Goal: Information Seeking & Learning: Learn about a topic

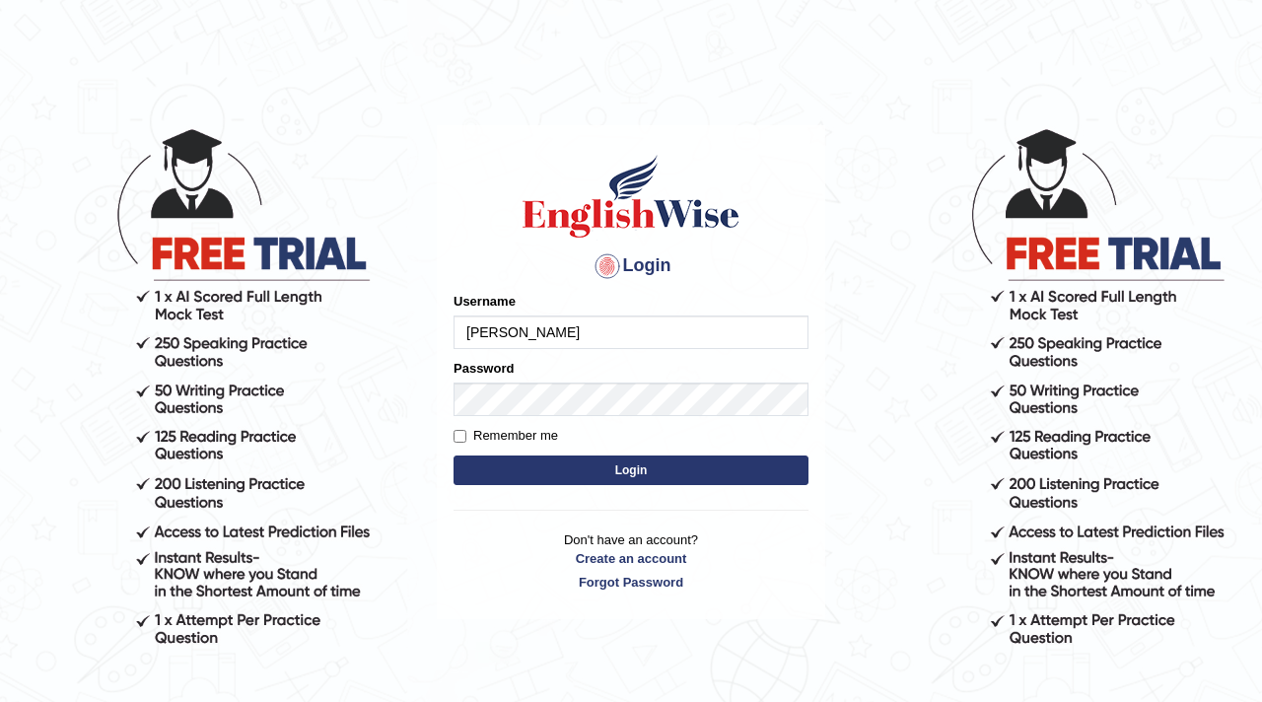
type input "parwin_parramatta"
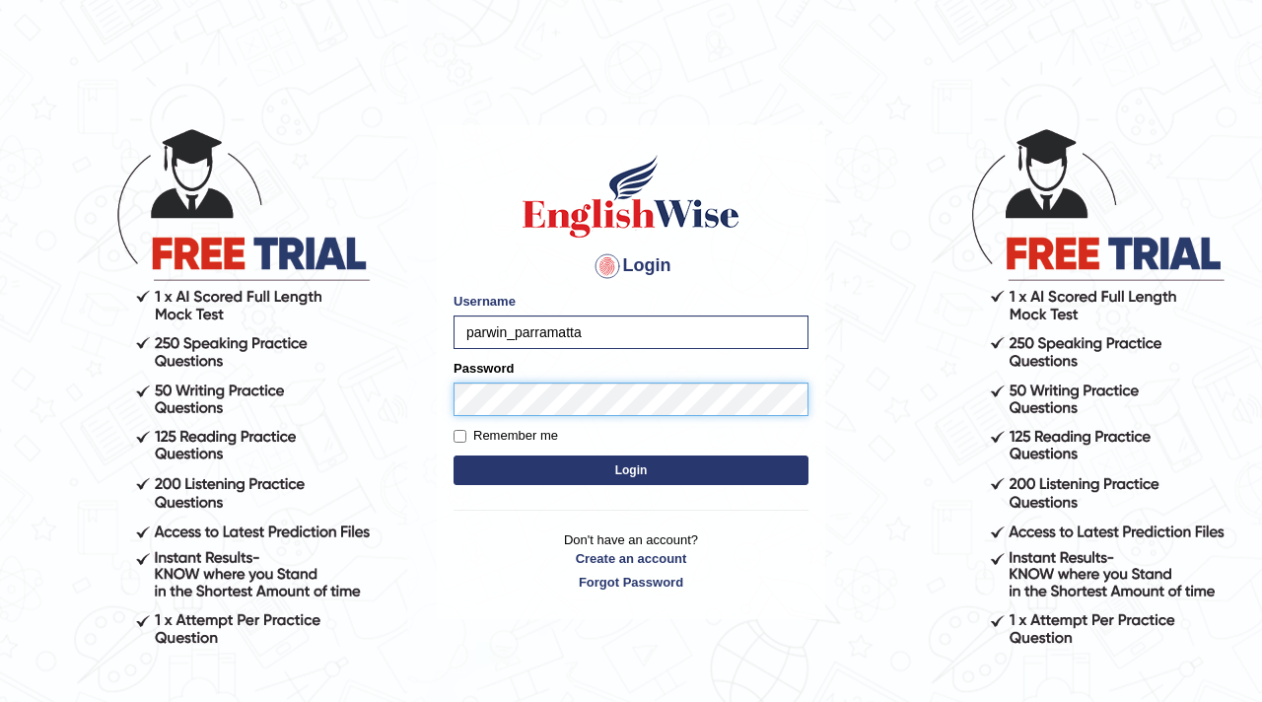
click at [454, 456] on button "Login" at bounding box center [631, 471] width 355 height 30
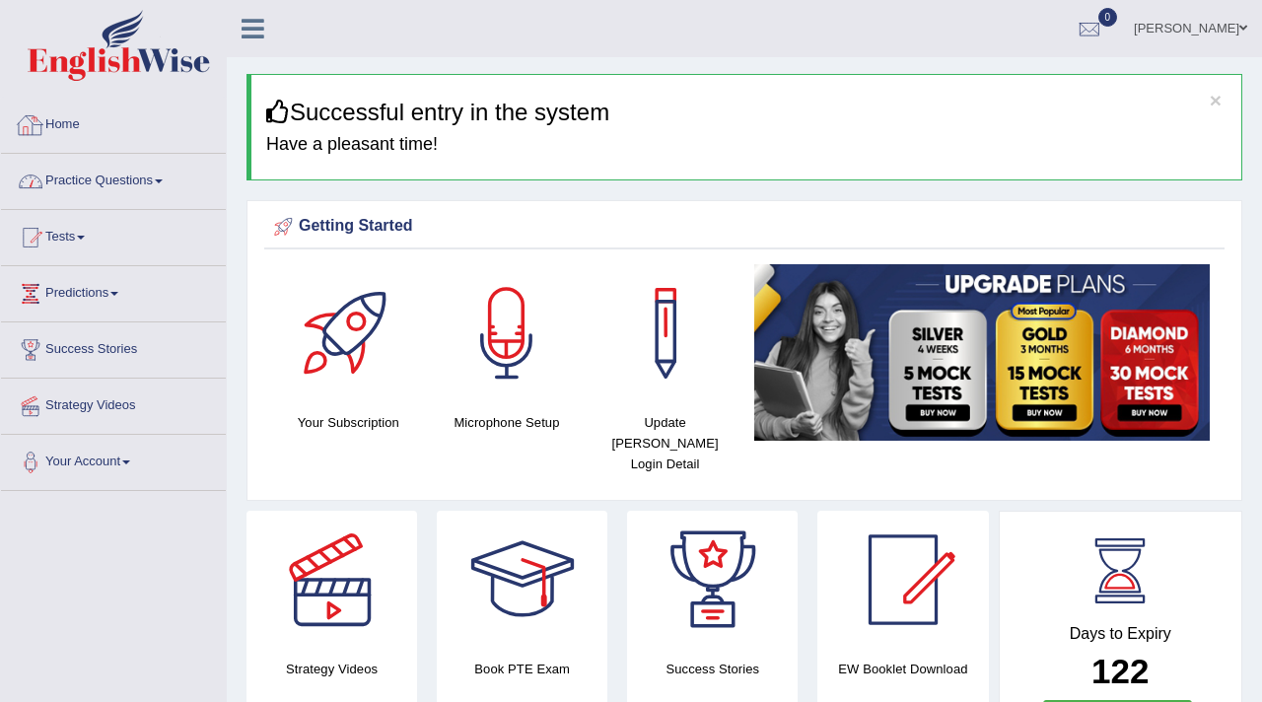
click at [90, 204] on li "Practice Questions Speaking Practice Read Aloud Repeat Sentence Describe Image …" at bounding box center [113, 182] width 225 height 56
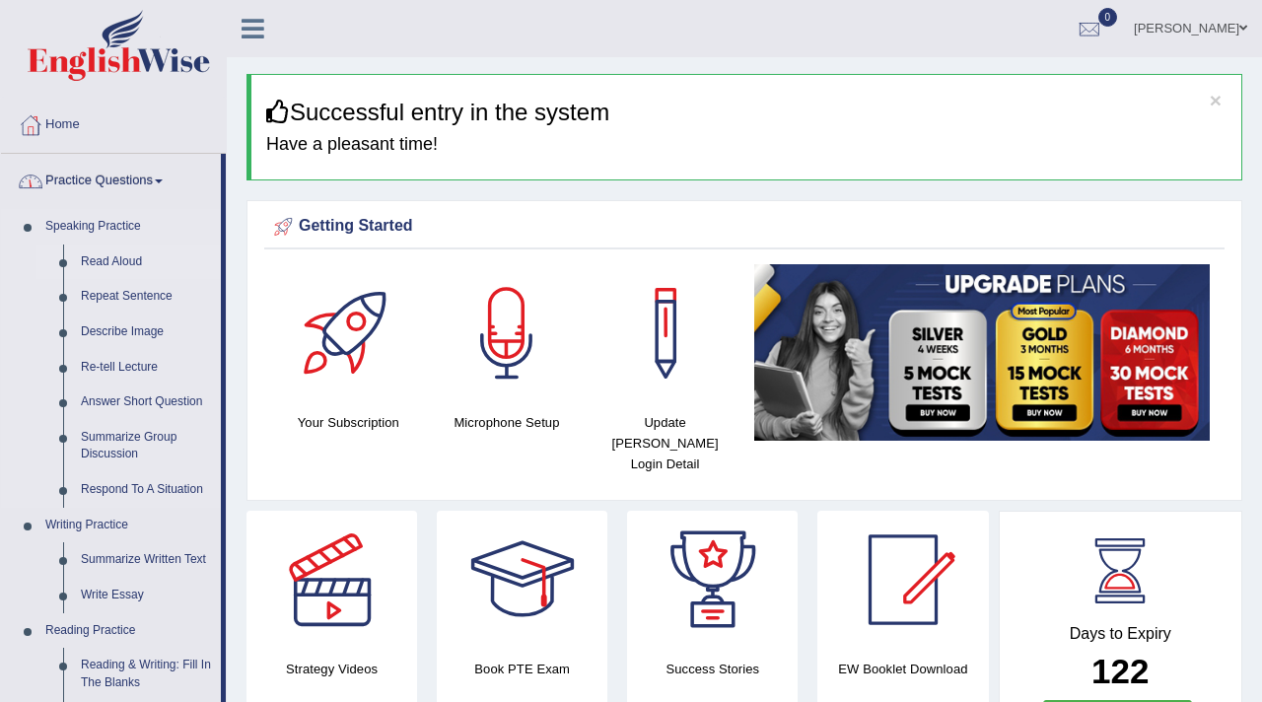
click at [100, 255] on link "Read Aloud" at bounding box center [146, 262] width 149 height 35
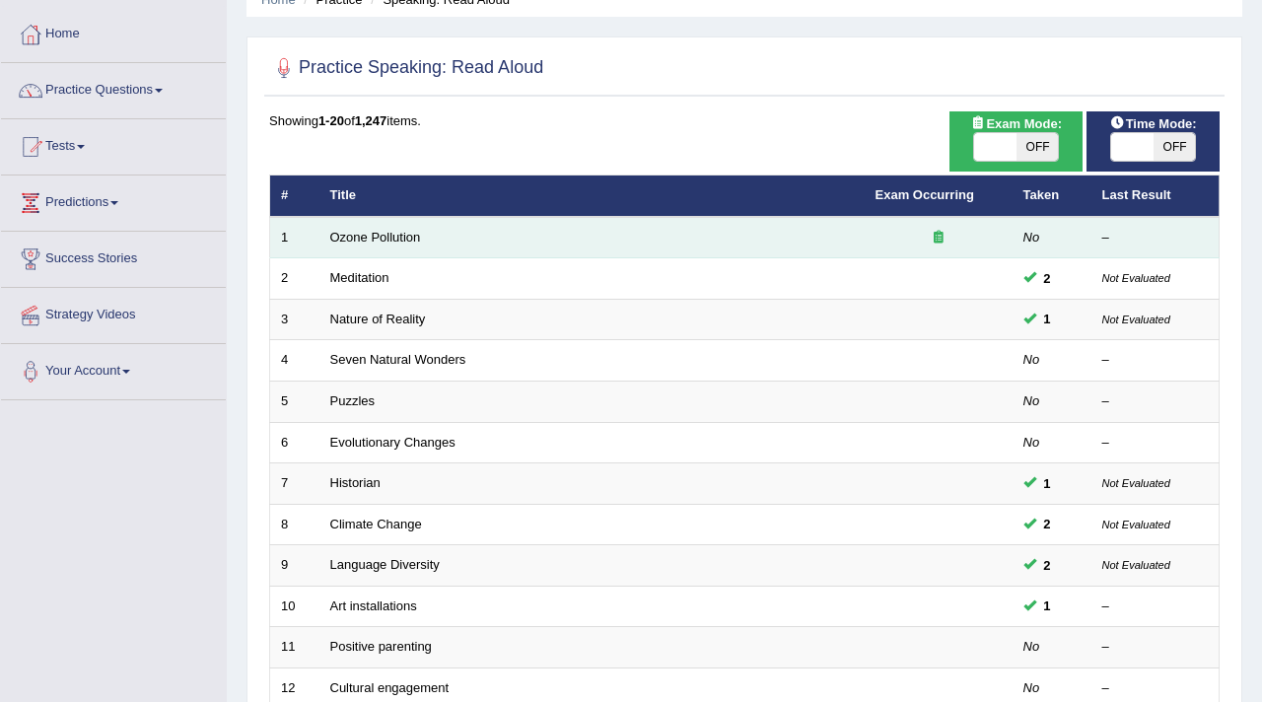
scroll to position [123, 0]
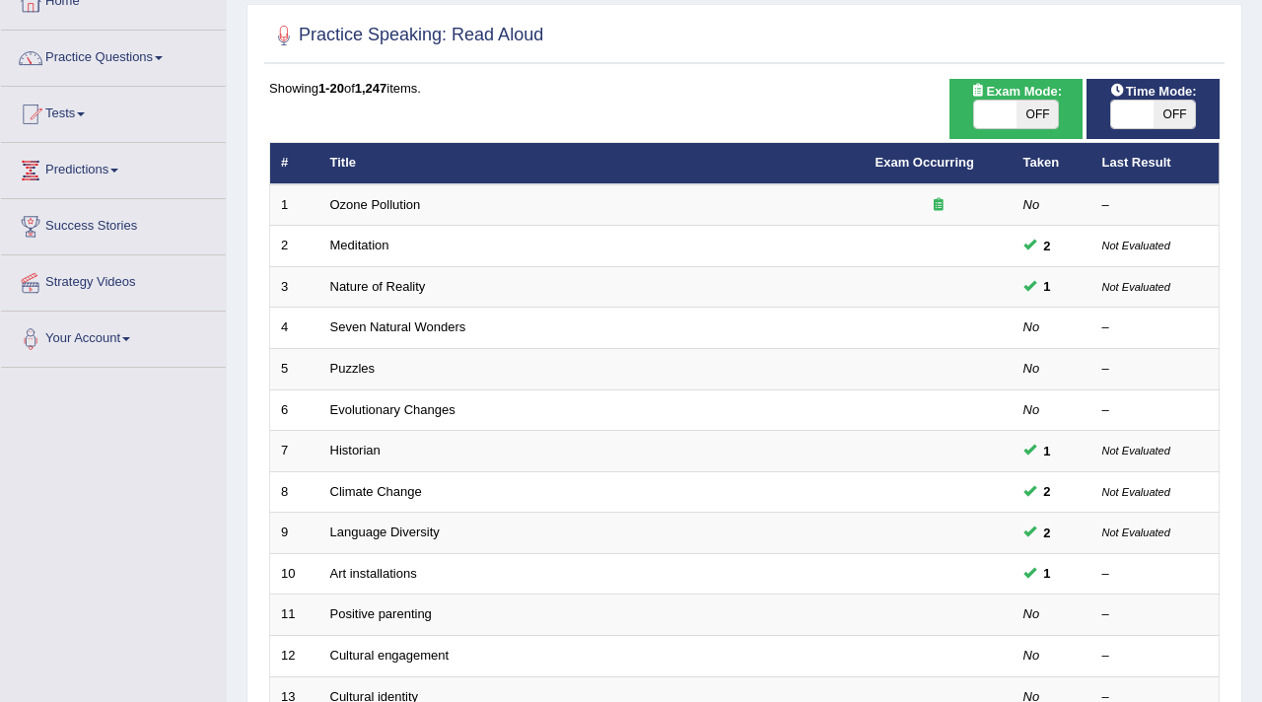
click at [1072, 116] on div "ON OFF" at bounding box center [1015, 115] width 113 height 30
click at [1046, 112] on span "OFF" at bounding box center [1038, 115] width 42 height 28
checkbox input "true"
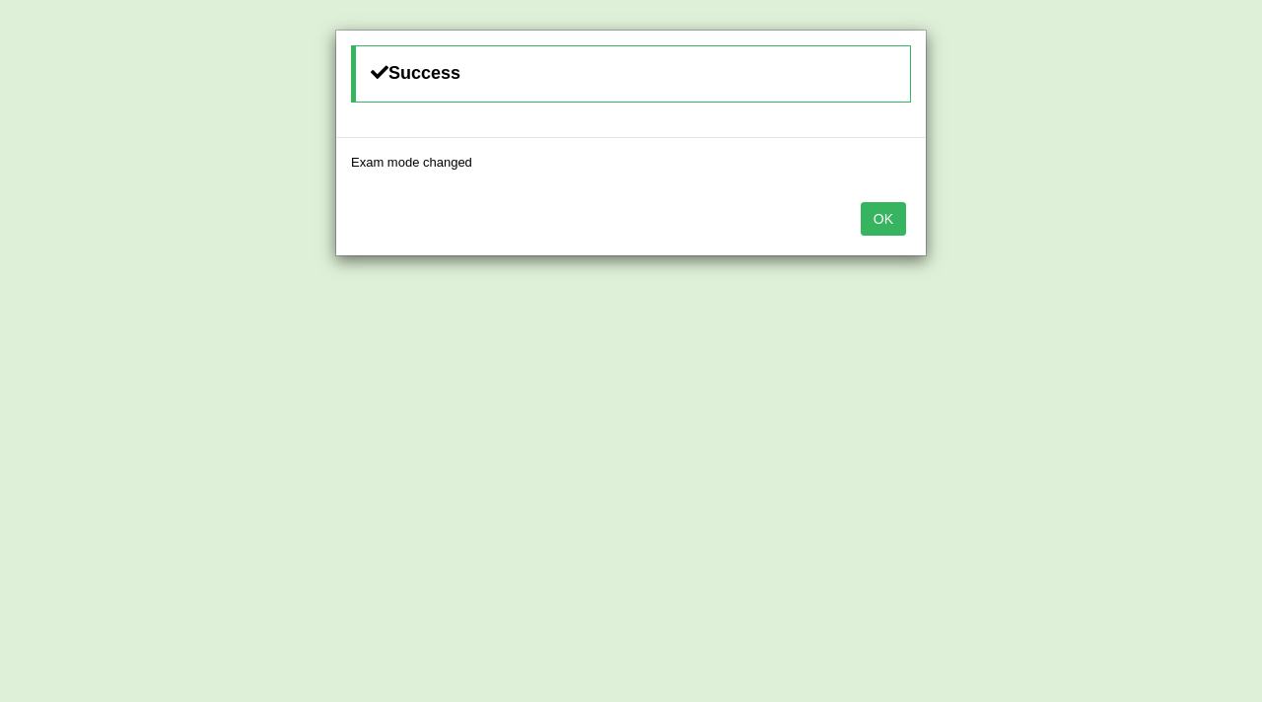
click at [884, 222] on button "OK" at bounding box center [883, 219] width 45 height 34
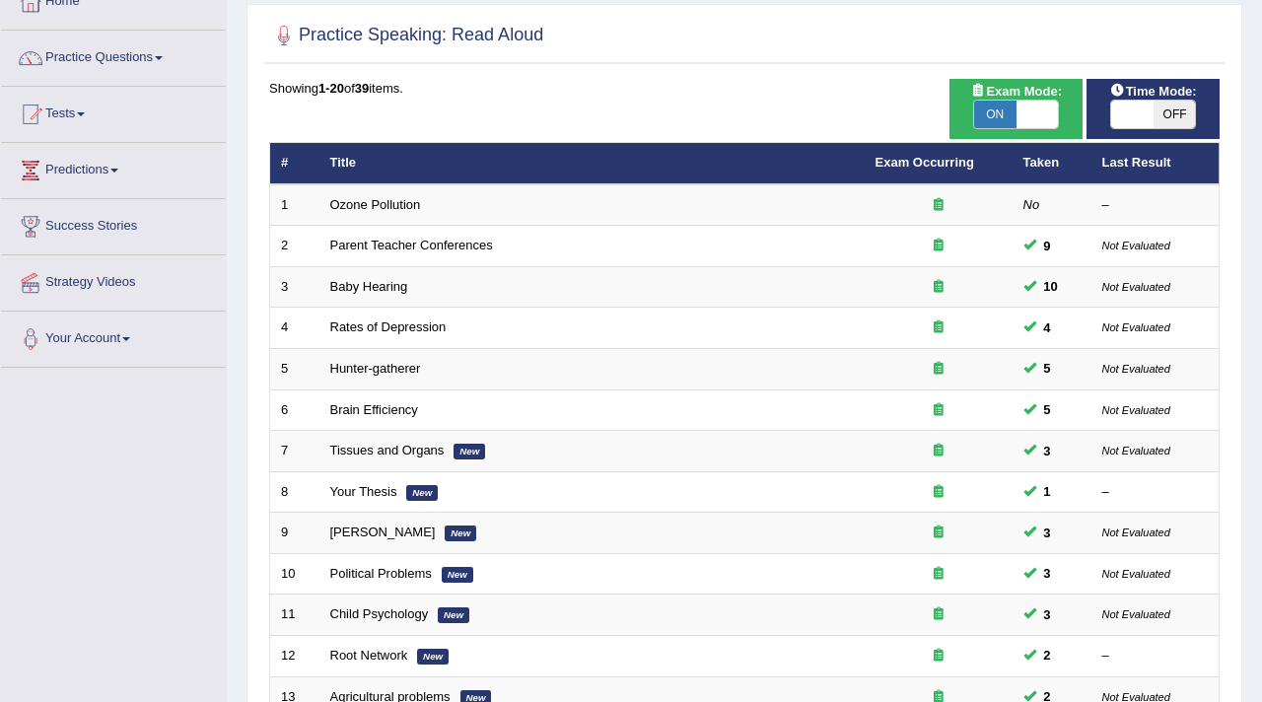
click at [1169, 105] on span "OFF" at bounding box center [1175, 115] width 42 height 28
checkbox input "true"
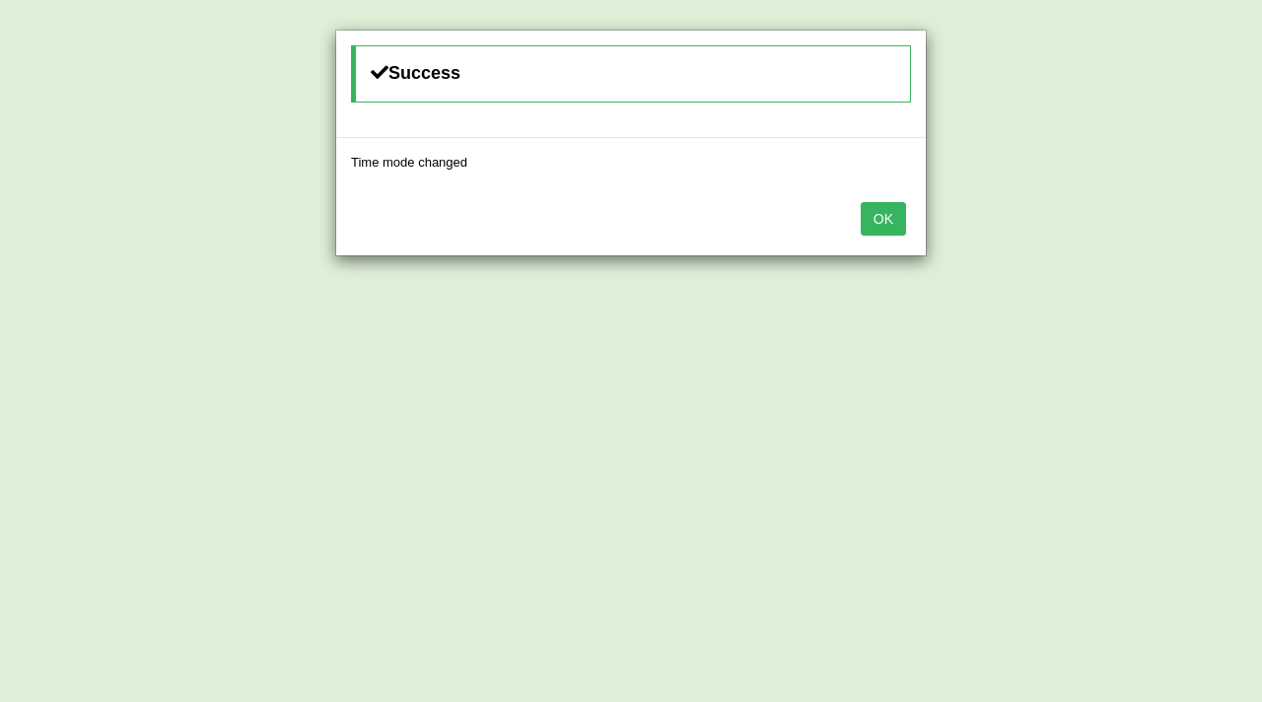
click at [893, 209] on button "OK" at bounding box center [883, 219] width 45 height 34
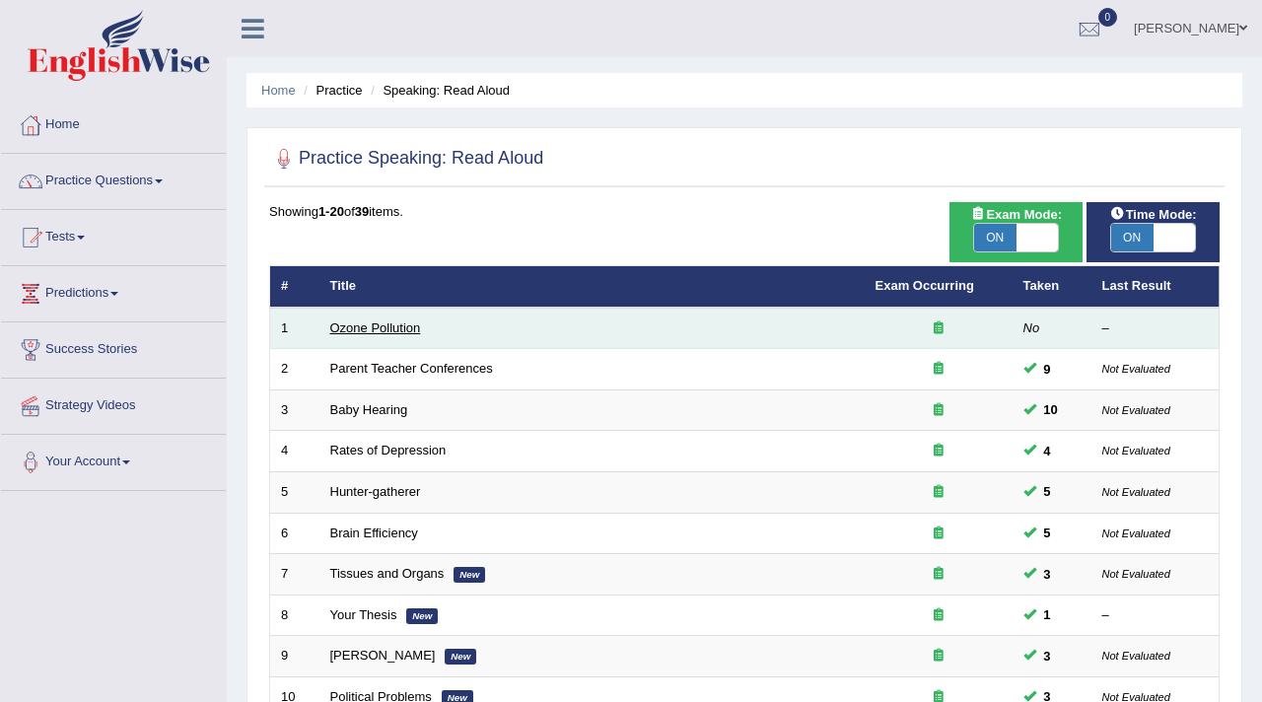
click at [372, 324] on link "Ozone Pollution" at bounding box center [375, 327] width 91 height 15
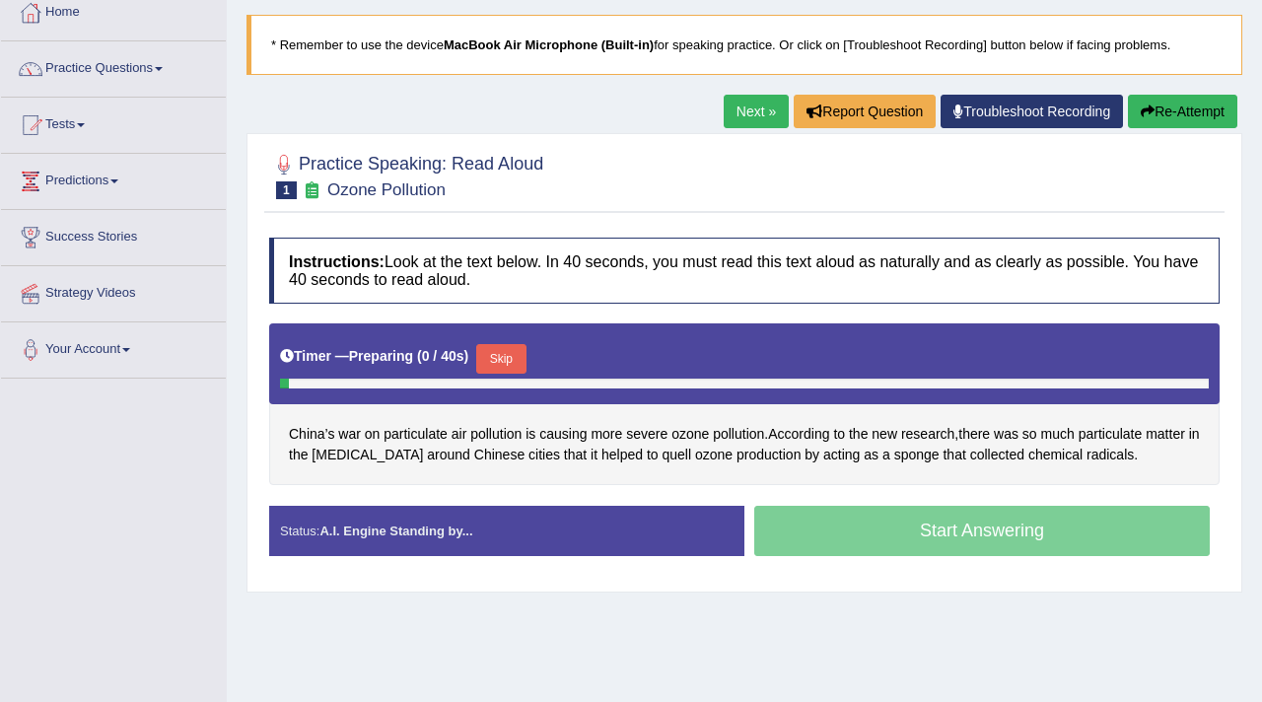
scroll to position [243, 0]
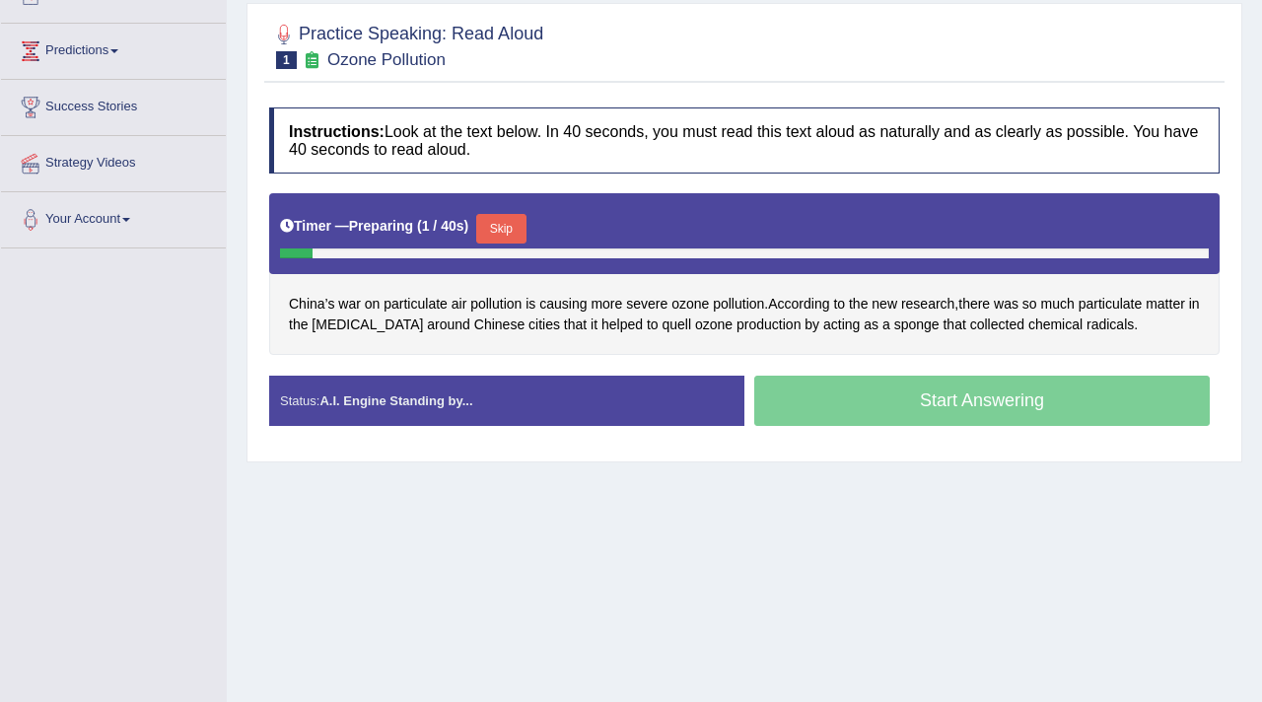
click at [526, 229] on button "Skip" at bounding box center [500, 229] width 49 height 30
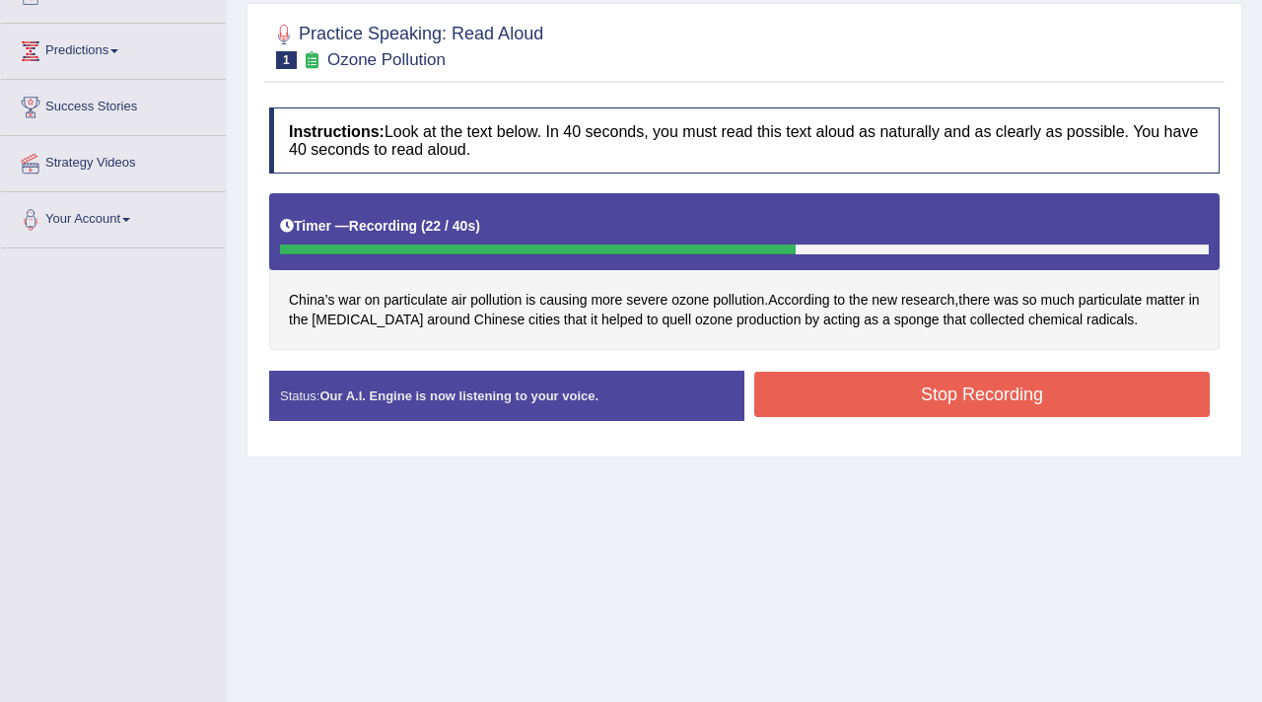
click at [898, 386] on button "Stop Recording" at bounding box center [982, 394] width 456 height 45
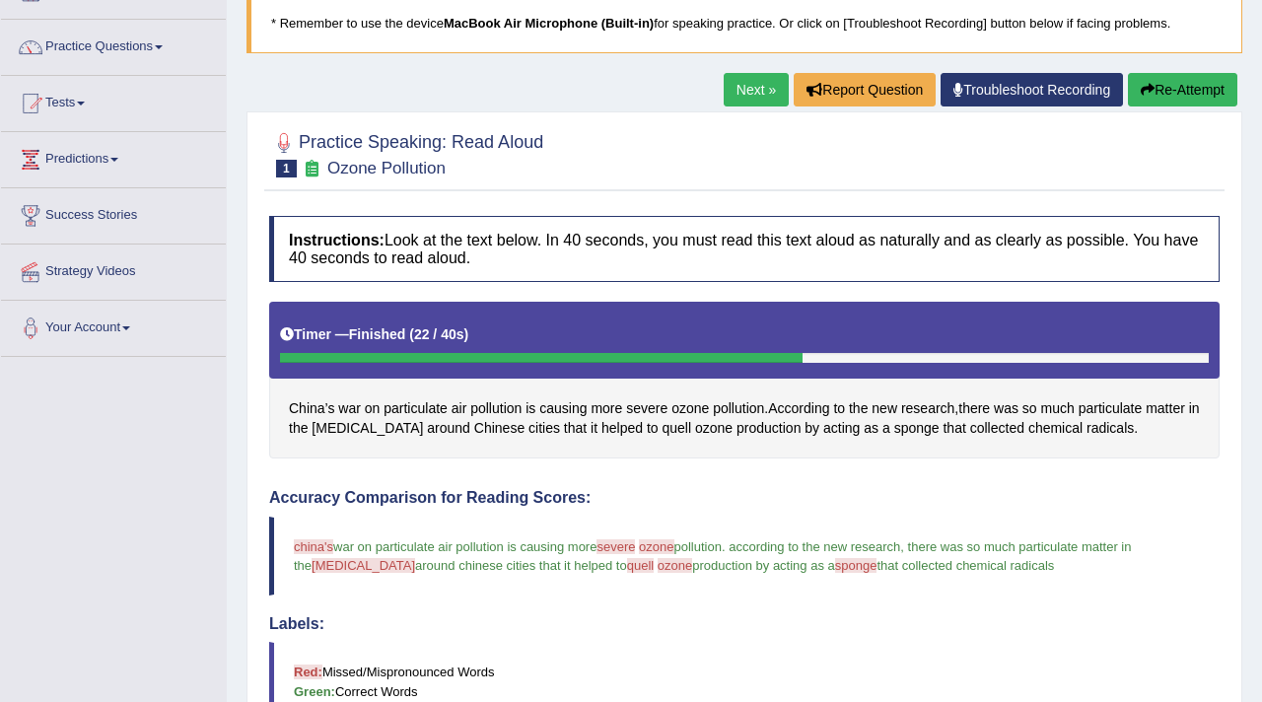
scroll to position [58, 0]
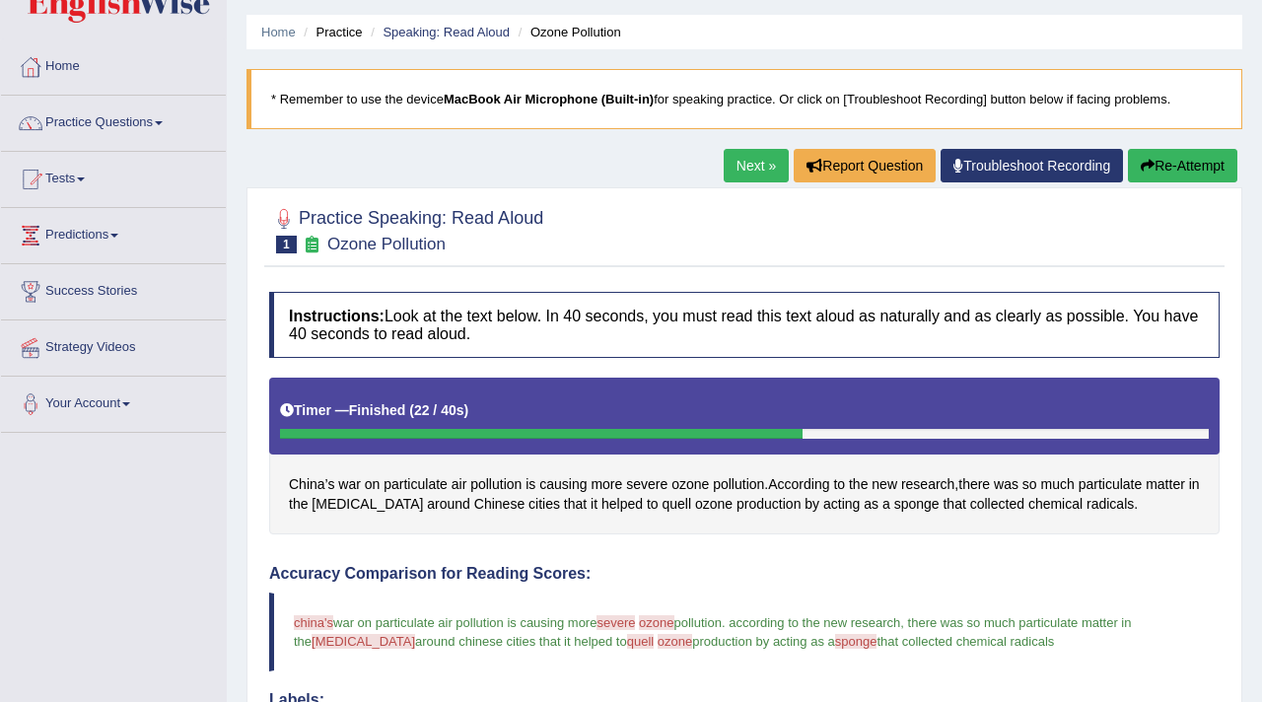
click at [1200, 157] on button "Re-Attempt" at bounding box center [1182, 166] width 109 height 34
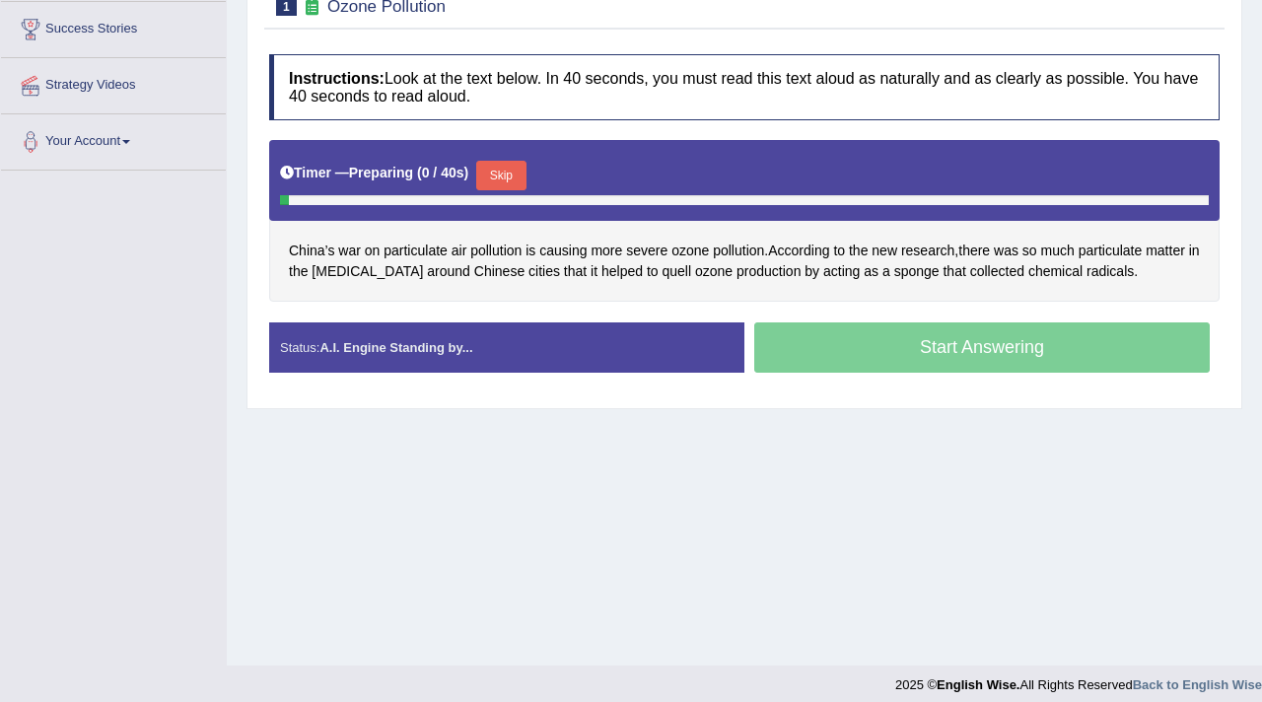
scroll to position [333, 0]
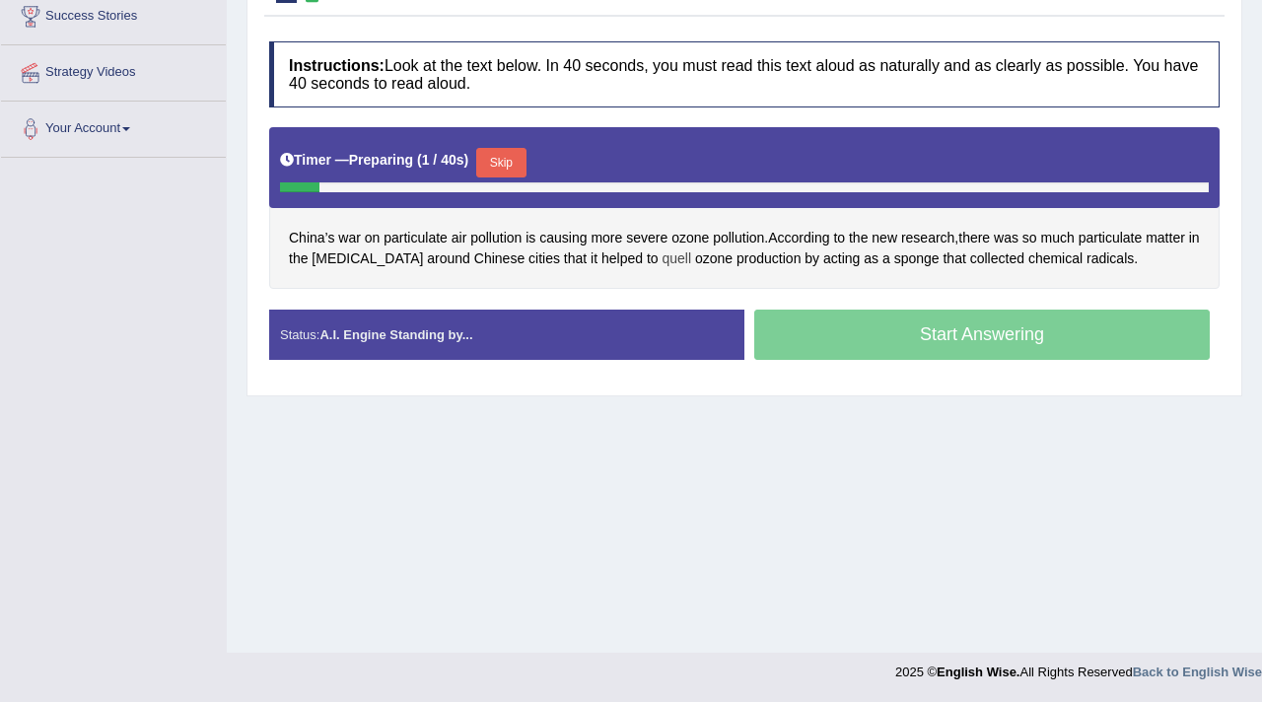
click at [663, 256] on span "quell" at bounding box center [678, 258] width 30 height 21
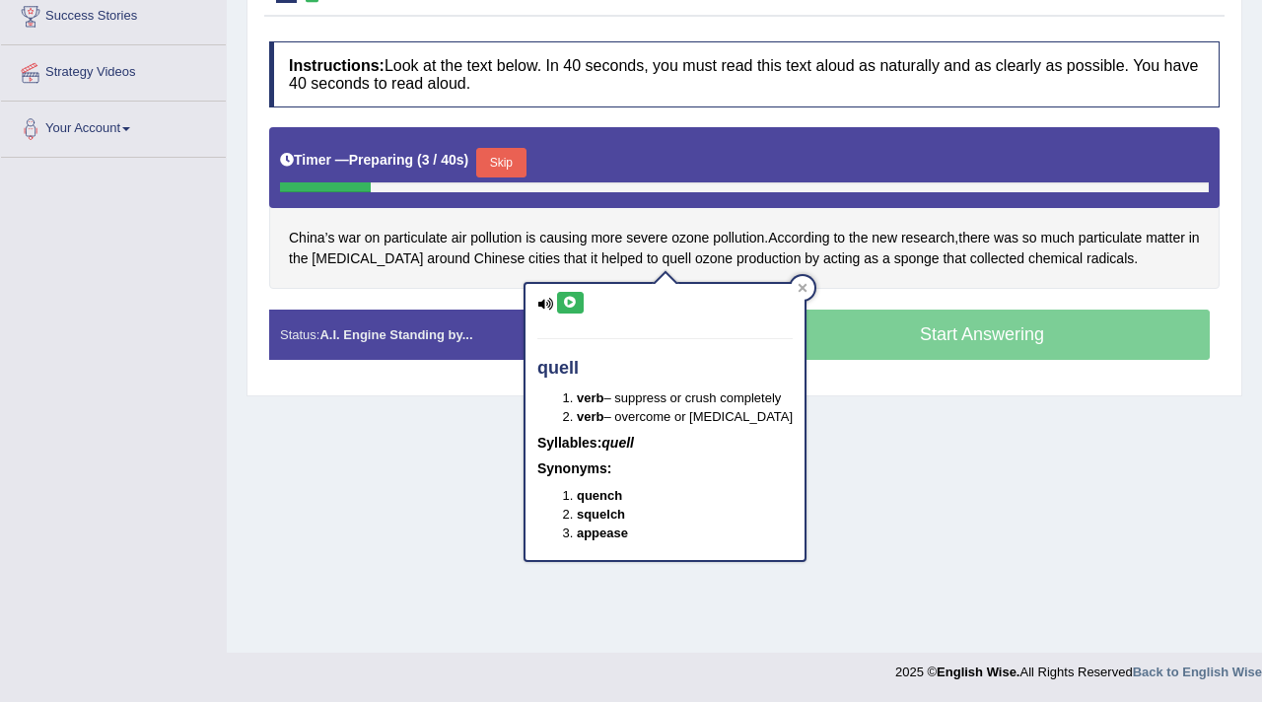
click at [542, 303] on icon at bounding box center [545, 304] width 16 height 13
click at [564, 302] on icon at bounding box center [570, 303] width 15 height 12
click at [907, 422] on div "Home Practice Speaking: Read Aloud Ozone Pollution * Remember to use the device…" at bounding box center [744, 160] width 1035 height 986
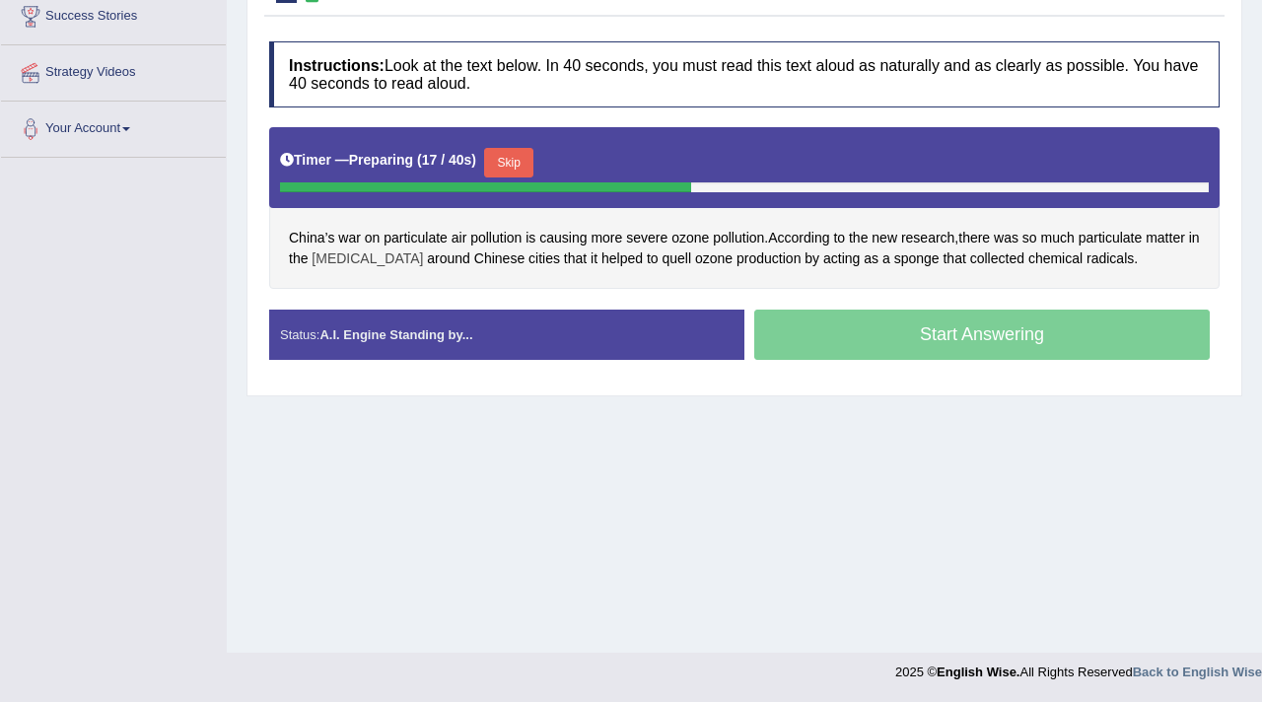
click at [387, 260] on span "smog" at bounding box center [367, 258] width 111 height 21
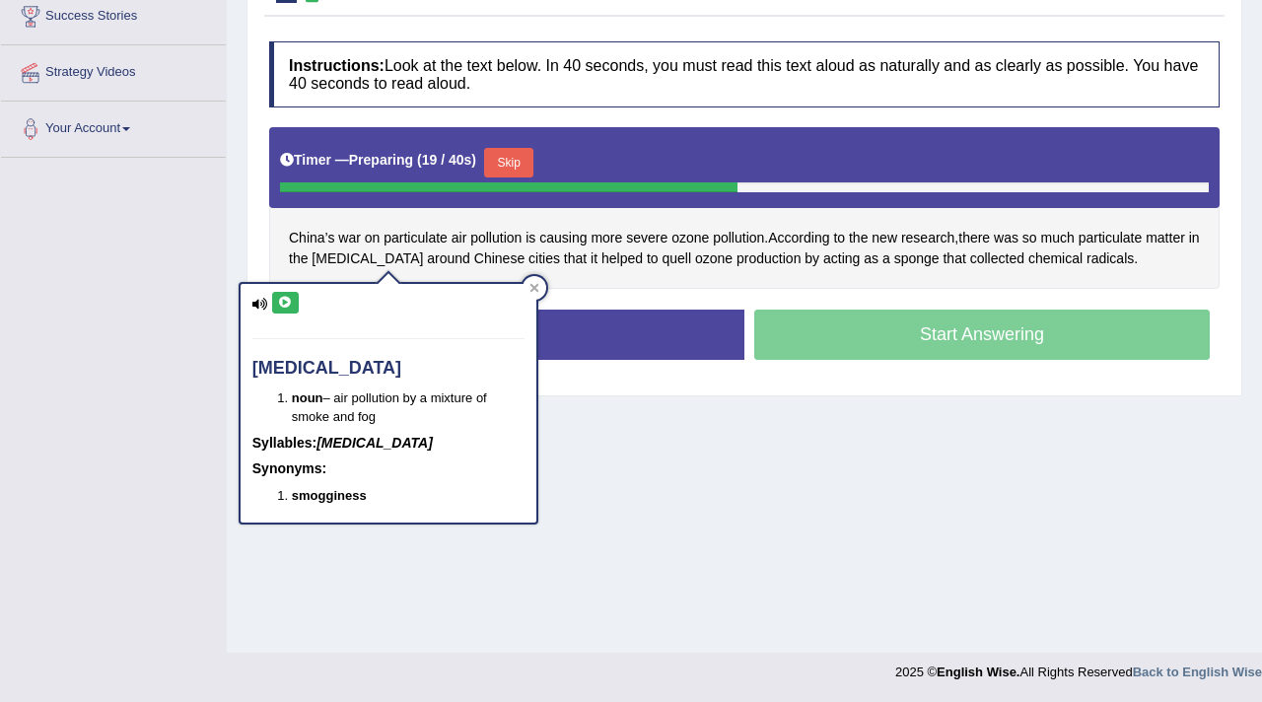
click at [281, 308] on icon at bounding box center [285, 303] width 15 height 12
click at [531, 284] on icon at bounding box center [533, 288] width 9 height 9
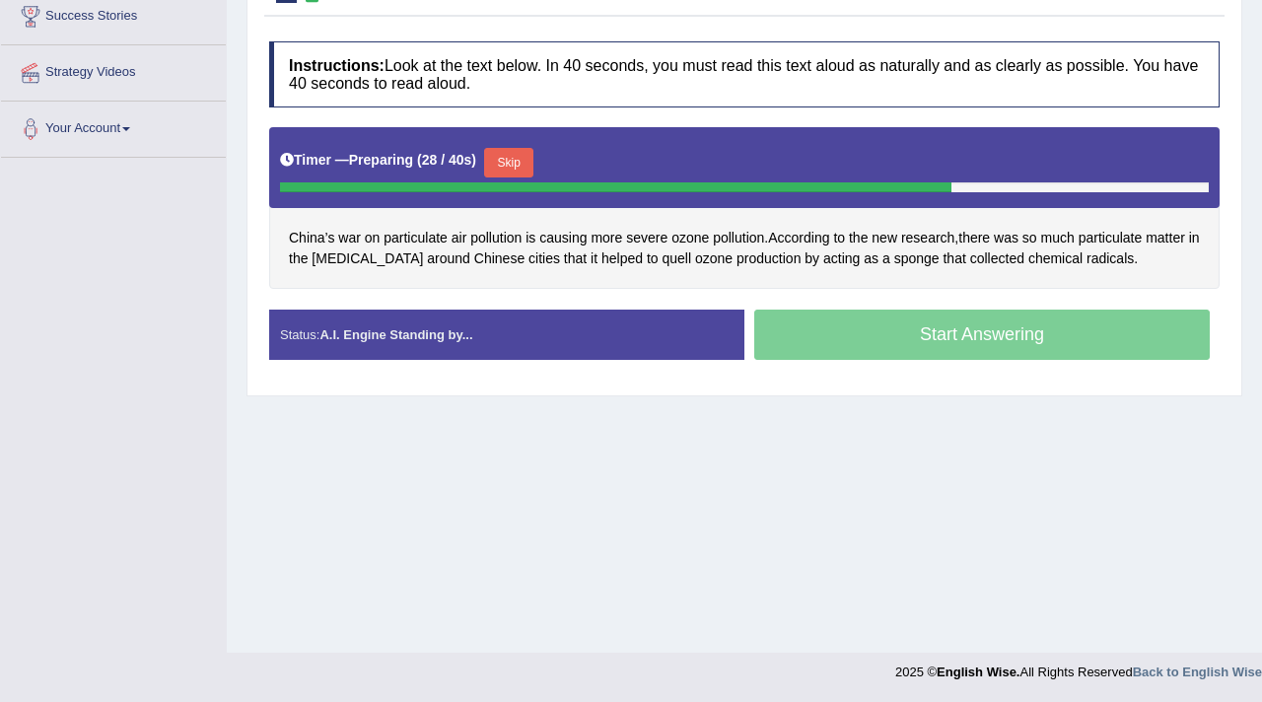
click at [526, 167] on button "Skip" at bounding box center [508, 163] width 49 height 30
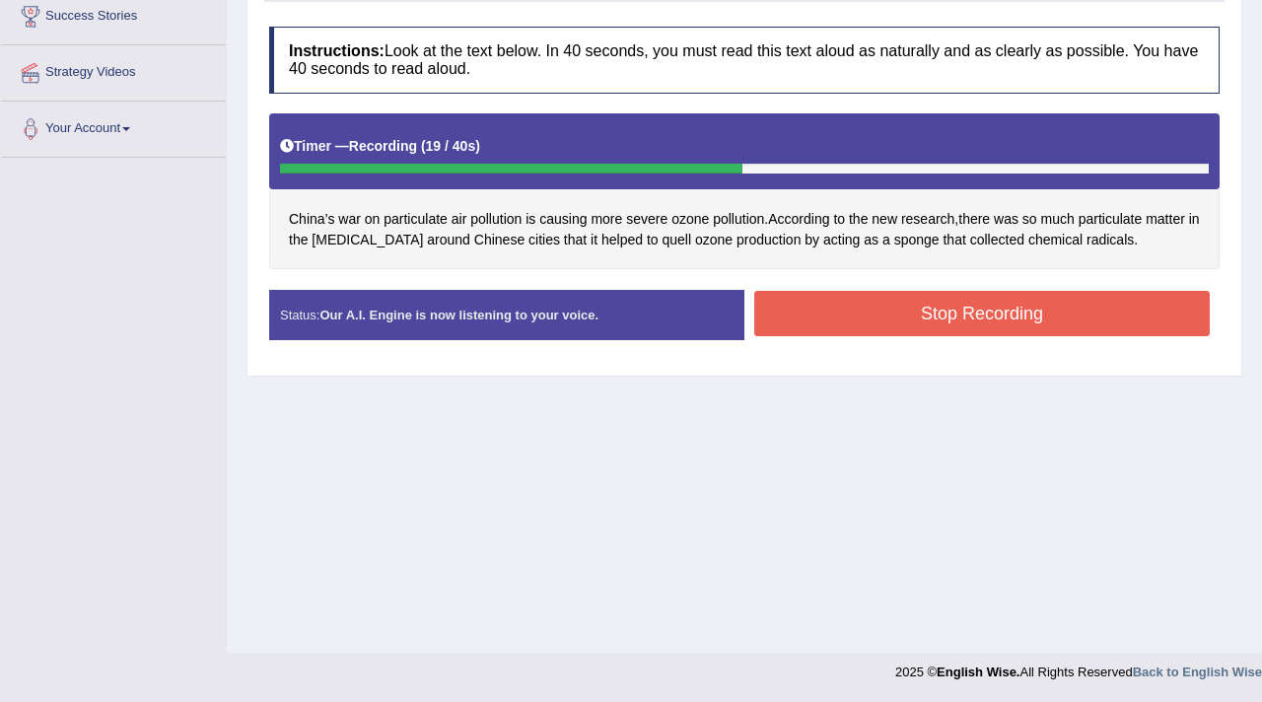
click at [1052, 317] on button "Stop Recording" at bounding box center [982, 313] width 456 height 45
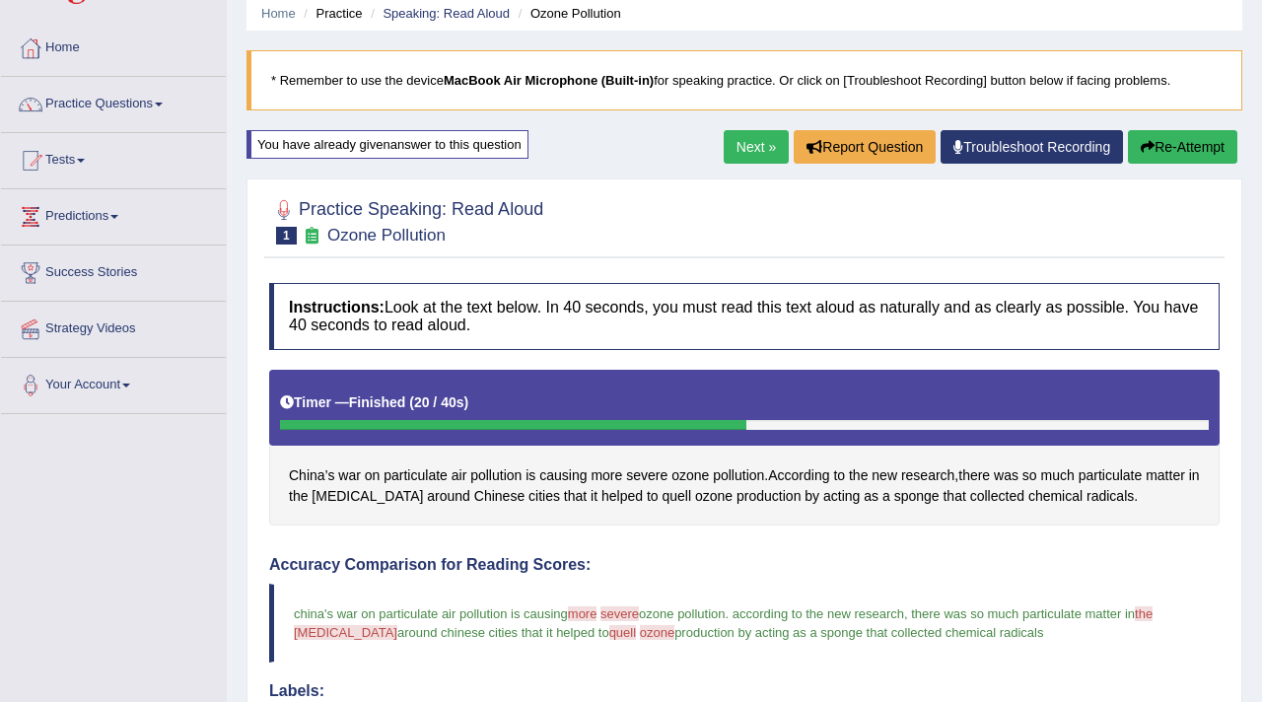
scroll to position [36, 0]
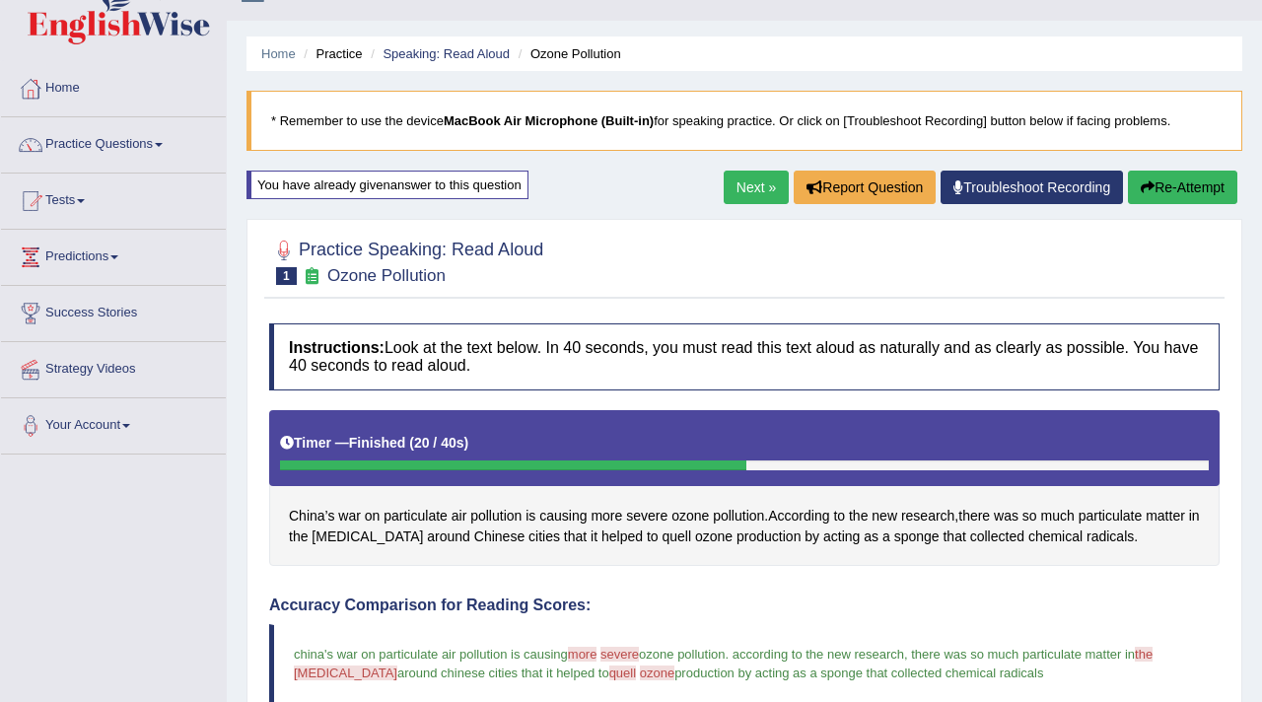
click at [738, 183] on link "Next »" at bounding box center [756, 188] width 65 height 34
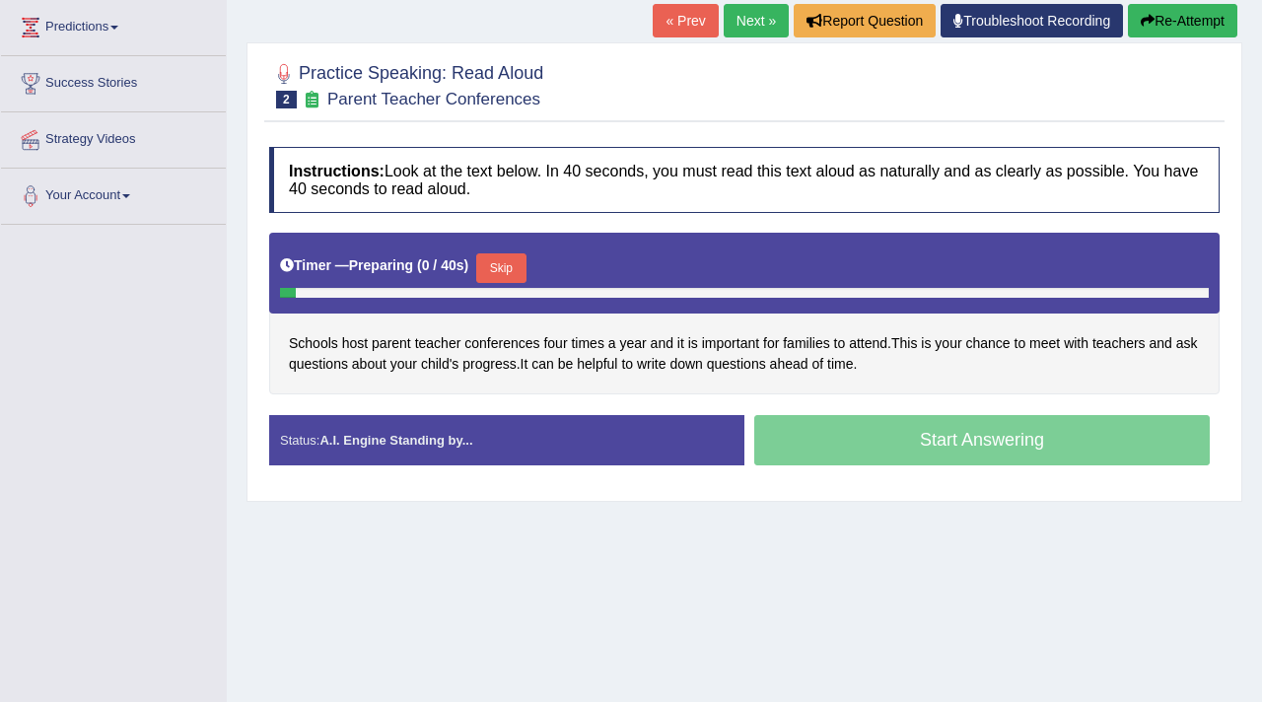
scroll to position [281, 0]
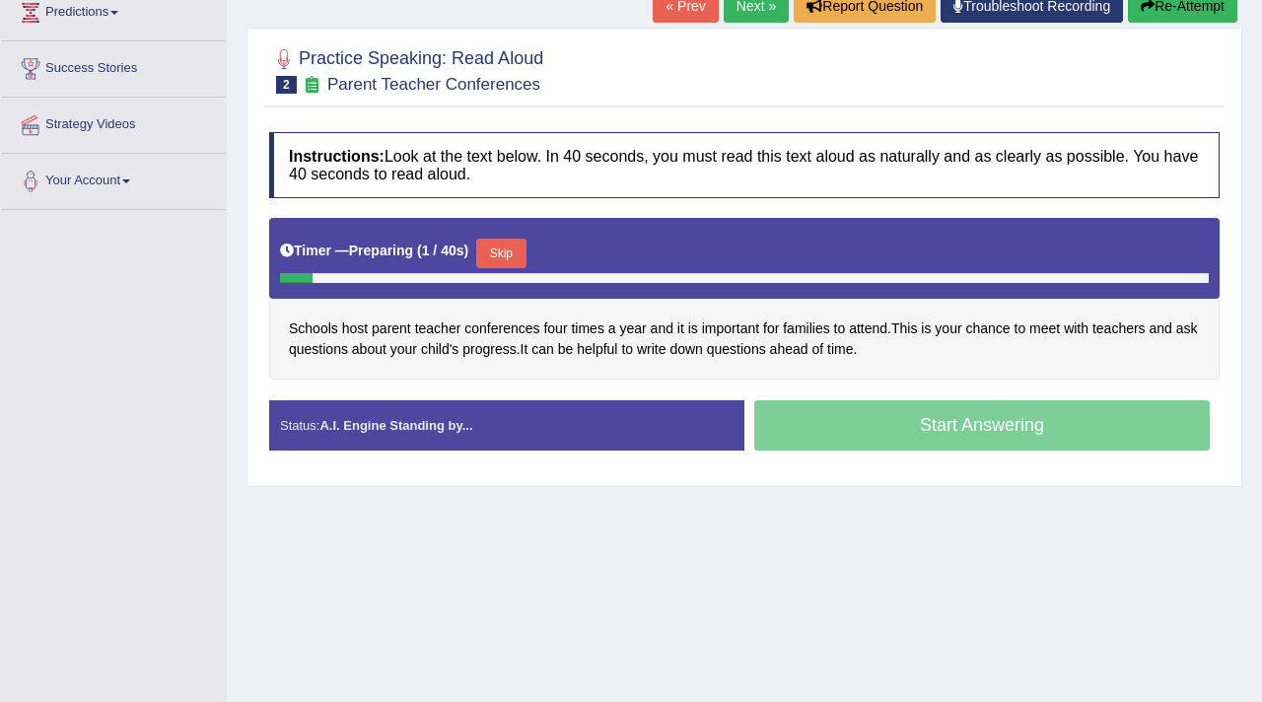
click at [513, 252] on button "Skip" at bounding box center [500, 254] width 49 height 30
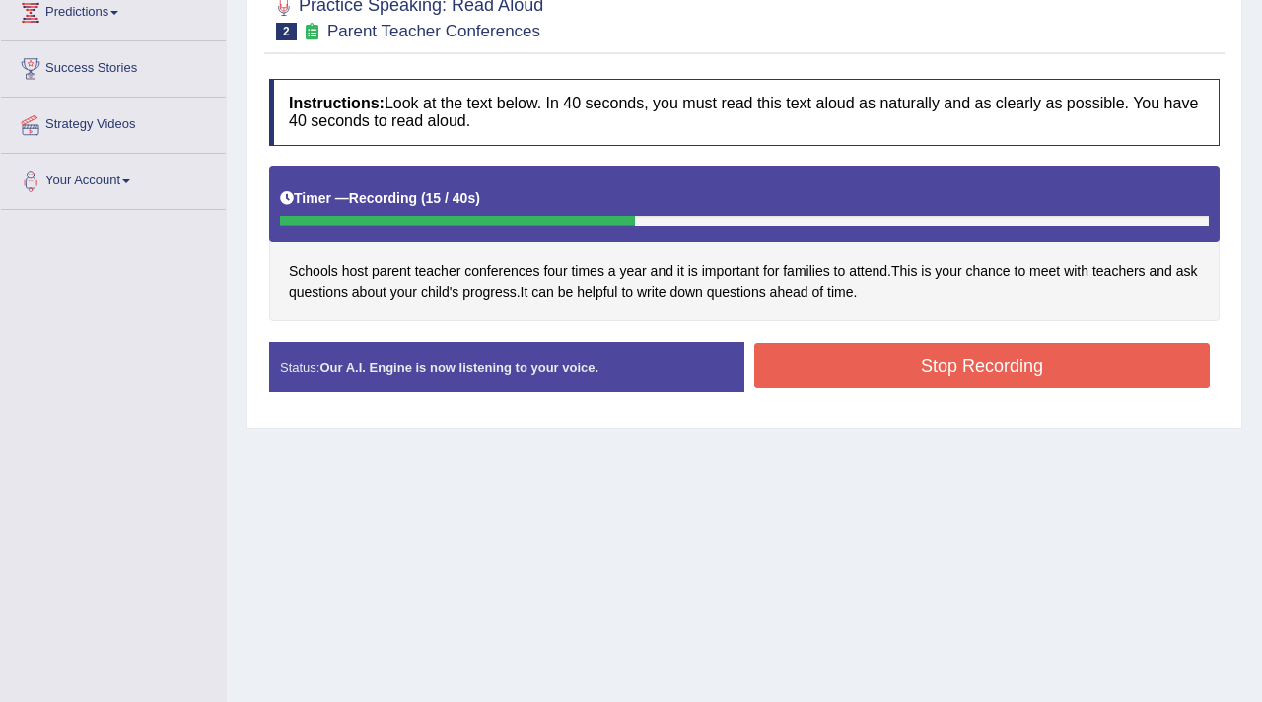
click at [941, 373] on button "Stop Recording" at bounding box center [982, 365] width 456 height 45
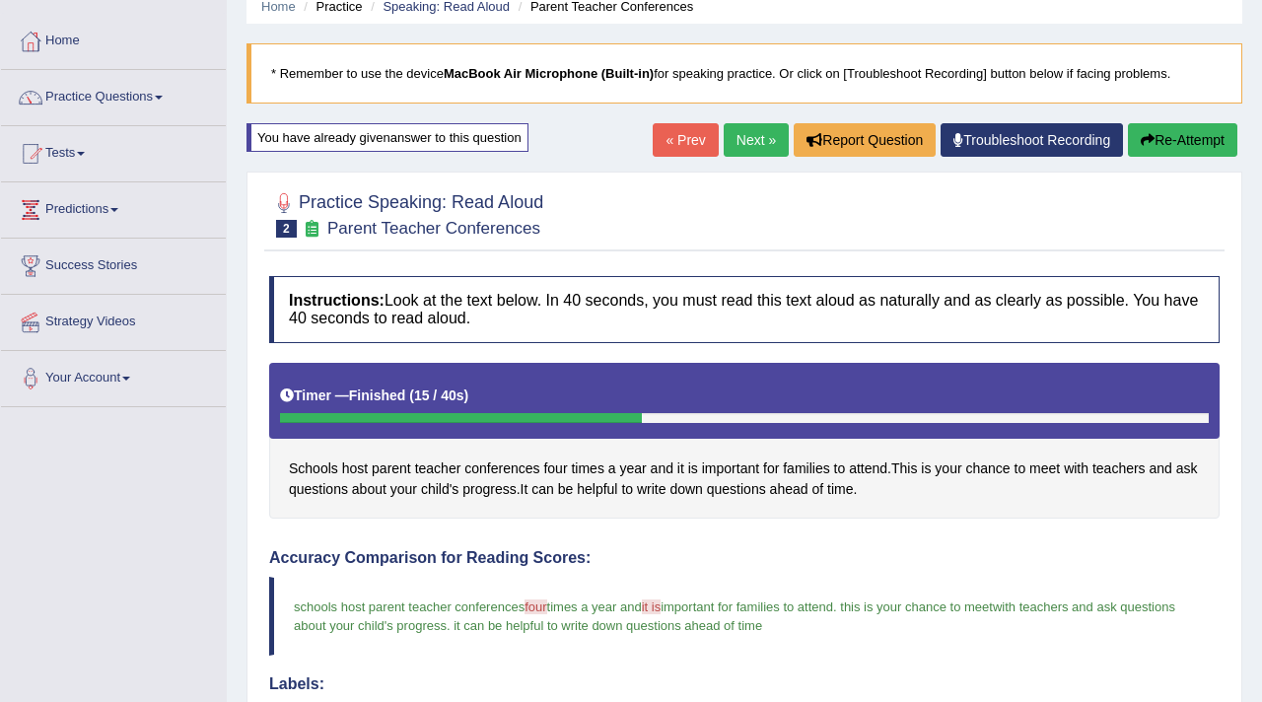
scroll to position [0, 0]
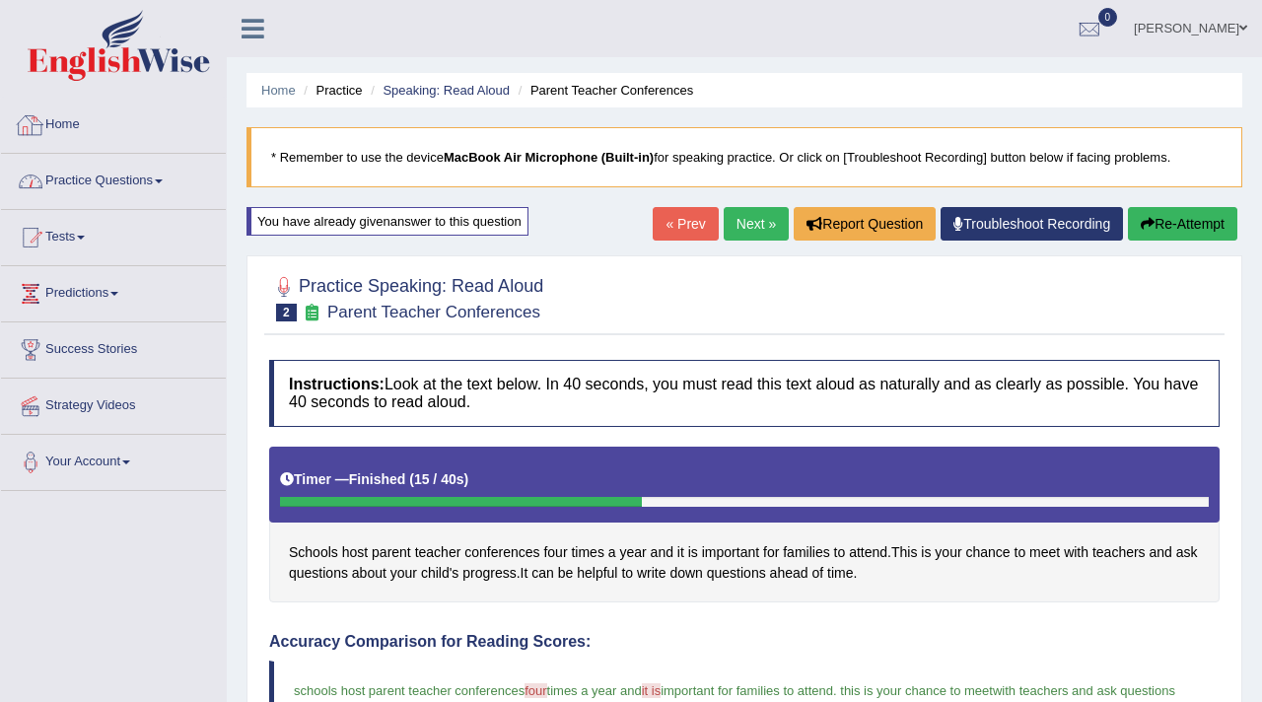
click at [98, 175] on link "Practice Questions" at bounding box center [113, 178] width 225 height 49
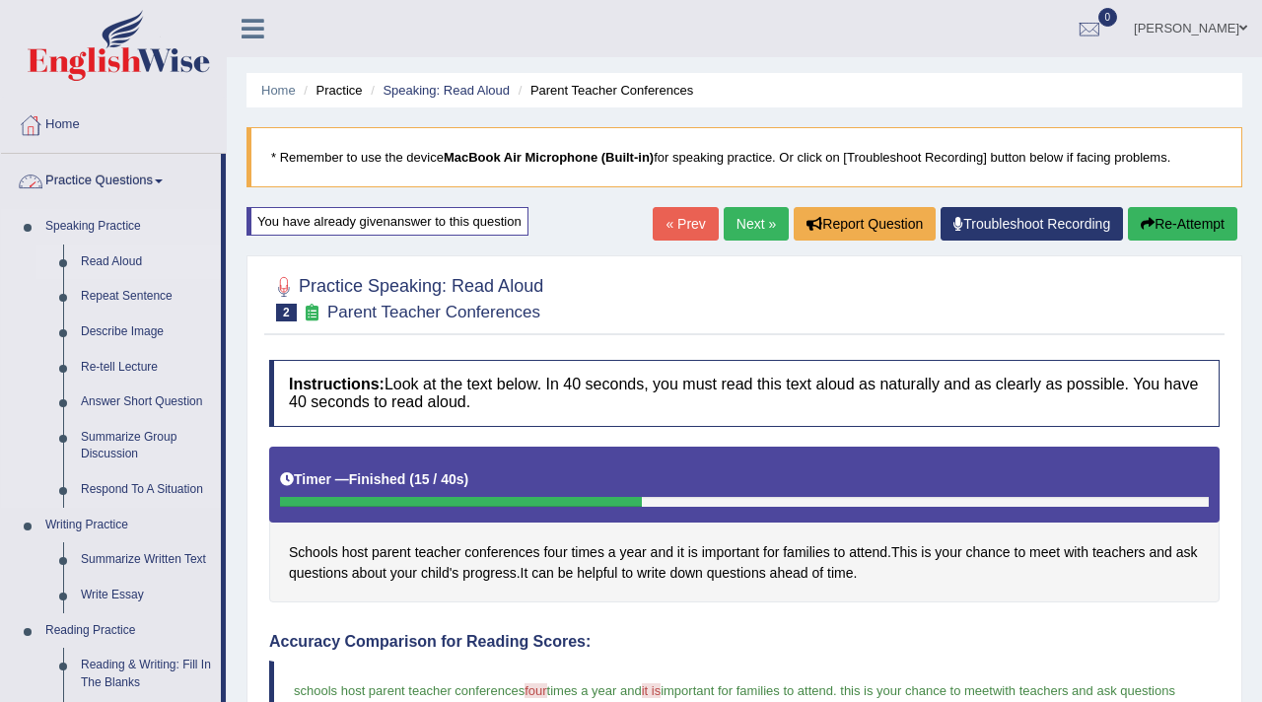
click at [109, 263] on link "Read Aloud" at bounding box center [146, 262] width 149 height 35
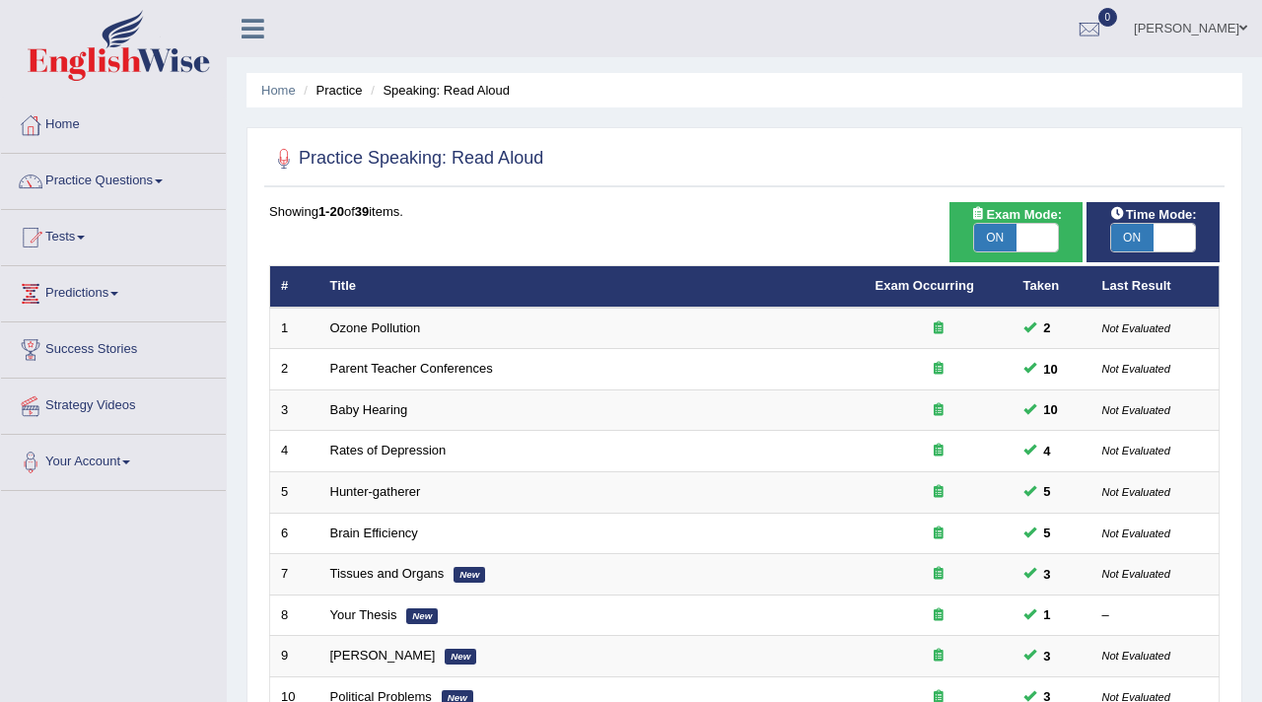
click at [1004, 231] on span "ON" at bounding box center [995, 238] width 42 height 28
checkbox input "false"
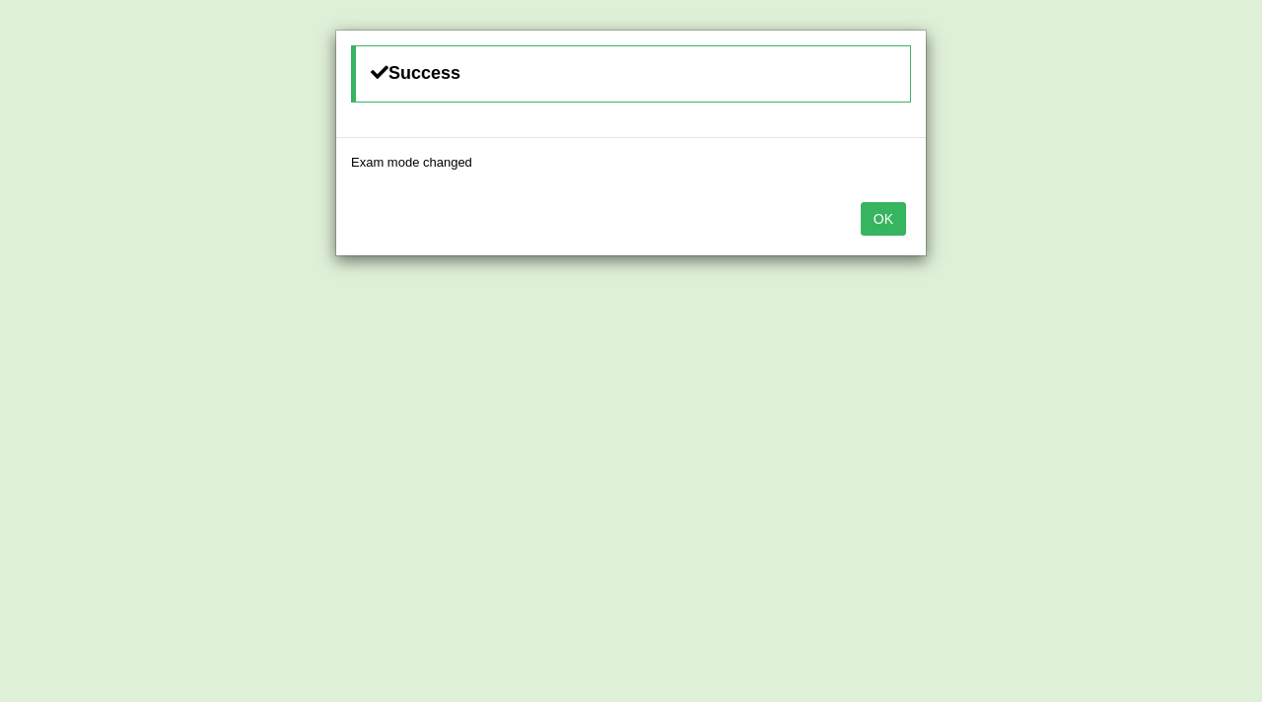
click at [884, 212] on button "OK" at bounding box center [883, 219] width 45 height 34
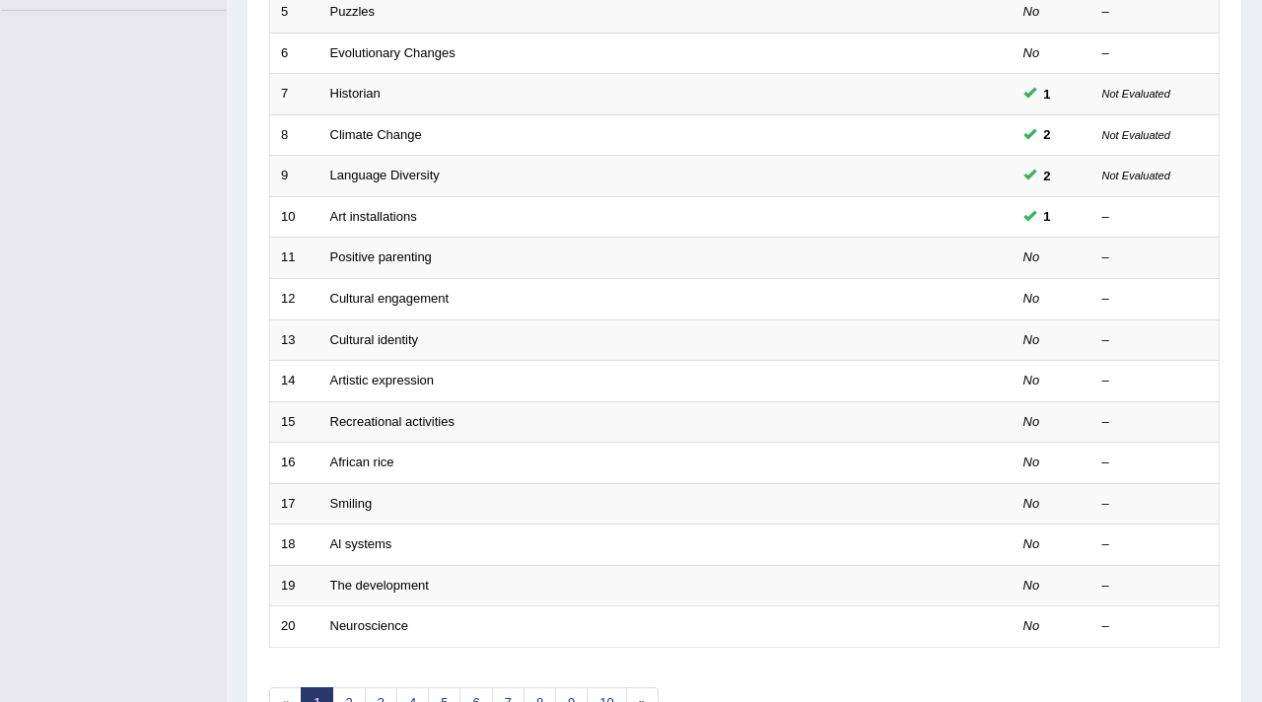
scroll to position [476, 0]
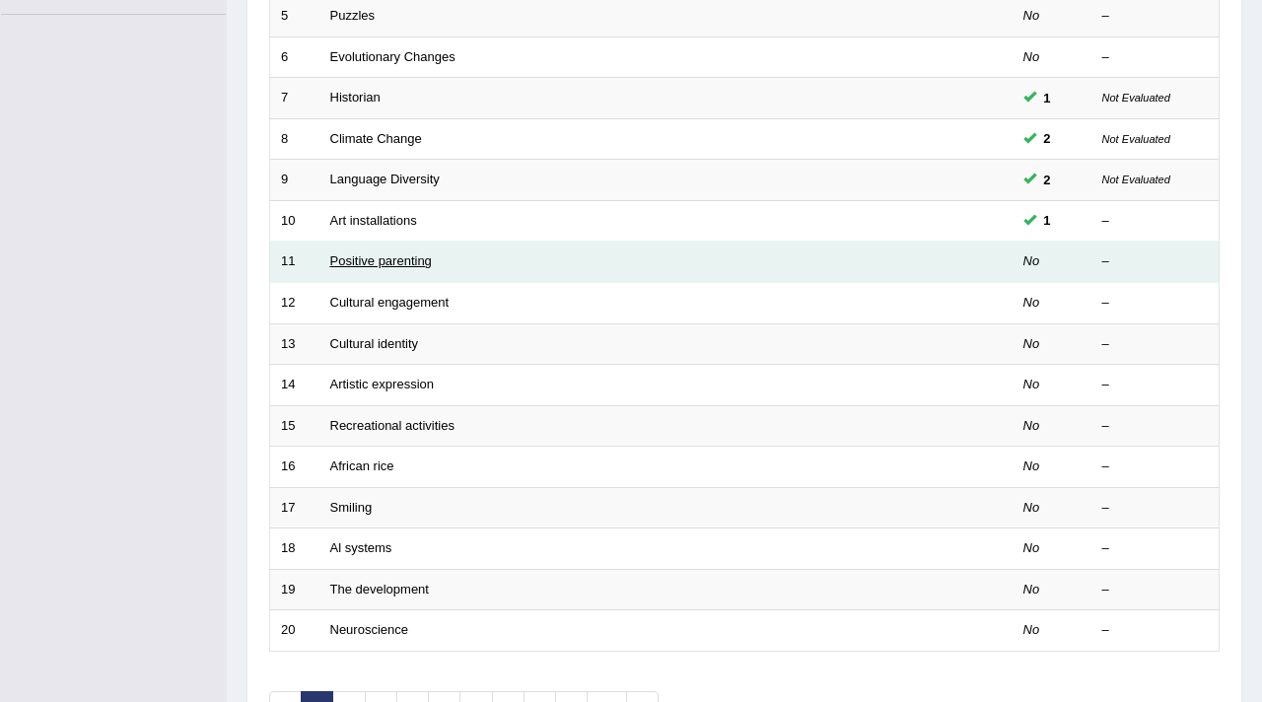
click at [374, 259] on link "Positive parenting" at bounding box center [381, 260] width 102 height 15
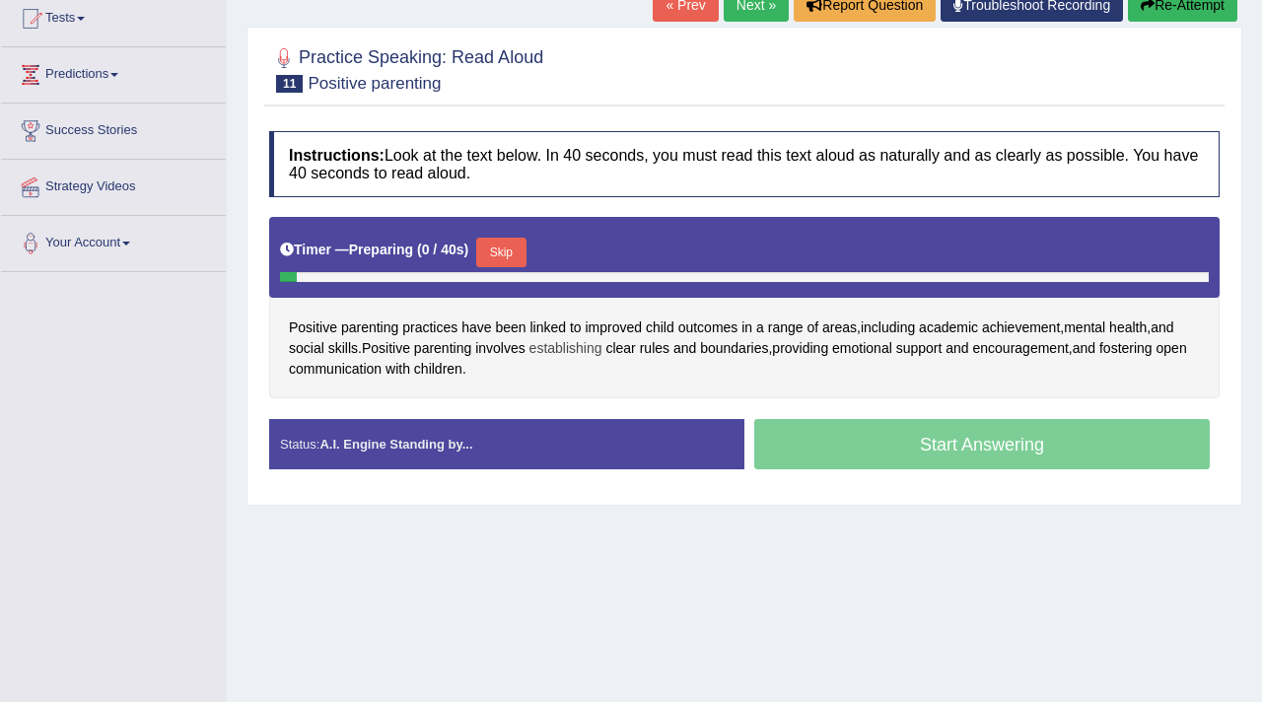
scroll to position [220, 0]
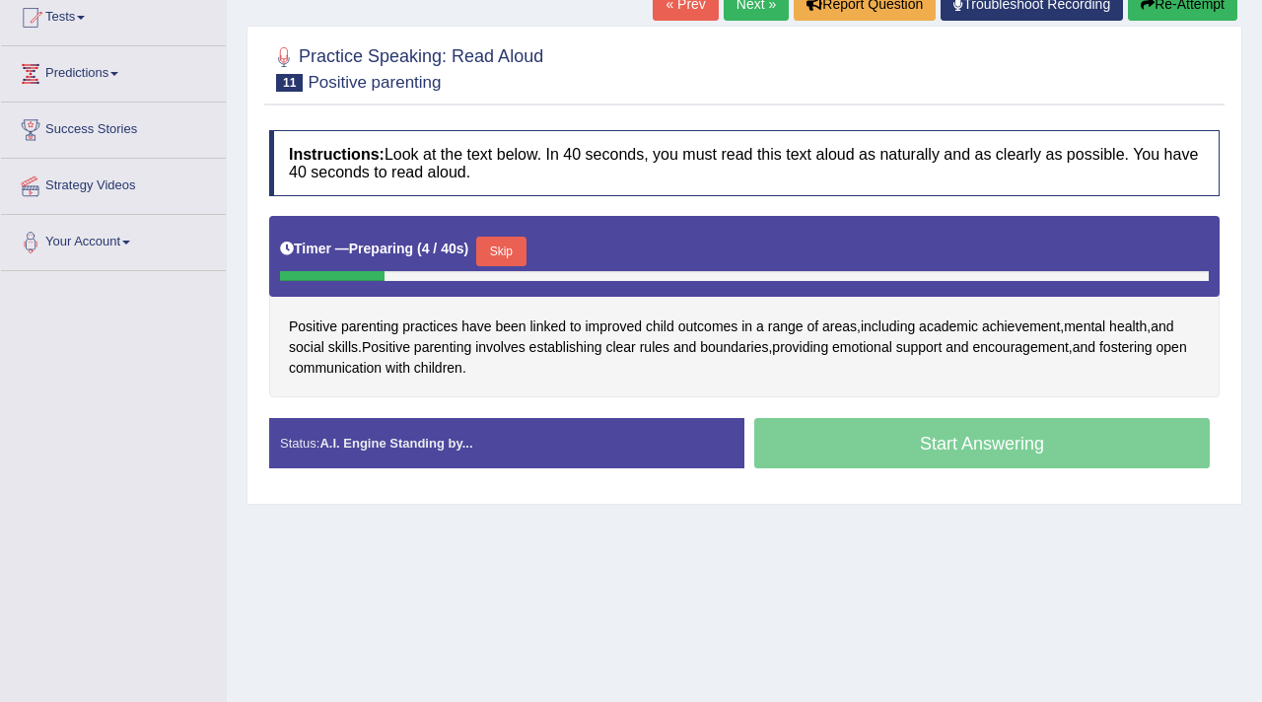
click at [502, 258] on button "Skip" at bounding box center [500, 252] width 49 height 30
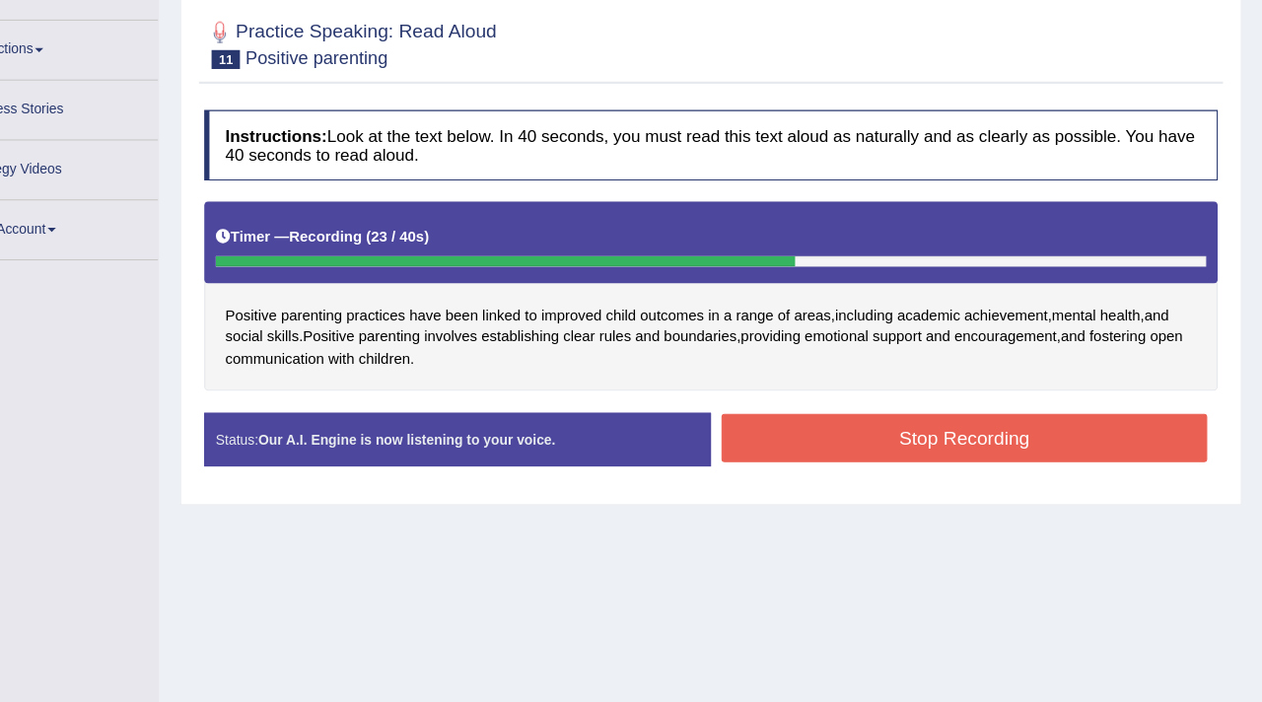
click at [869, 419] on button "Stop Recording" at bounding box center [982, 437] width 456 height 45
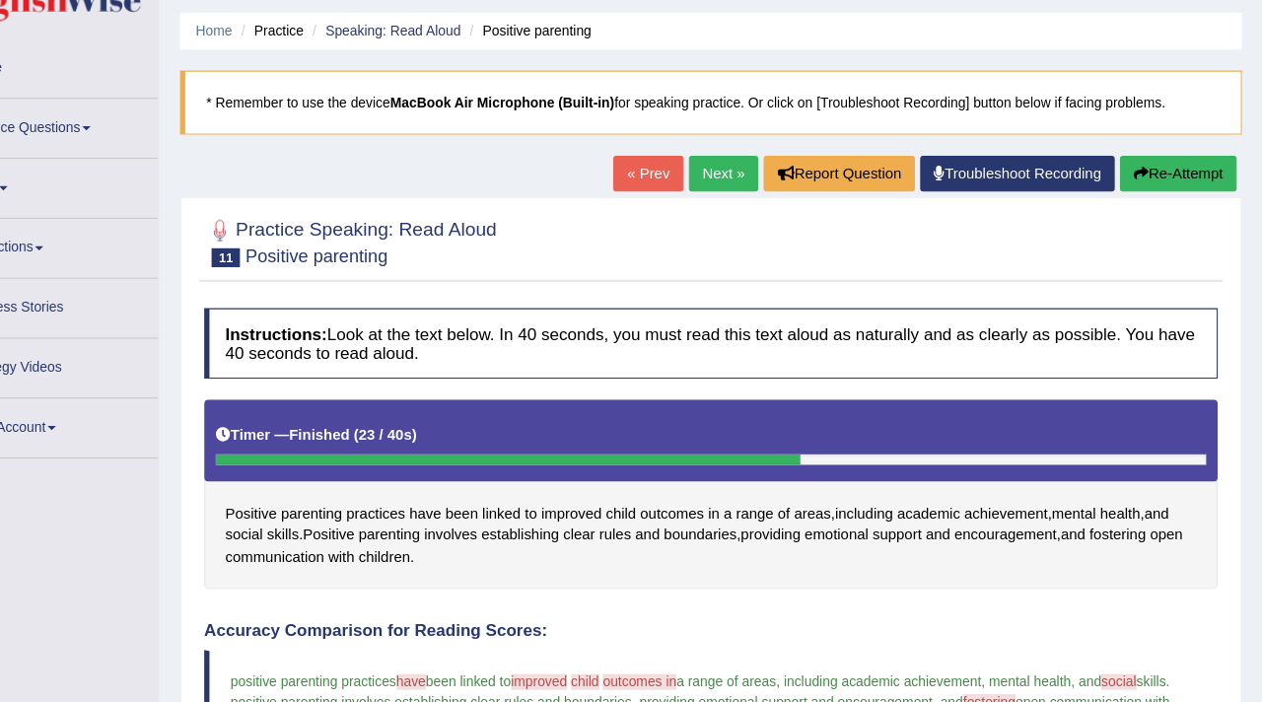
scroll to position [30, 0]
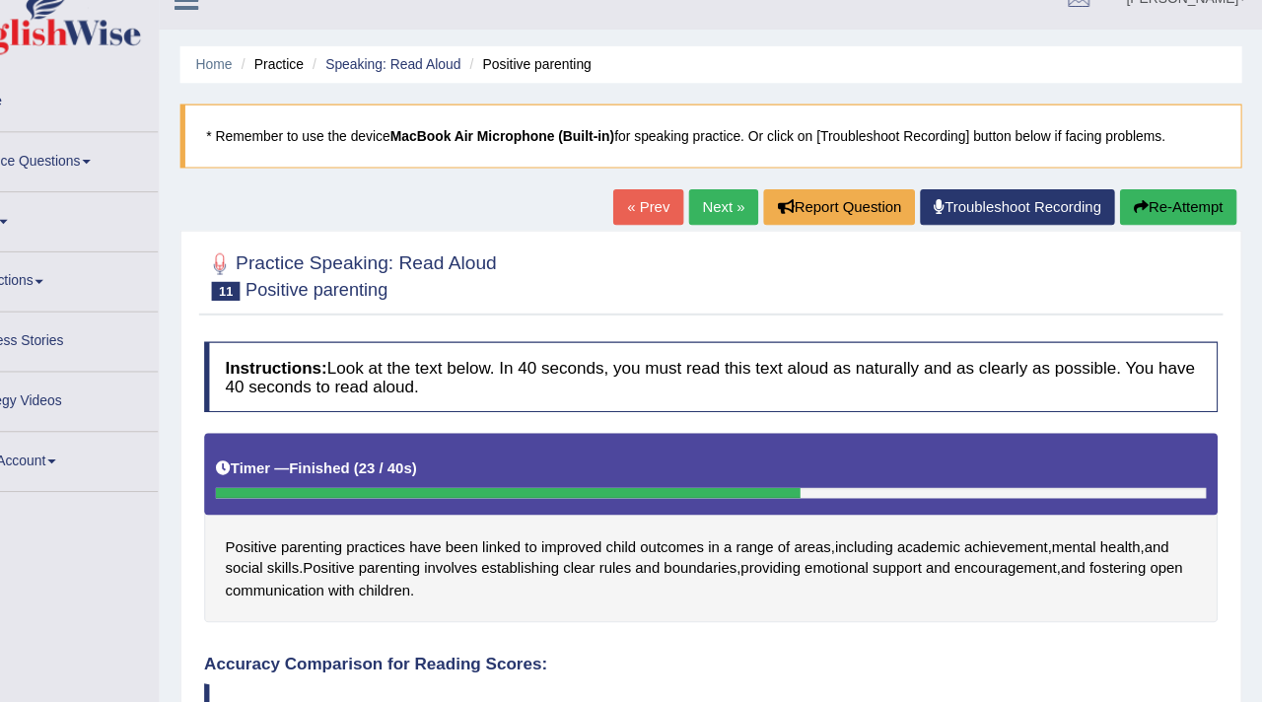
click at [1203, 179] on button "Re-Attempt" at bounding box center [1182, 194] width 109 height 34
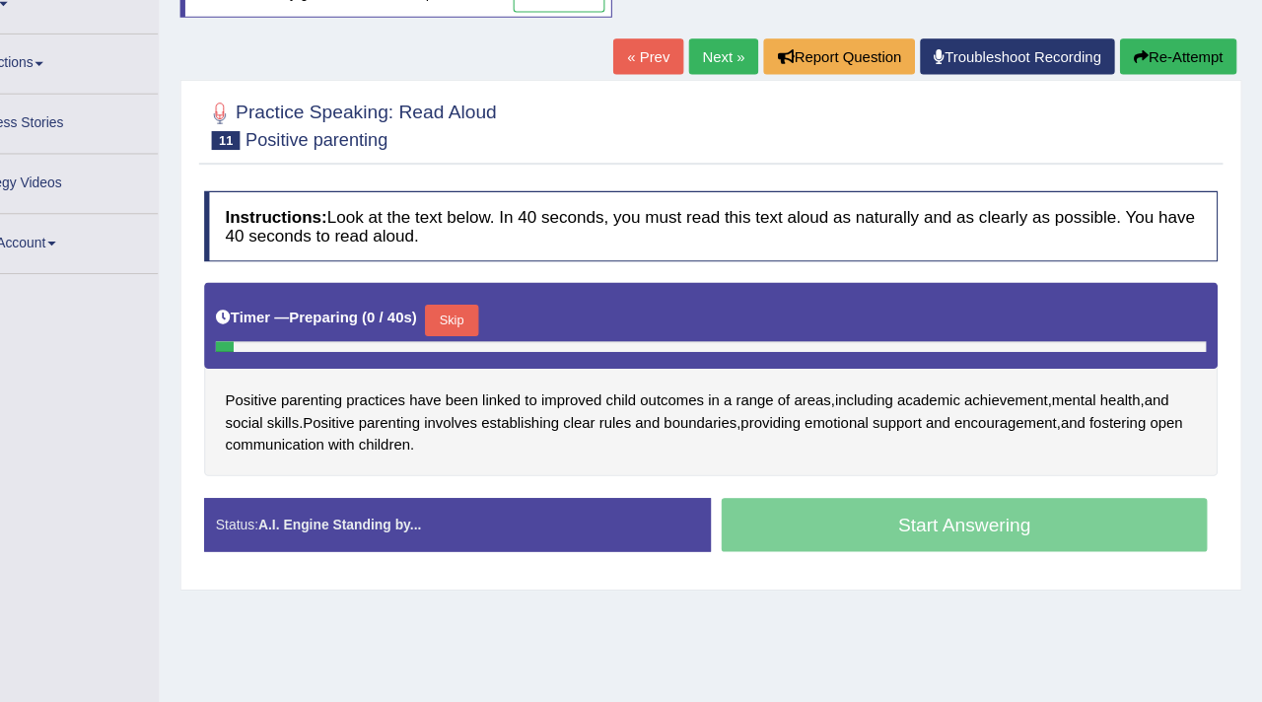
scroll to position [194, 0]
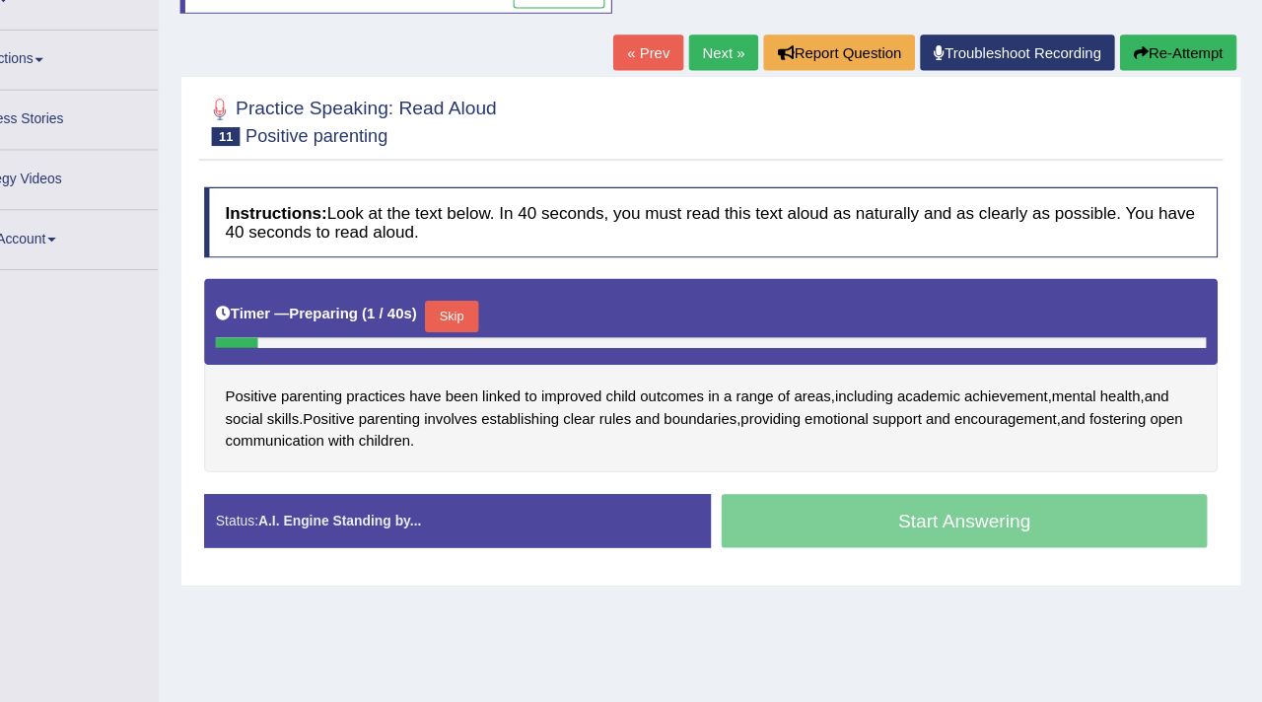
click at [508, 345] on button "Skip" at bounding box center [500, 340] width 49 height 30
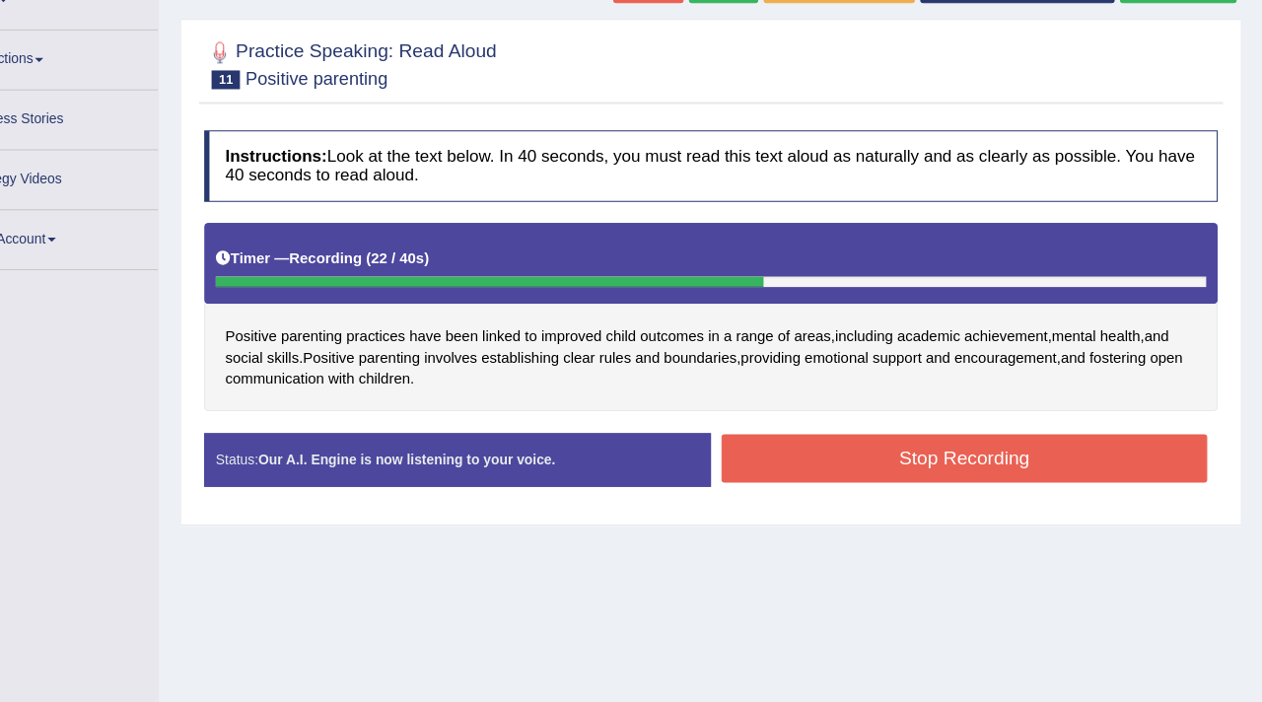
click at [929, 479] on button "Stop Recording" at bounding box center [982, 473] width 456 height 45
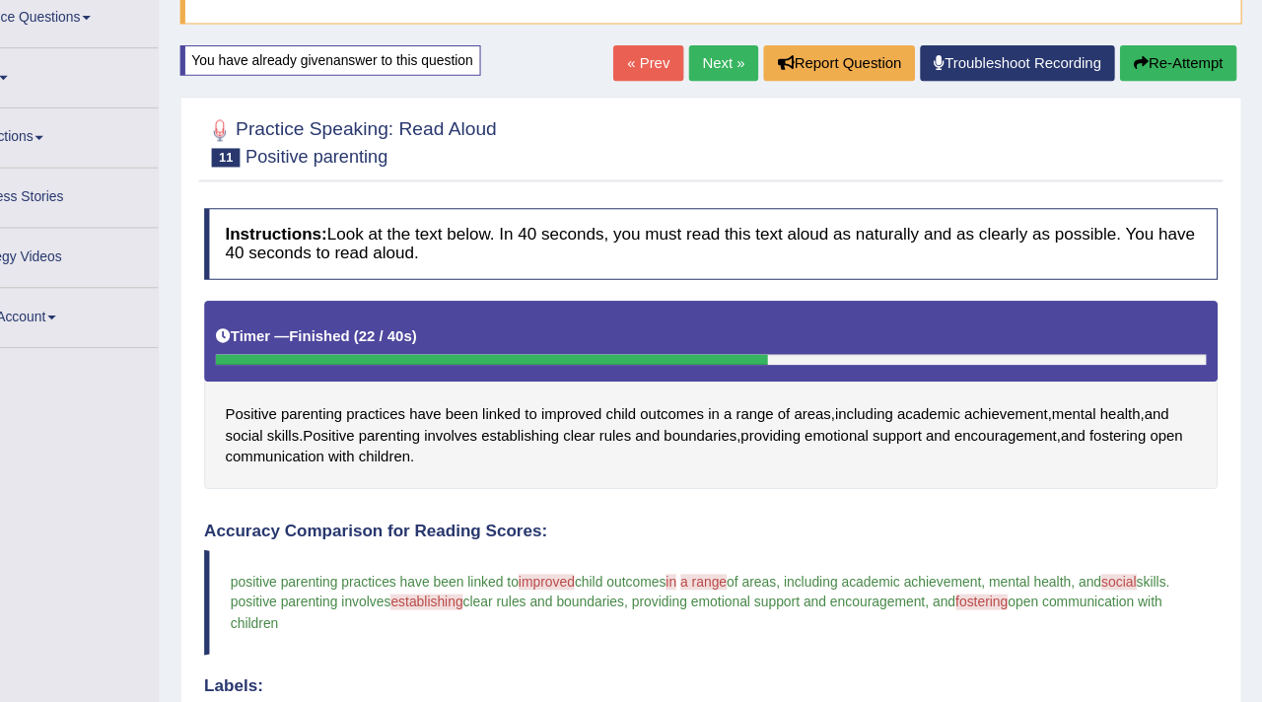
scroll to position [136, 0]
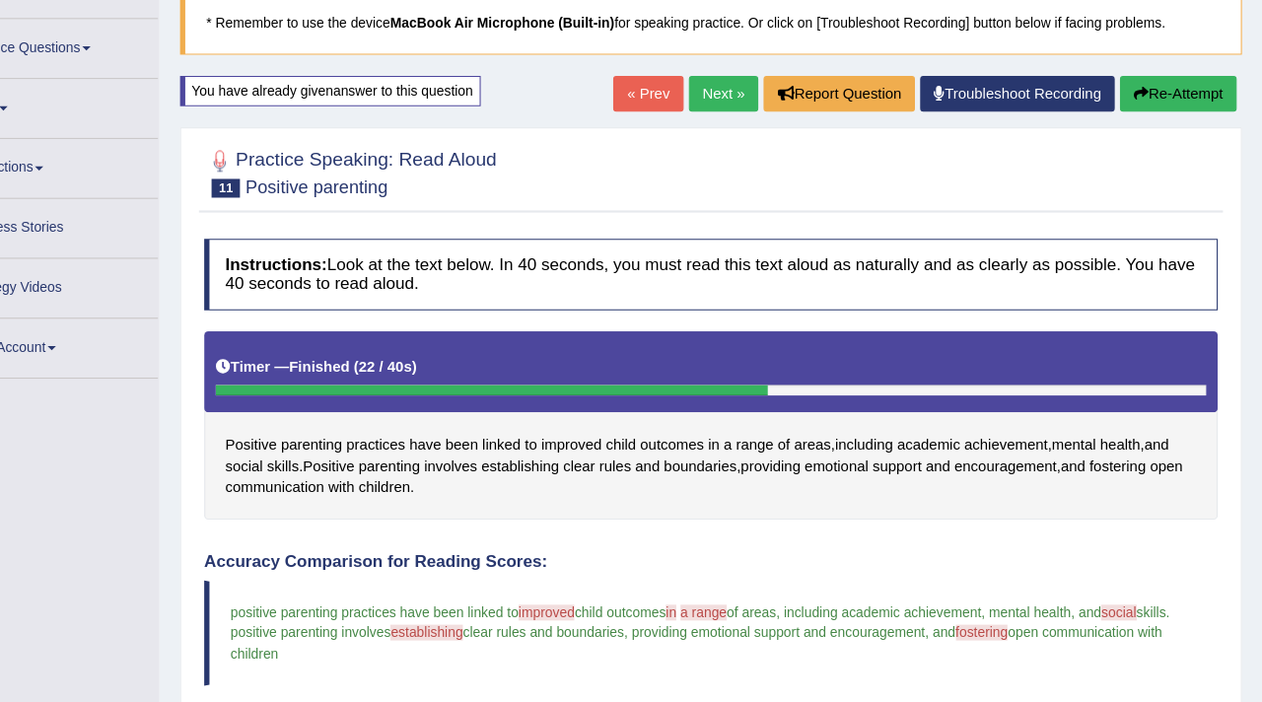
click at [1183, 83] on button "Re-Attempt" at bounding box center [1182, 88] width 109 height 34
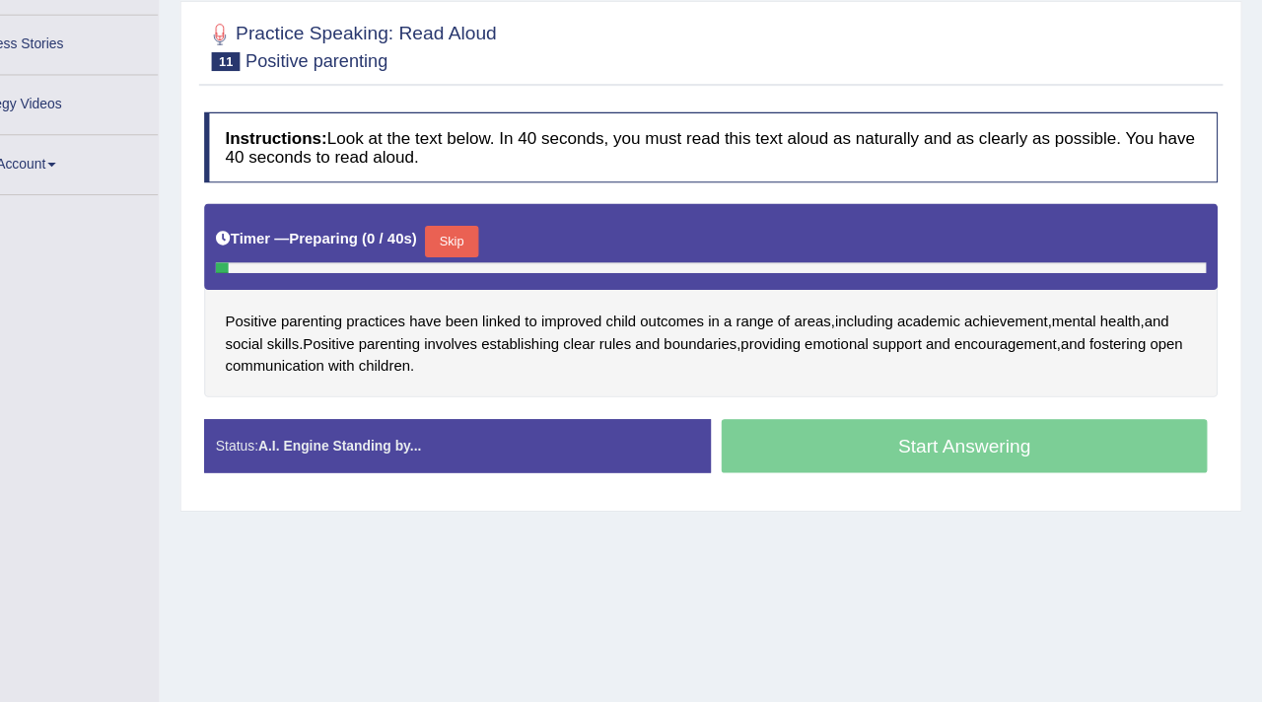
scroll to position [266, 0]
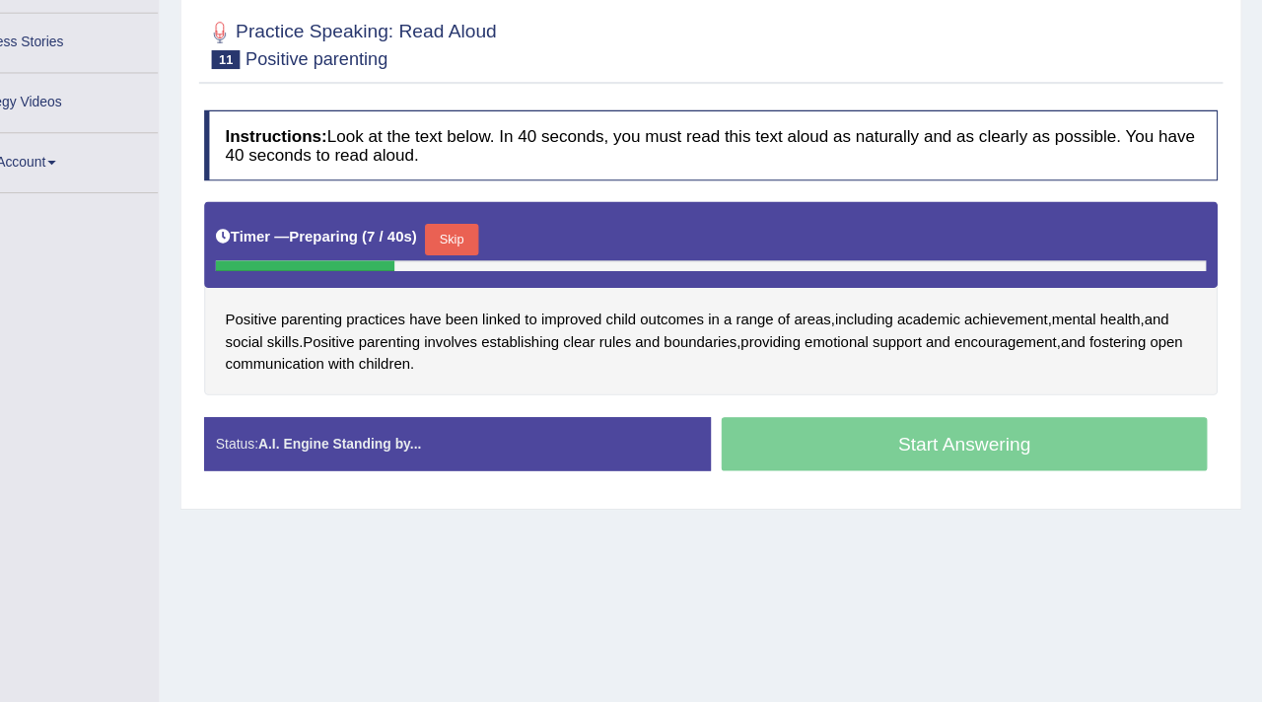
click at [502, 270] on button "Skip" at bounding box center [500, 268] width 49 height 30
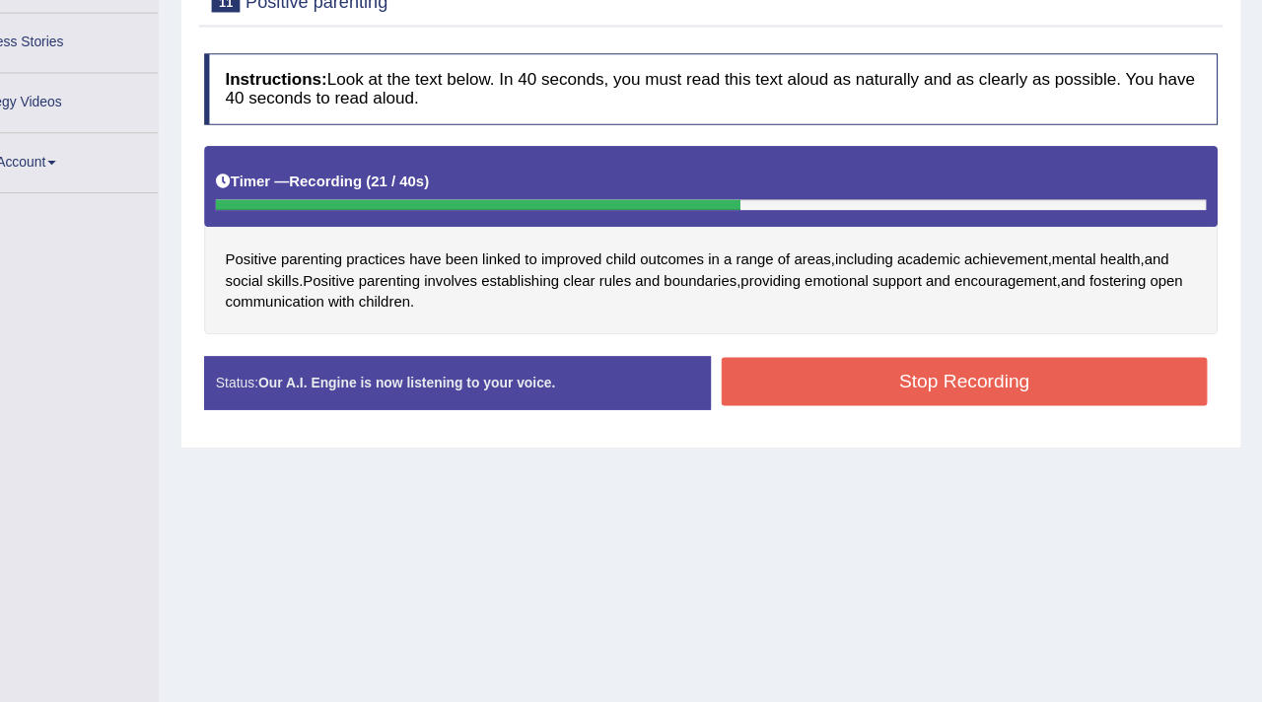
click at [905, 404] on button "Stop Recording" at bounding box center [982, 401] width 456 height 45
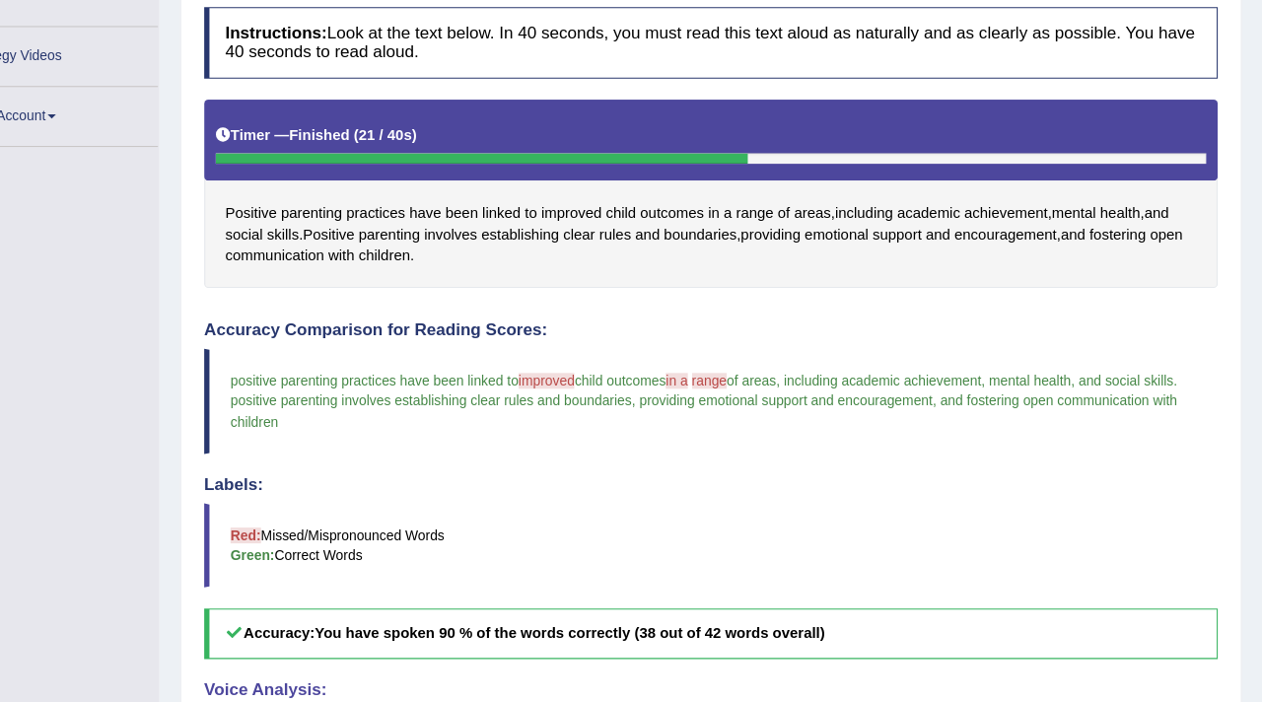
scroll to position [0, 0]
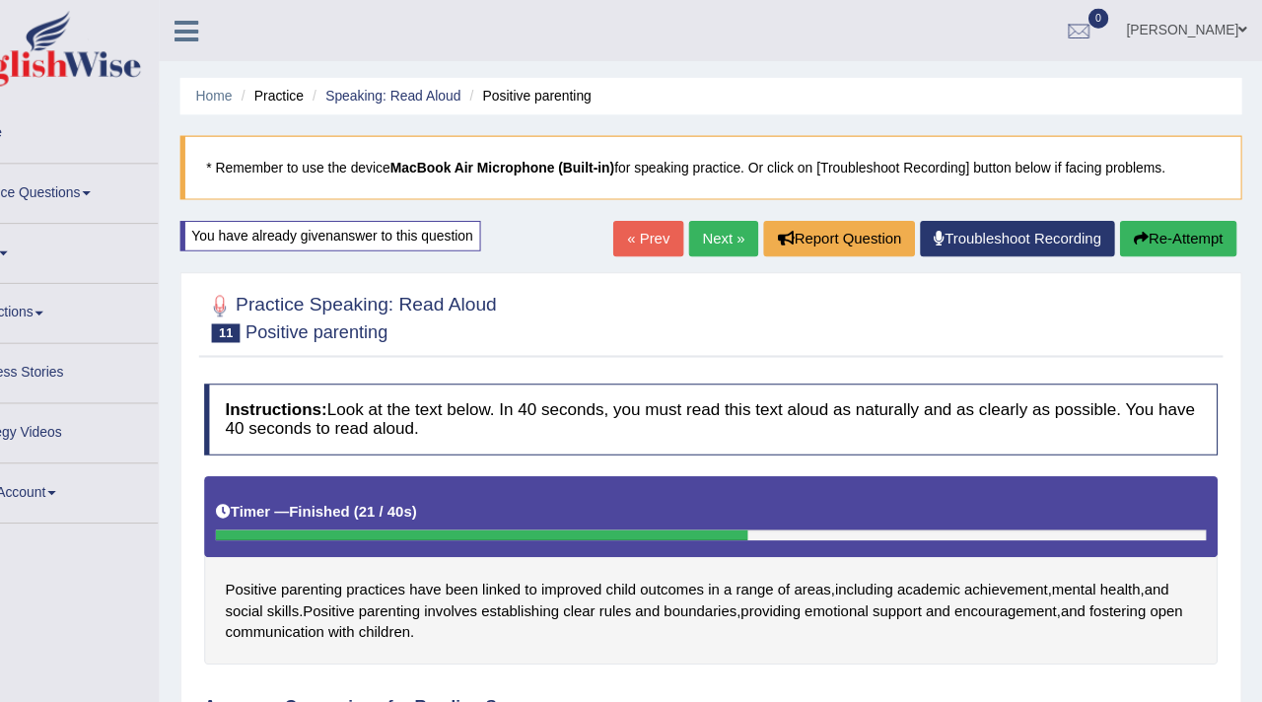
click at [744, 228] on link "Next »" at bounding box center [756, 224] width 65 height 34
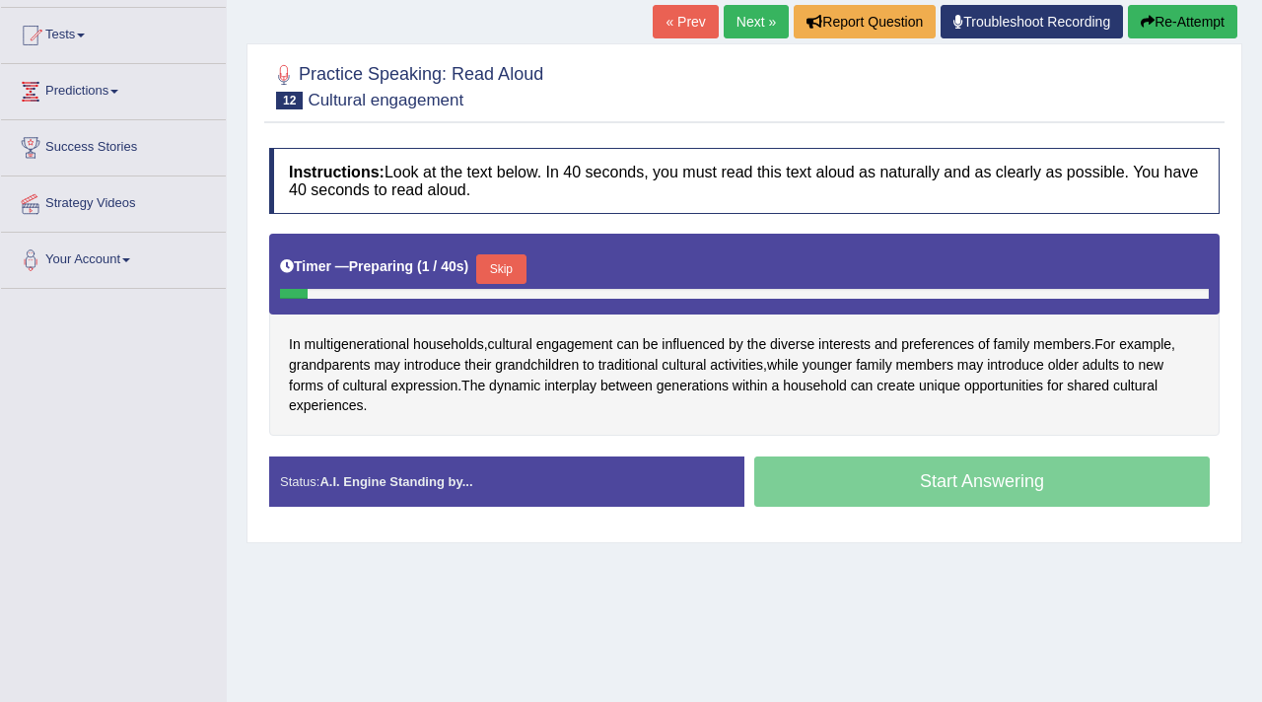
scroll to position [205, 0]
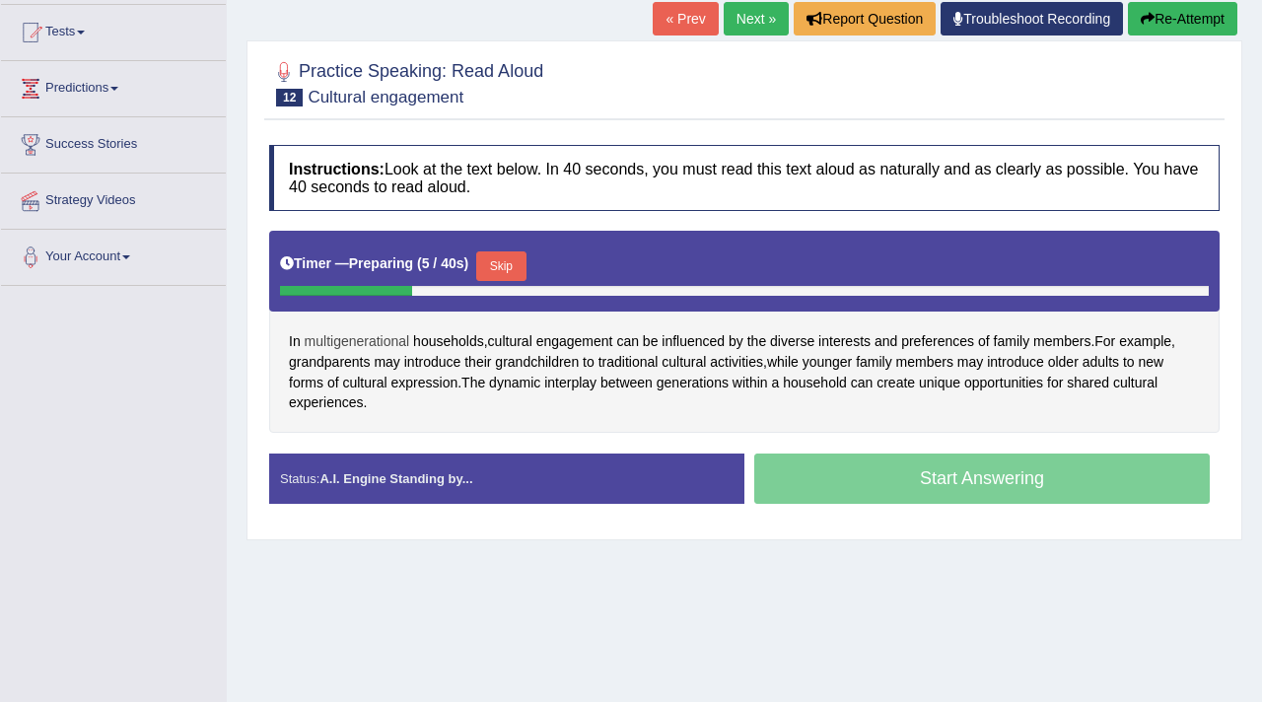
click at [342, 340] on span "multigenerational" at bounding box center [357, 341] width 105 height 21
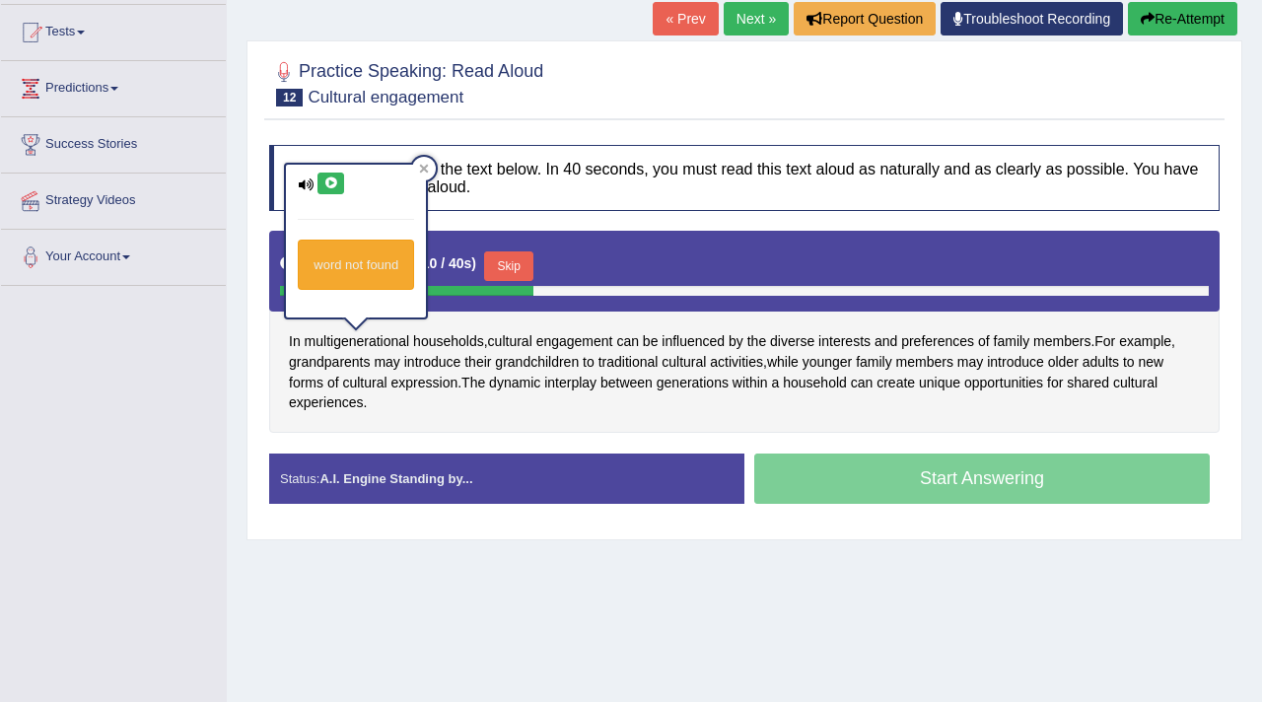
click at [329, 184] on icon at bounding box center [330, 183] width 15 height 12
click at [441, 432] on div "In multigenerational households , cultural engagement can be influenced by the …" at bounding box center [744, 331] width 950 height 201
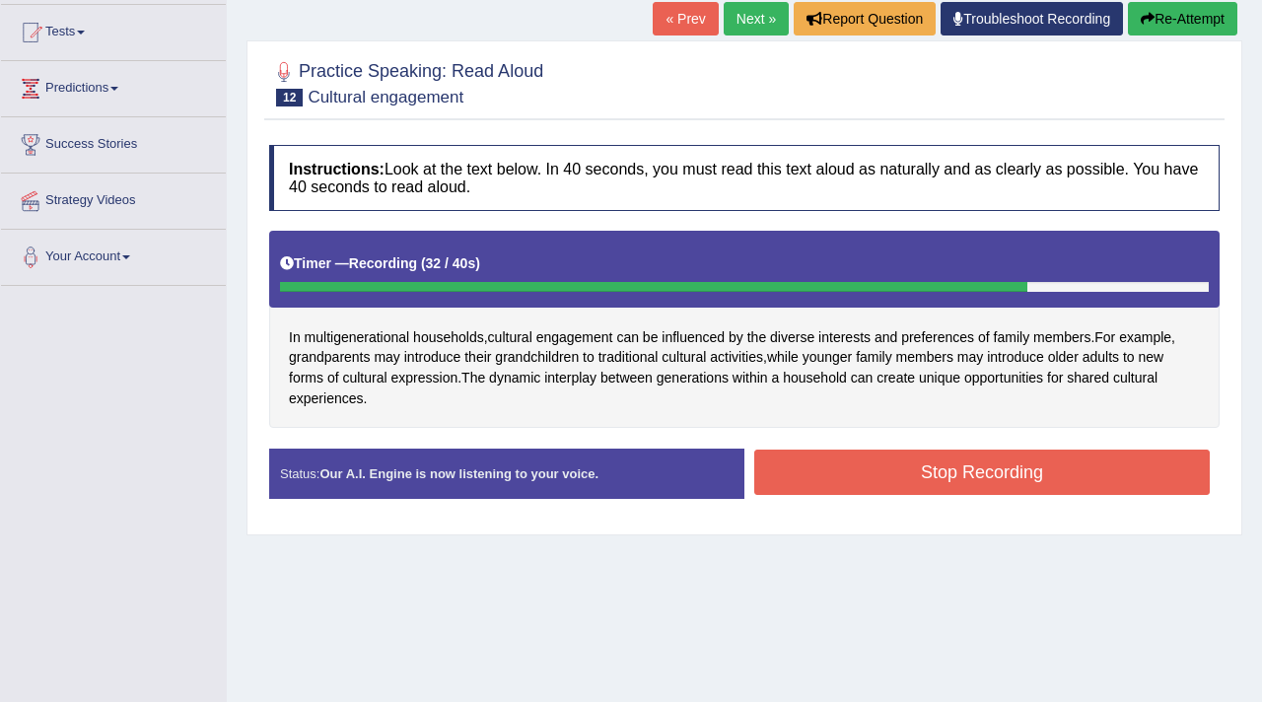
click at [876, 488] on button "Stop Recording" at bounding box center [982, 472] width 456 height 45
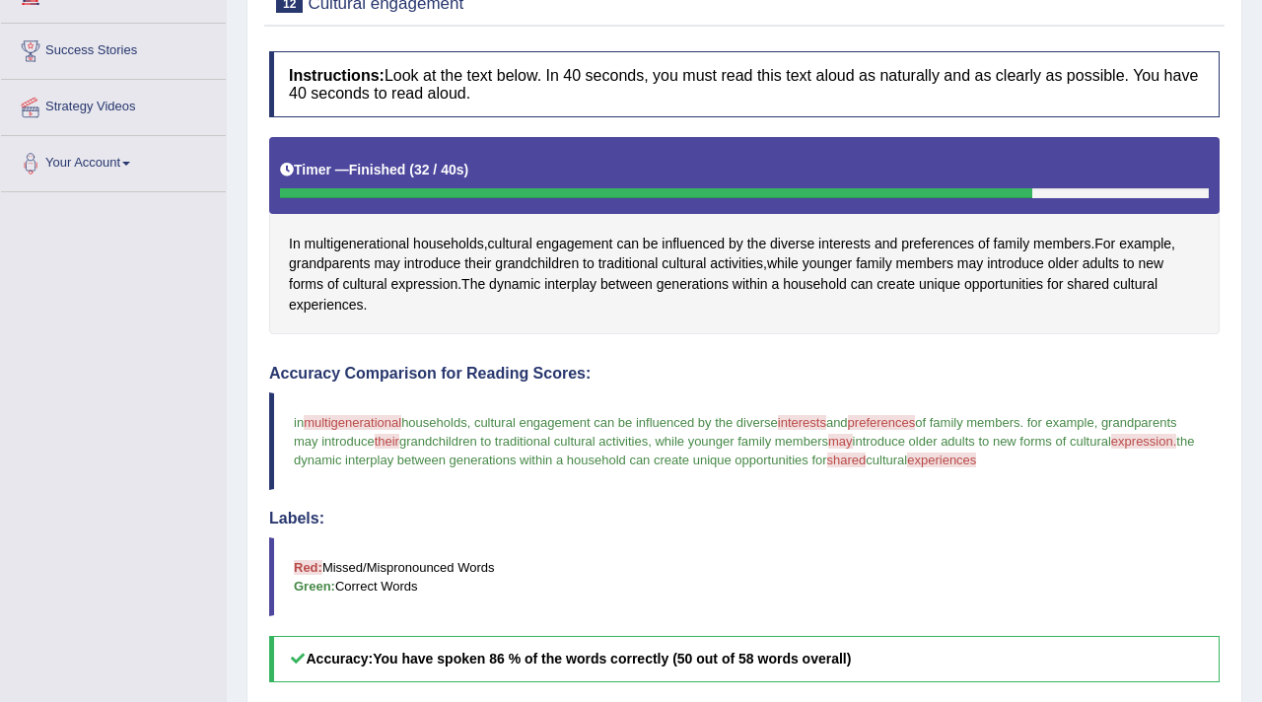
scroll to position [0, 0]
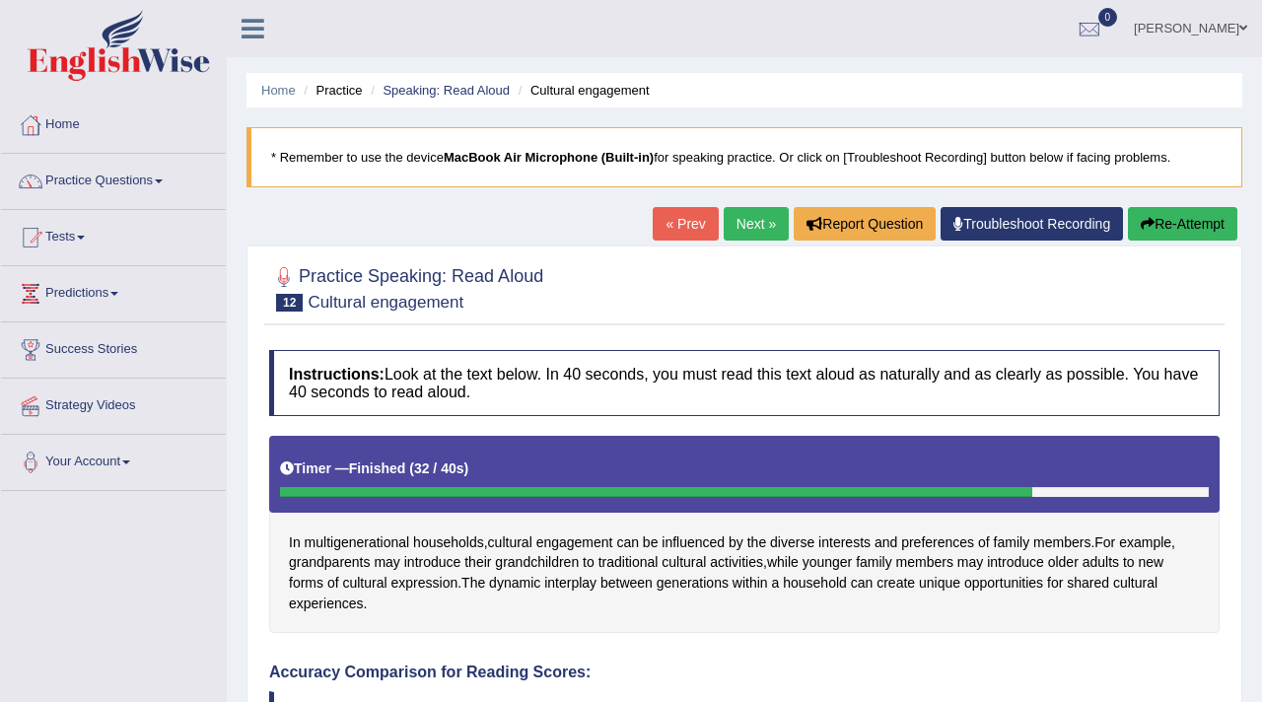
click at [1187, 223] on button "Re-Attempt" at bounding box center [1182, 224] width 109 height 34
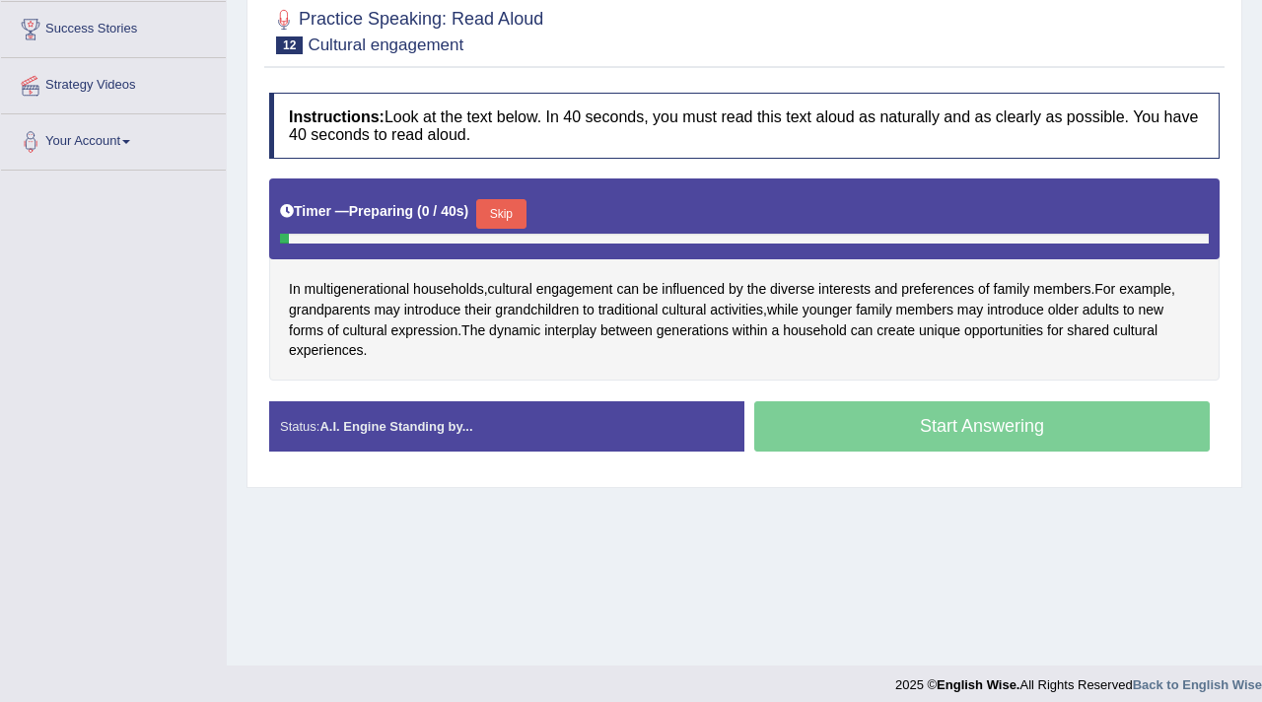
scroll to position [323, 0]
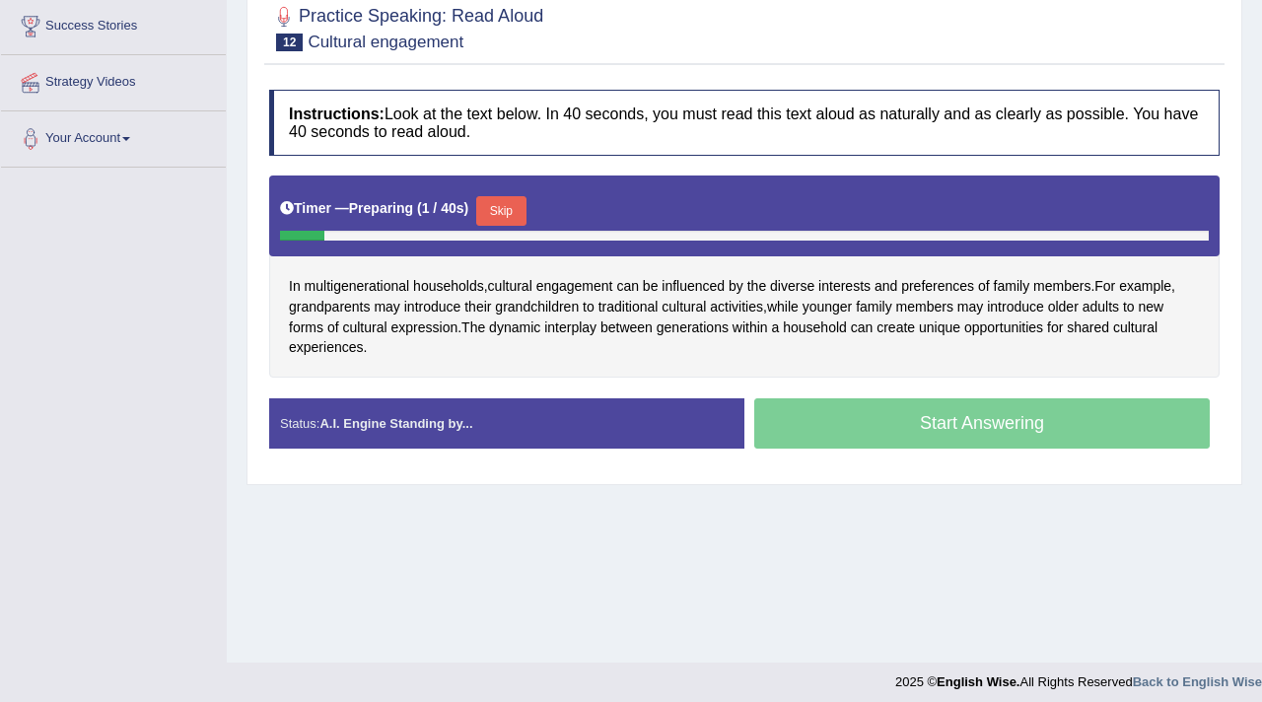
click at [496, 217] on button "Skip" at bounding box center [500, 211] width 49 height 30
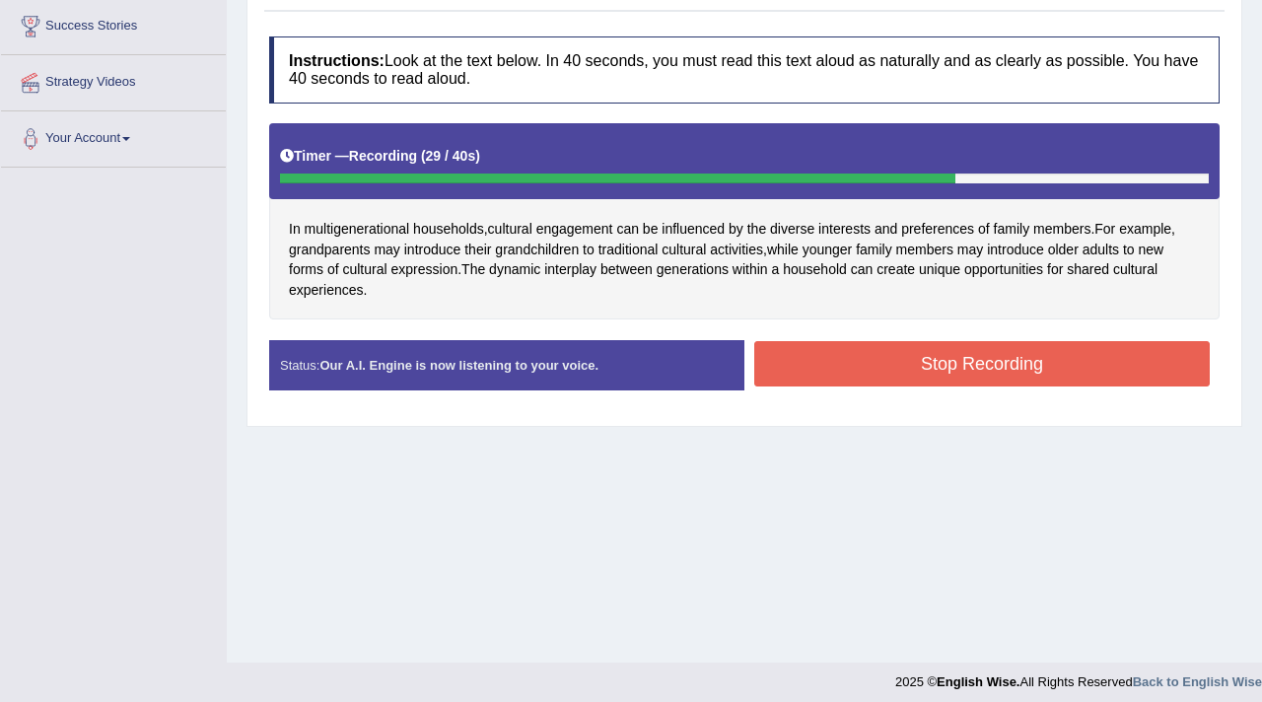
click at [955, 373] on button "Stop Recording" at bounding box center [982, 363] width 456 height 45
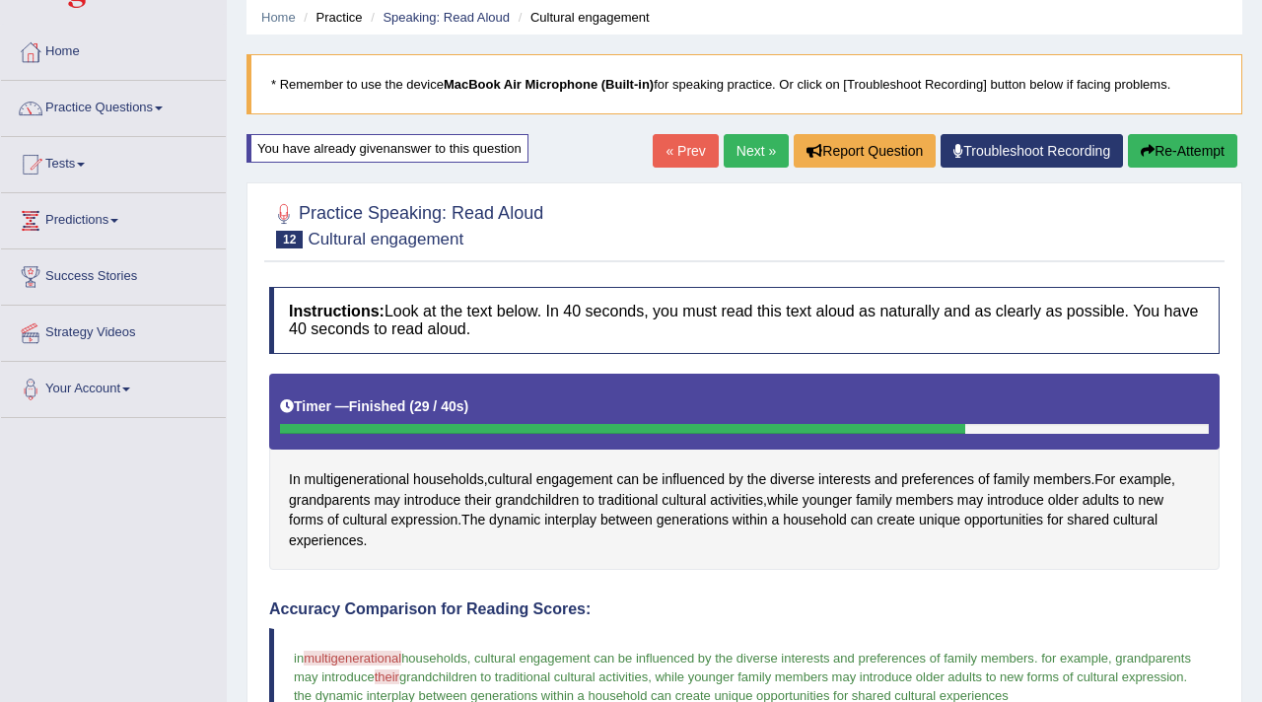
scroll to position [0, 0]
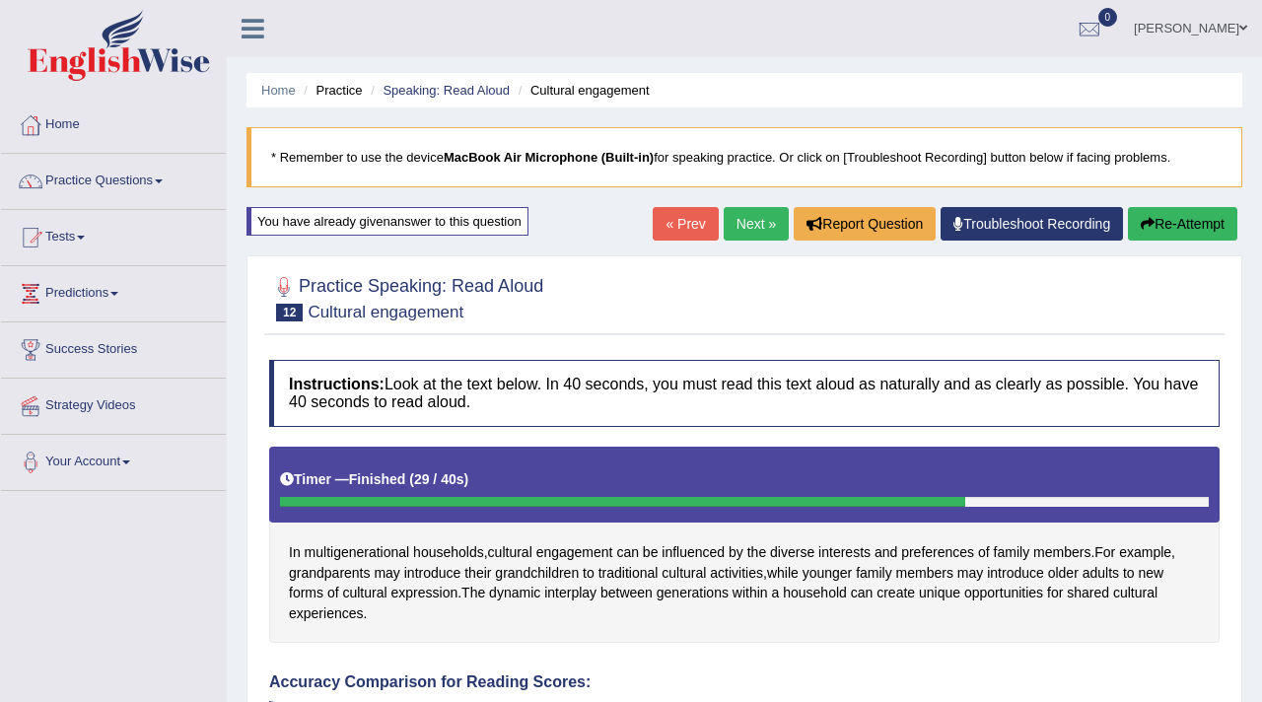
click at [738, 239] on link "Next »" at bounding box center [756, 224] width 65 height 34
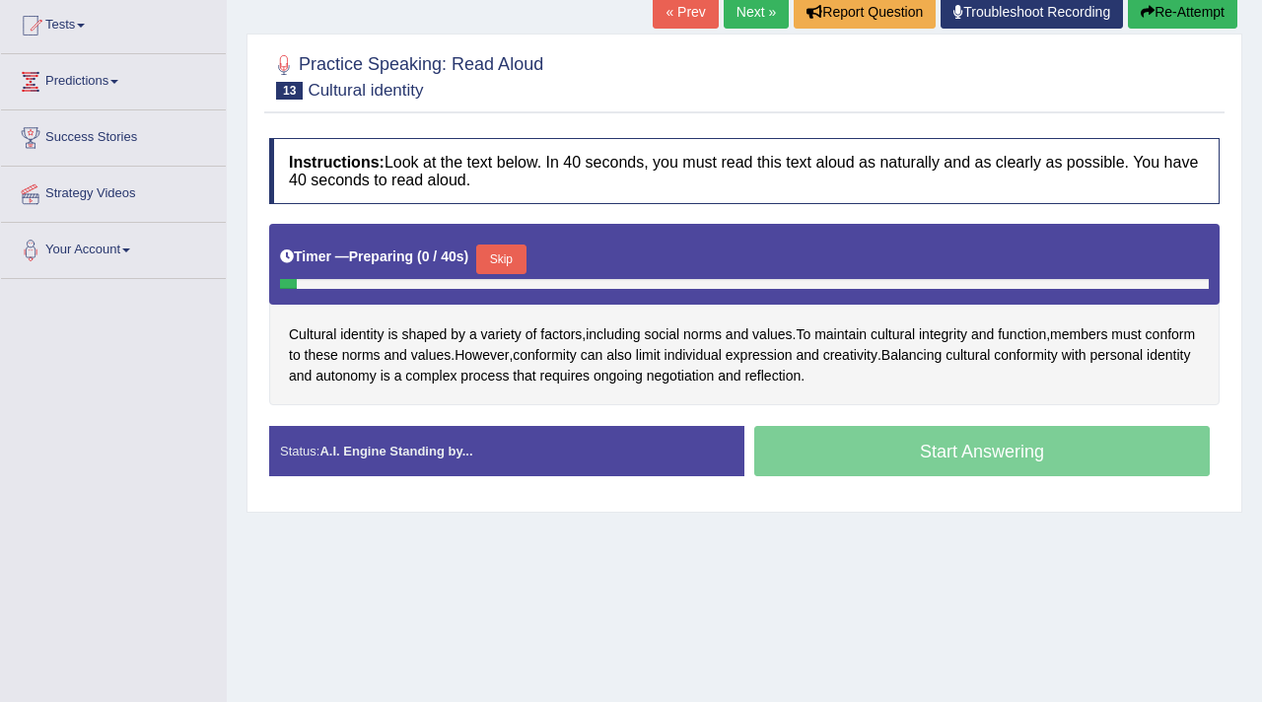
scroll to position [215, 0]
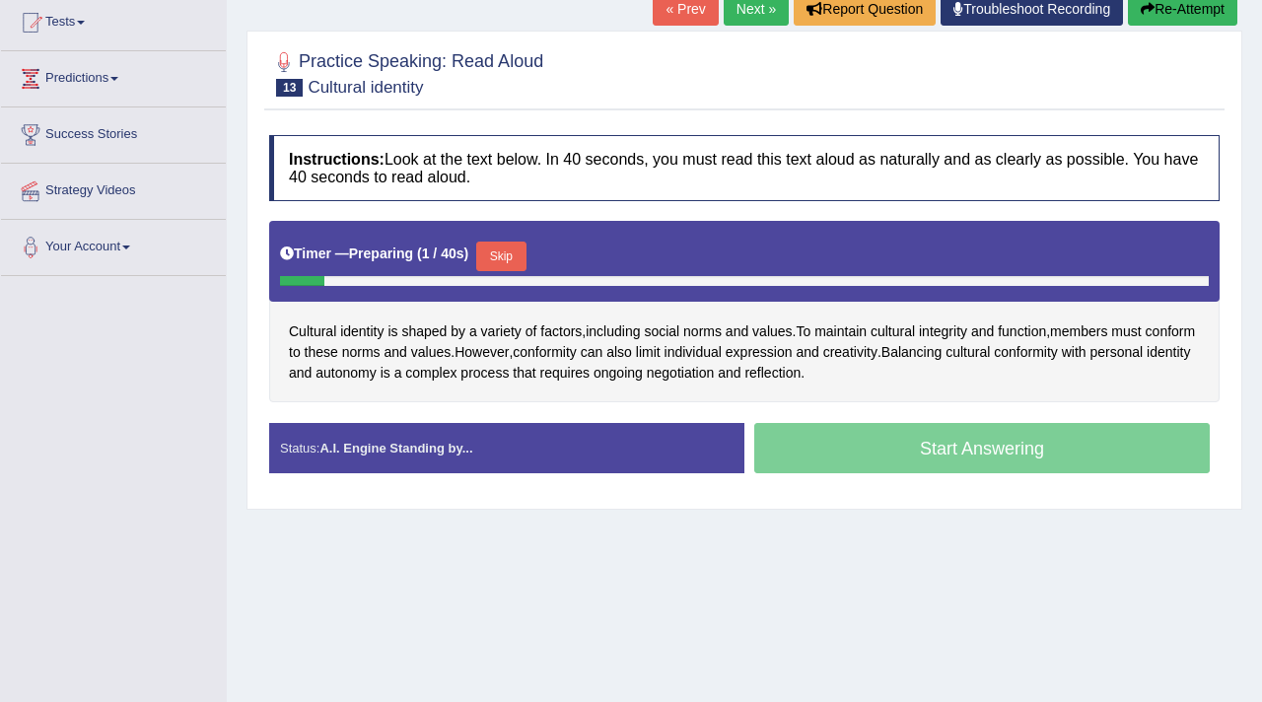
click at [519, 258] on button "Skip" at bounding box center [500, 257] width 49 height 30
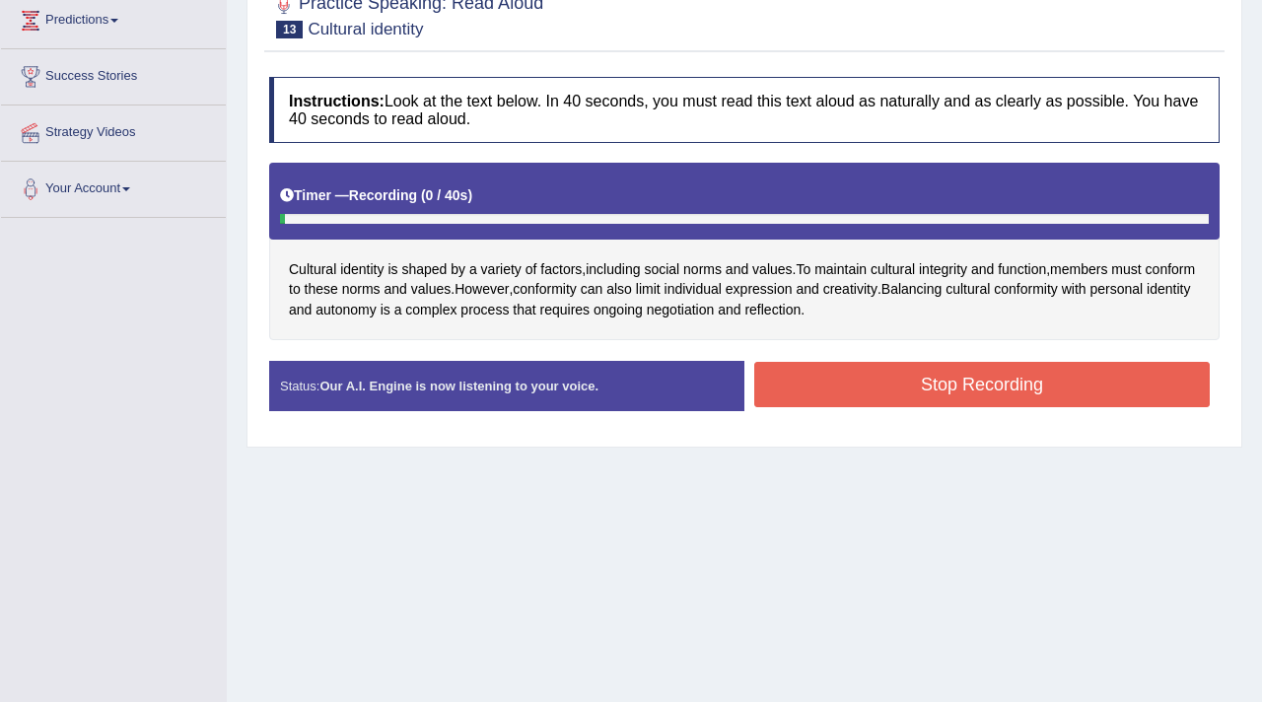
scroll to position [298, 0]
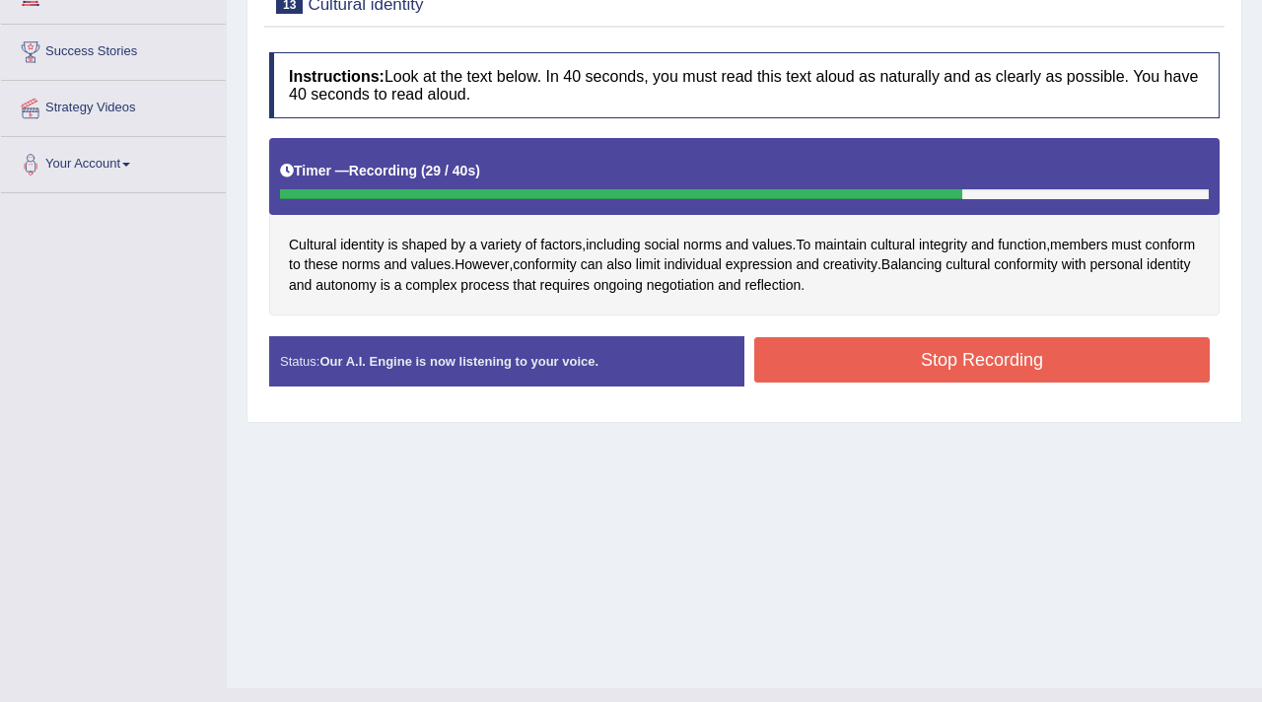
click at [935, 356] on button "Stop Recording" at bounding box center [982, 359] width 456 height 45
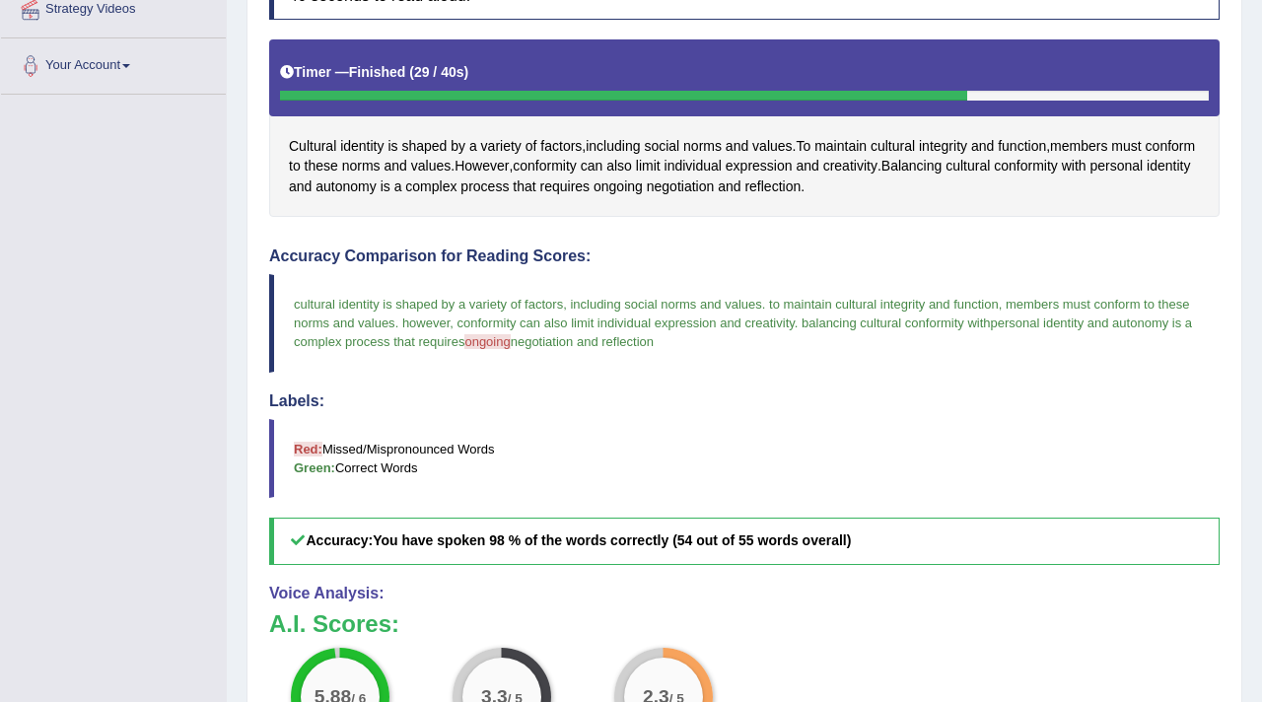
scroll to position [368, 0]
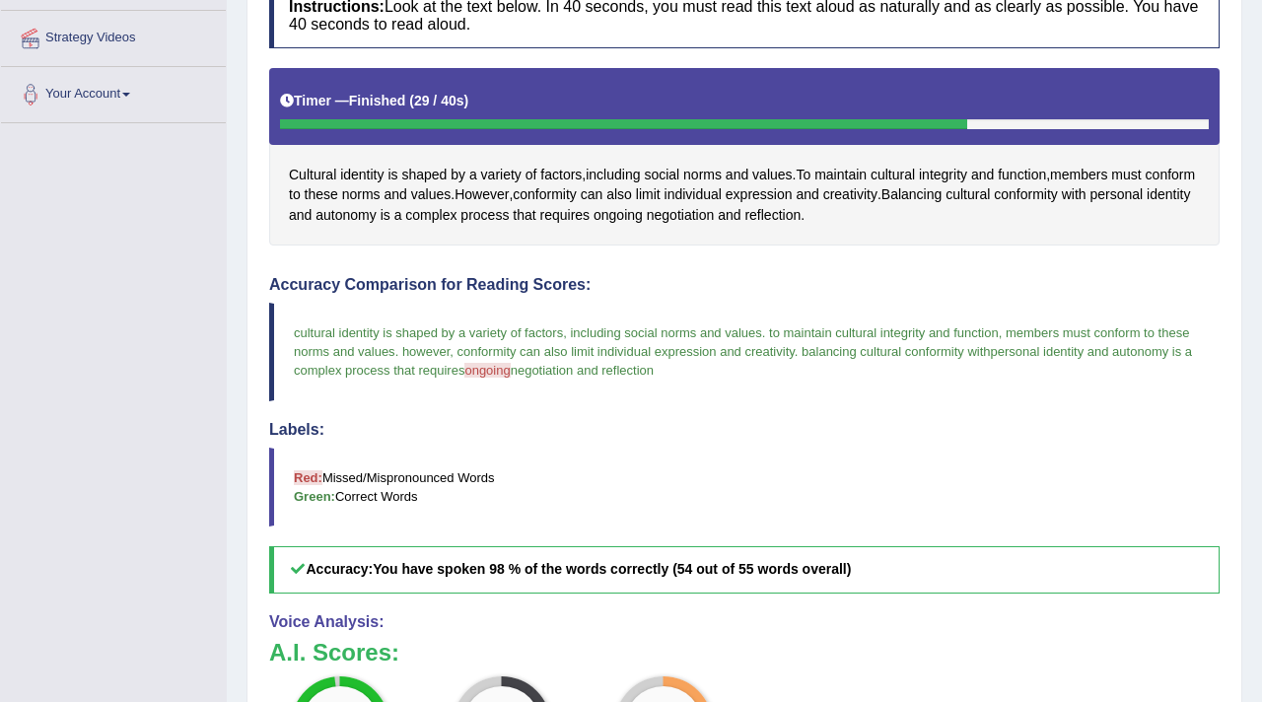
click at [636, 371] on span "negotiation and reflection" at bounding box center [582, 370] width 143 height 15
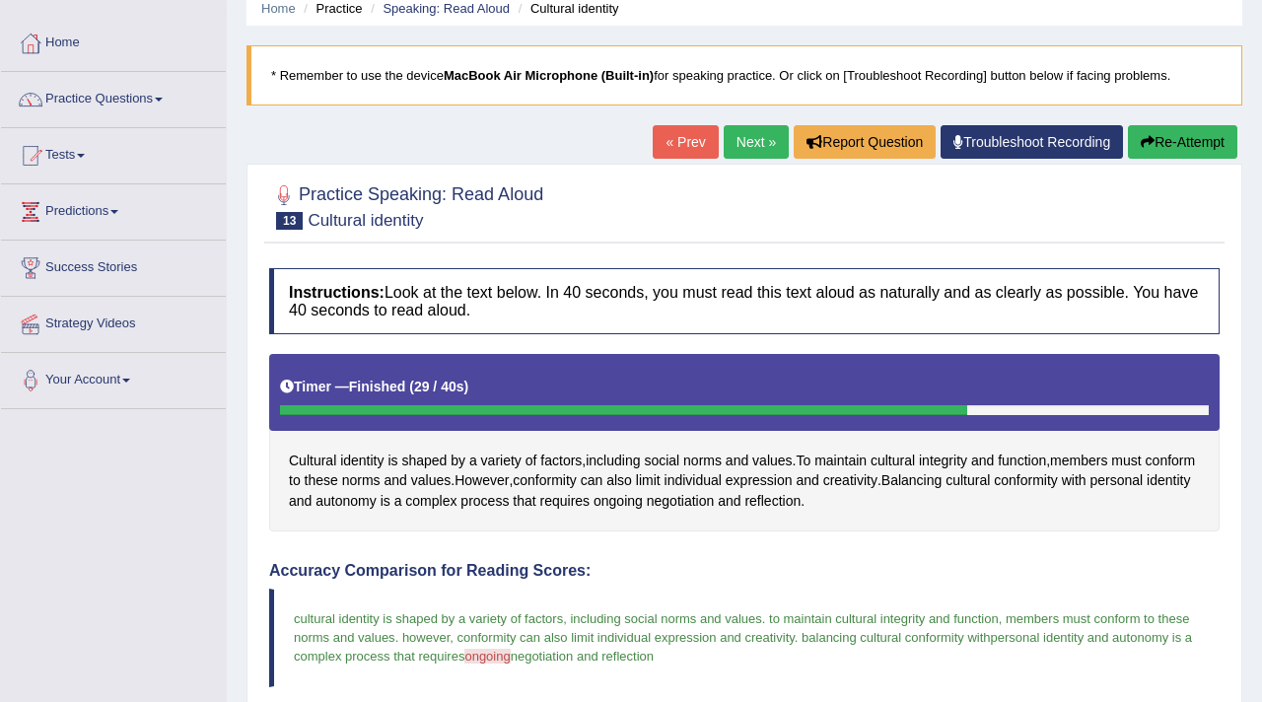
scroll to position [0, 0]
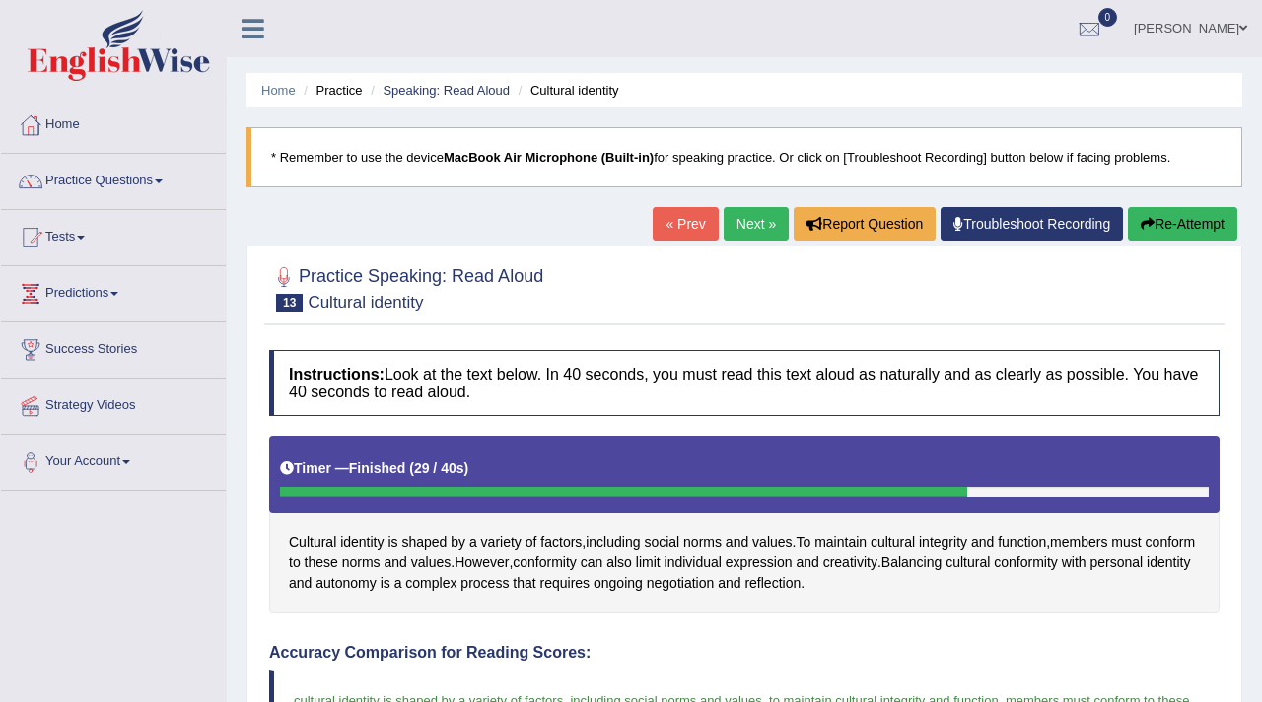
click at [732, 213] on link "Next »" at bounding box center [756, 224] width 65 height 34
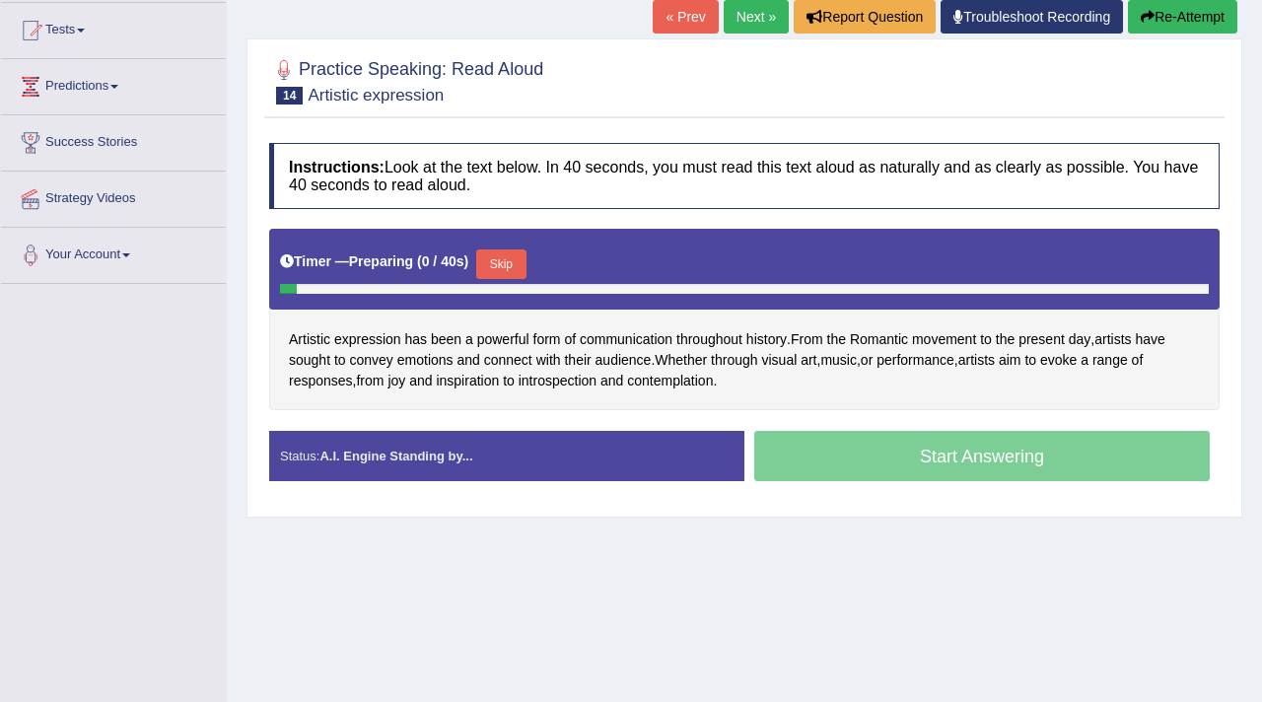
scroll to position [208, 0]
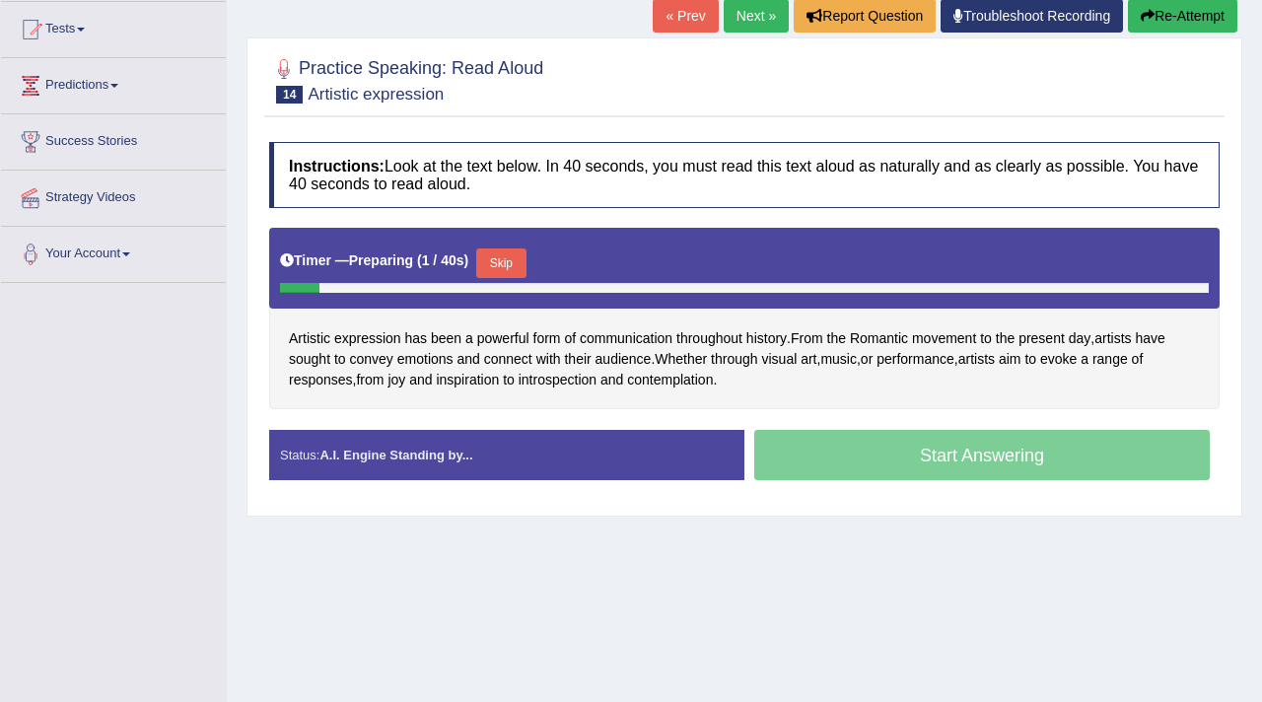
click at [522, 254] on button "Skip" at bounding box center [500, 263] width 49 height 30
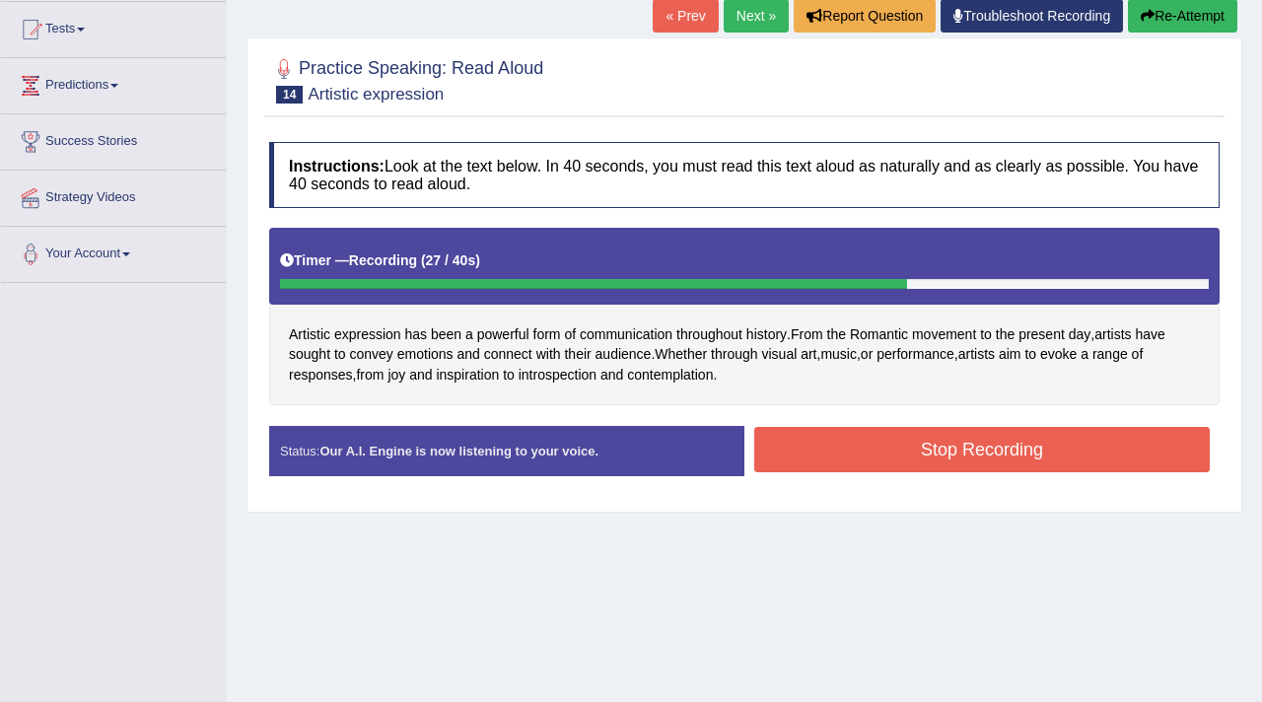
click at [847, 443] on button "Stop Recording" at bounding box center [982, 449] width 456 height 45
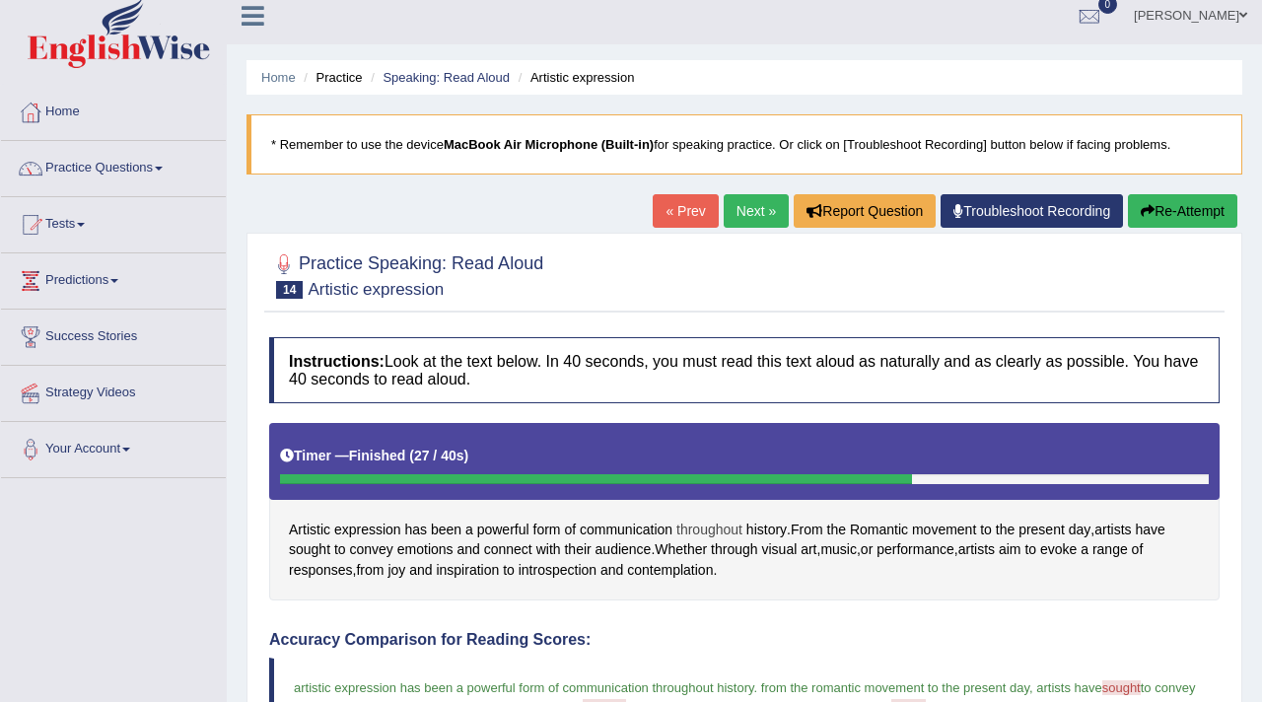
scroll to position [0, 0]
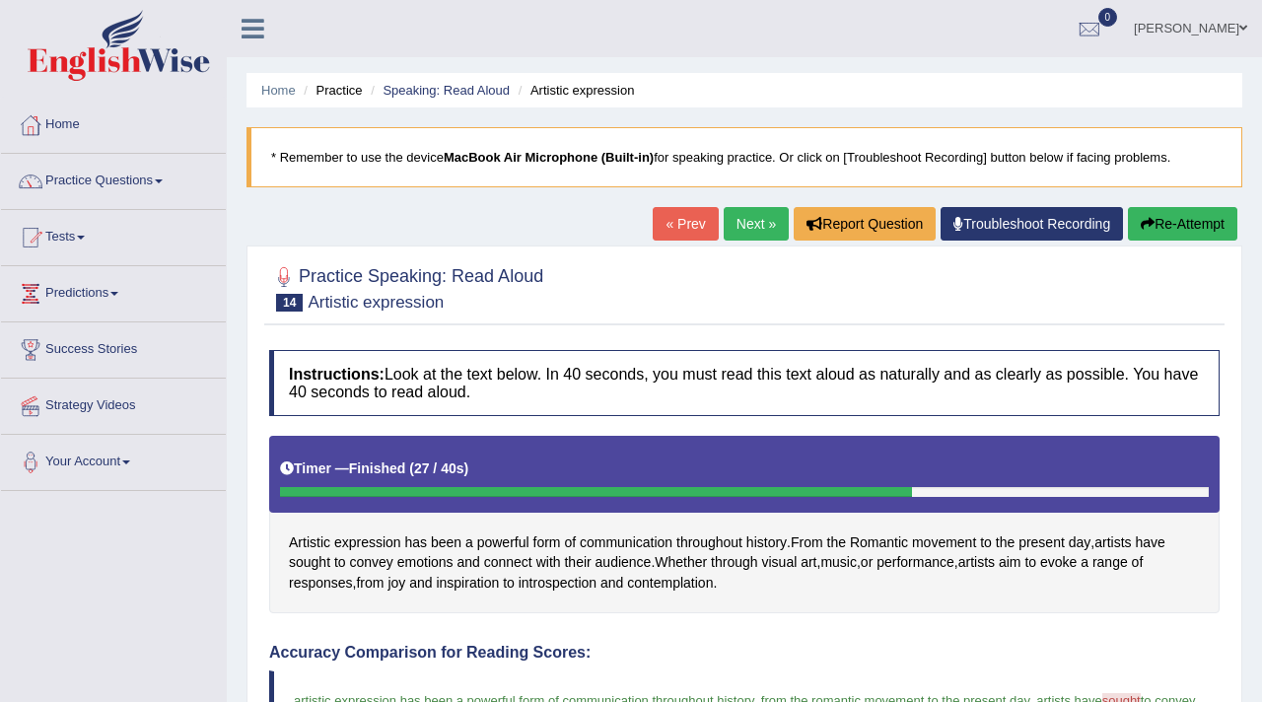
click at [752, 205] on div "Home Practice Speaking: Read Aloud Artistic expression * Remember to use the de…" at bounding box center [744, 677] width 1035 height 1355
click at [752, 209] on link "Next »" at bounding box center [756, 224] width 65 height 34
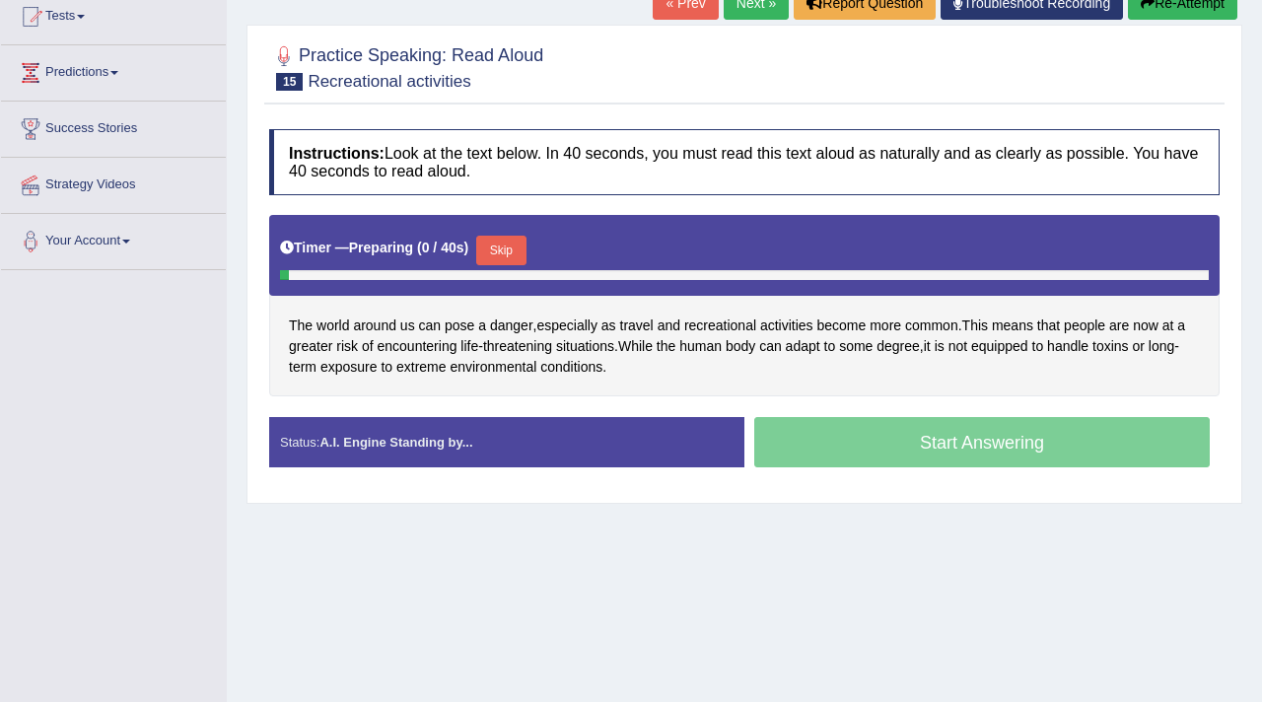
scroll to position [250, 0]
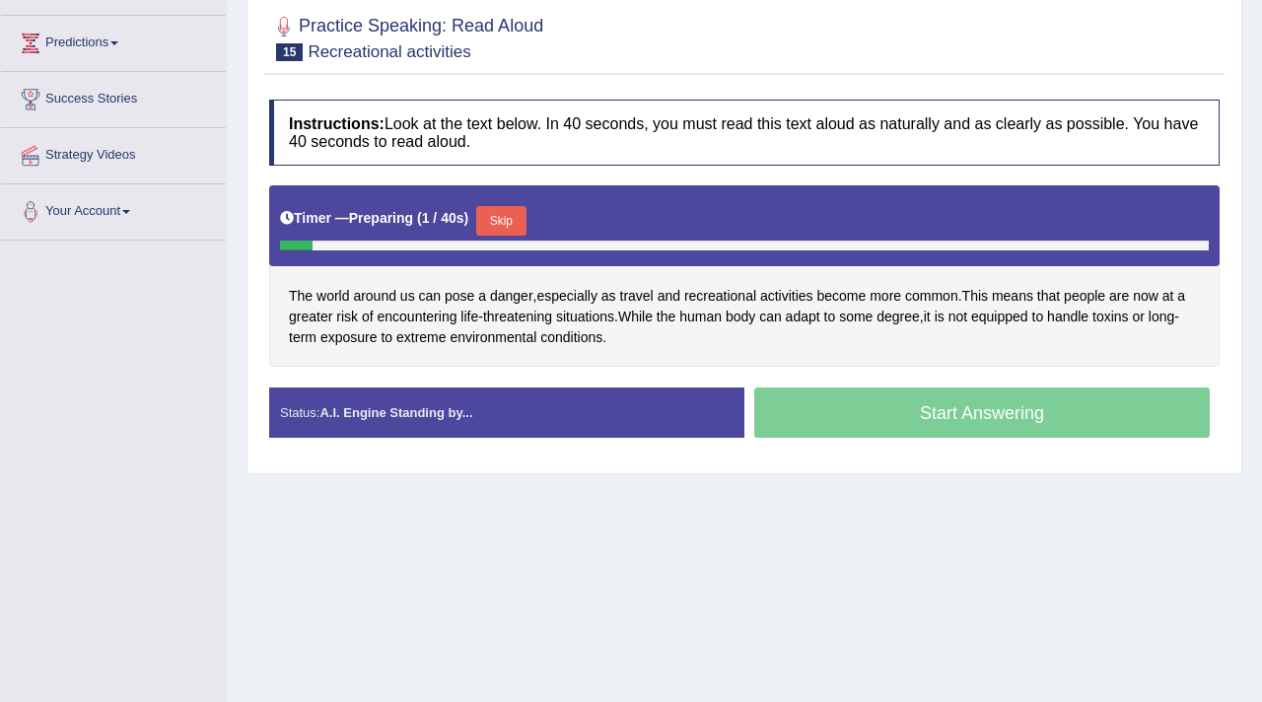
click at [526, 230] on button "Skip" at bounding box center [500, 221] width 49 height 30
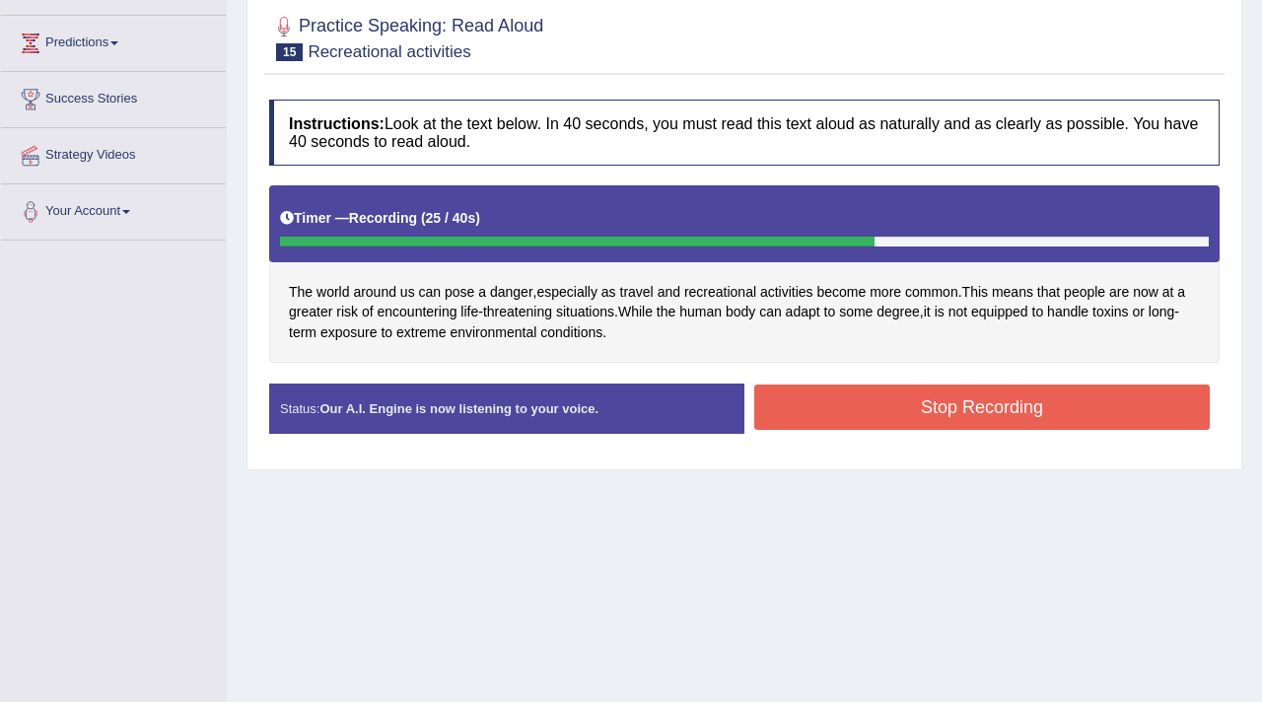
click at [914, 389] on button "Stop Recording" at bounding box center [982, 407] width 456 height 45
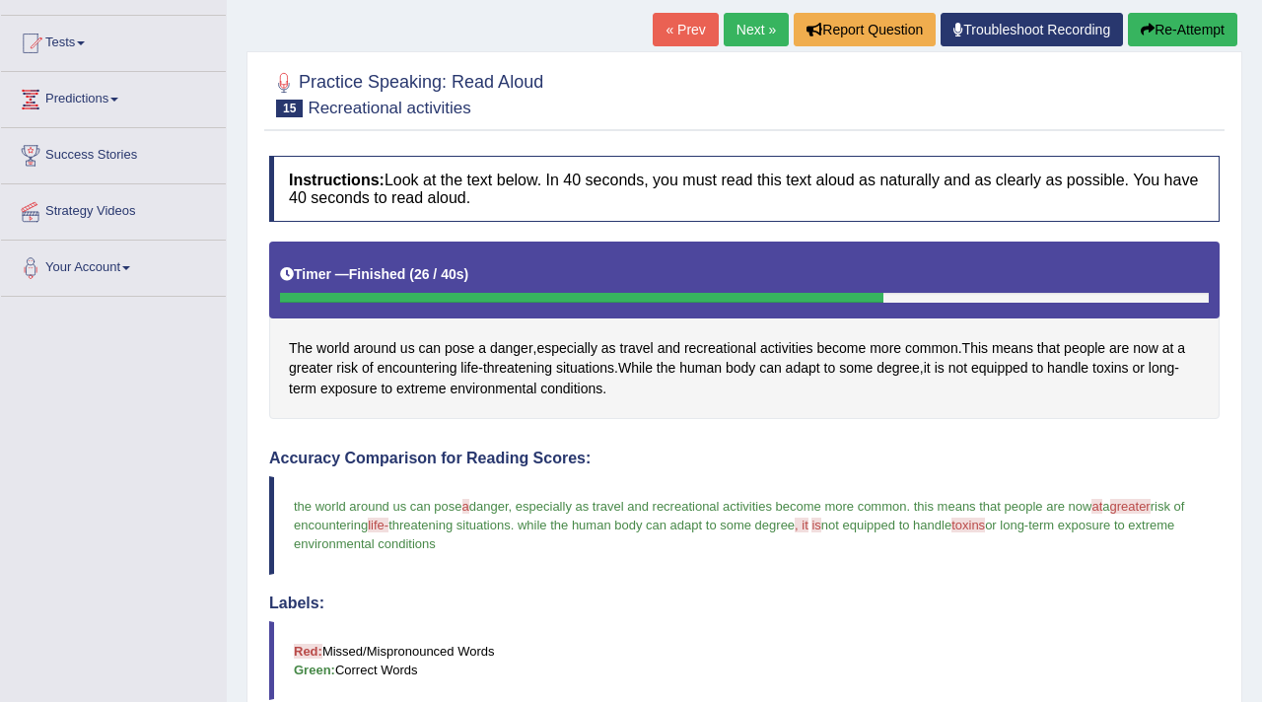
scroll to position [168, 0]
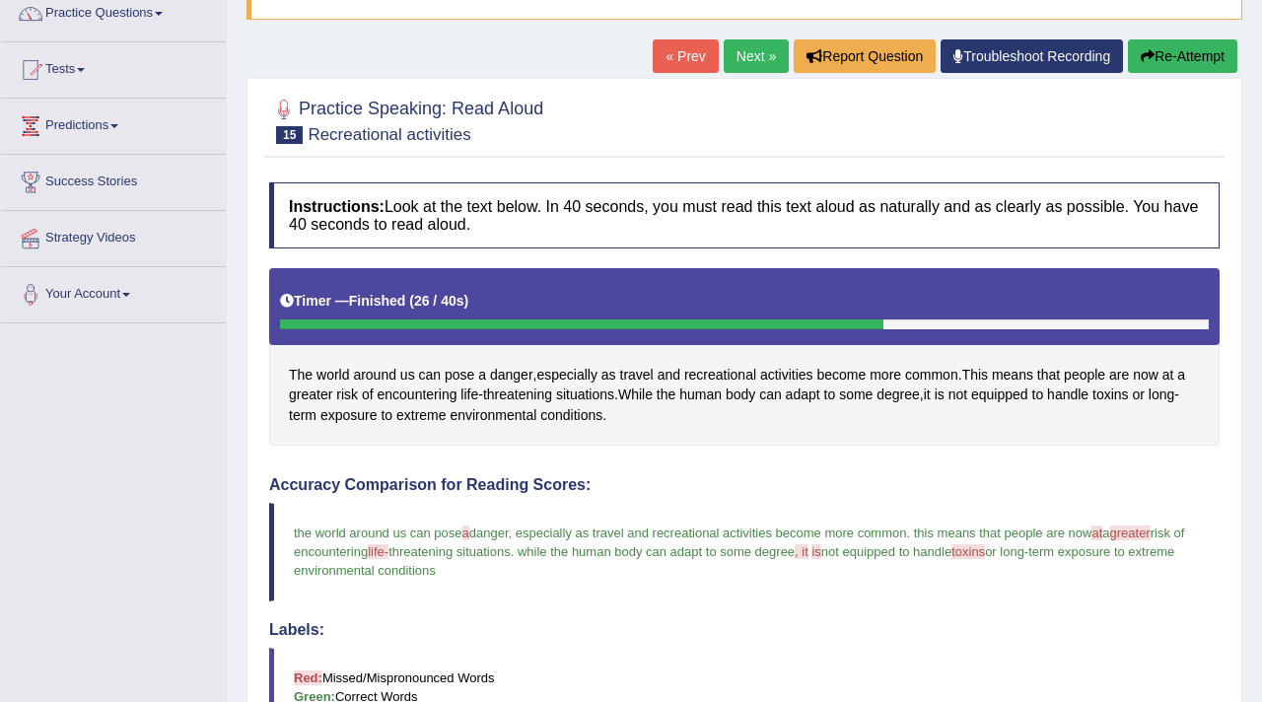
click at [734, 28] on div "Home Practice Speaking: Read Aloud Recreational activities * Remember to use th…" at bounding box center [744, 509] width 1035 height 1355
click at [734, 60] on link "Next »" at bounding box center [756, 56] width 65 height 34
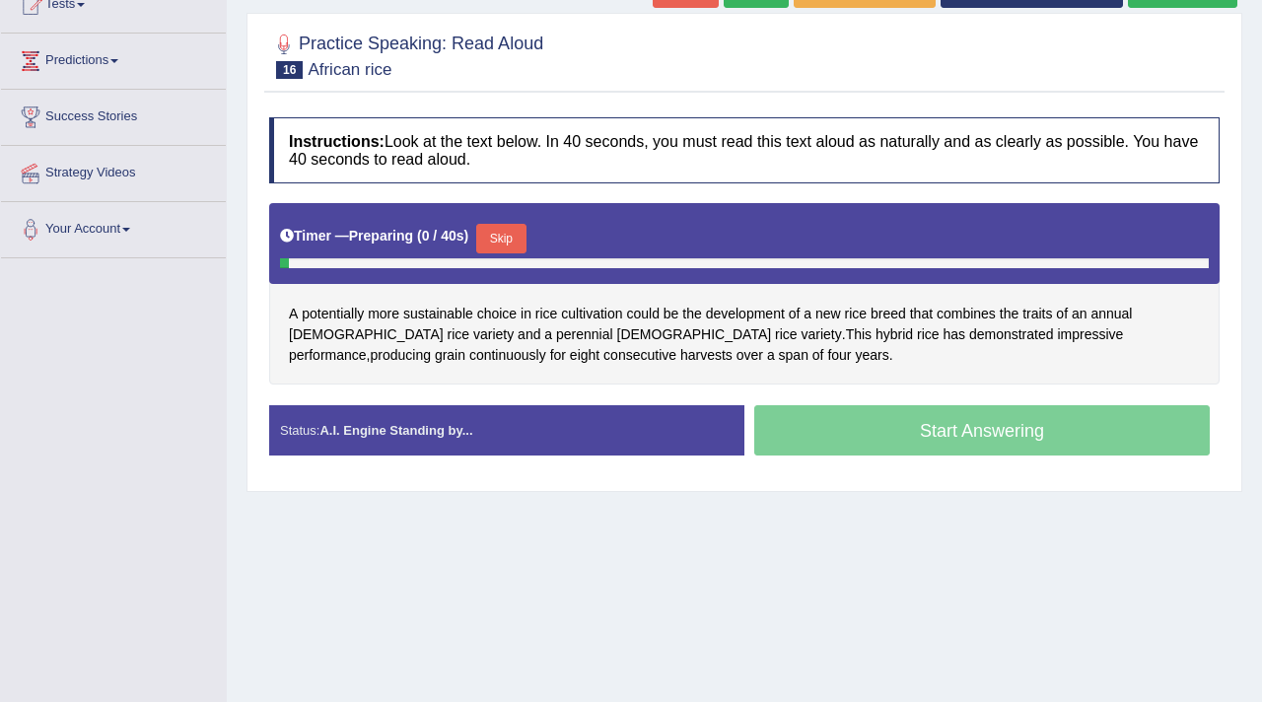
scroll to position [282, 0]
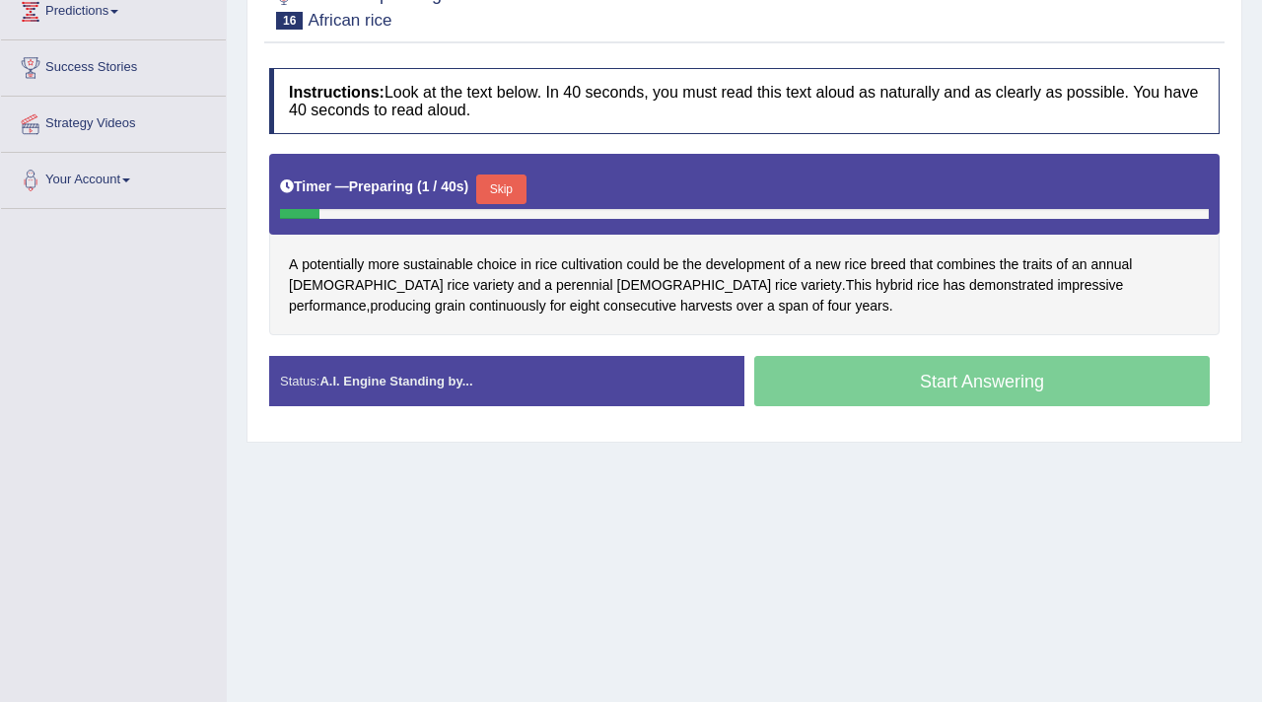
click at [498, 179] on button "Skip" at bounding box center [500, 190] width 49 height 30
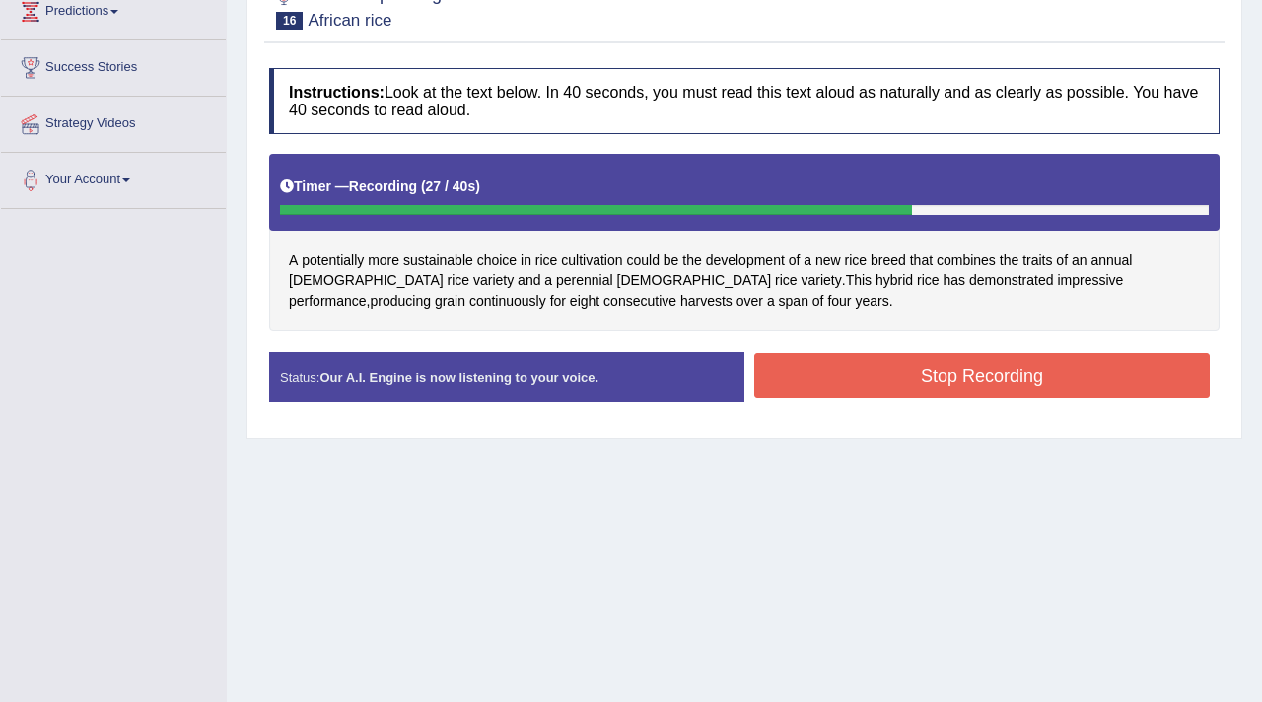
click at [869, 372] on button "Stop Recording" at bounding box center [982, 375] width 456 height 45
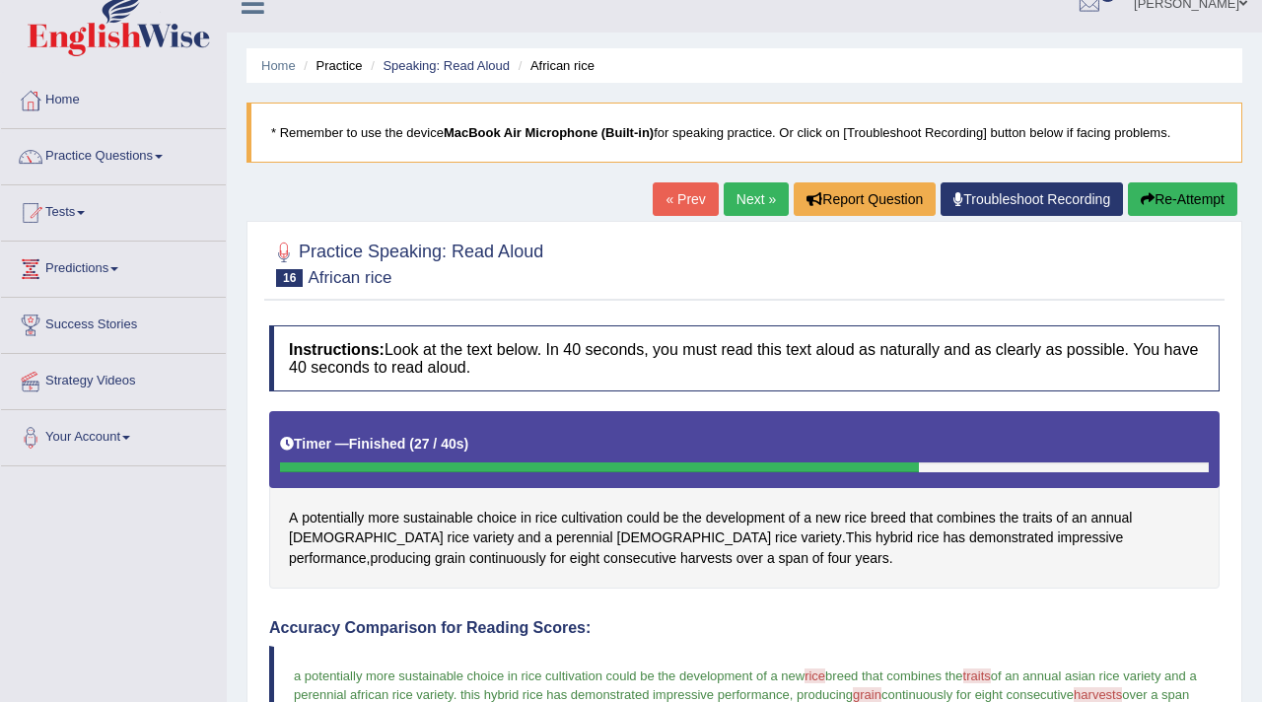
scroll to position [0, 0]
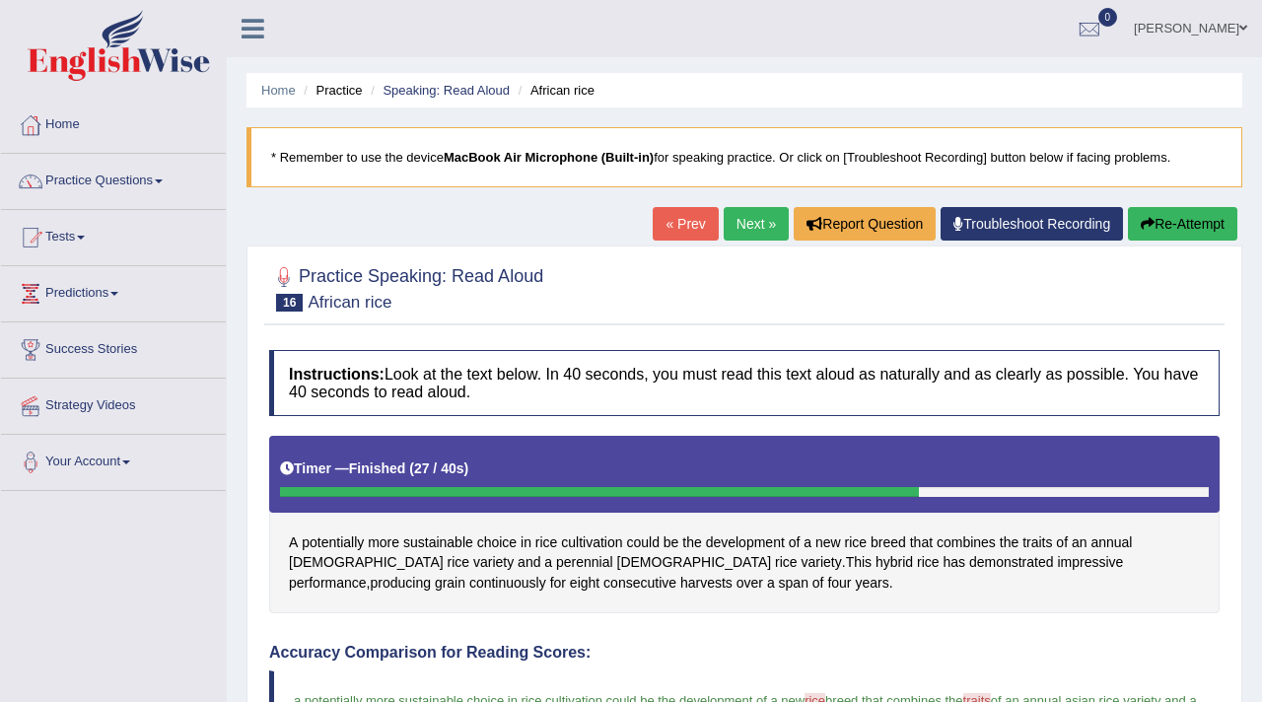
click at [745, 220] on link "Next »" at bounding box center [756, 224] width 65 height 34
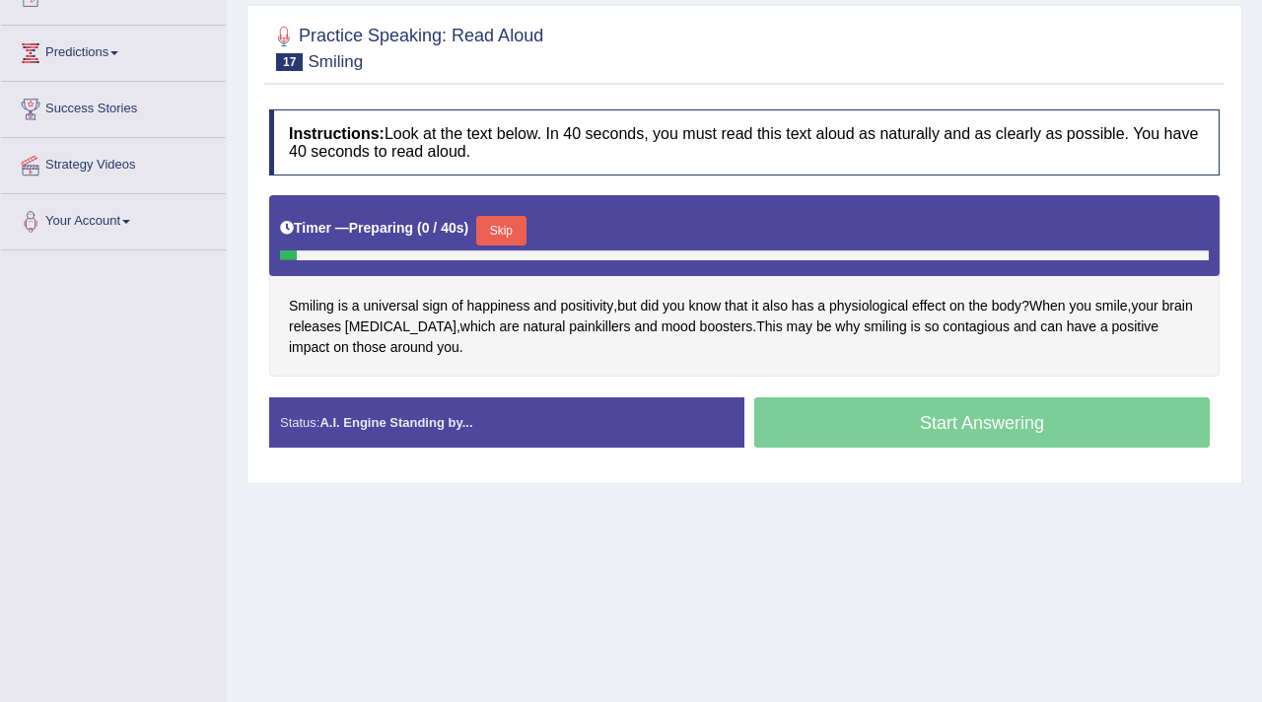
scroll to position [242, 0]
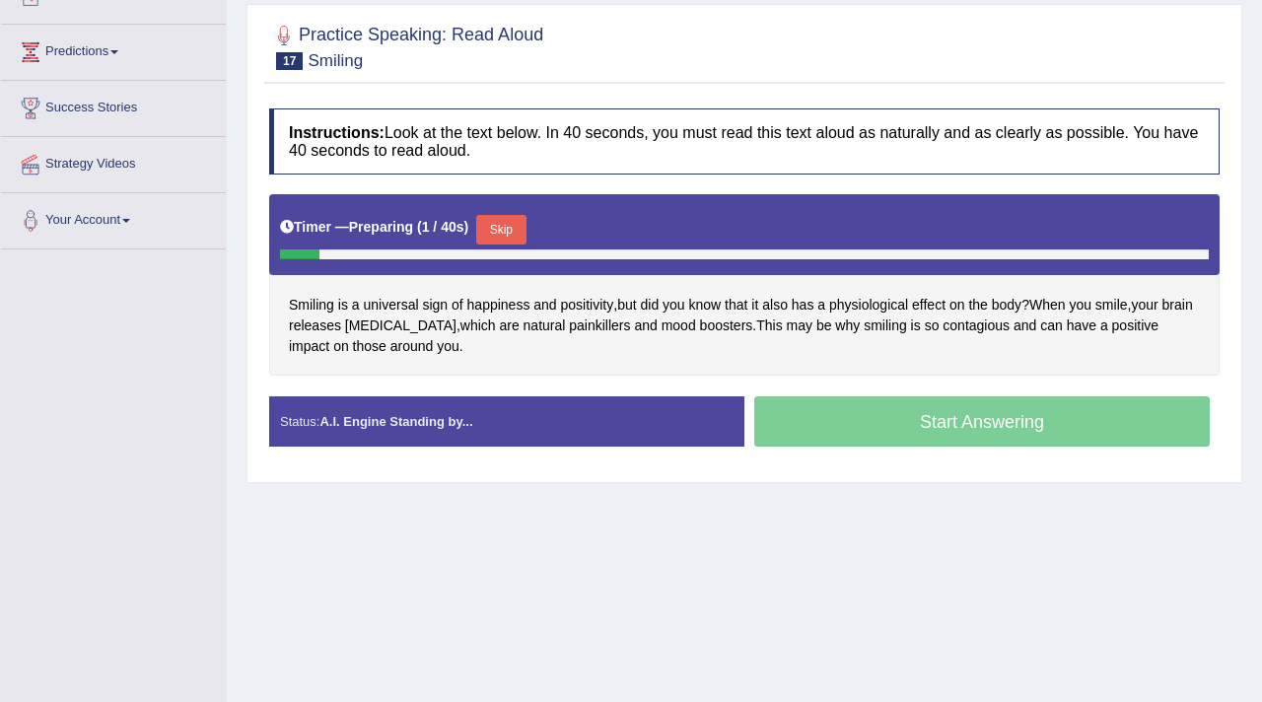
click at [525, 232] on button "Skip" at bounding box center [500, 230] width 49 height 30
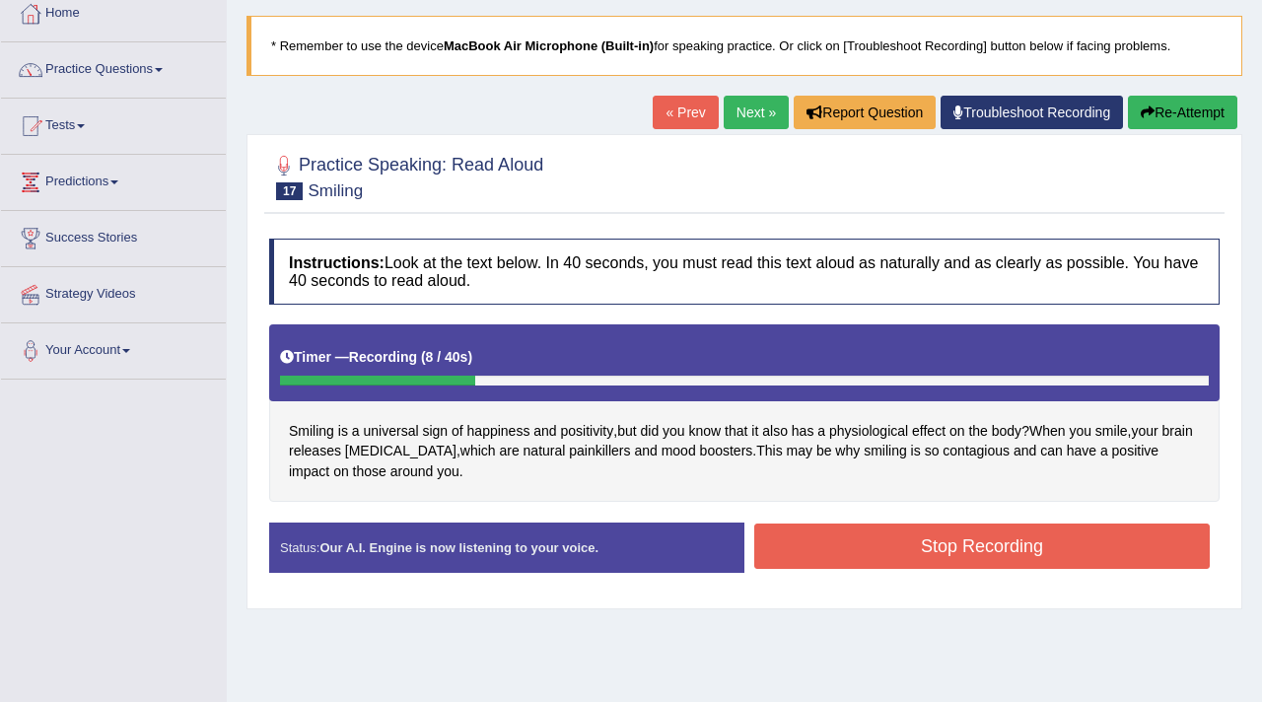
scroll to position [109, 0]
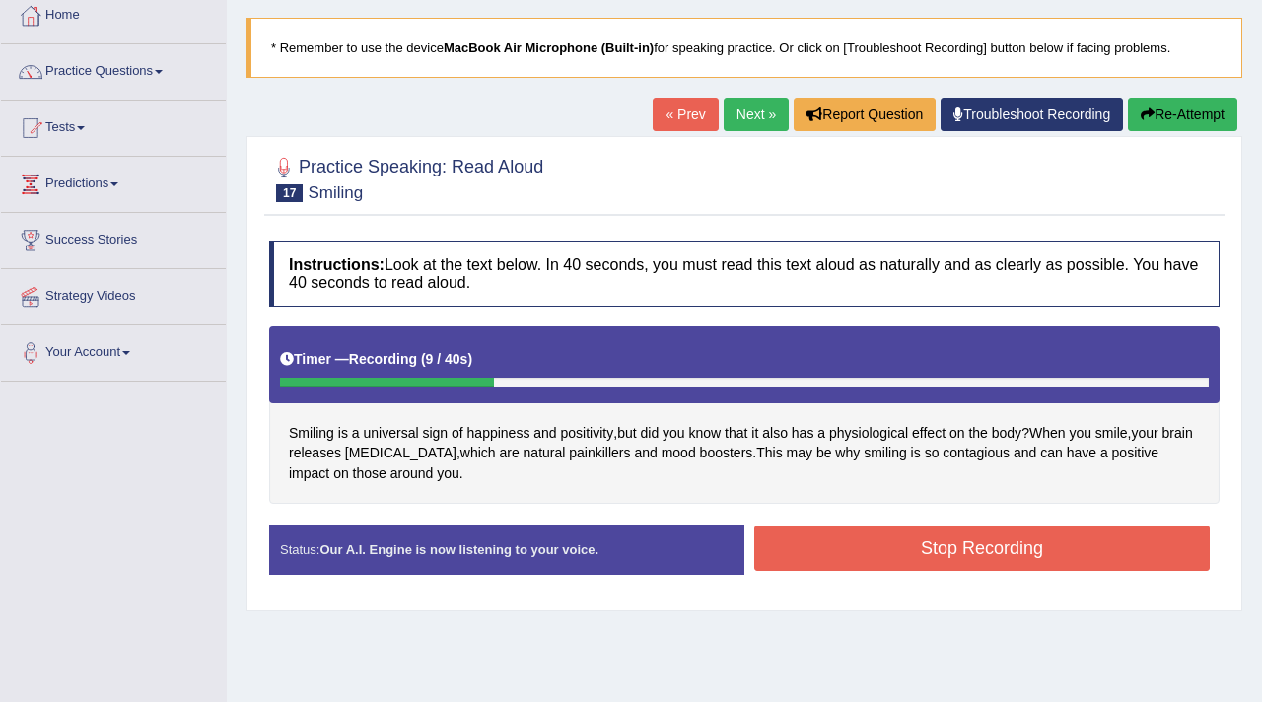
click at [1205, 122] on button "Re-Attempt" at bounding box center [1182, 115] width 109 height 34
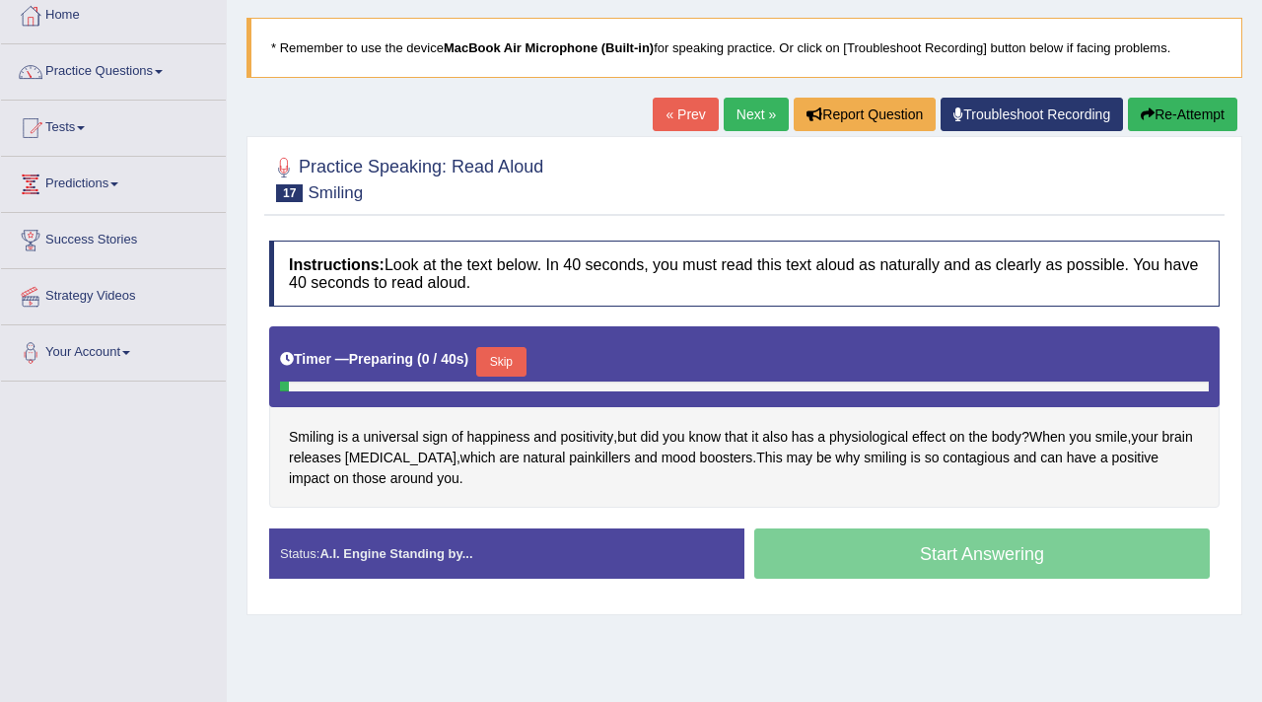
scroll to position [273, 0]
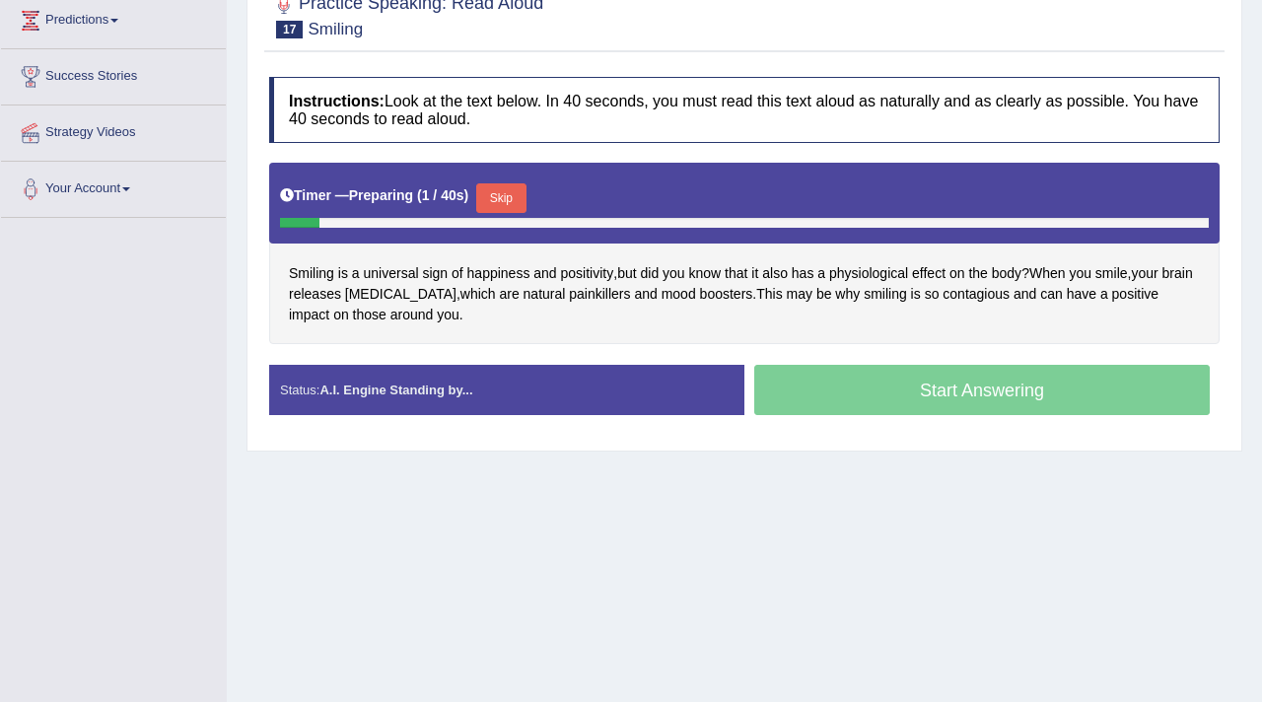
click at [510, 190] on button "Skip" at bounding box center [500, 198] width 49 height 30
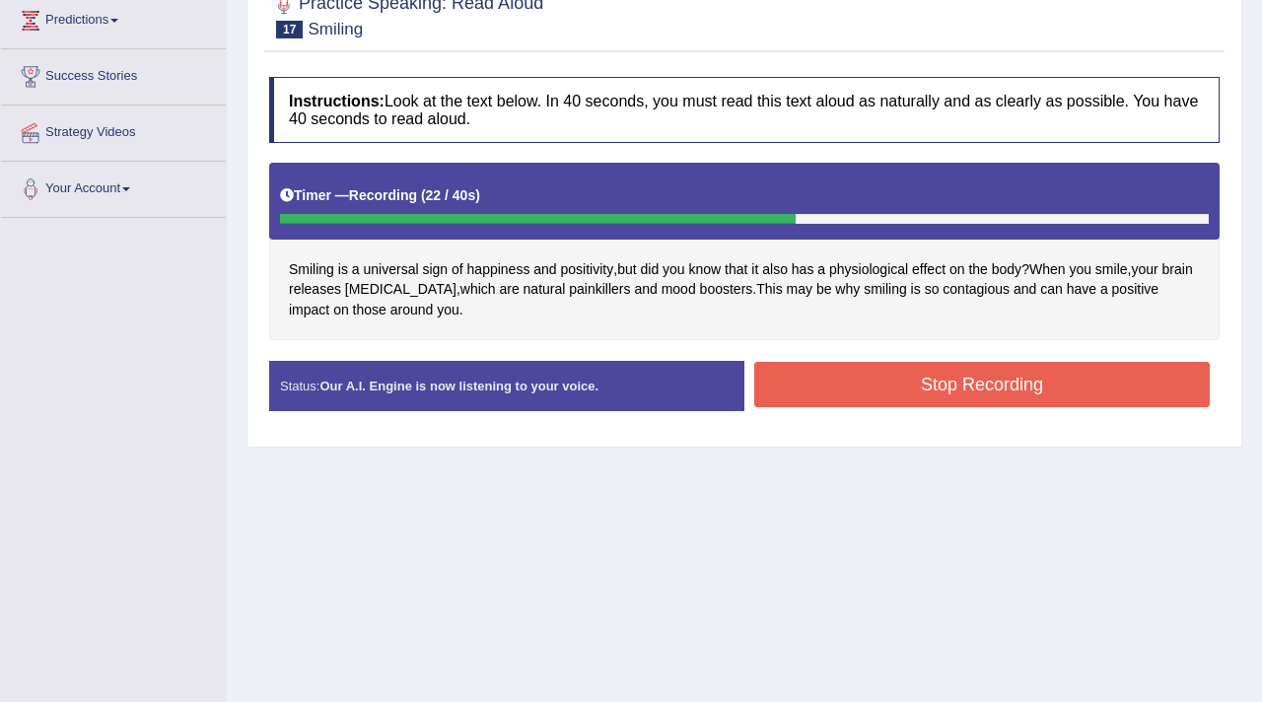
click at [944, 405] on button "Stop Recording" at bounding box center [982, 384] width 456 height 45
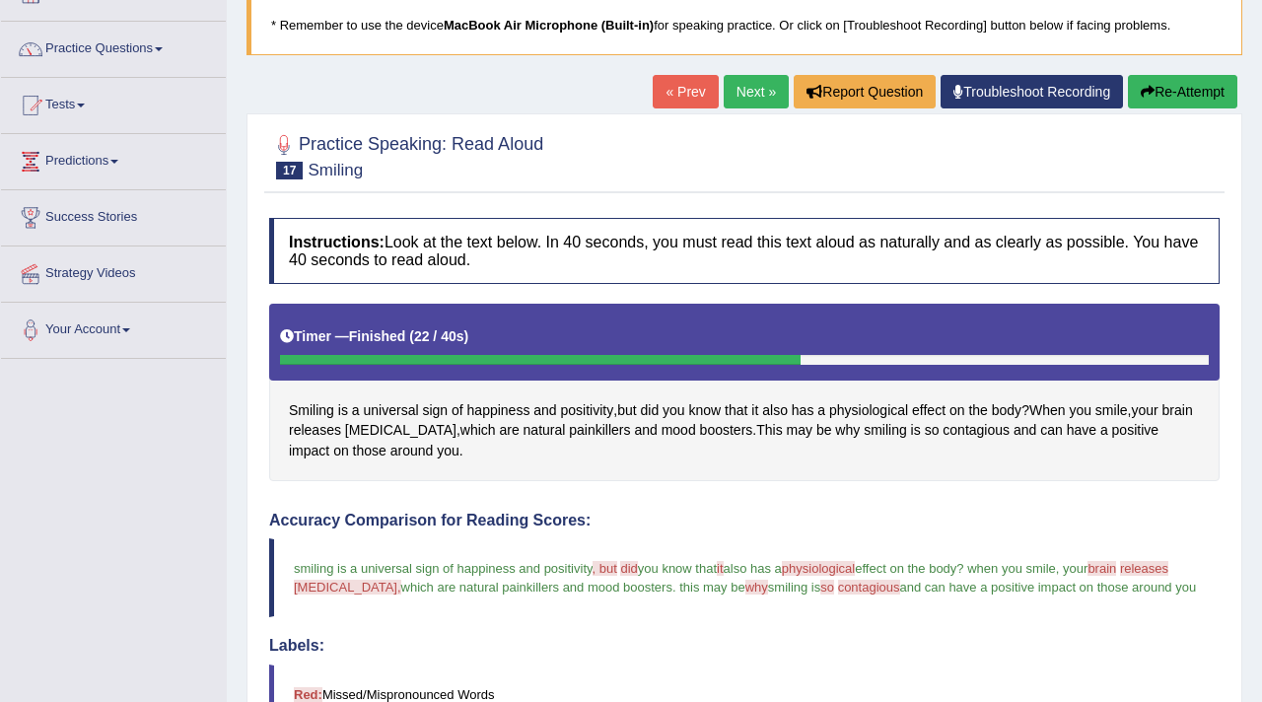
scroll to position [54, 0]
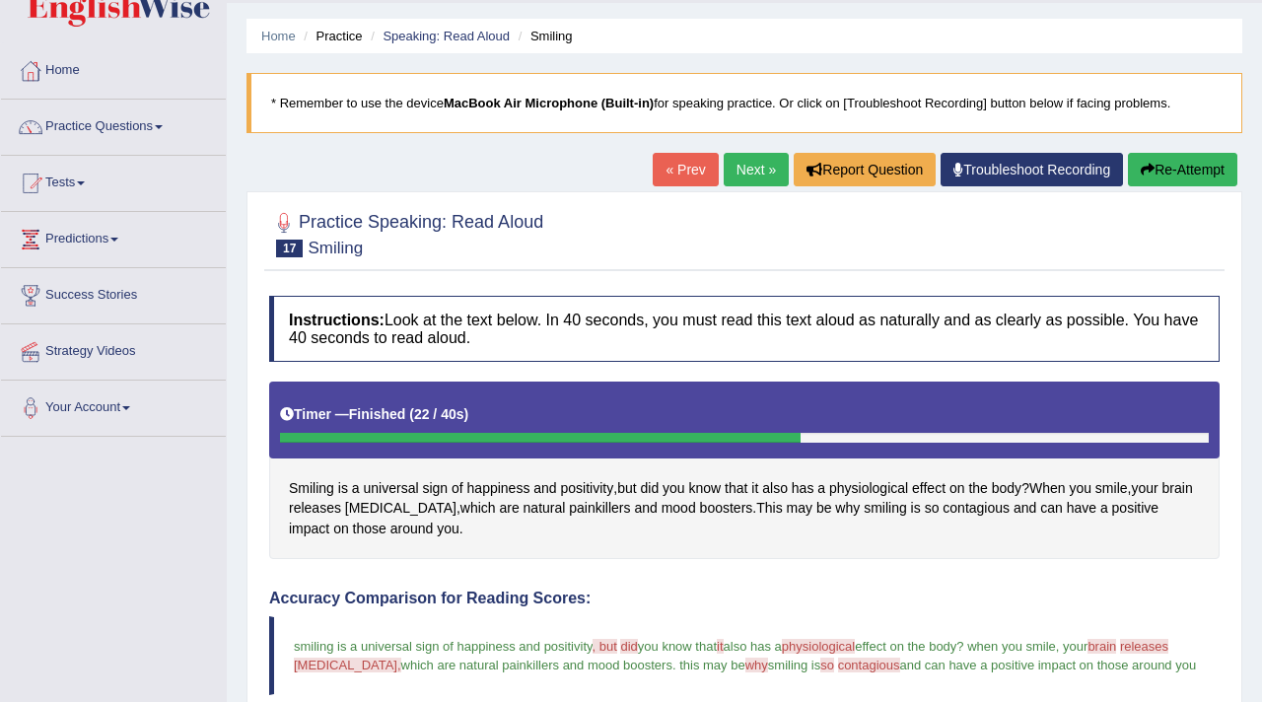
click at [1159, 162] on button "Re-Attempt" at bounding box center [1182, 170] width 109 height 34
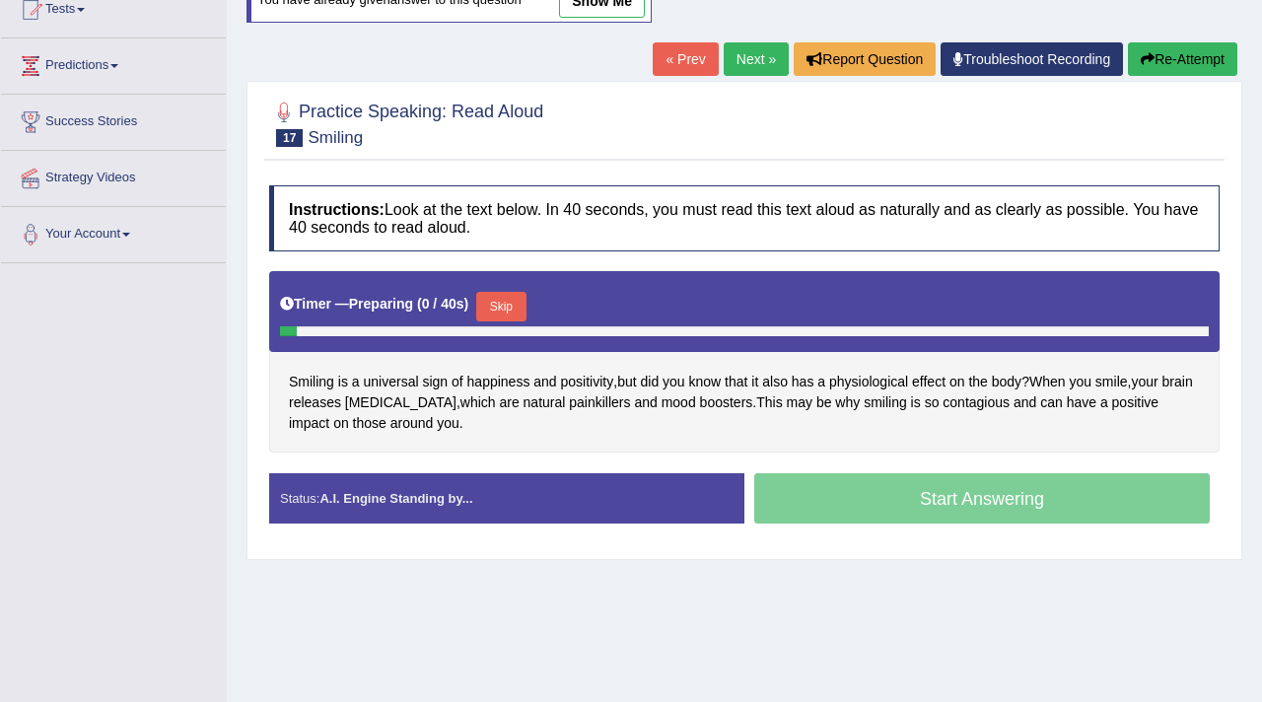
scroll to position [253, 0]
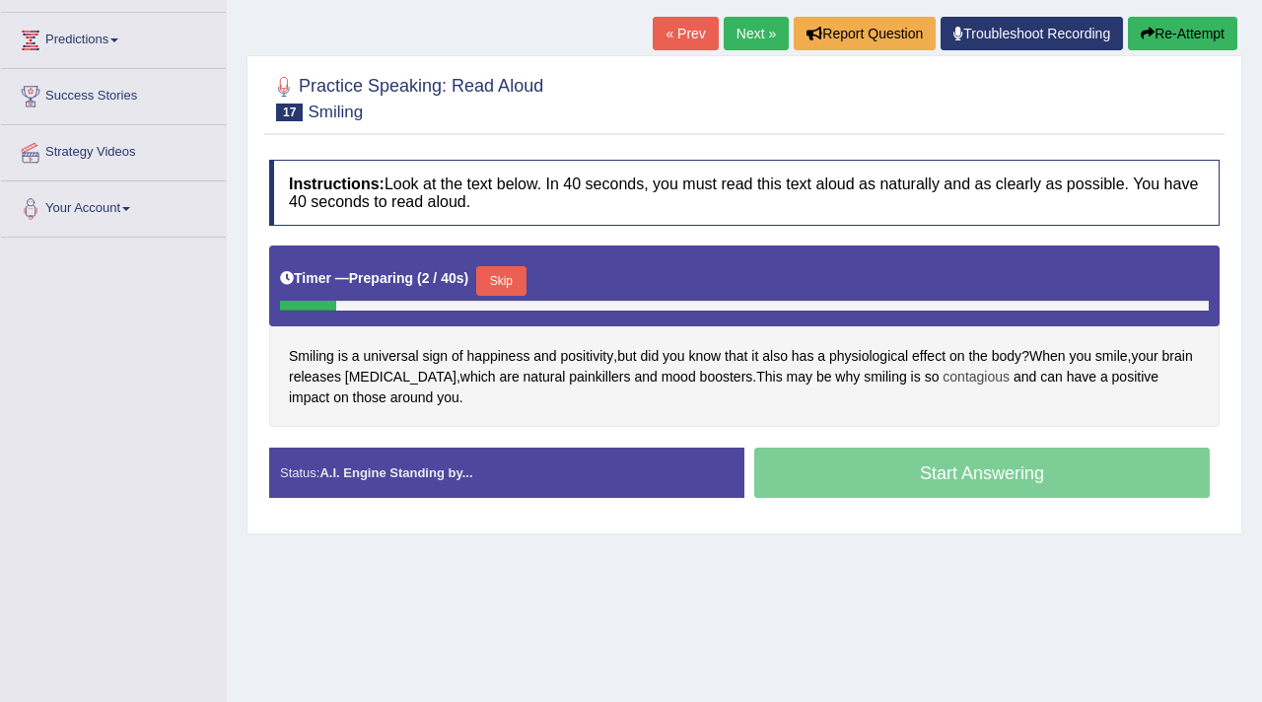
click at [971, 379] on span "contagious" at bounding box center [976, 377] width 67 height 21
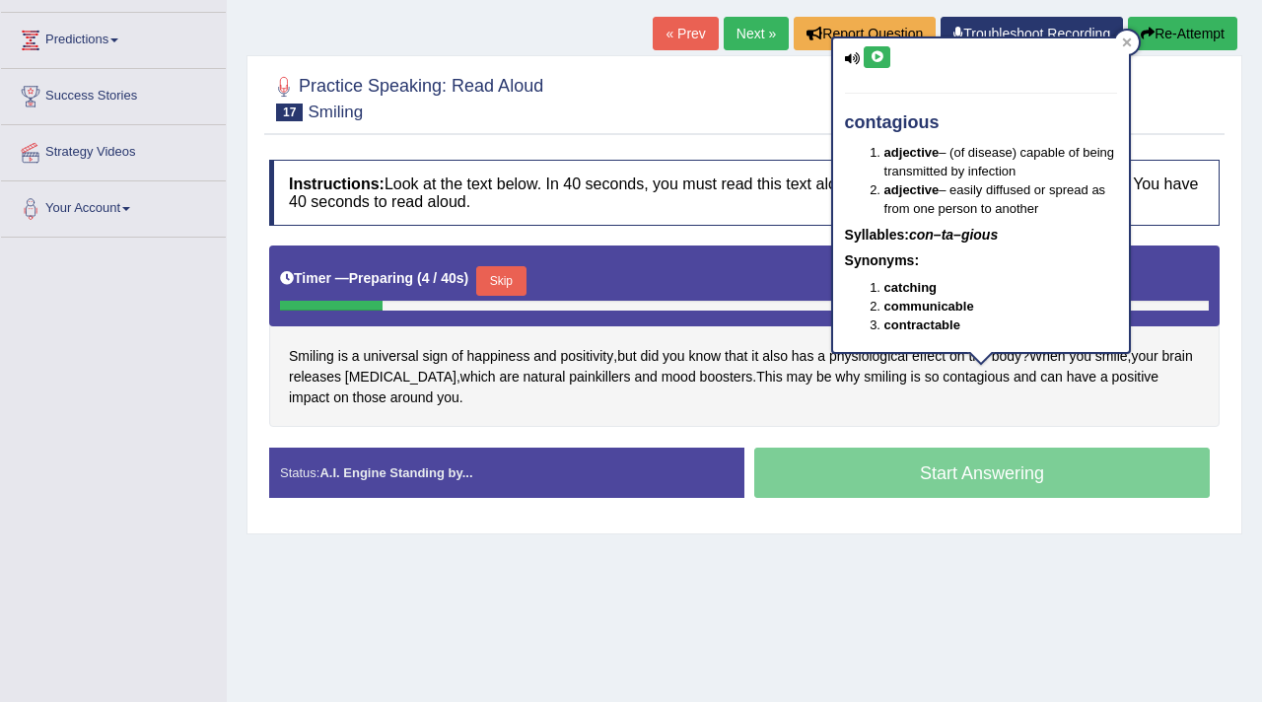
click at [873, 62] on icon at bounding box center [877, 57] width 15 height 12
click at [1131, 38] on icon at bounding box center [1127, 42] width 10 height 10
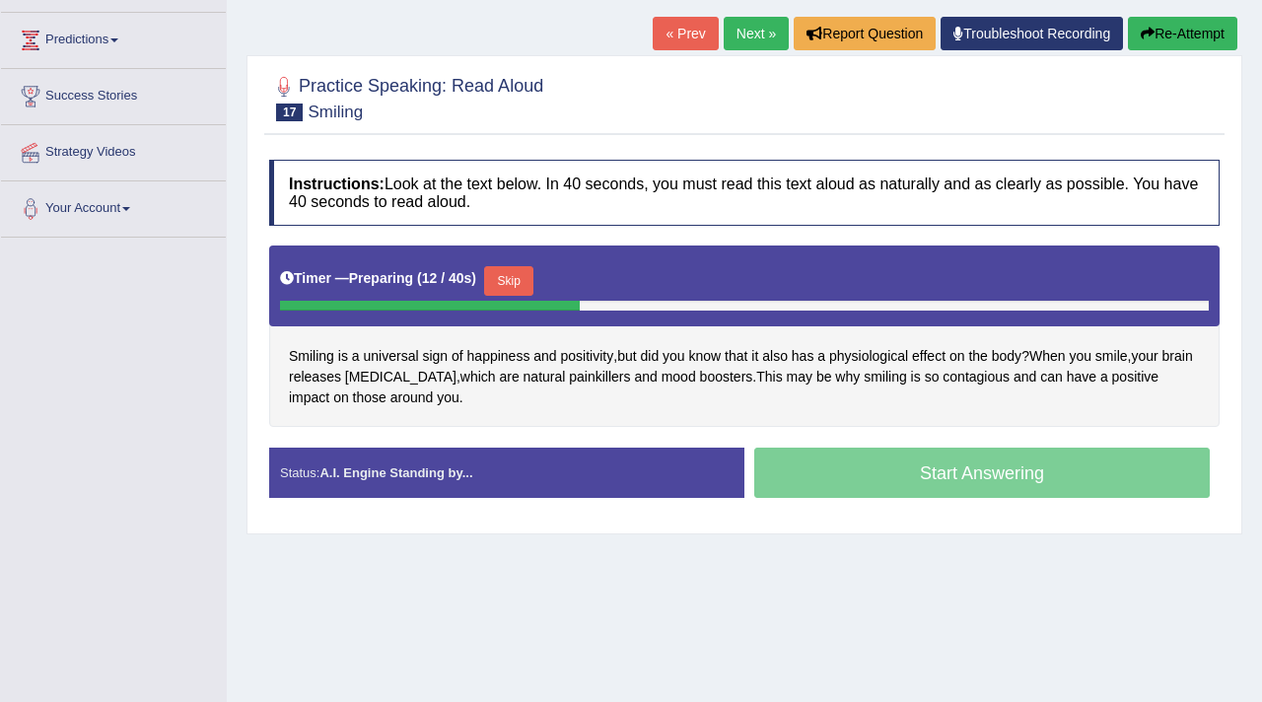
click at [518, 287] on button "Skip" at bounding box center [508, 281] width 49 height 30
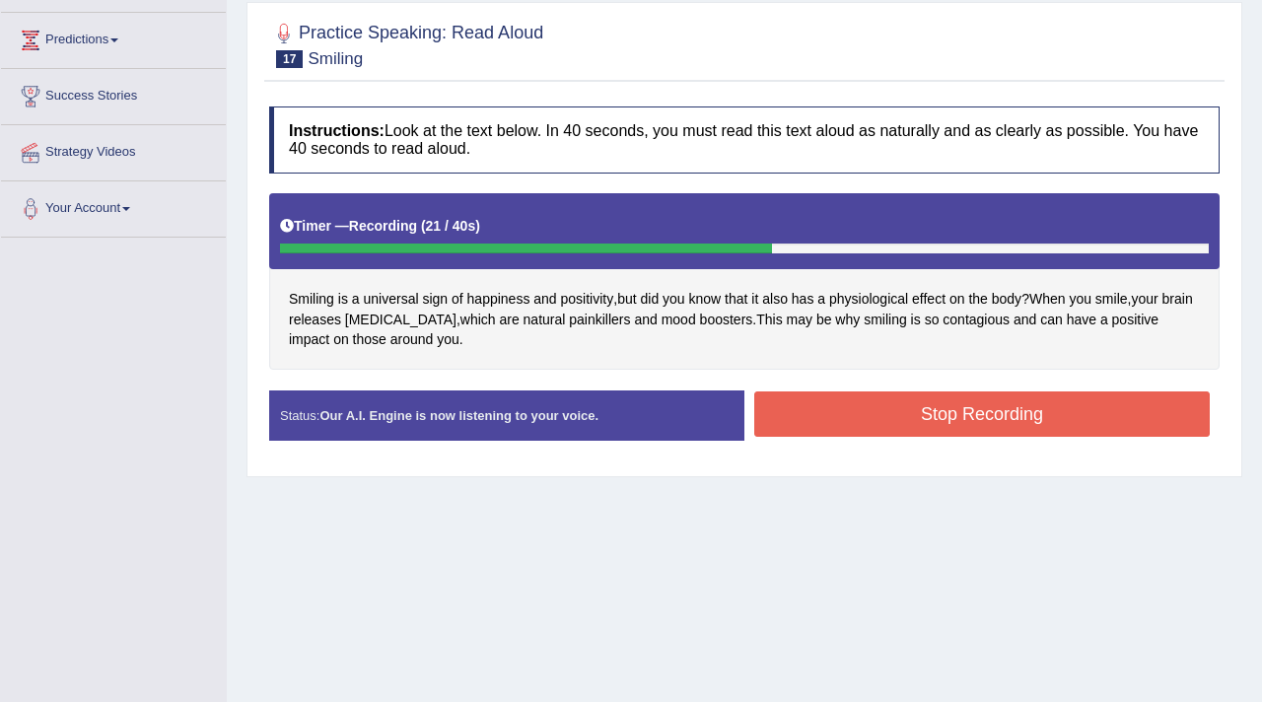
click at [958, 408] on button "Stop Recording" at bounding box center [982, 413] width 456 height 45
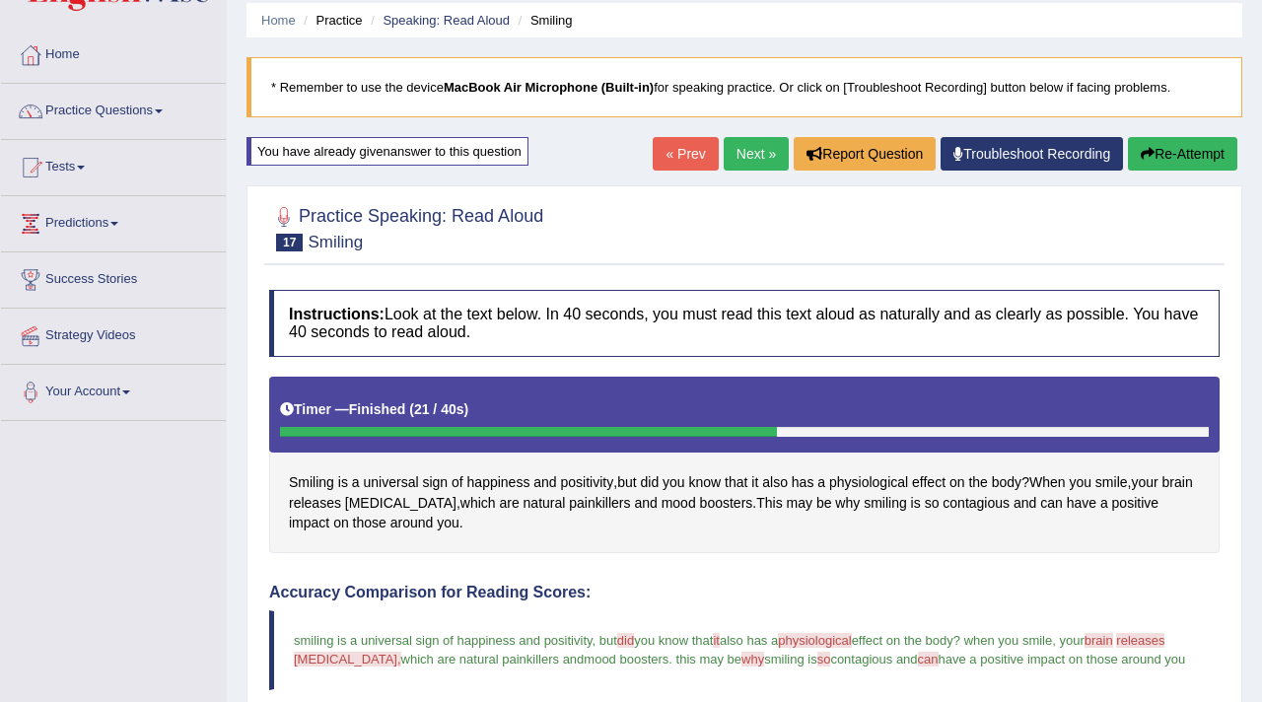
scroll to position [13, 0]
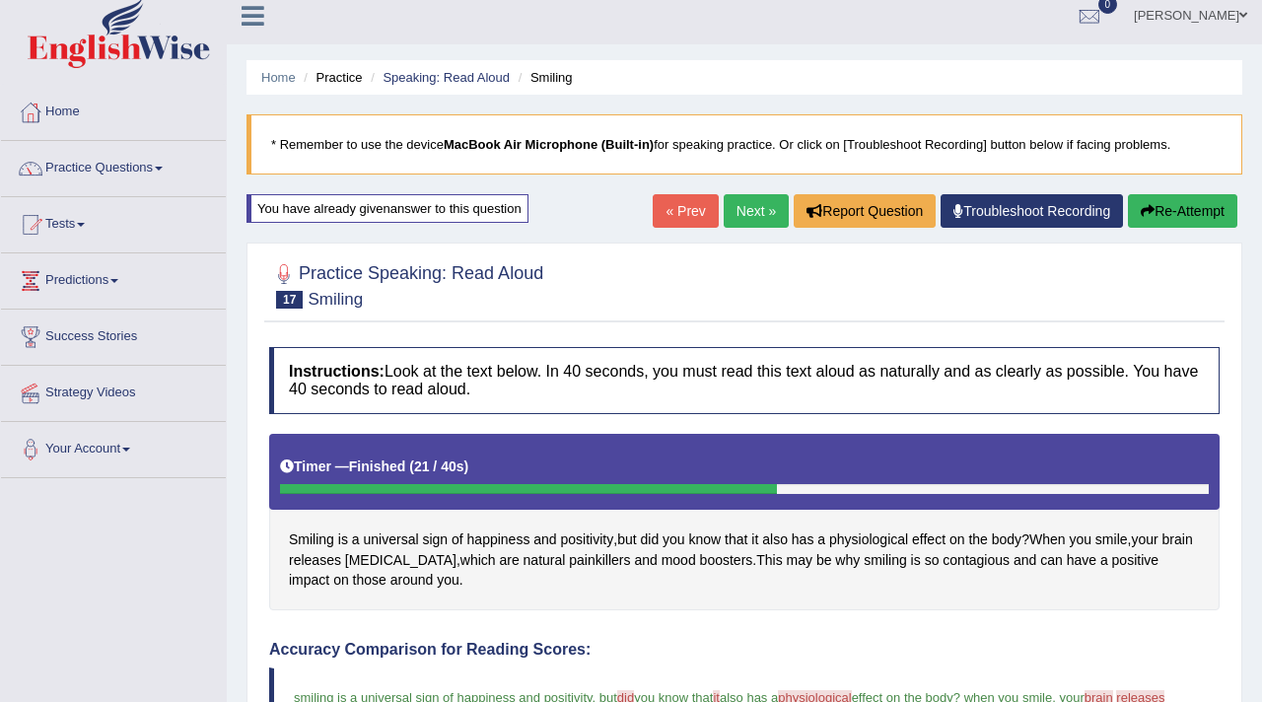
click at [753, 211] on link "Next »" at bounding box center [756, 211] width 65 height 34
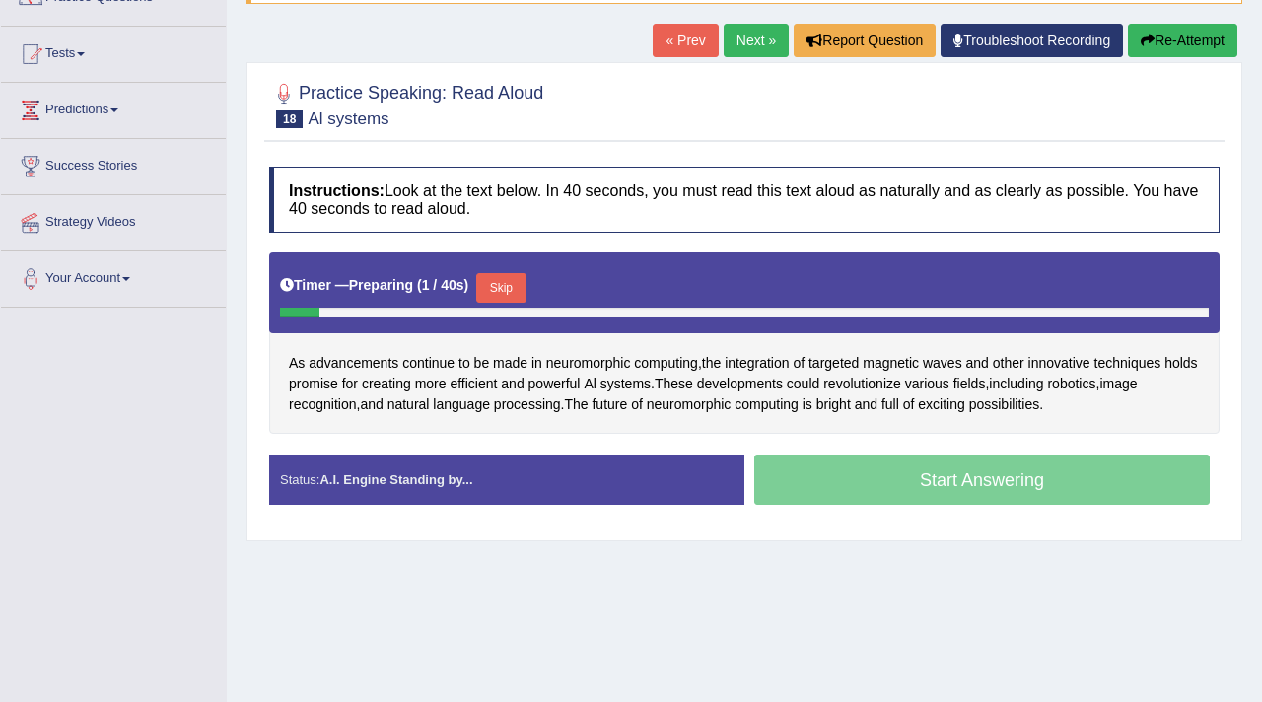
scroll to position [187, 0]
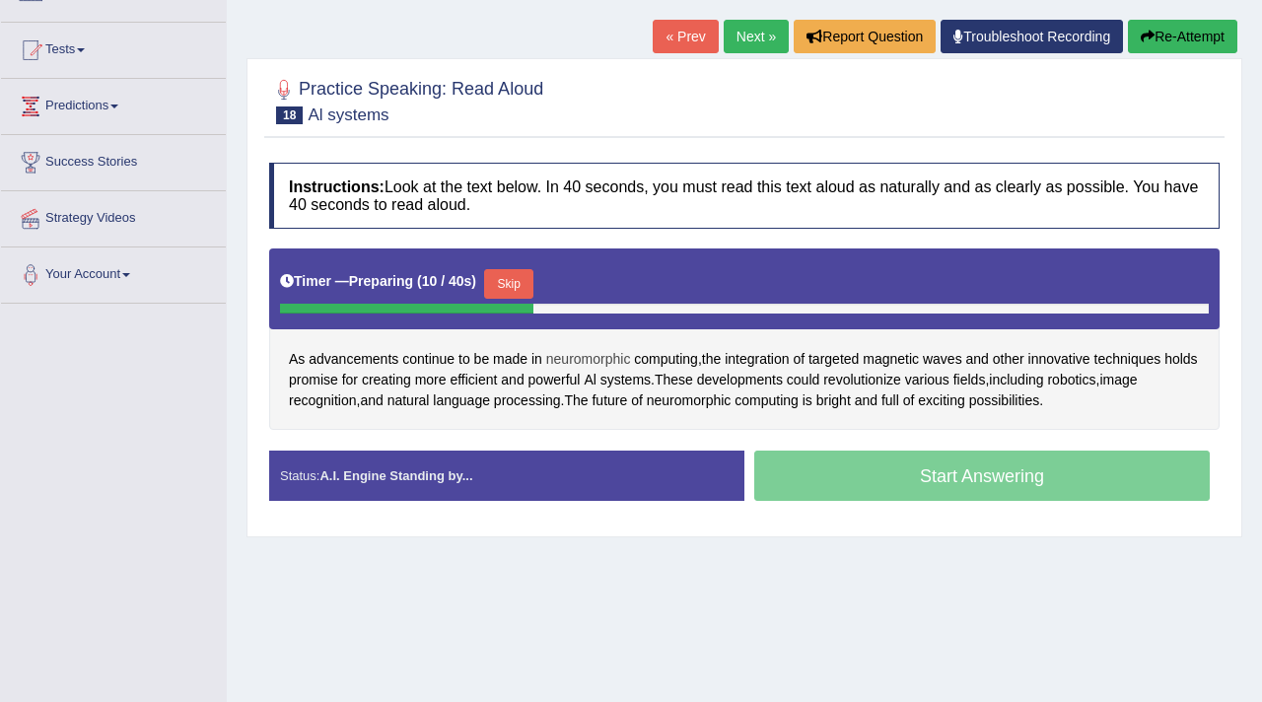
click at [595, 359] on span "neuromorphic" at bounding box center [588, 359] width 85 height 21
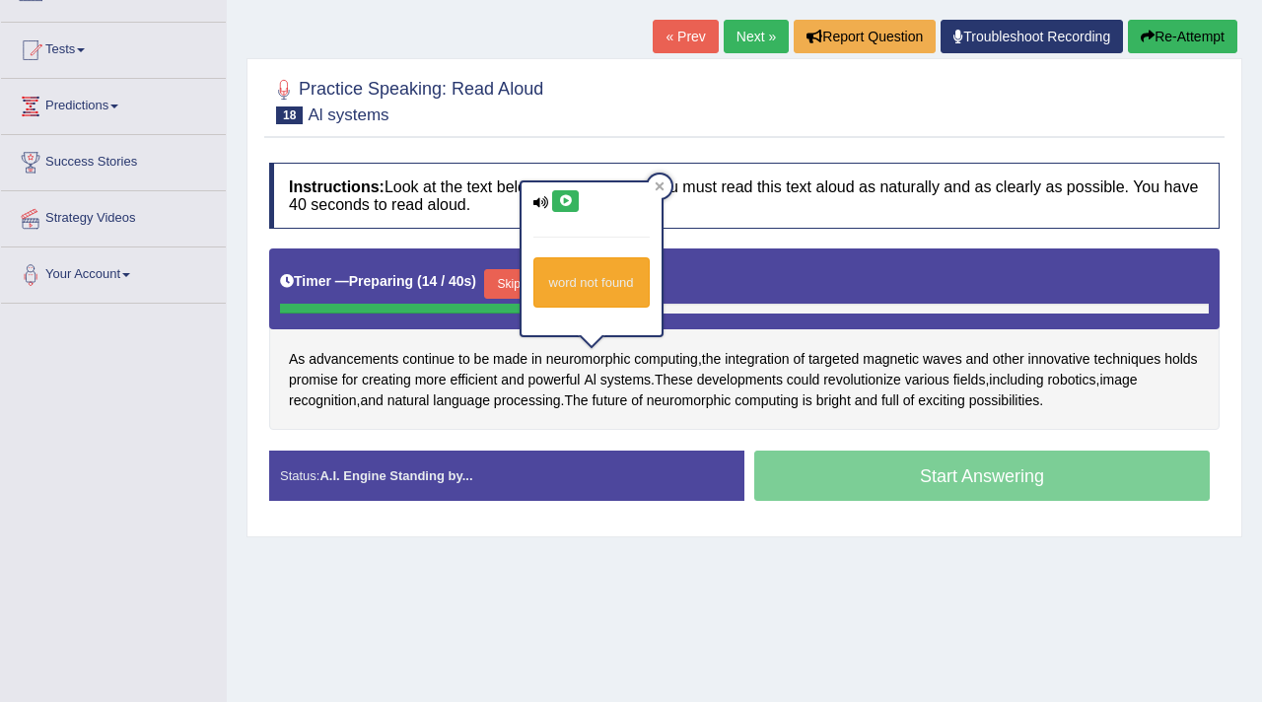
click at [567, 200] on icon at bounding box center [565, 201] width 15 height 12
click at [662, 184] on icon at bounding box center [659, 185] width 9 height 9
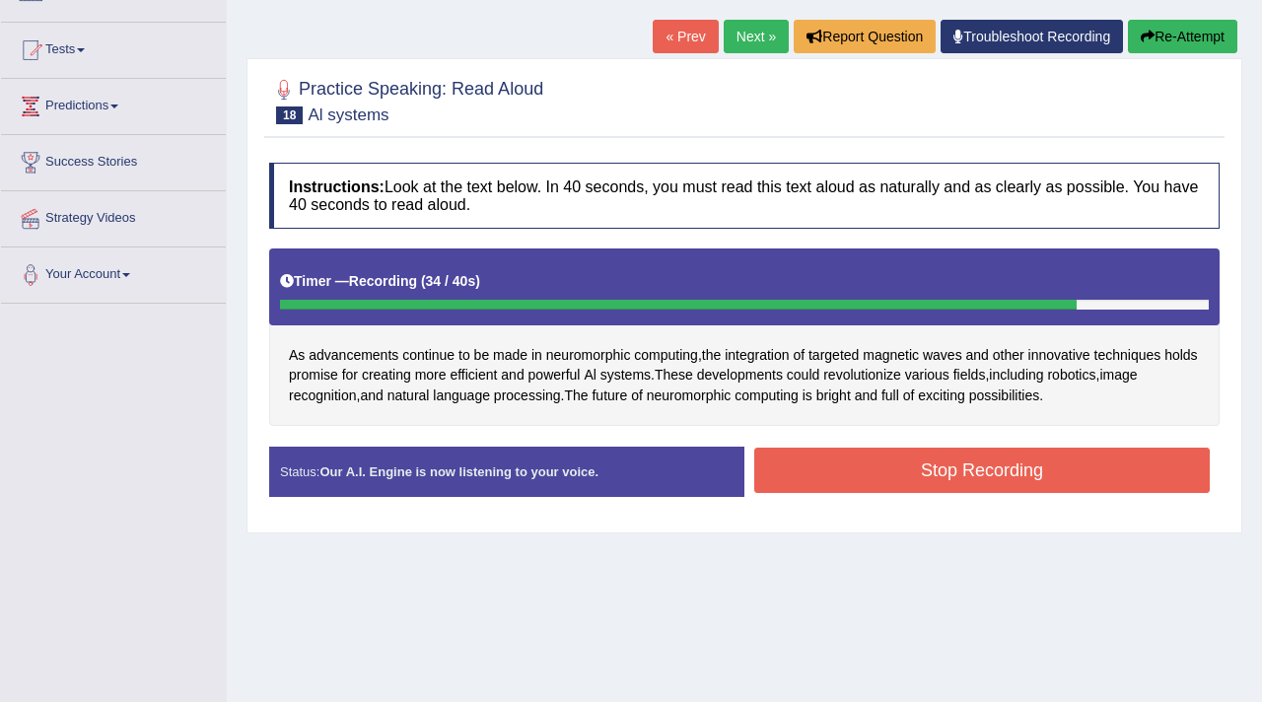
click at [886, 463] on button "Stop Recording" at bounding box center [982, 470] width 456 height 45
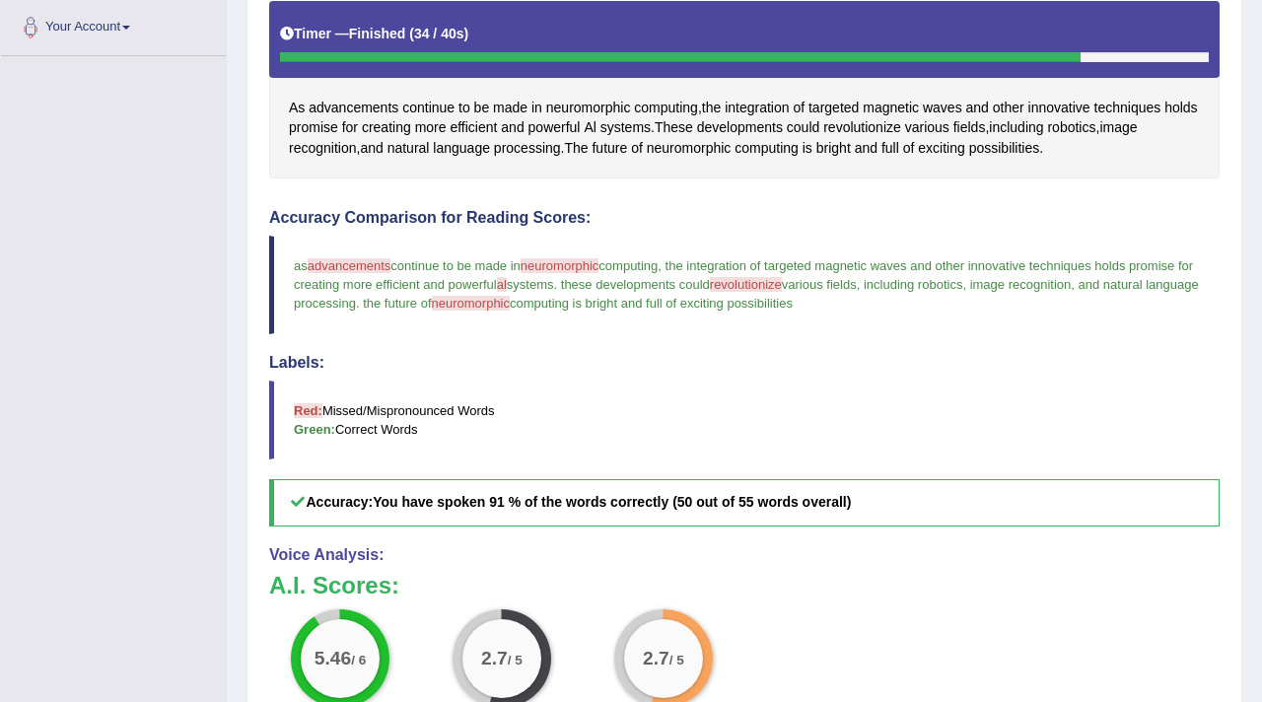
scroll to position [0, 0]
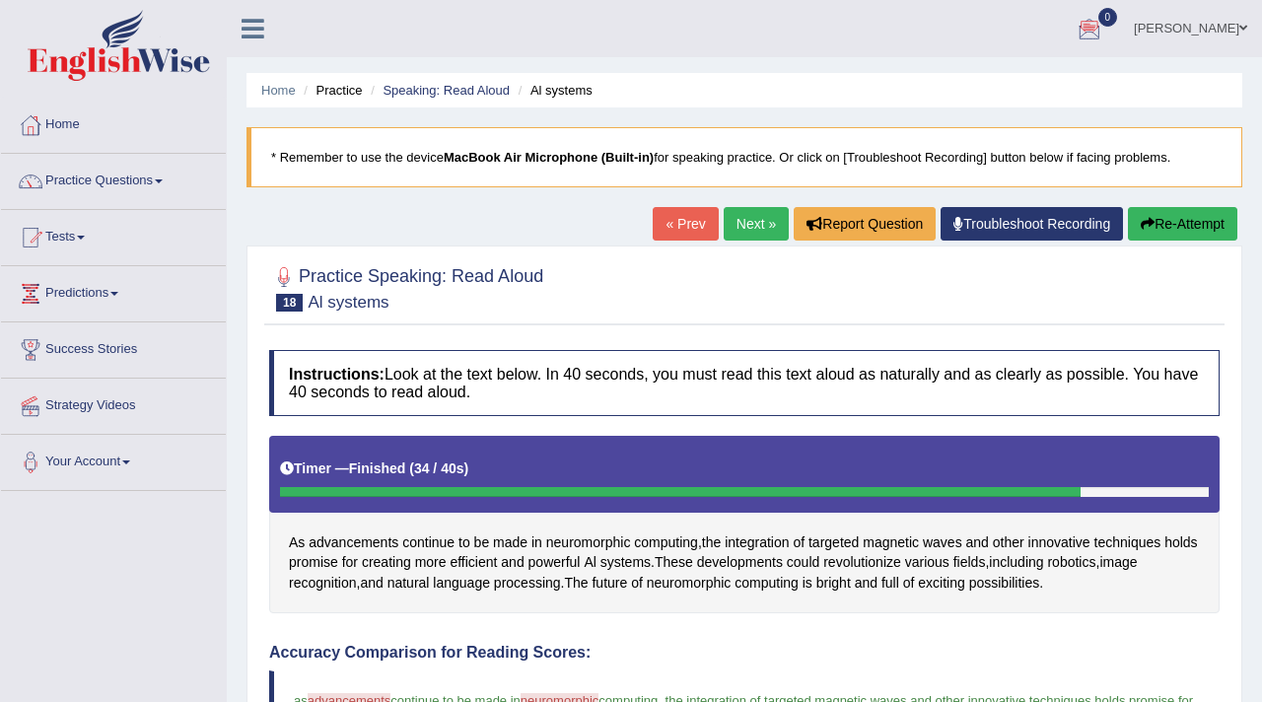
click at [1151, 227] on button "Re-Attempt" at bounding box center [1182, 224] width 109 height 34
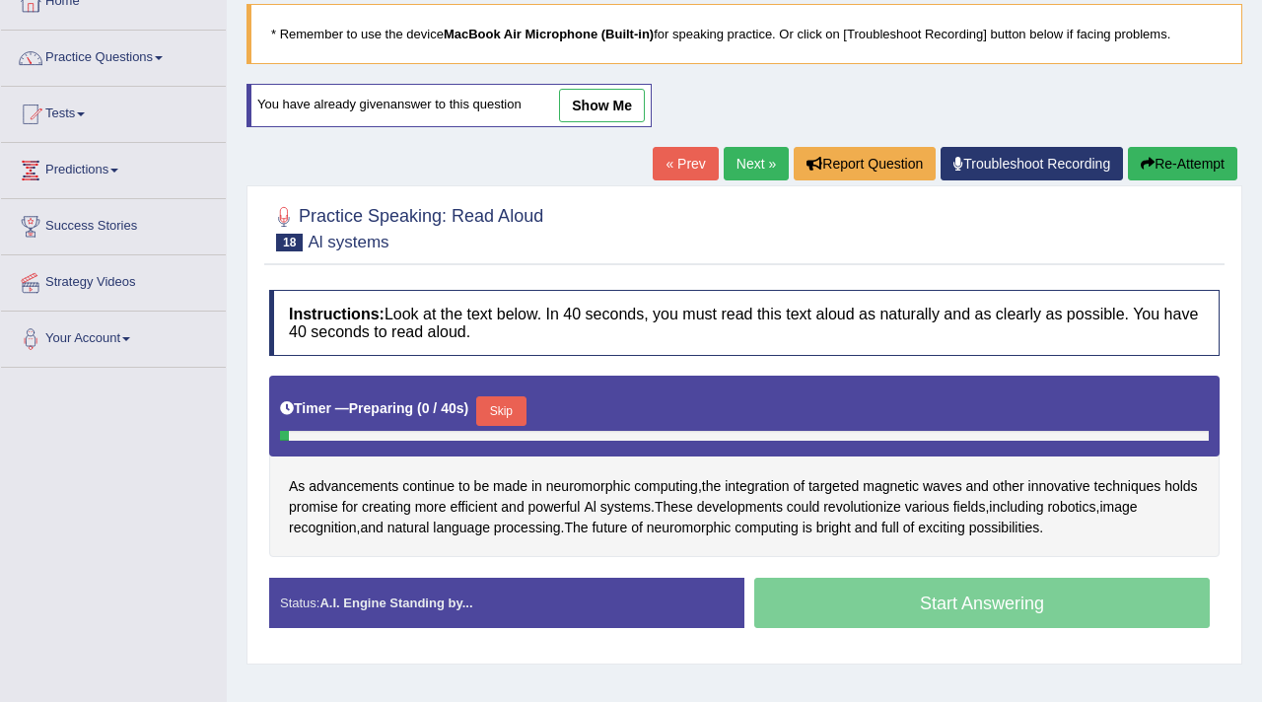
scroll to position [333, 0]
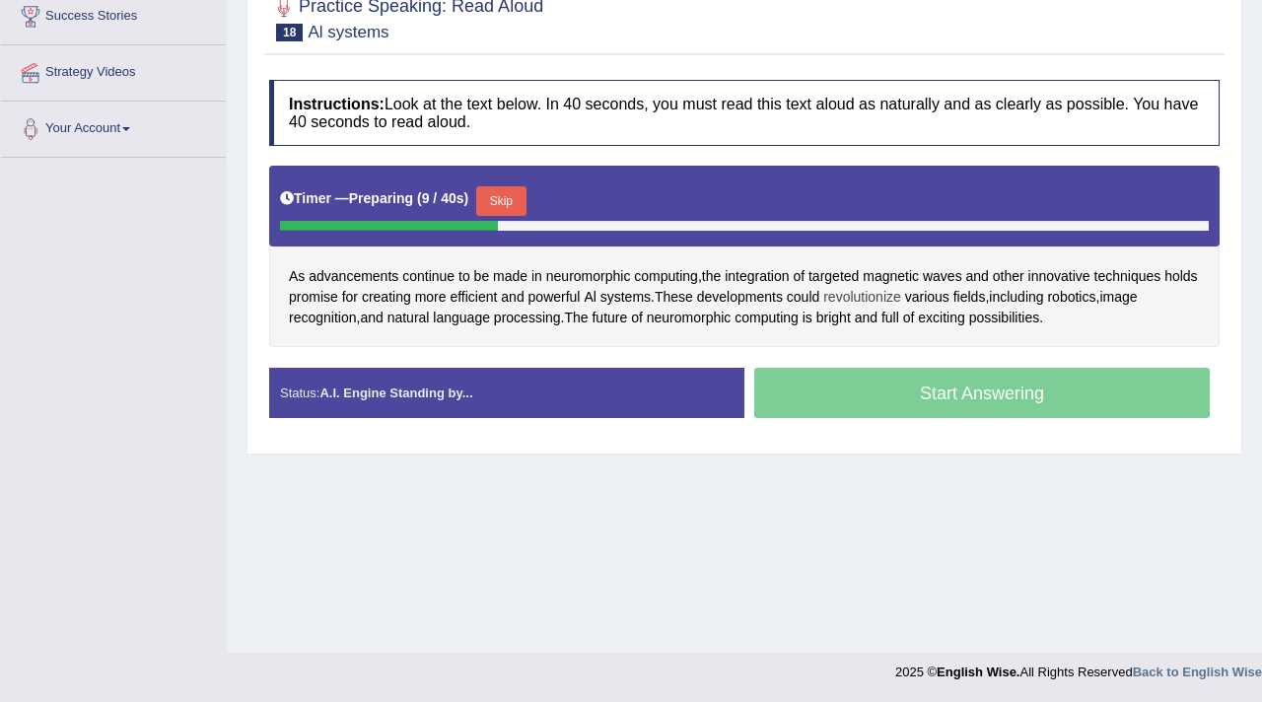
click at [901, 297] on span "revolutionize" at bounding box center [862, 297] width 78 height 21
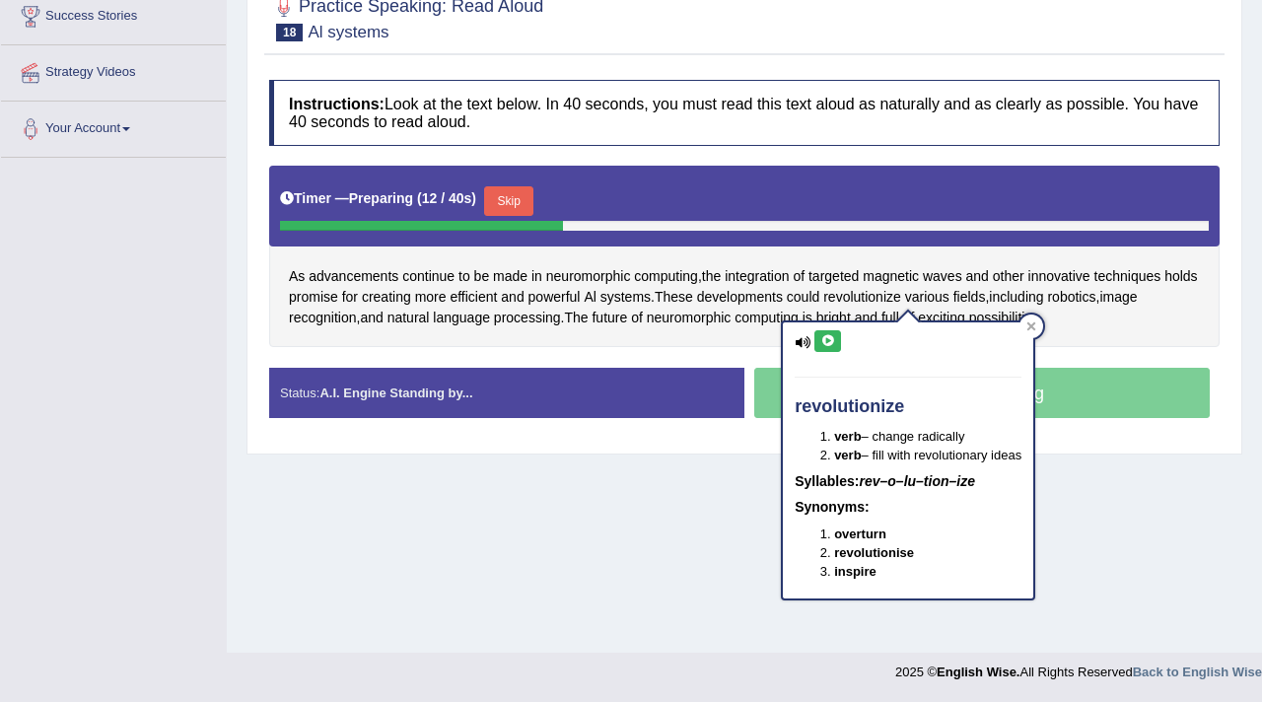
click at [822, 343] on icon at bounding box center [827, 341] width 15 height 12
click at [1036, 325] on icon at bounding box center [1031, 326] width 10 height 10
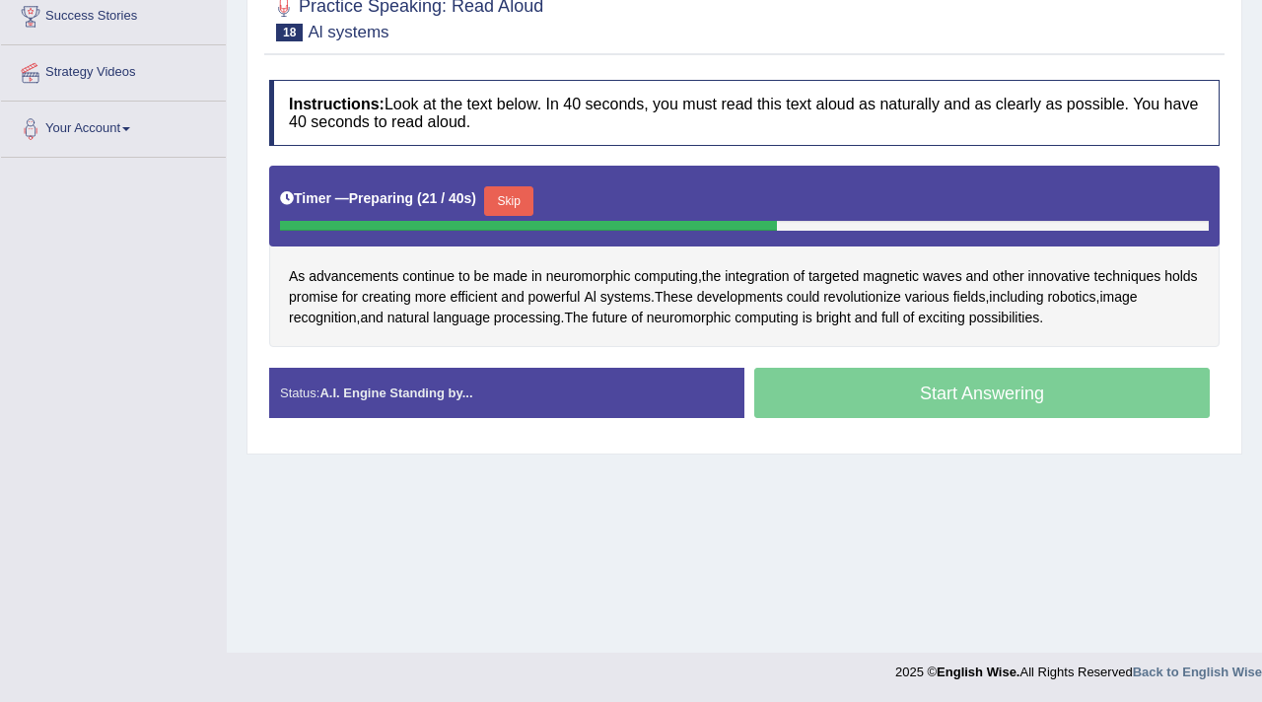
click at [518, 211] on button "Skip" at bounding box center [508, 201] width 49 height 30
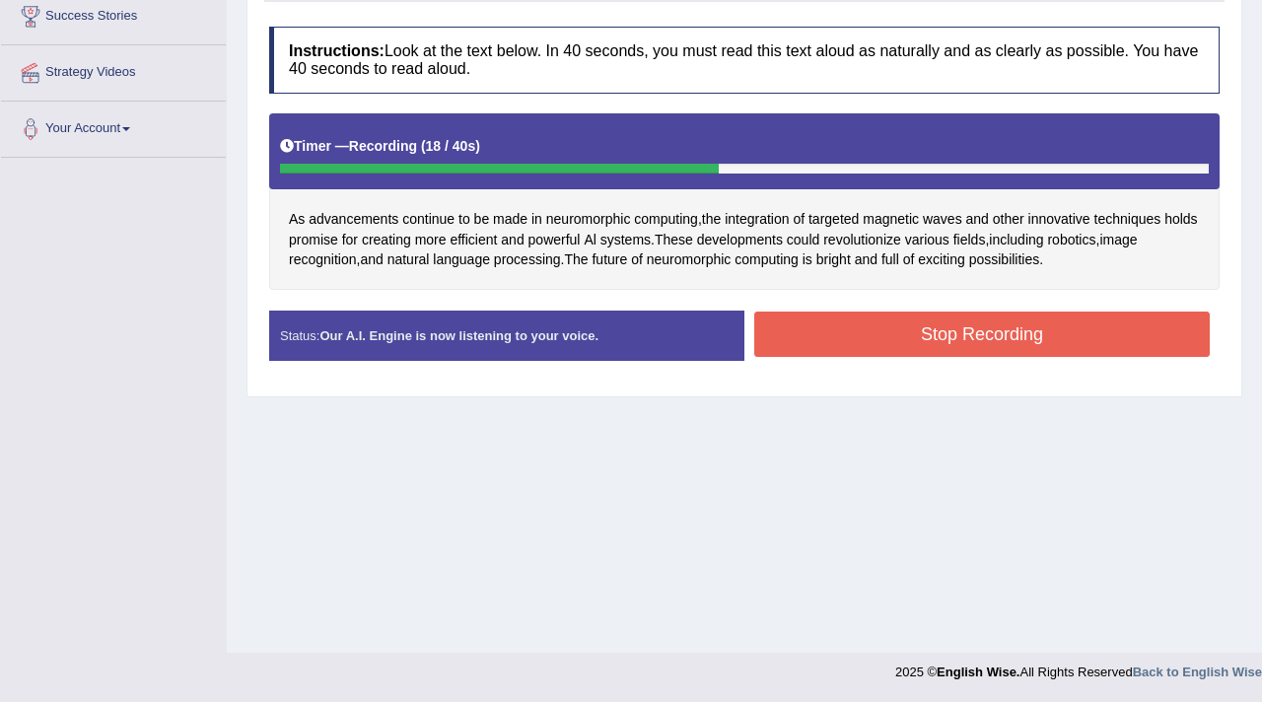
click at [1045, 327] on button "Stop Recording" at bounding box center [982, 334] width 456 height 45
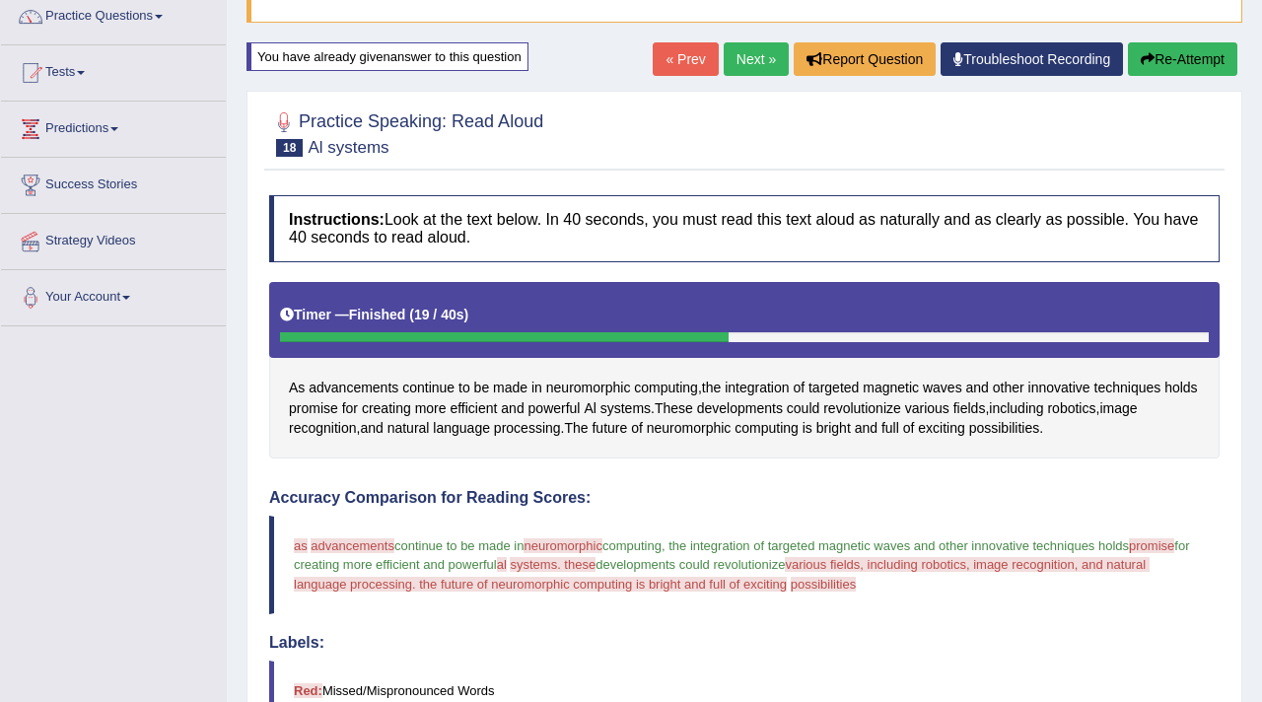
scroll to position [162, 0]
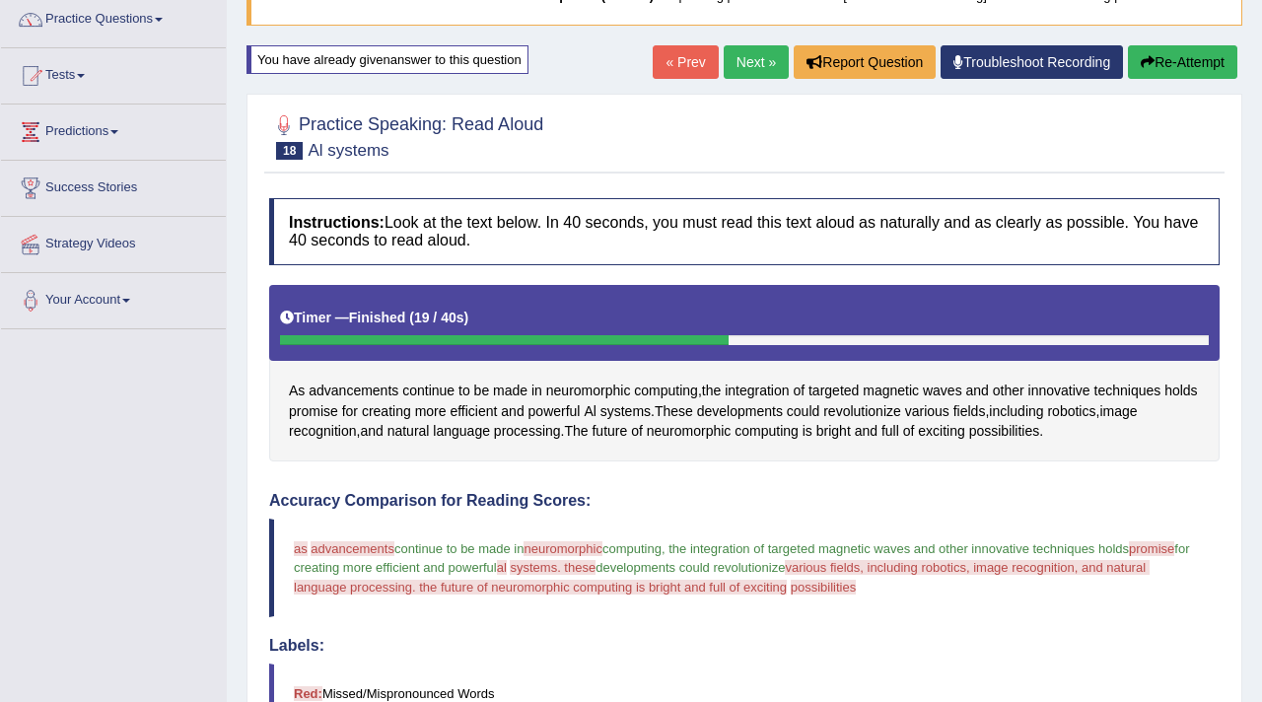
click at [1188, 60] on button "Re-Attempt" at bounding box center [1182, 62] width 109 height 34
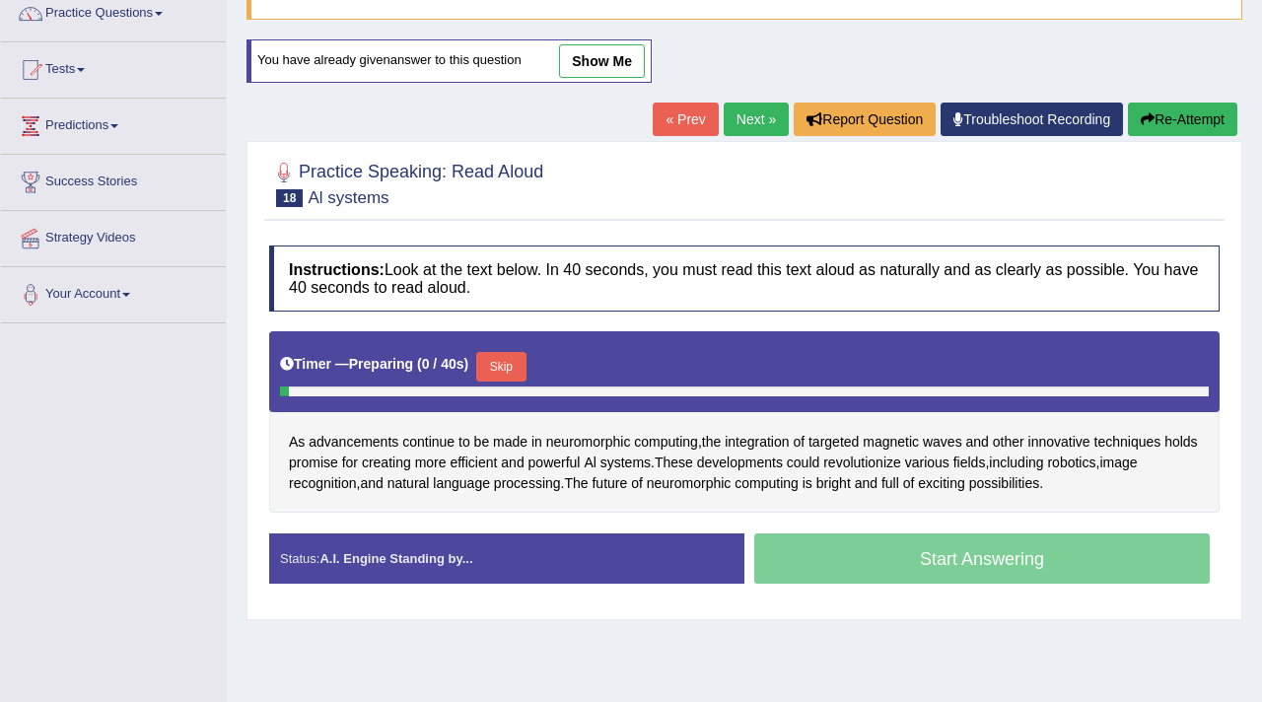
scroll to position [258, 0]
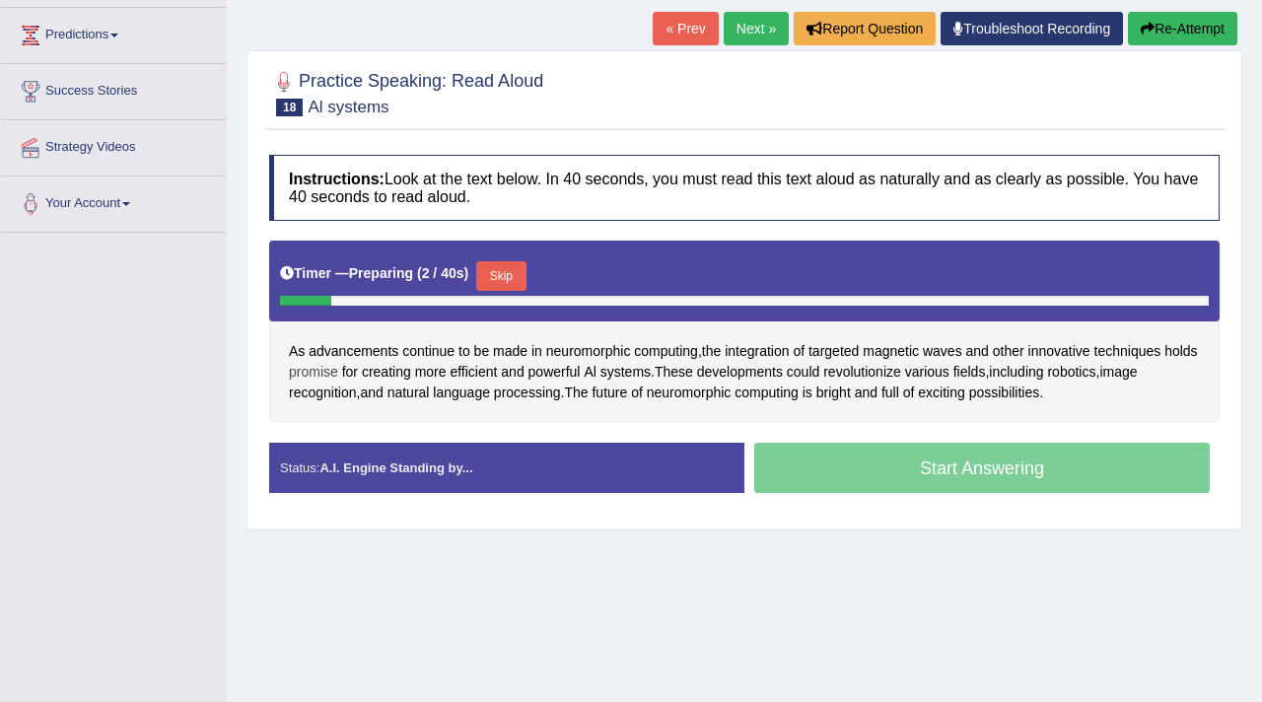
click at [338, 372] on span "promise" at bounding box center [313, 372] width 49 height 21
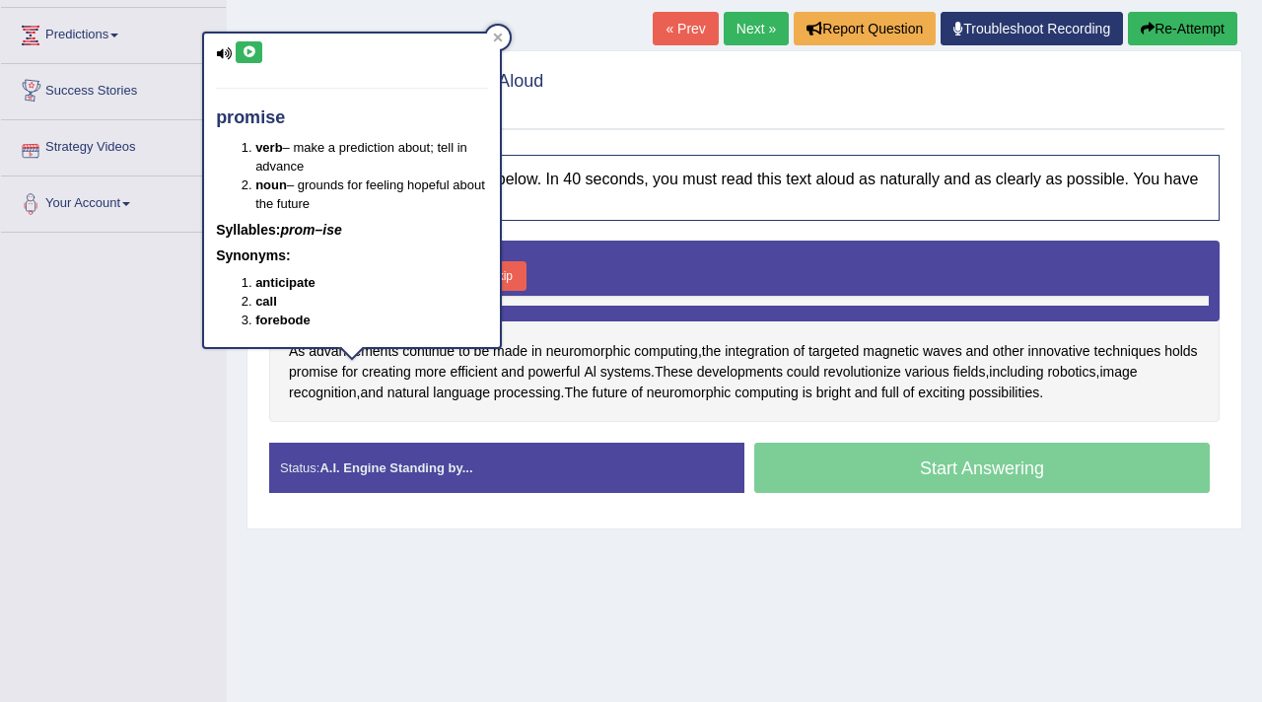
click at [249, 58] on button at bounding box center [249, 52] width 27 height 22
click at [500, 29] on div at bounding box center [498, 38] width 24 height 24
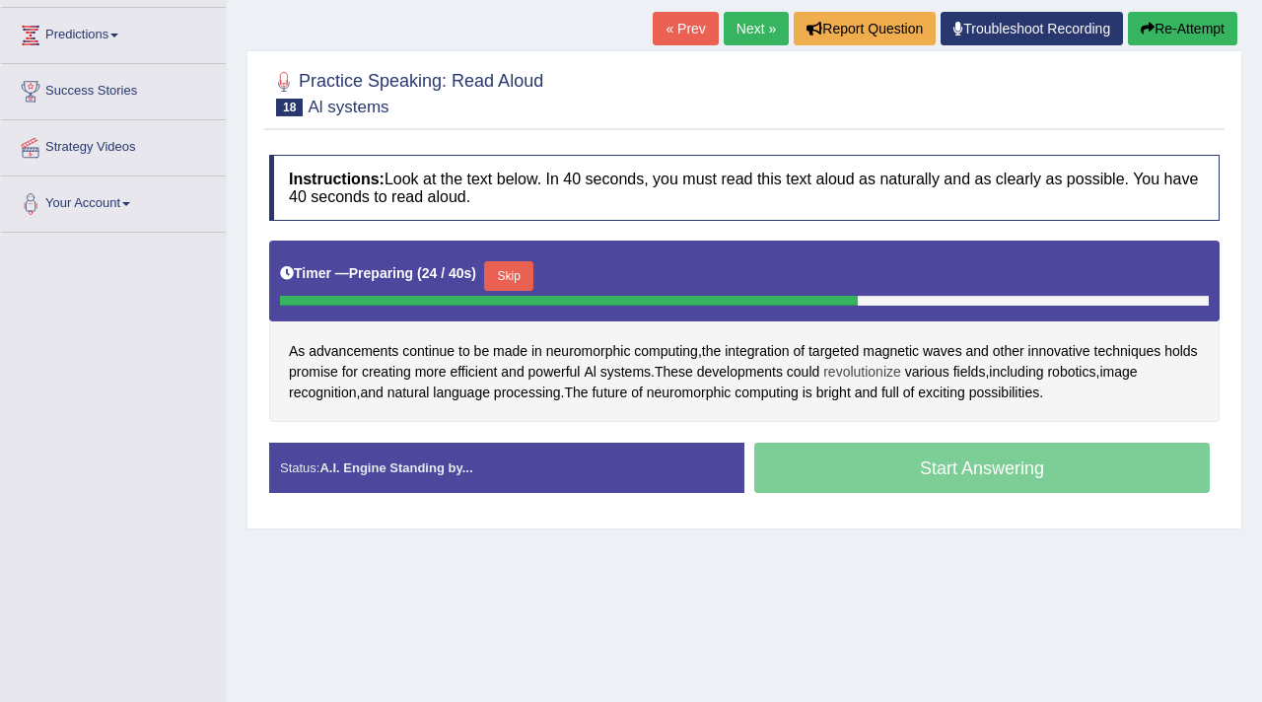
click at [901, 370] on span "revolutionize" at bounding box center [862, 372] width 78 height 21
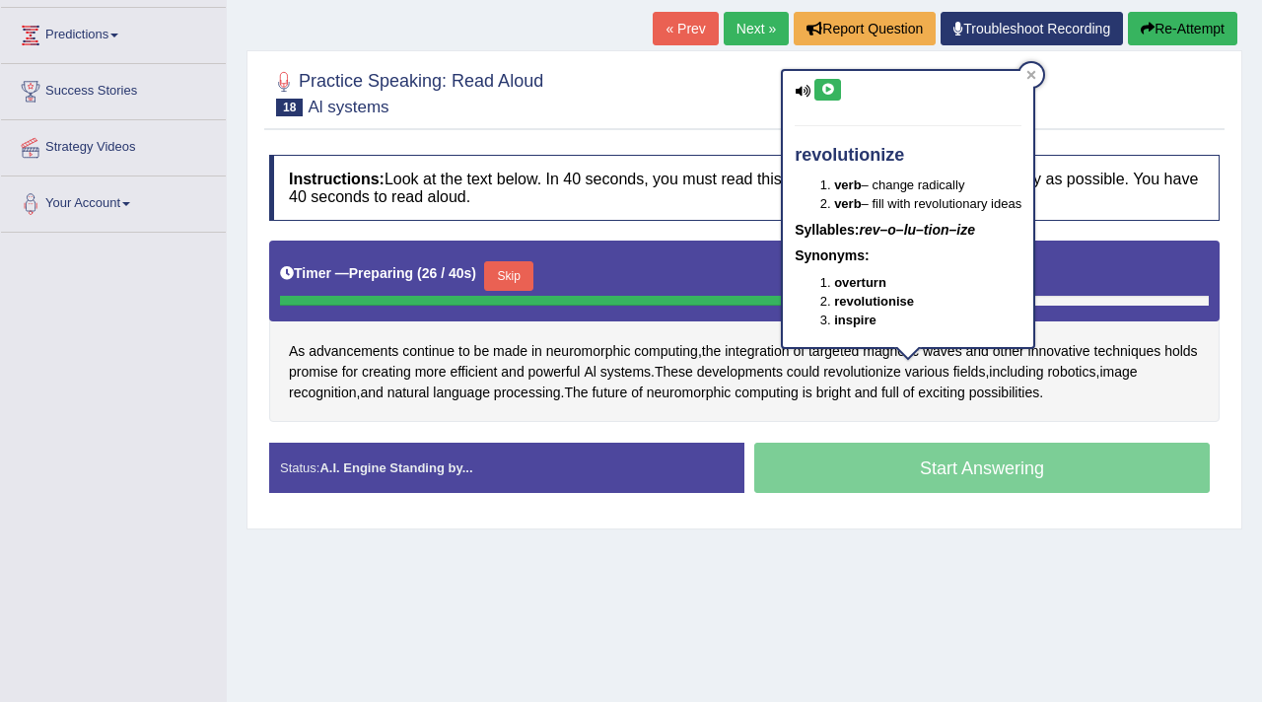
click at [826, 97] on button at bounding box center [827, 90] width 27 height 22
click at [1043, 76] on div at bounding box center [1031, 75] width 24 height 24
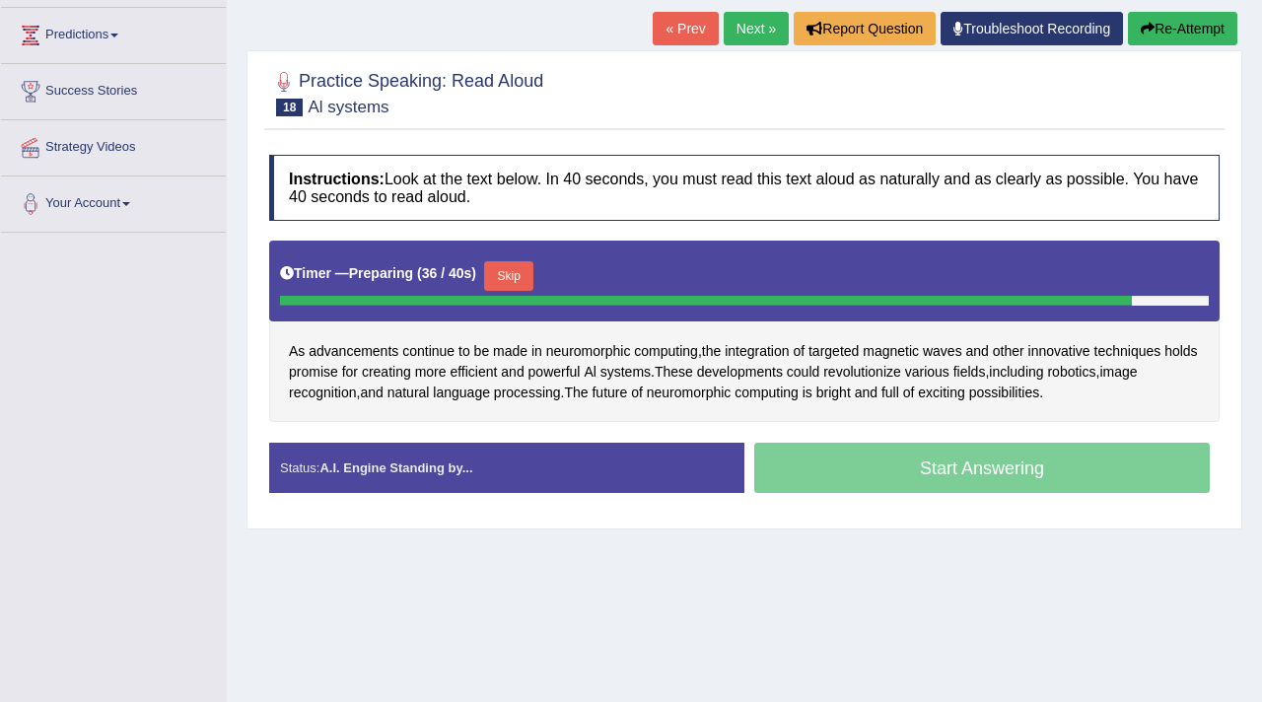
click at [521, 267] on button "Skip" at bounding box center [508, 276] width 49 height 30
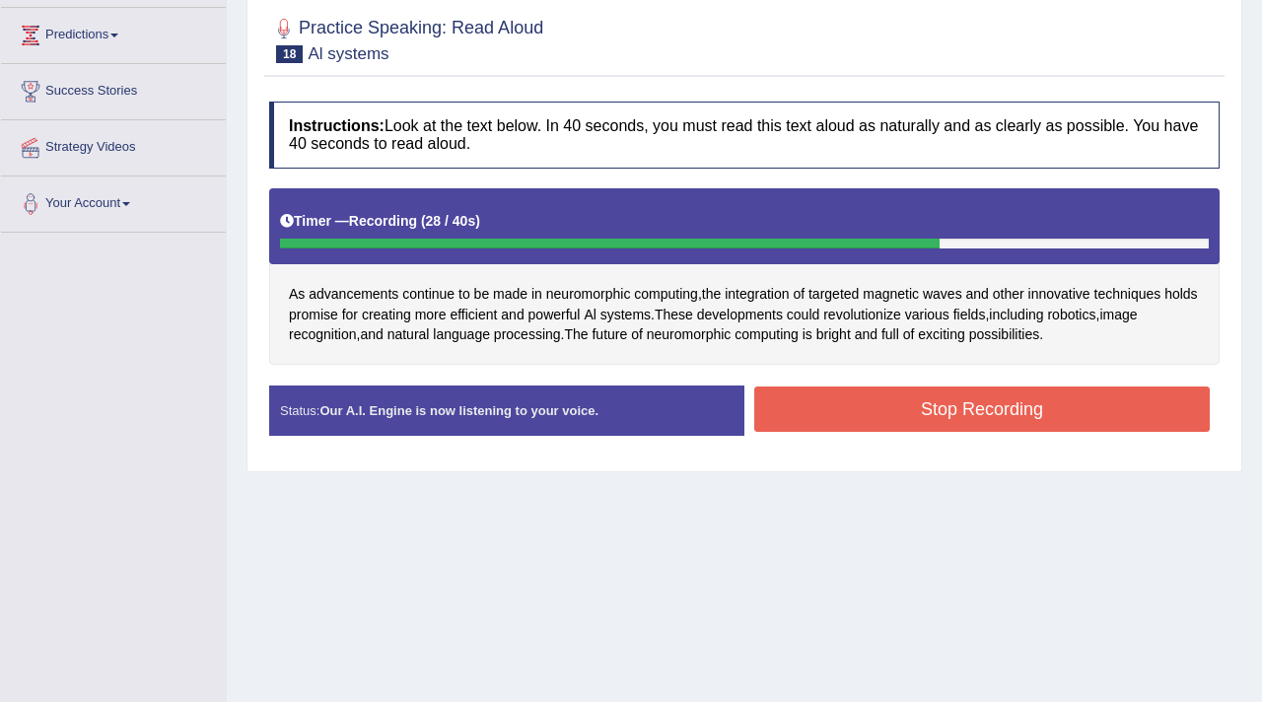
click at [986, 391] on button "Stop Recording" at bounding box center [982, 408] width 456 height 45
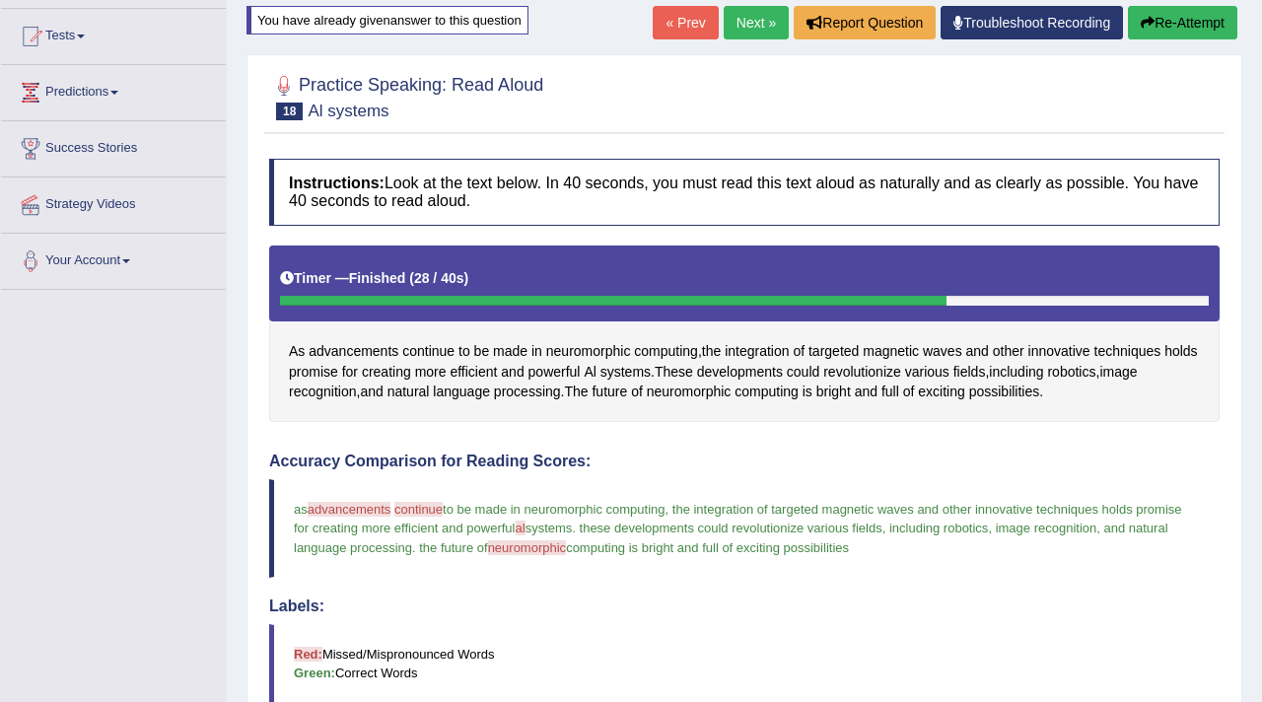
scroll to position [0, 0]
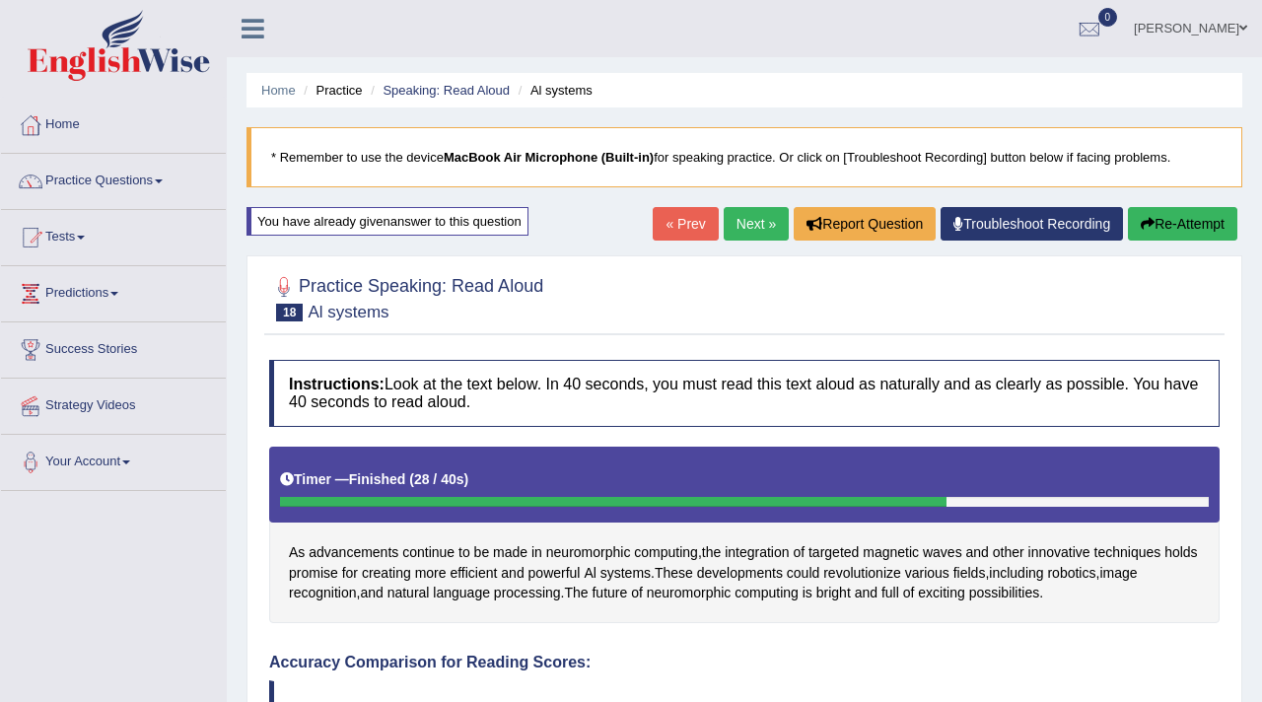
click at [740, 215] on link "Next »" at bounding box center [756, 224] width 65 height 34
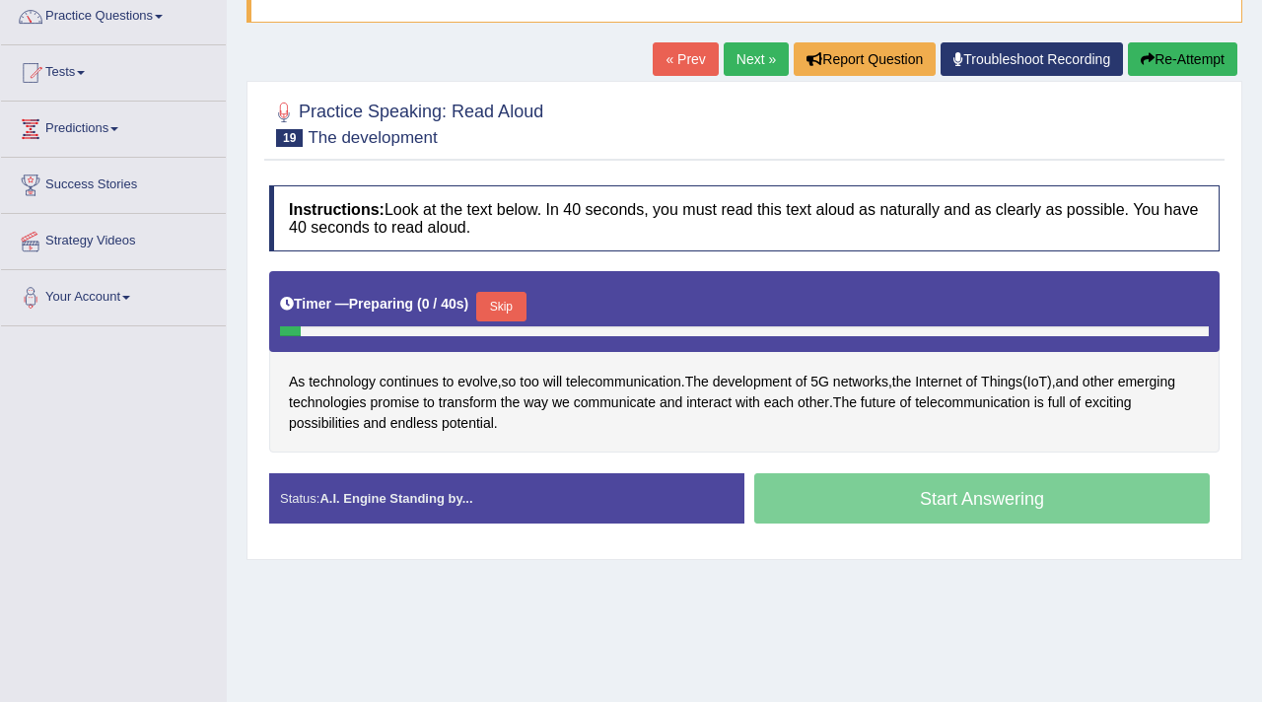
scroll to position [199, 0]
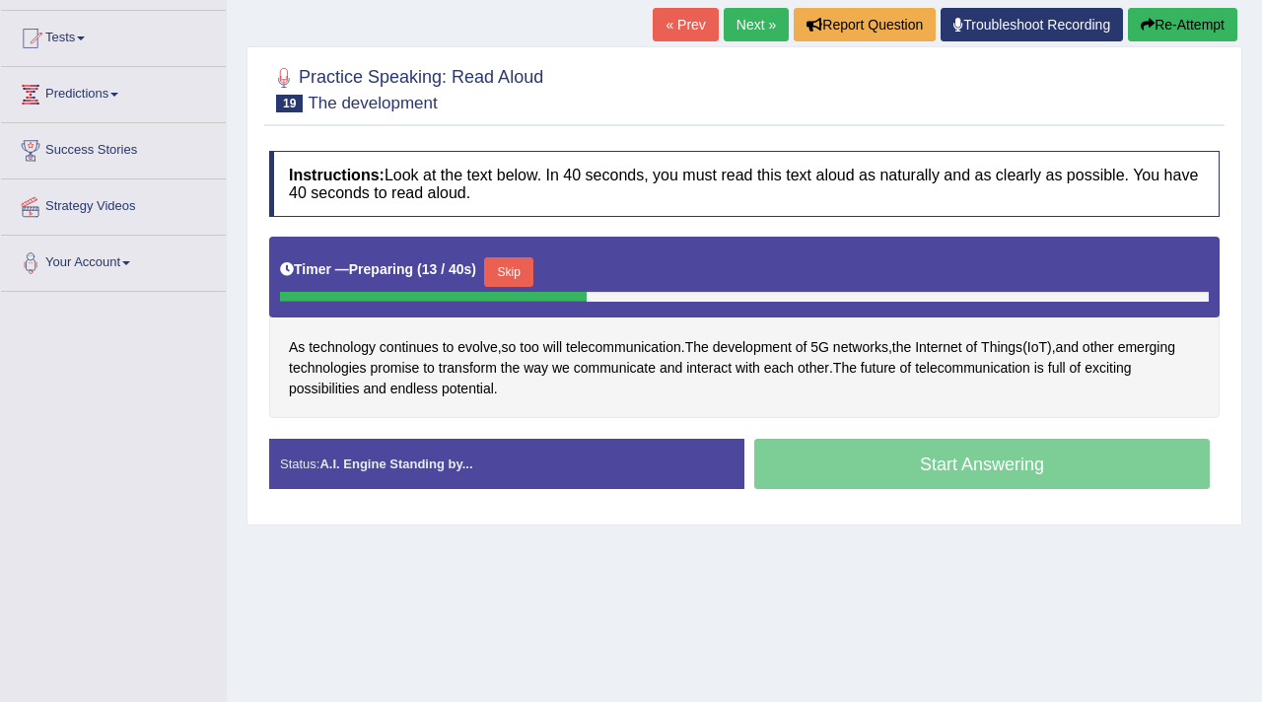
click at [508, 260] on button "Skip" at bounding box center [508, 272] width 49 height 30
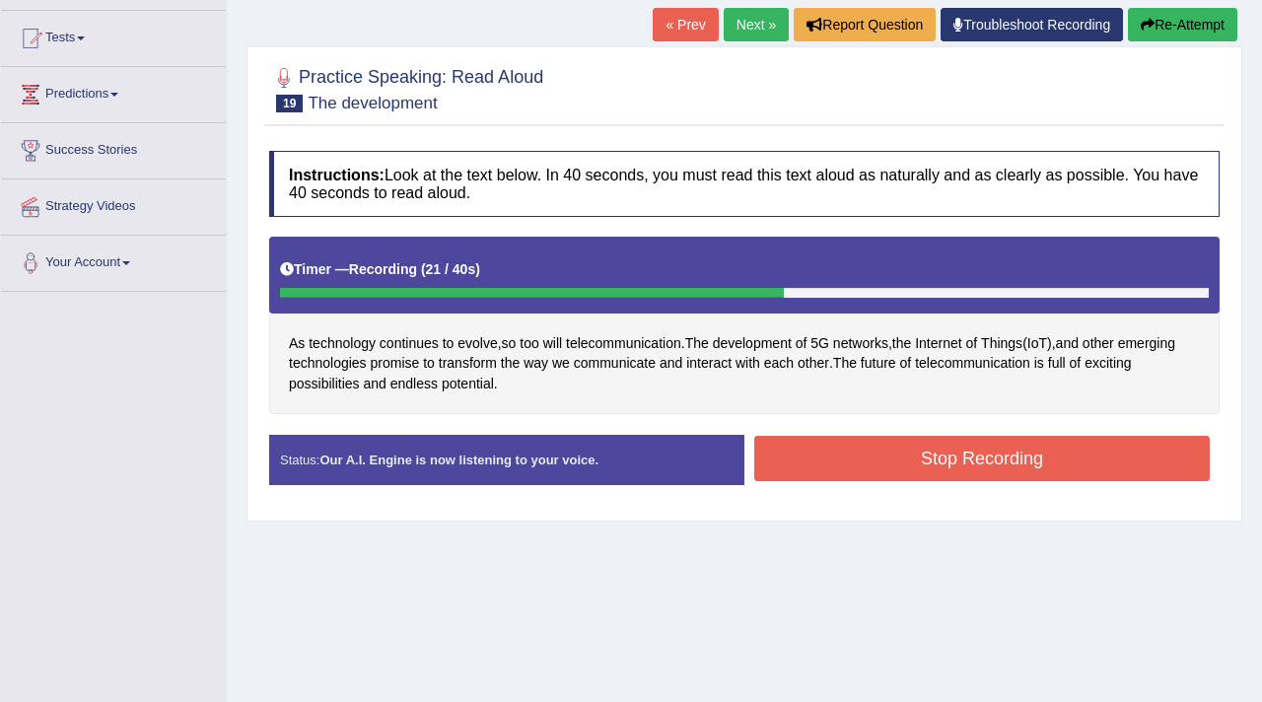
click at [889, 436] on button "Stop Recording" at bounding box center [982, 458] width 456 height 45
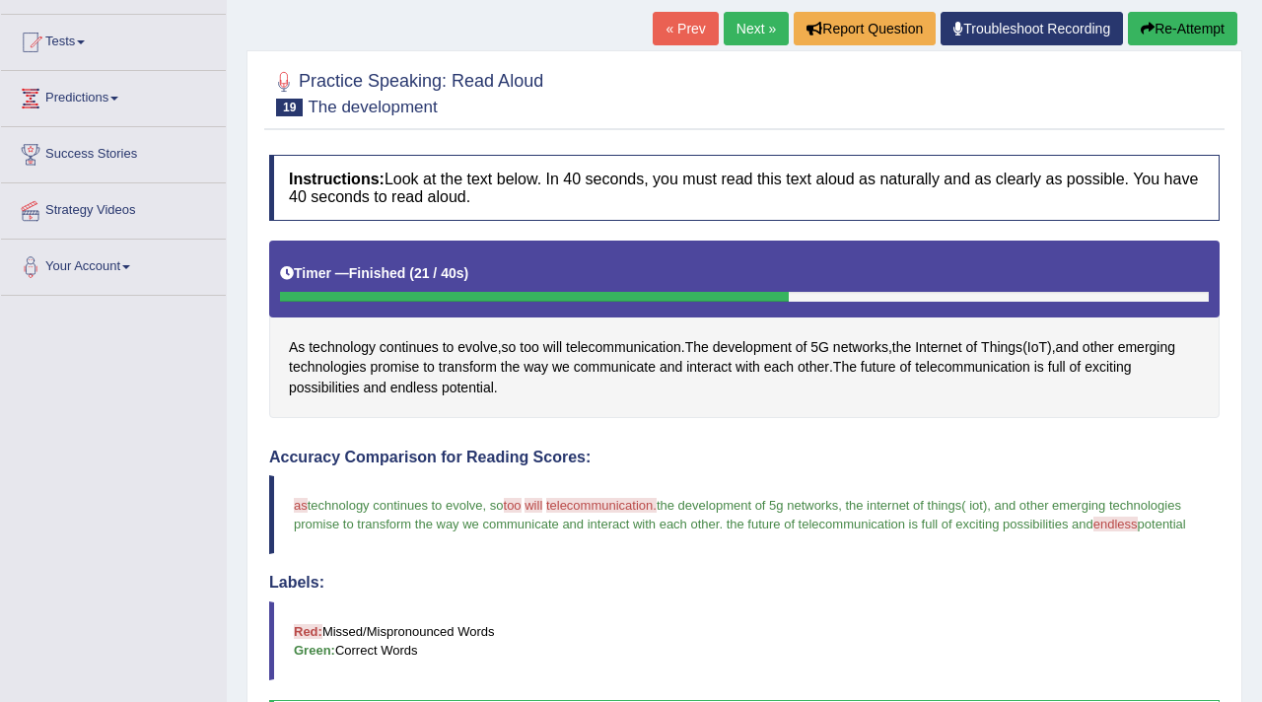
scroll to position [86, 0]
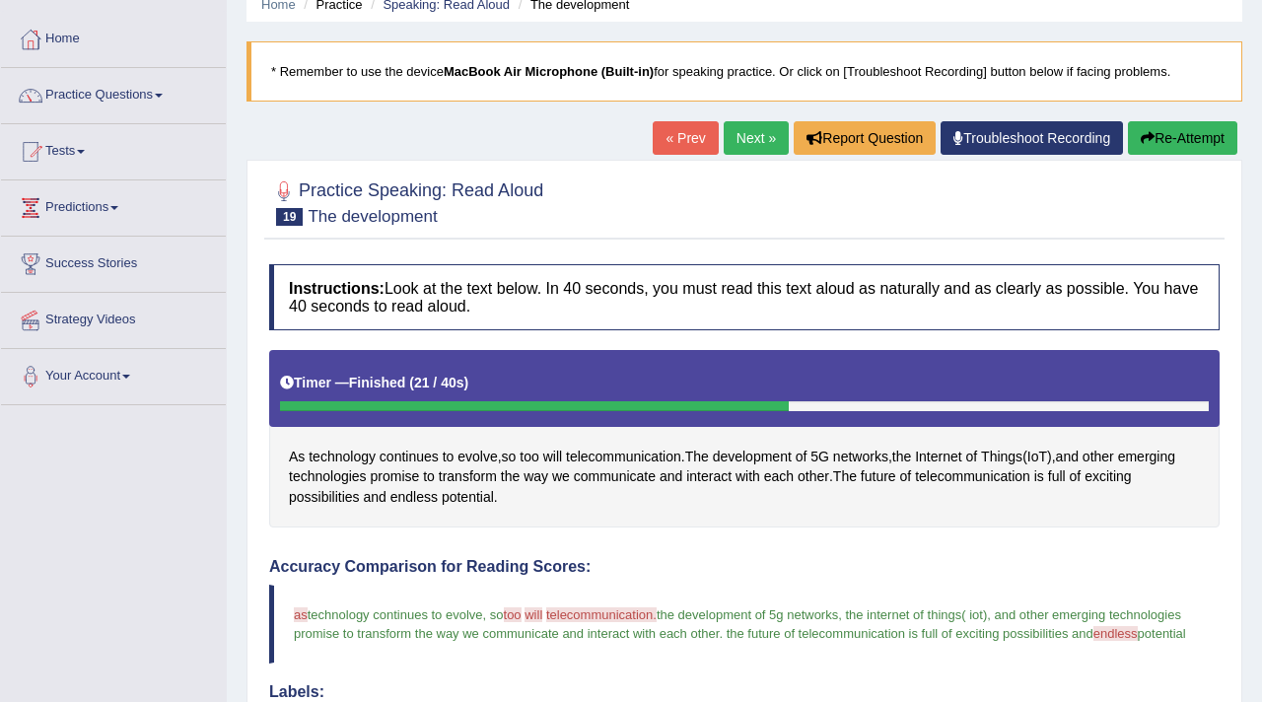
click at [729, 131] on link "Next »" at bounding box center [756, 138] width 65 height 34
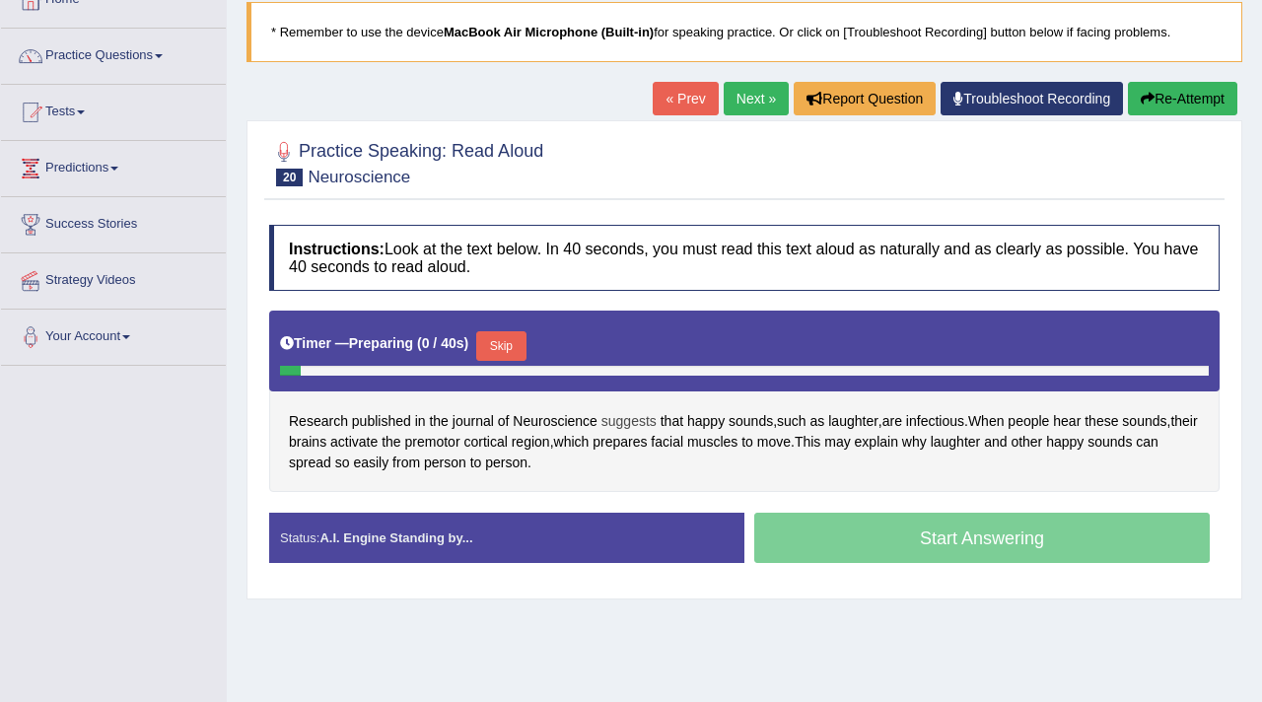
scroll to position [191, 0]
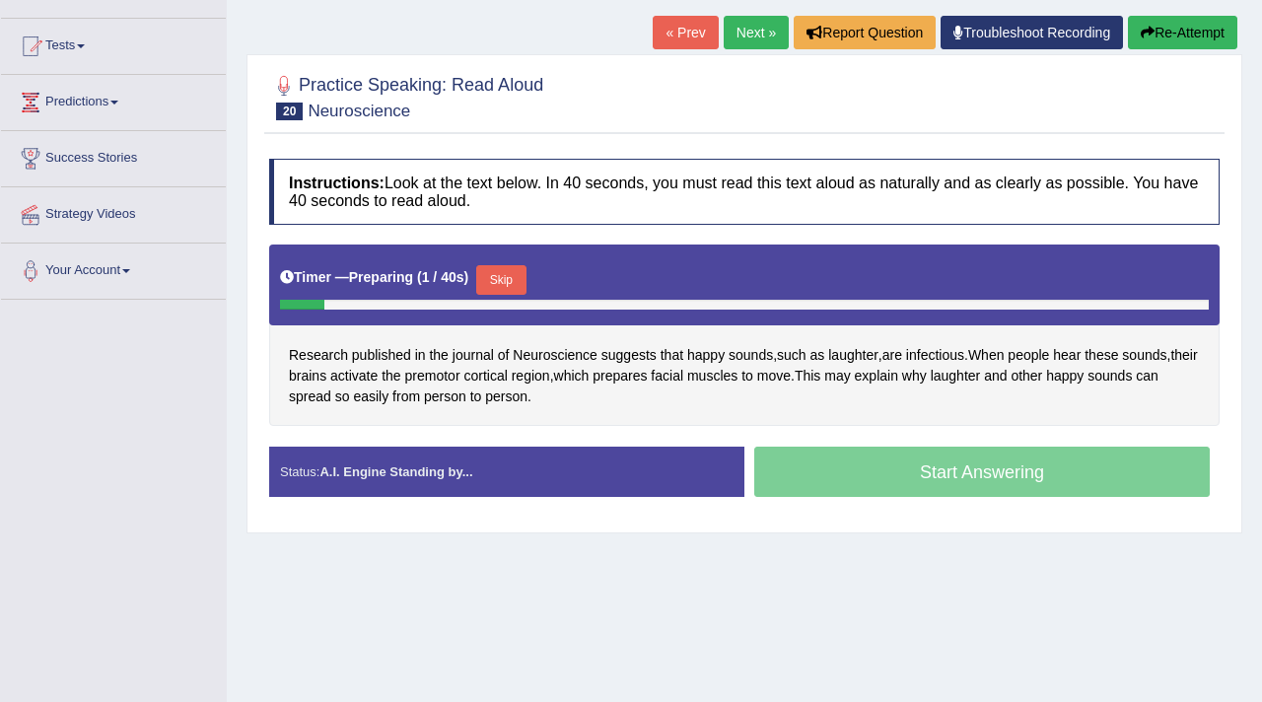
click at [517, 269] on button "Skip" at bounding box center [500, 280] width 49 height 30
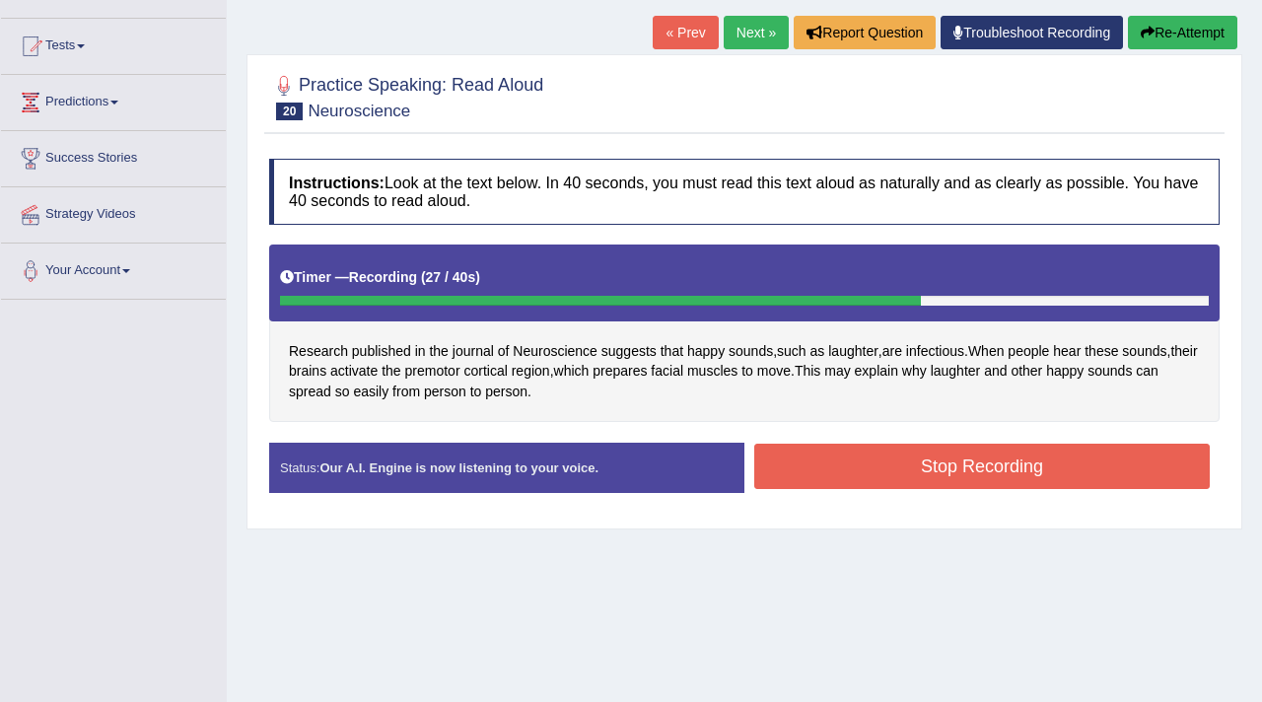
click at [878, 468] on button "Stop Recording" at bounding box center [982, 466] width 456 height 45
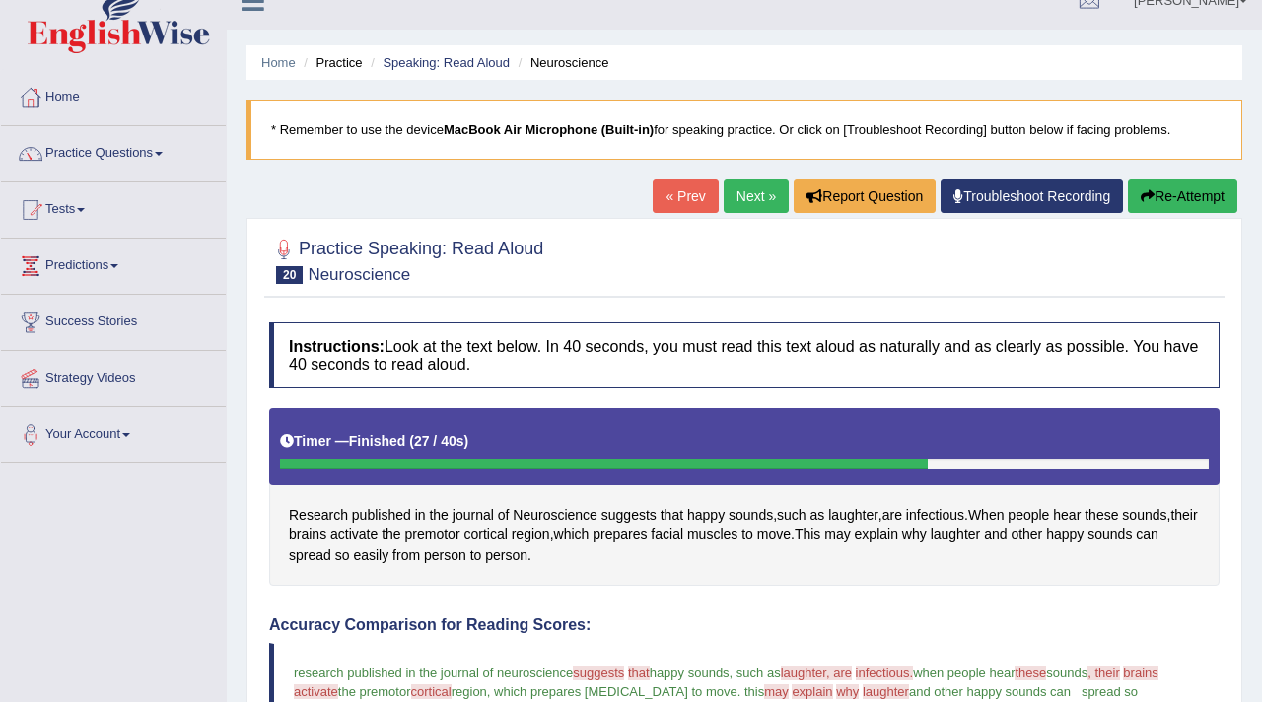
scroll to position [0, 0]
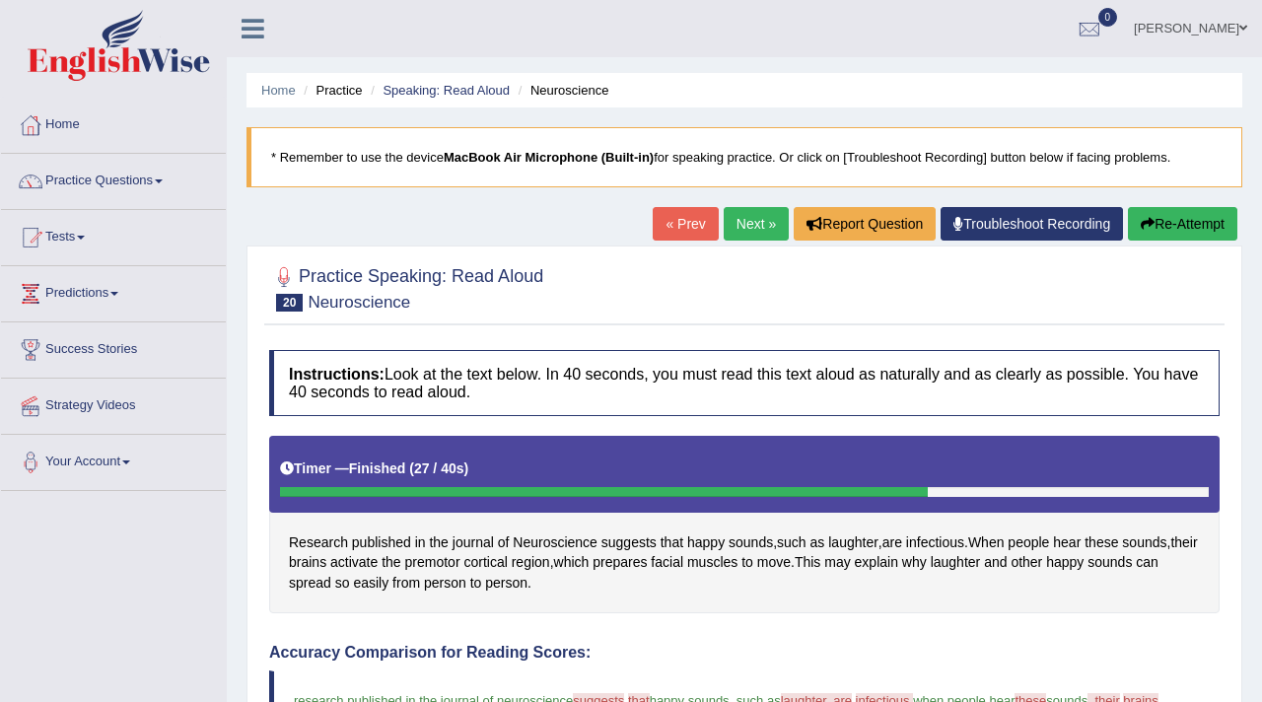
click at [1196, 220] on button "Re-Attempt" at bounding box center [1182, 224] width 109 height 34
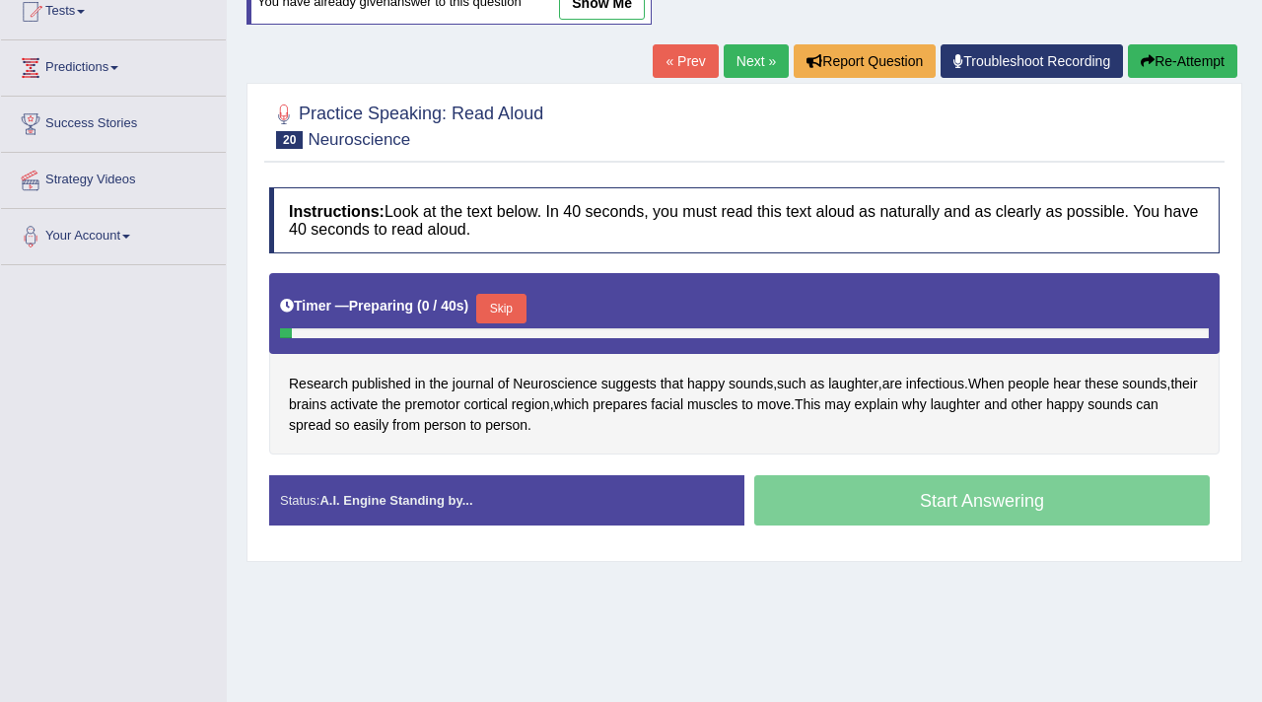
scroll to position [236, 0]
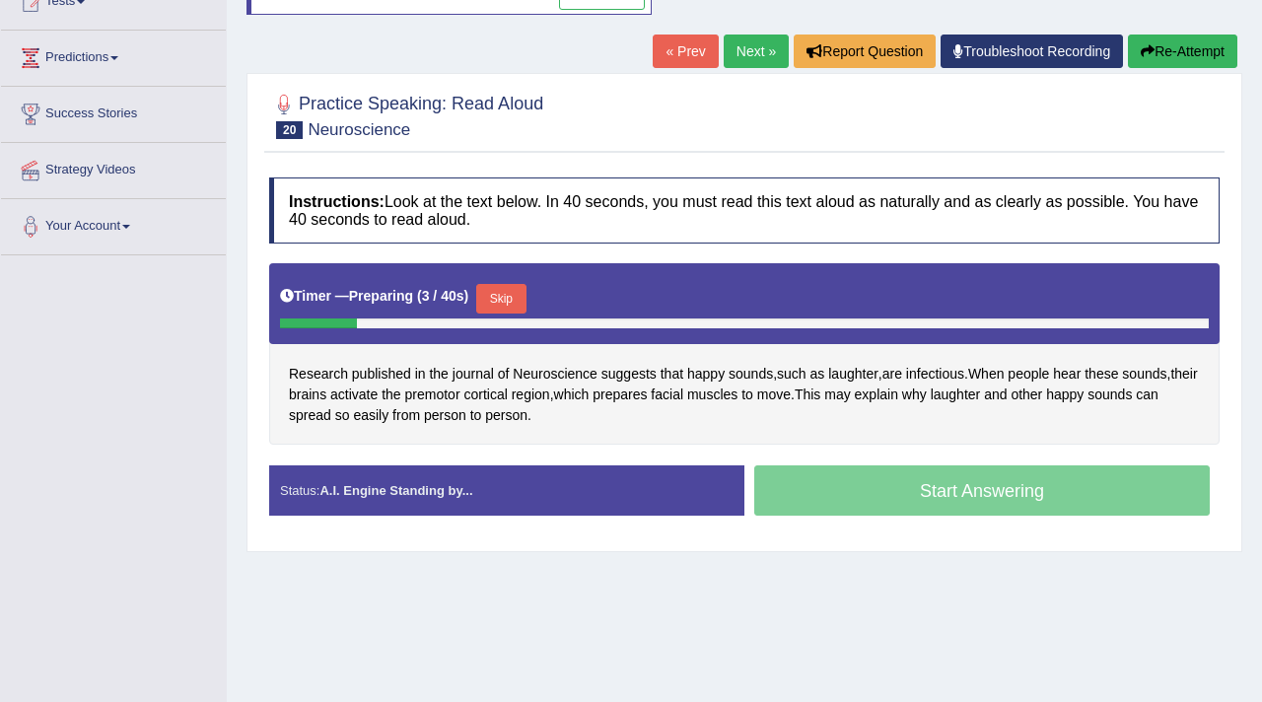
click at [514, 302] on button "Skip" at bounding box center [500, 299] width 49 height 30
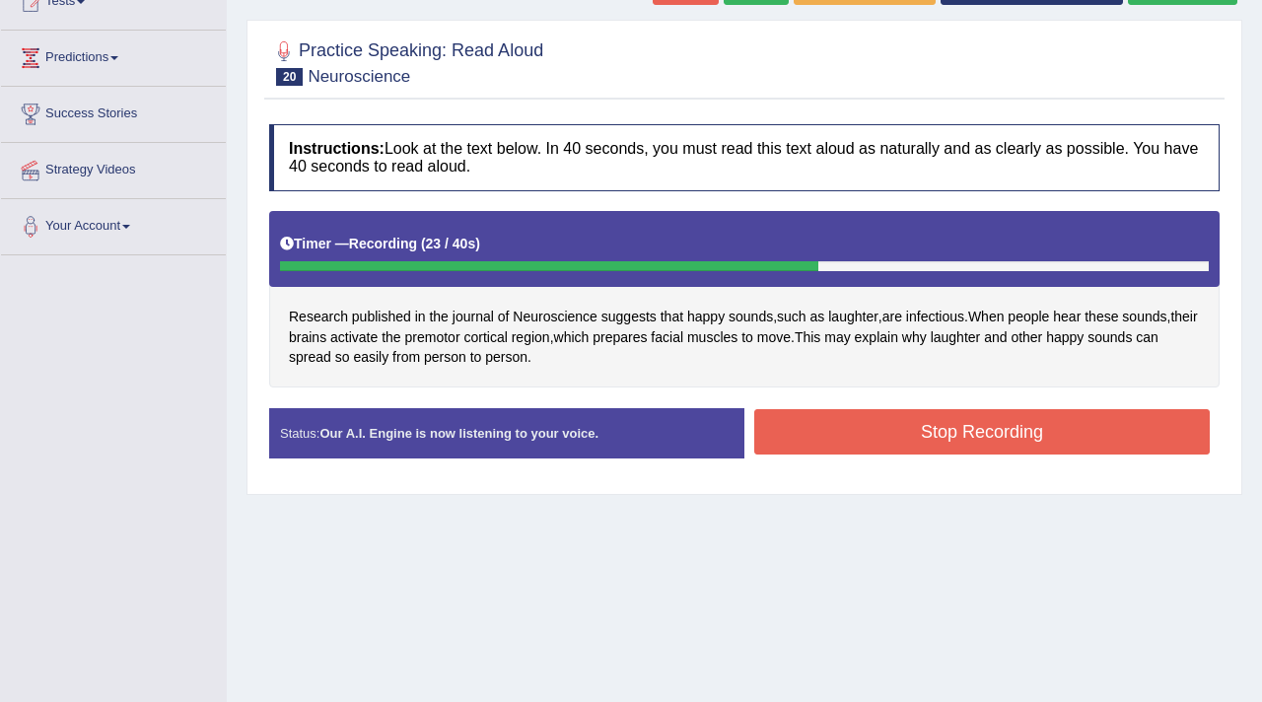
click at [893, 424] on button "Stop Recording" at bounding box center [982, 431] width 456 height 45
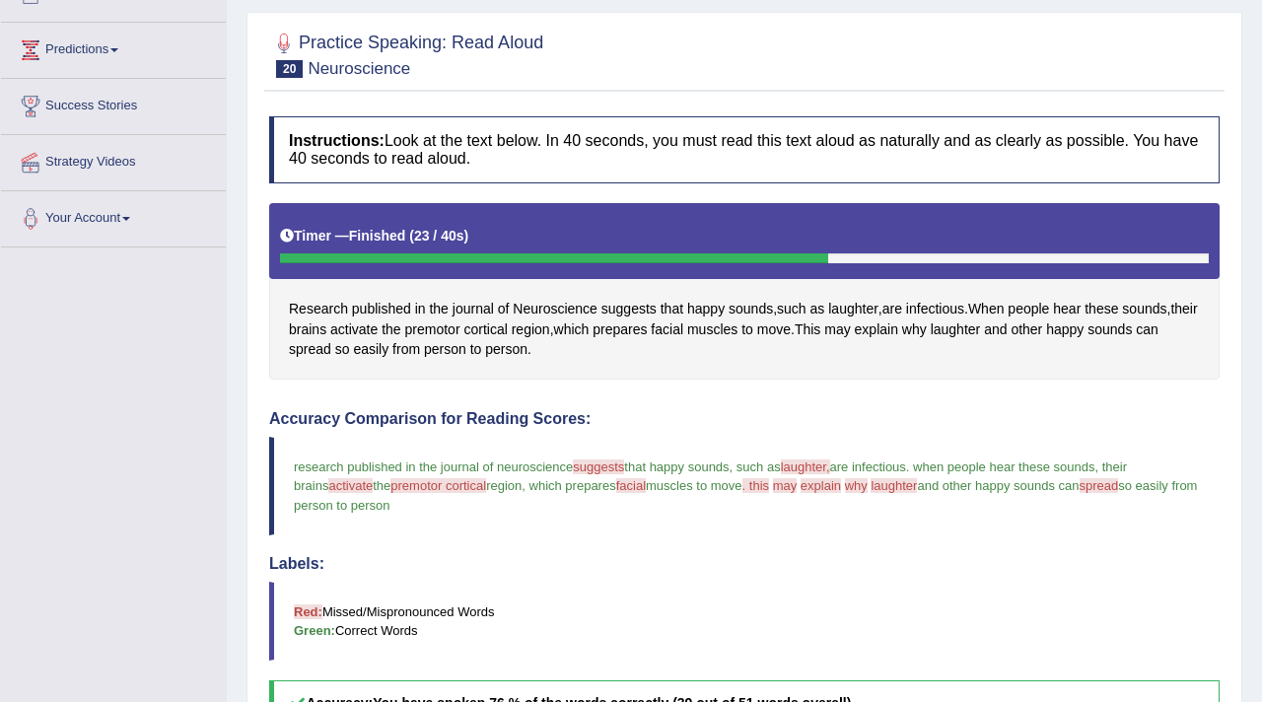
scroll to position [0, 0]
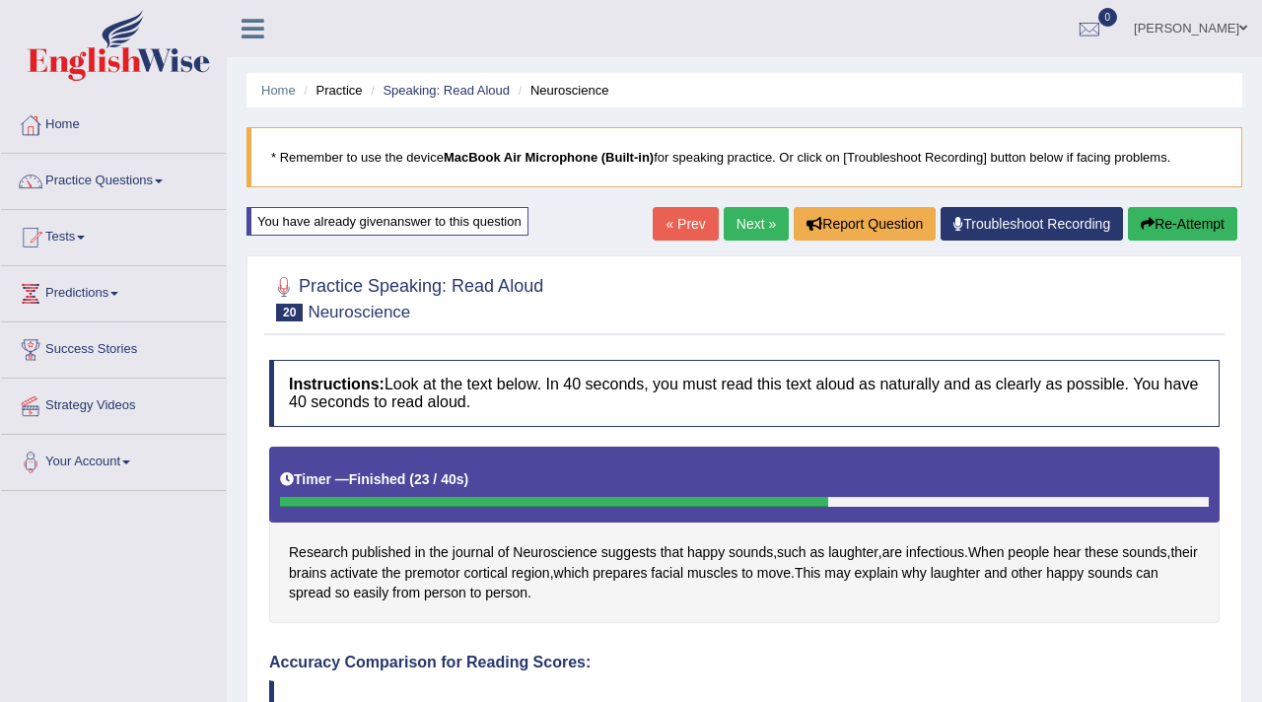
click at [740, 211] on link "Next »" at bounding box center [756, 224] width 65 height 34
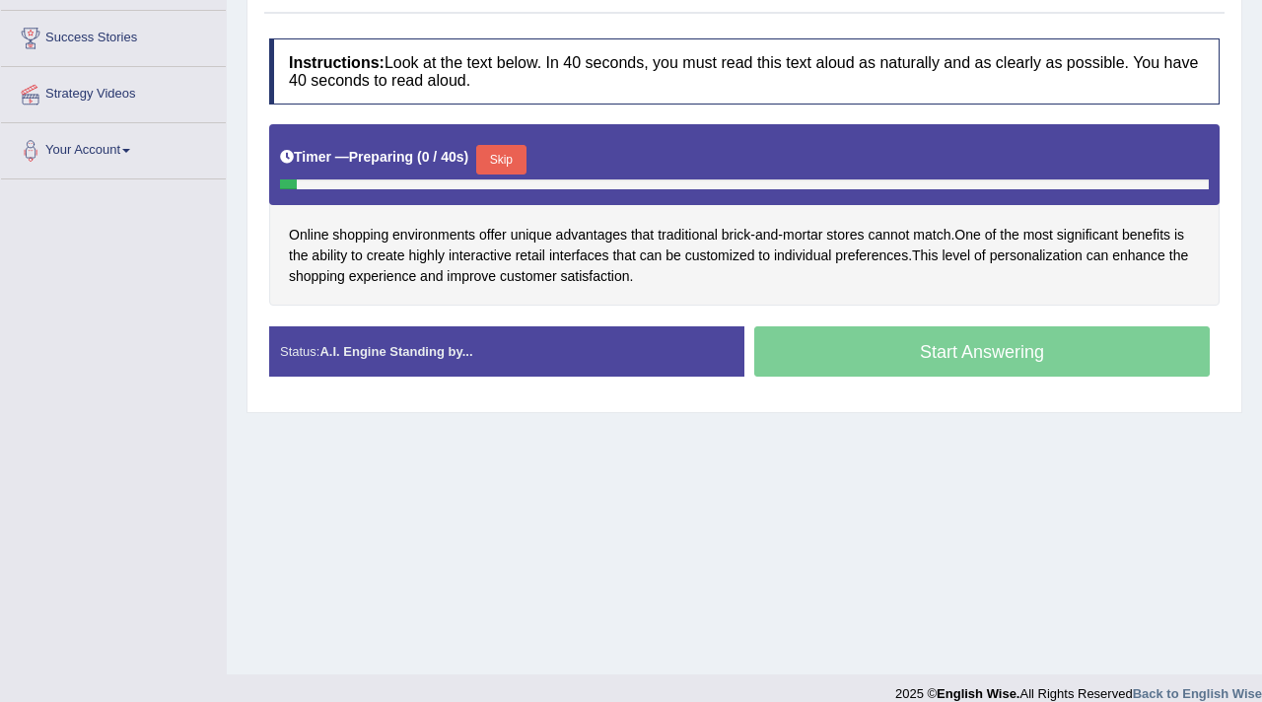
scroll to position [328, 0]
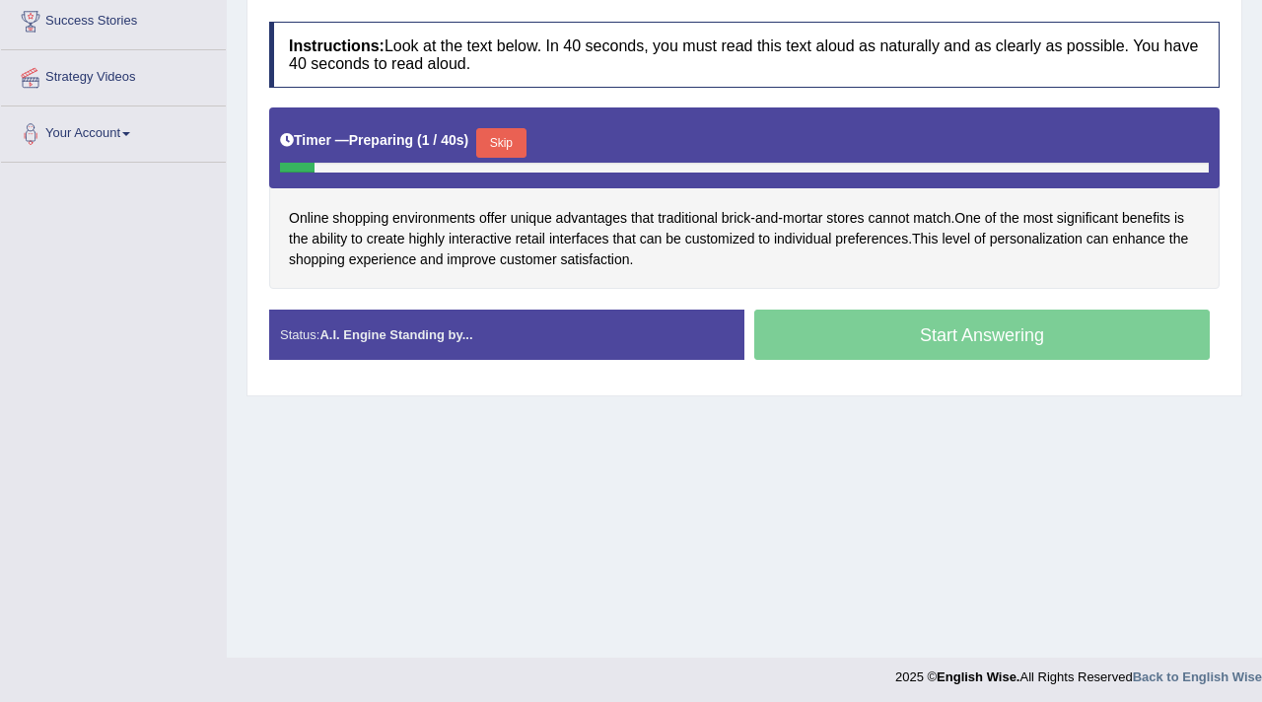
click at [832, 330] on div "Start Answering" at bounding box center [981, 337] width 475 height 55
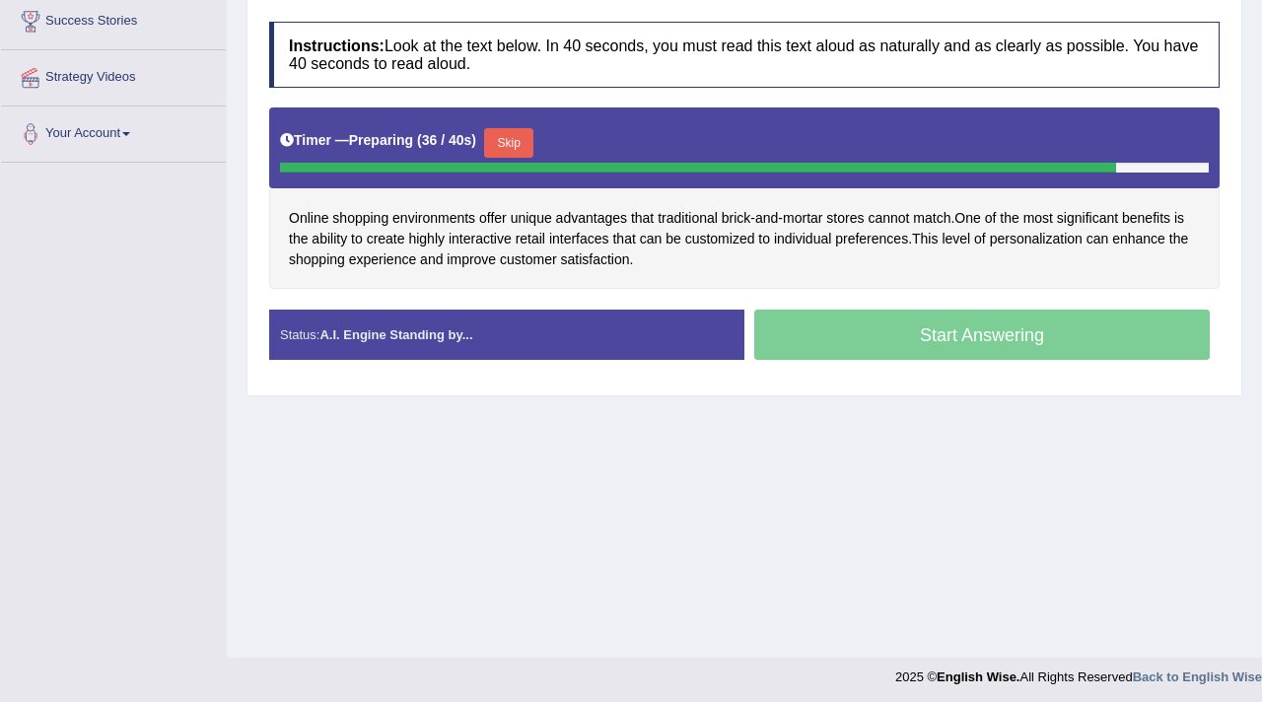
click at [525, 135] on button "Skip" at bounding box center [508, 143] width 49 height 30
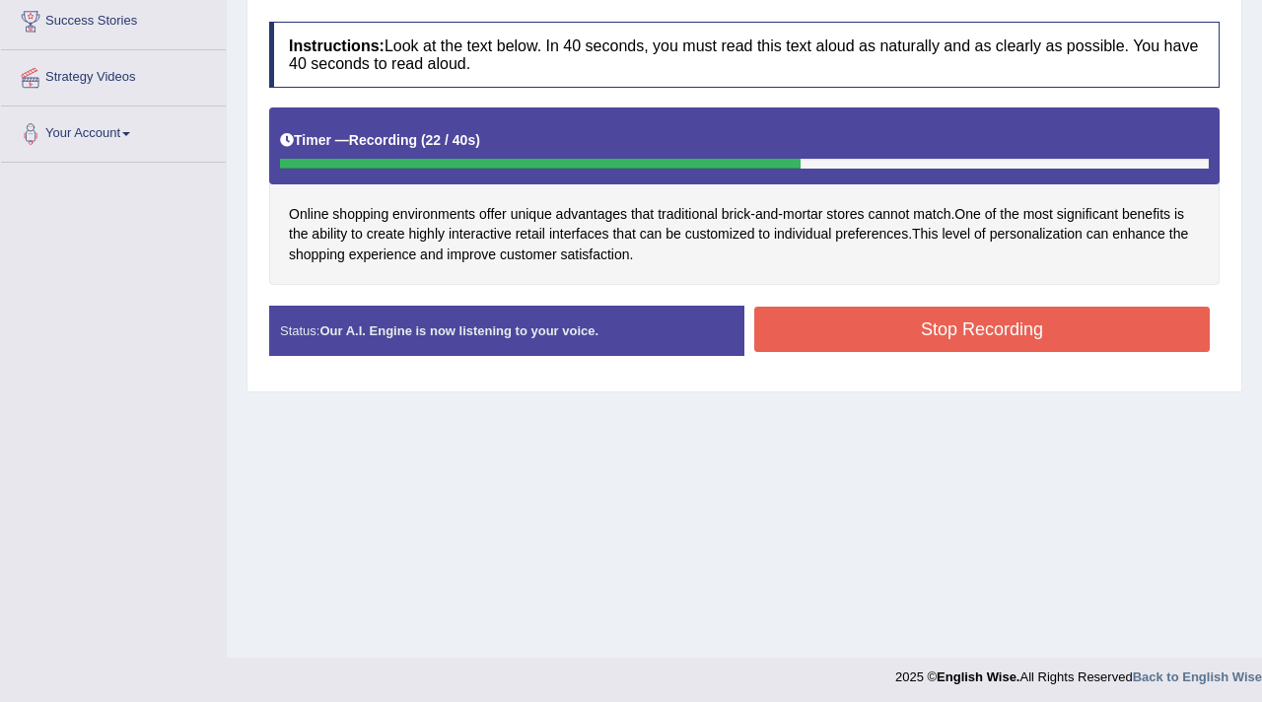
click at [937, 339] on button "Stop Recording" at bounding box center [982, 329] width 456 height 45
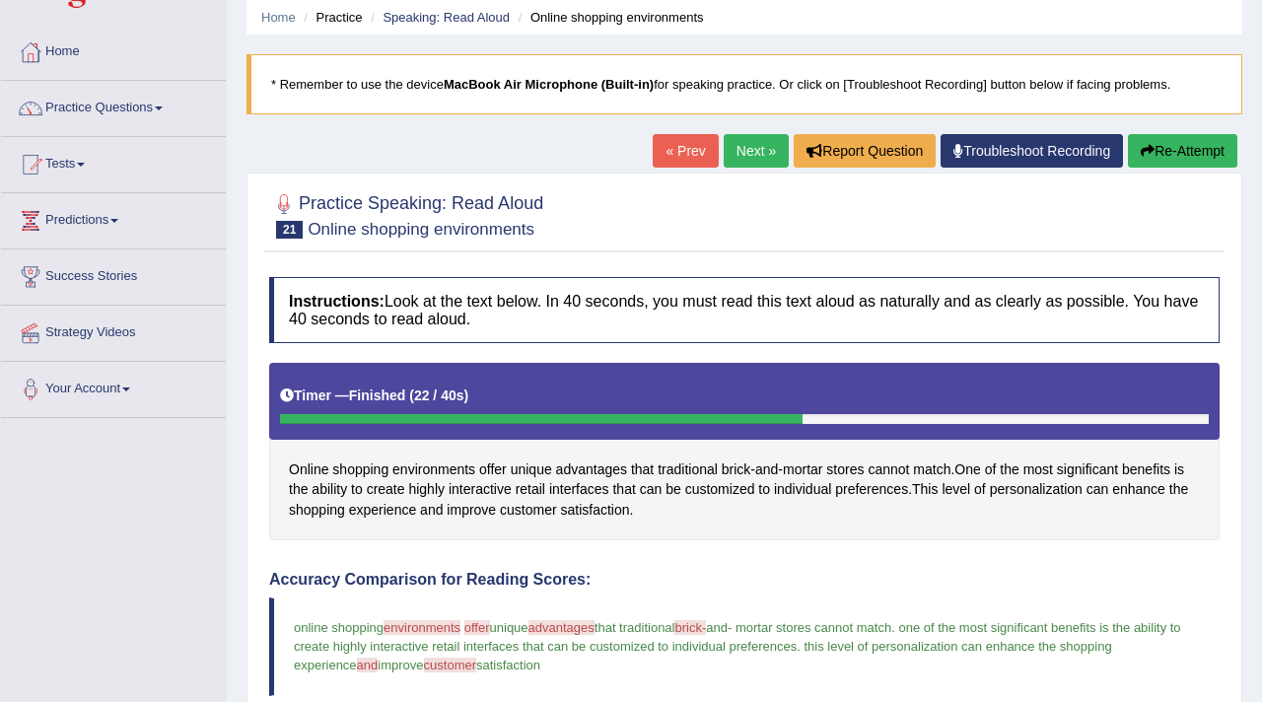
scroll to position [0, 0]
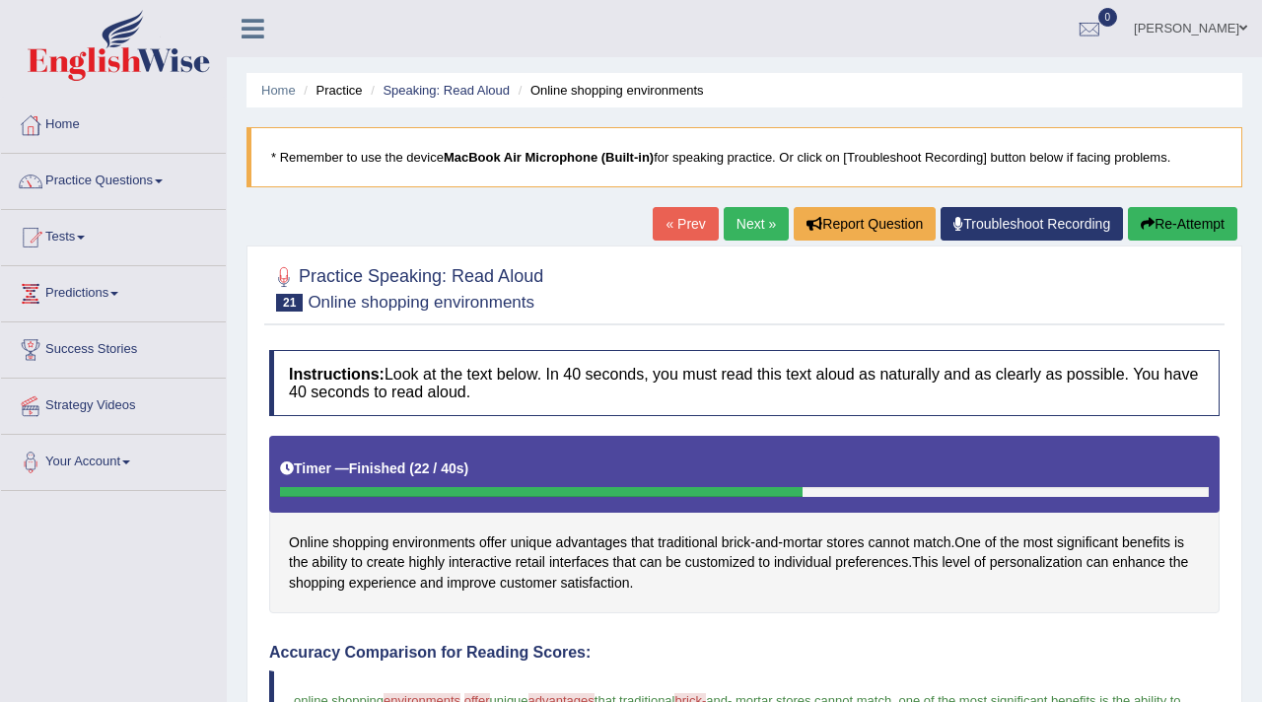
click at [747, 229] on link "Next »" at bounding box center [756, 224] width 65 height 34
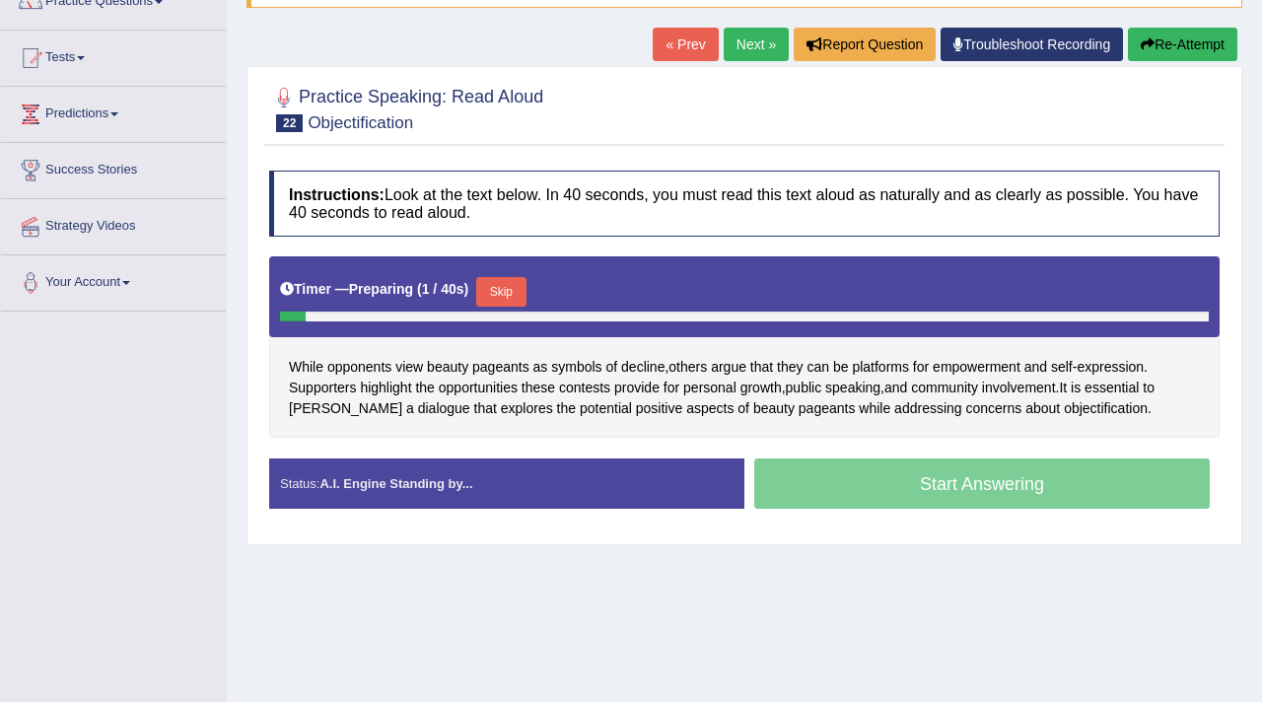
scroll to position [180, 0]
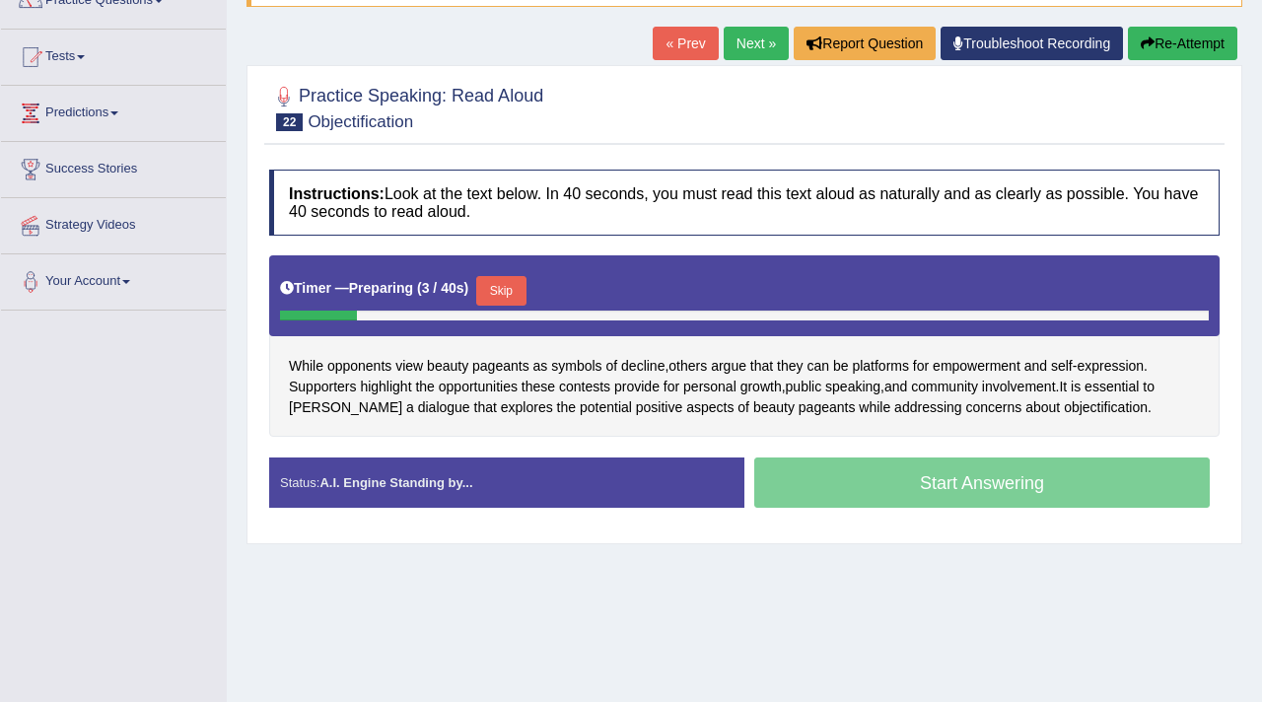
click at [499, 298] on button "Skip" at bounding box center [500, 291] width 49 height 30
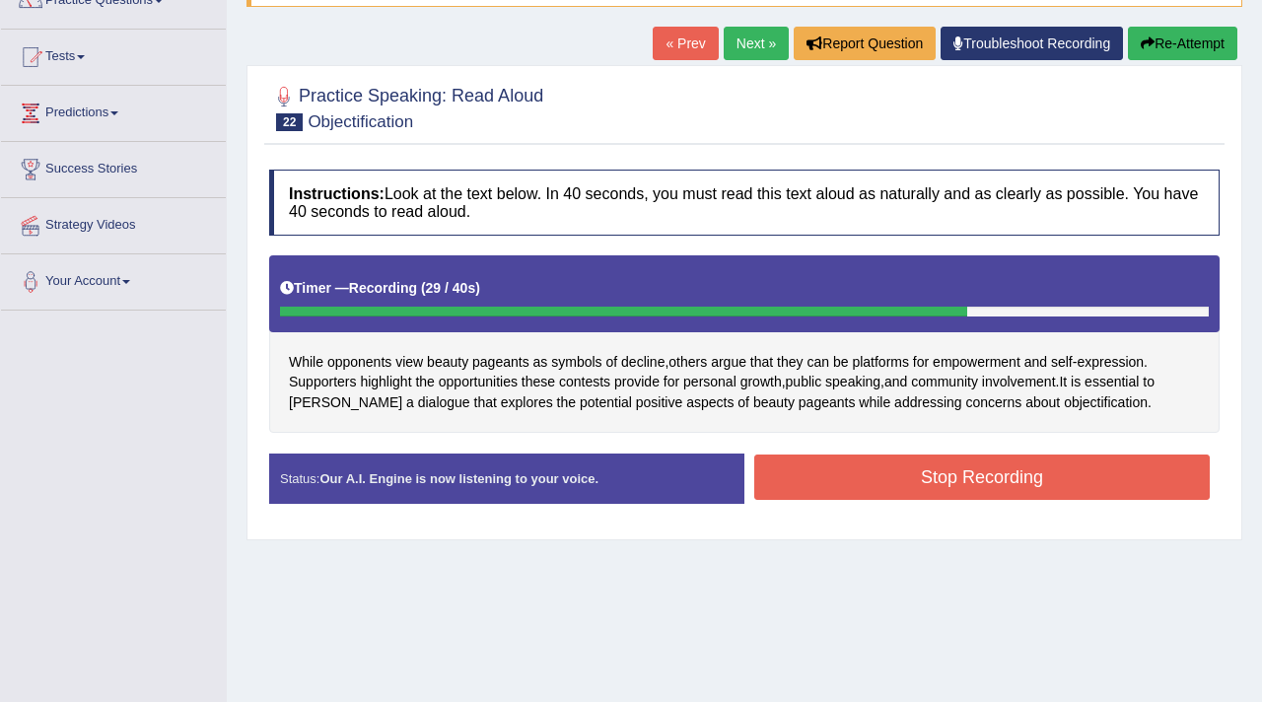
click at [1034, 479] on button "Stop Recording" at bounding box center [982, 477] width 456 height 45
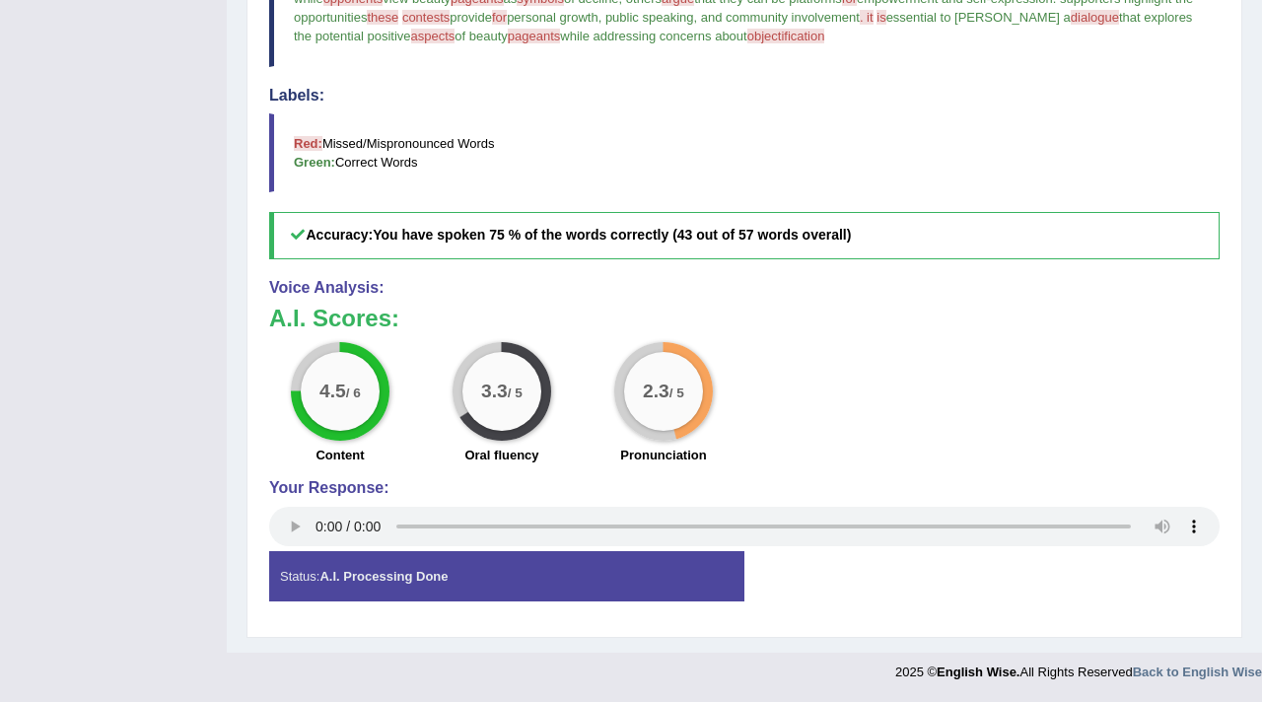
scroll to position [0, 0]
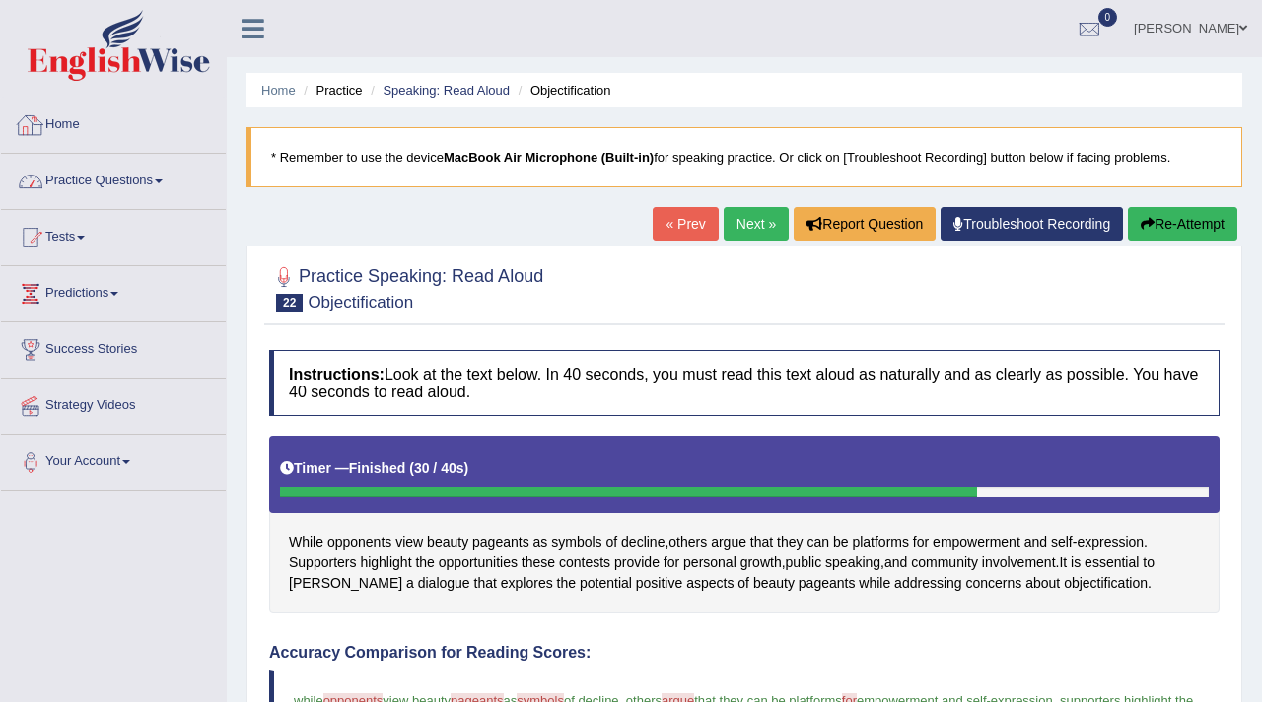
click at [169, 174] on link "Practice Questions" at bounding box center [113, 178] width 225 height 49
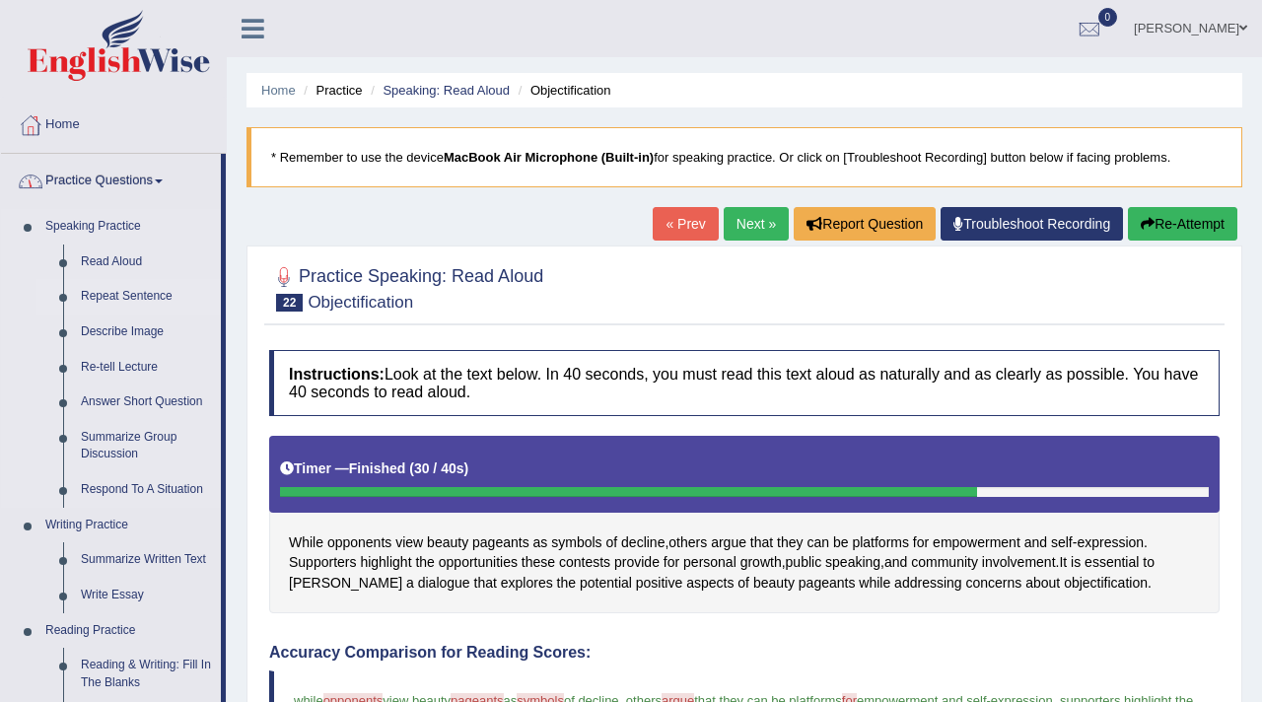
click at [126, 303] on link "Repeat Sentence" at bounding box center [146, 296] width 149 height 35
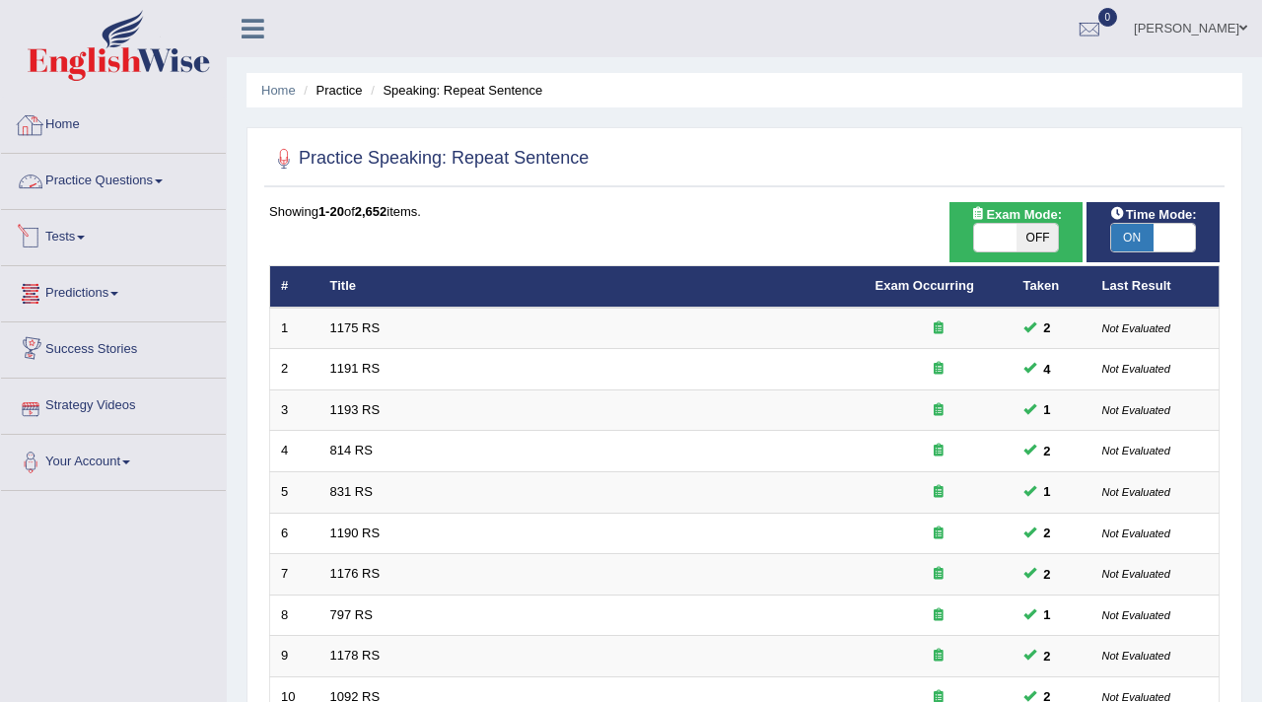
click at [100, 165] on link "Practice Questions" at bounding box center [113, 178] width 225 height 49
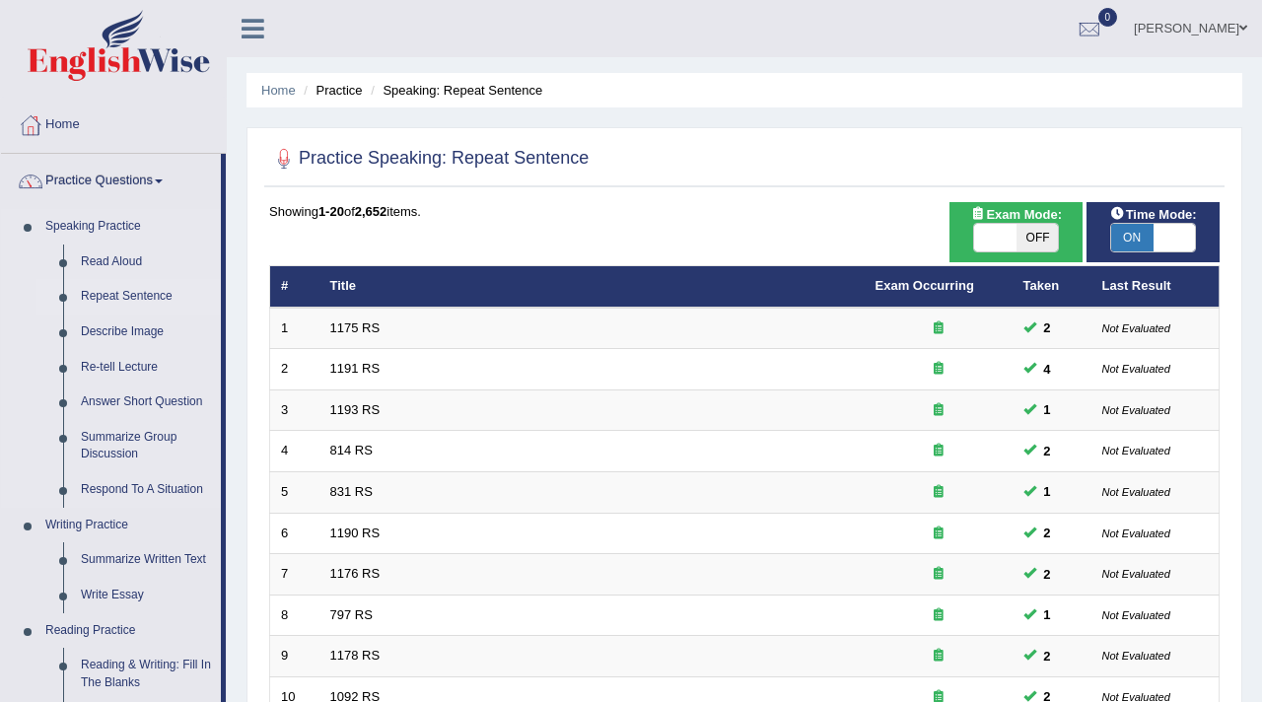
click at [117, 303] on link "Repeat Sentence" at bounding box center [146, 296] width 149 height 35
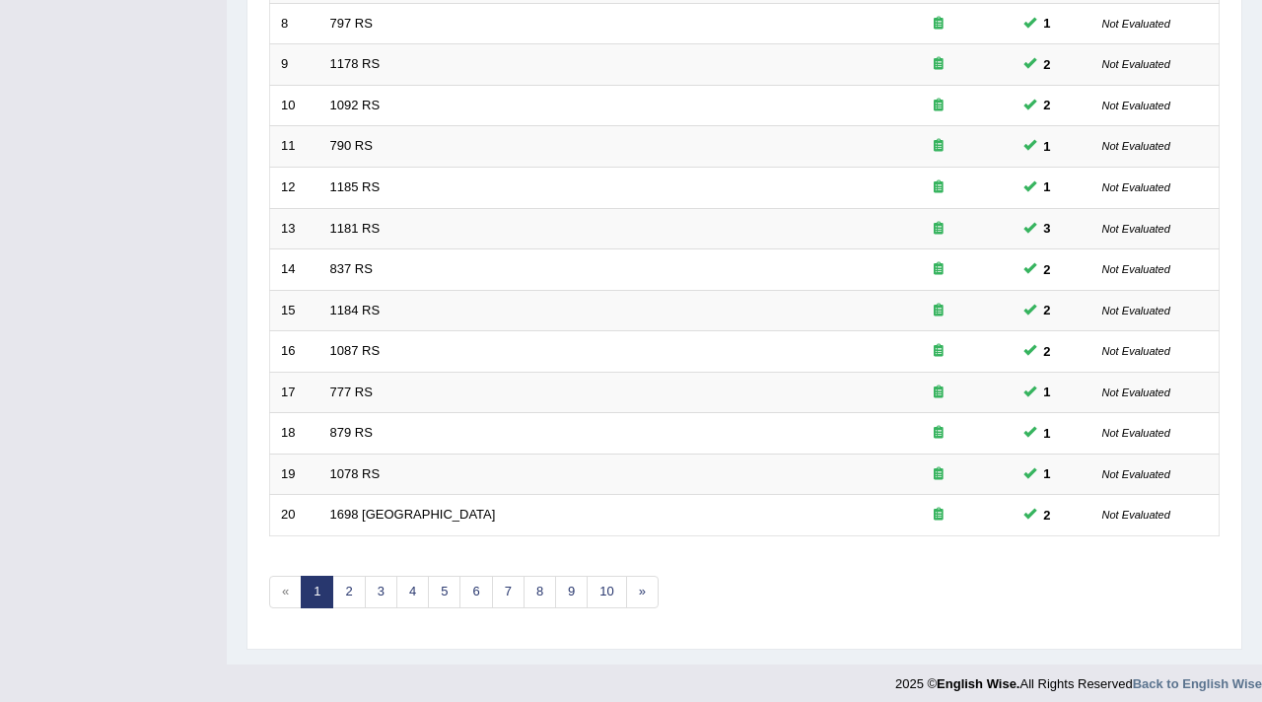
scroll to position [589, 0]
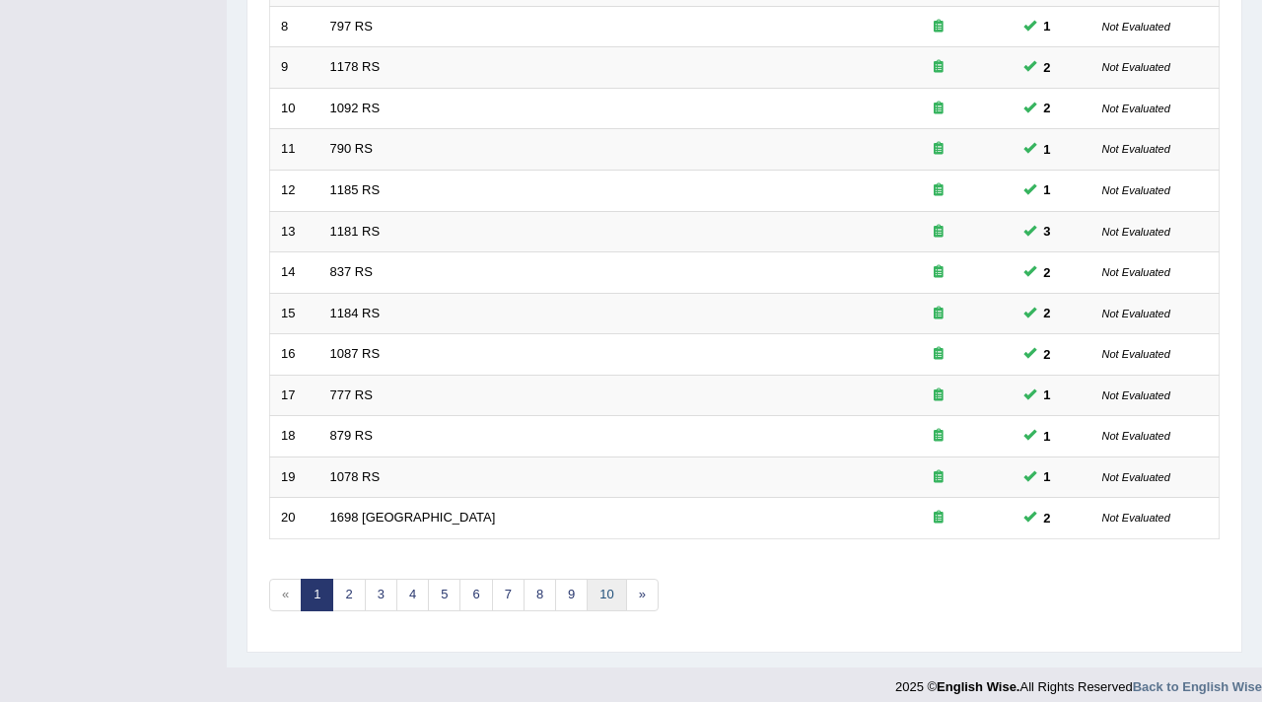
click at [594, 597] on link "10" at bounding box center [606, 595] width 39 height 33
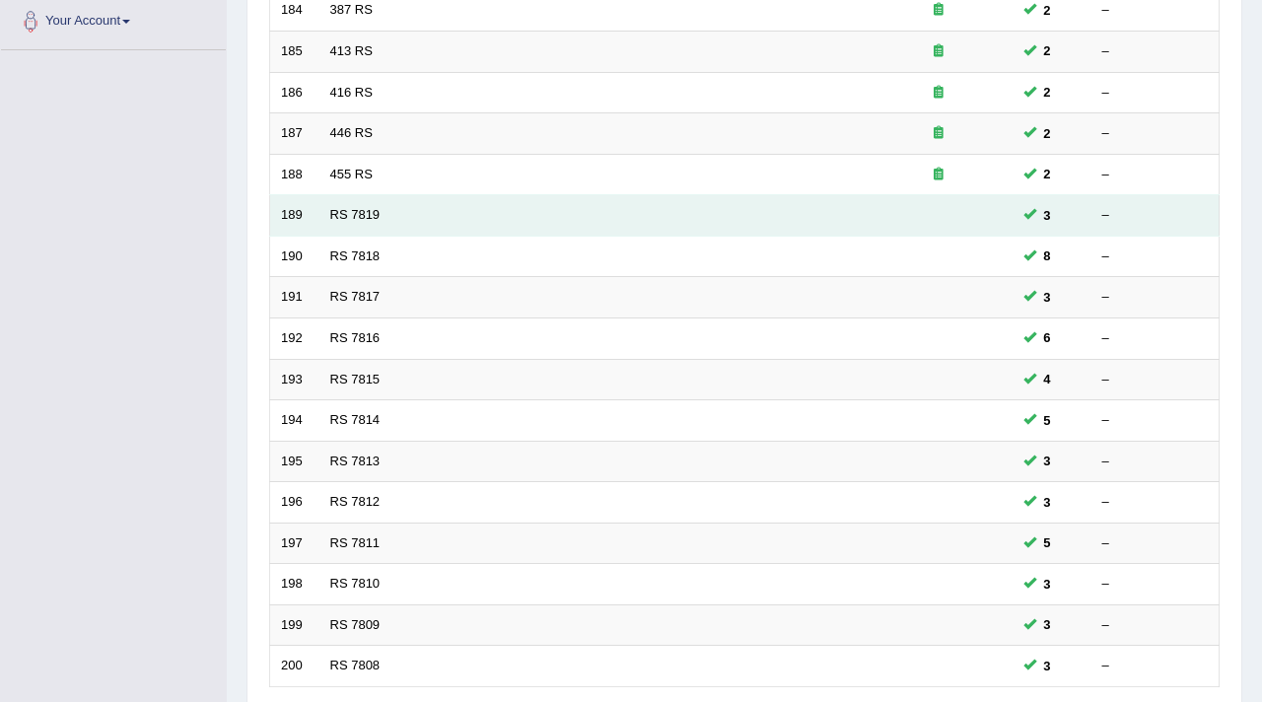
scroll to position [603, 0]
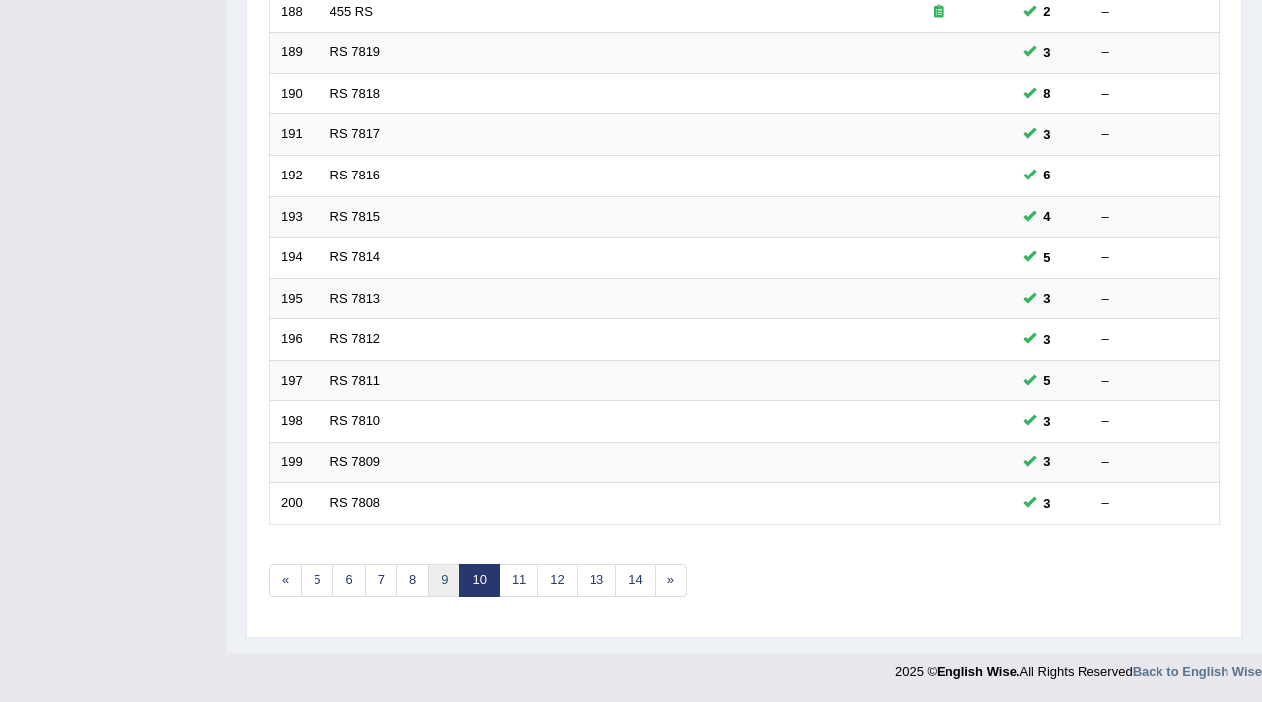
click at [443, 570] on link "9" at bounding box center [444, 580] width 33 height 33
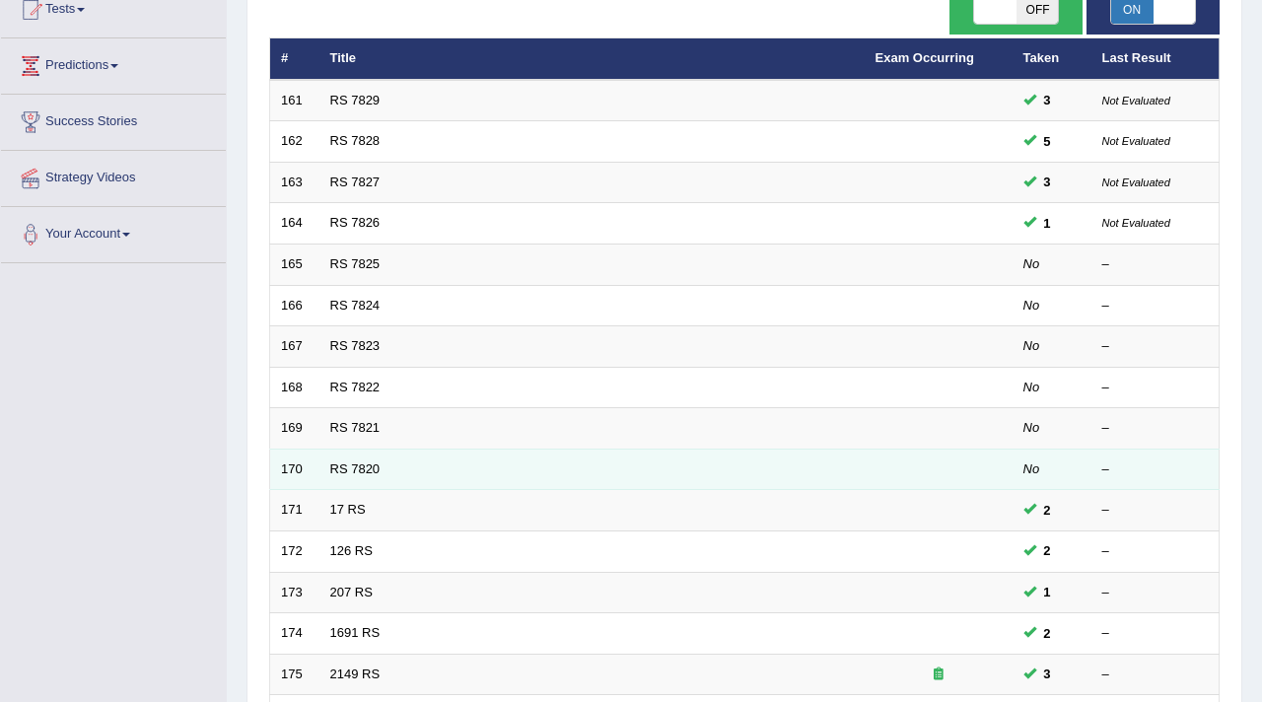
scroll to position [210, 0]
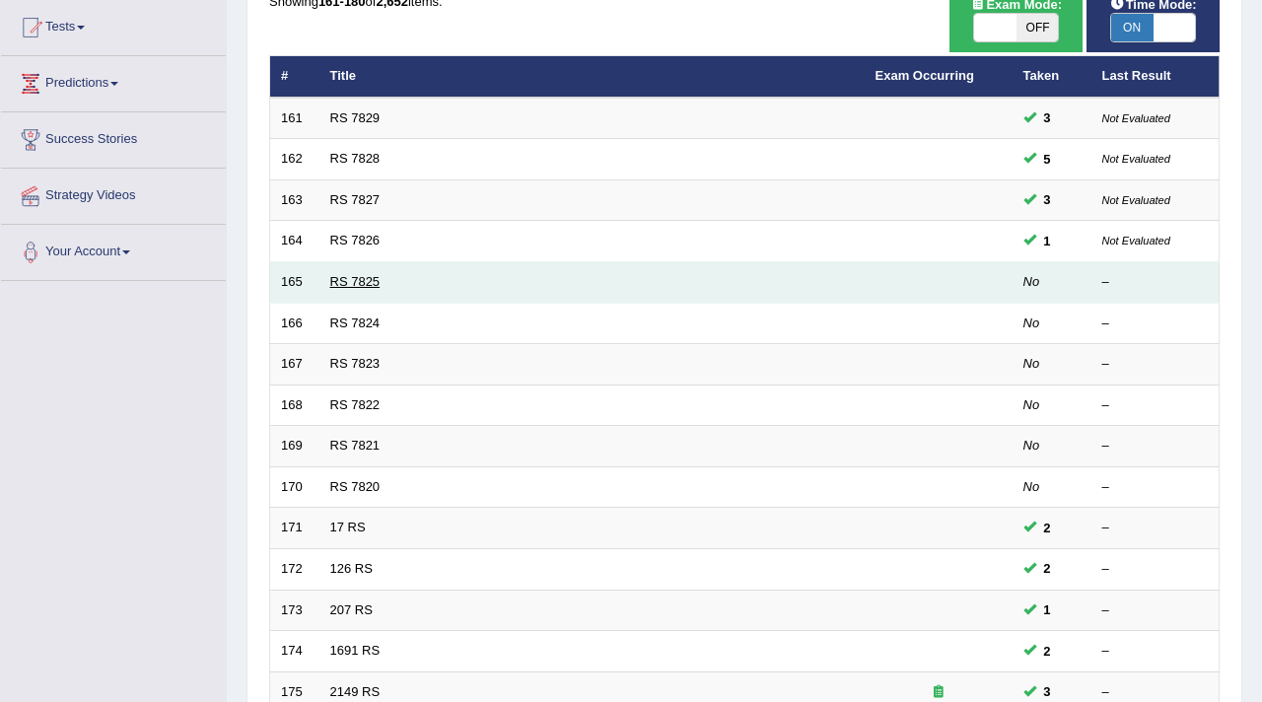
click at [370, 281] on link "RS 7825" at bounding box center [355, 281] width 50 height 15
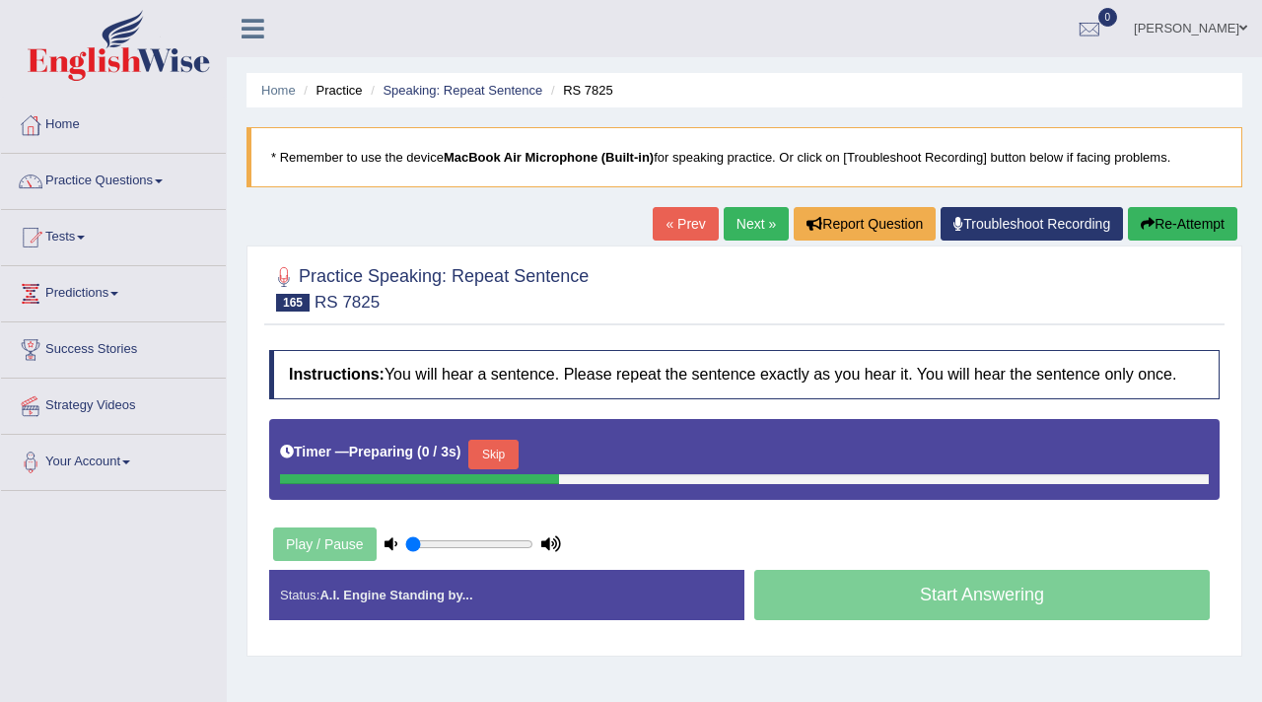
click at [506, 469] on button "Skip" at bounding box center [492, 455] width 49 height 30
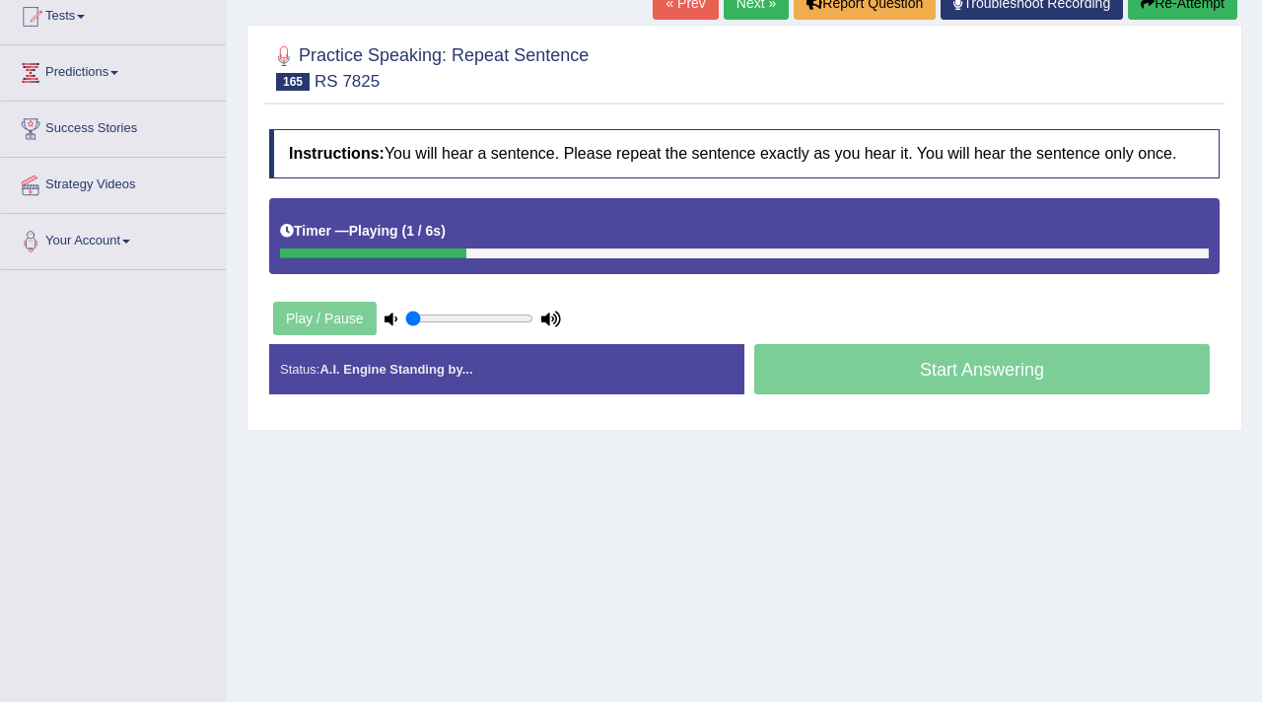
scroll to position [229, 0]
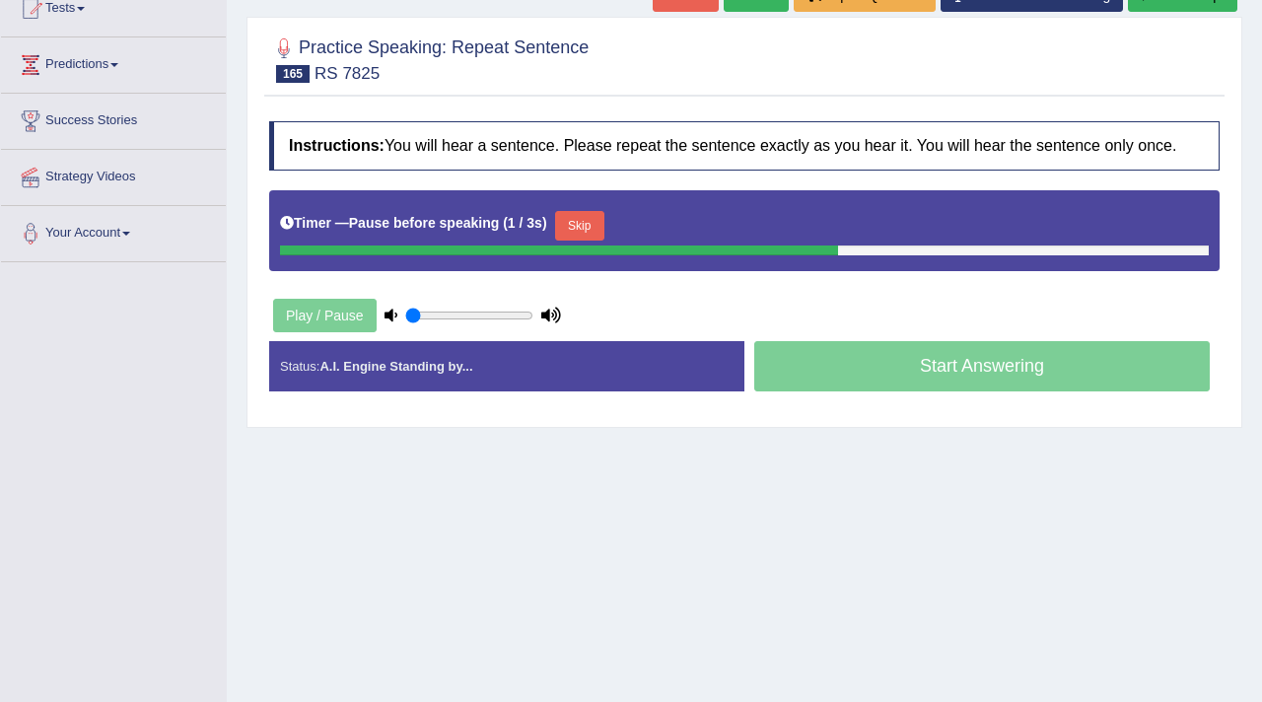
click at [598, 241] on button "Skip" at bounding box center [579, 226] width 49 height 30
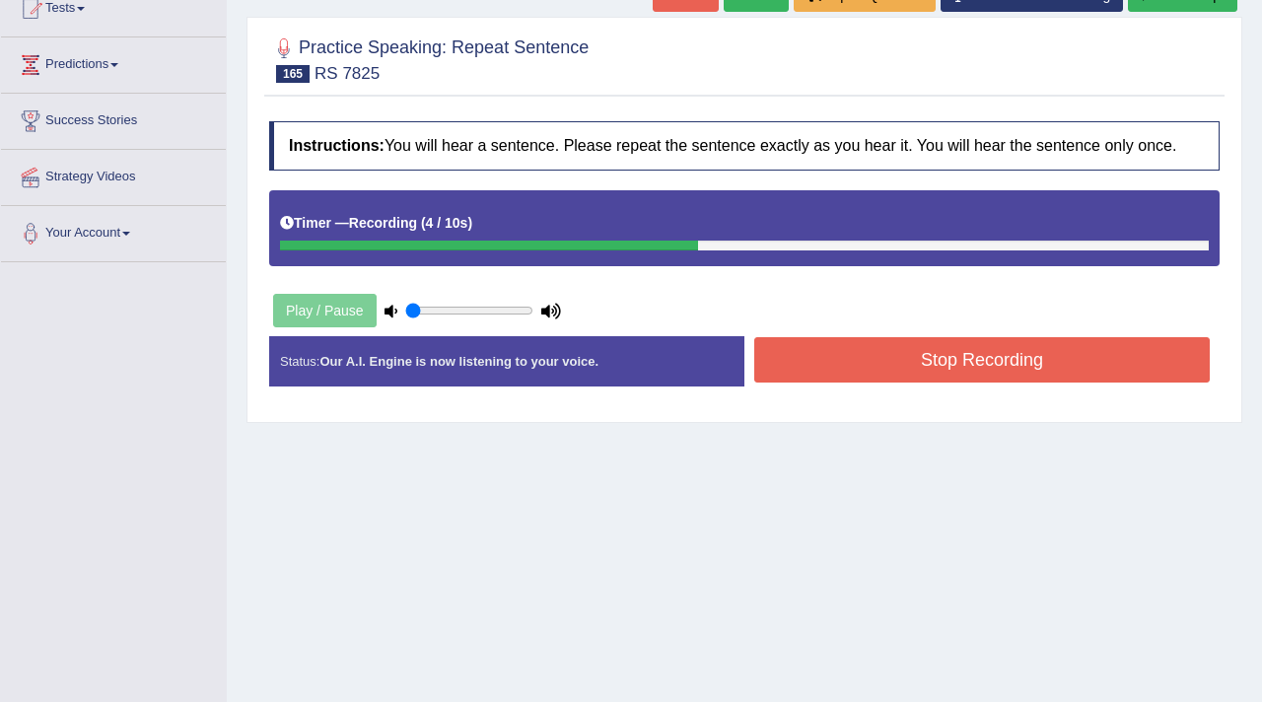
click at [919, 378] on button "Stop Recording" at bounding box center [982, 359] width 456 height 45
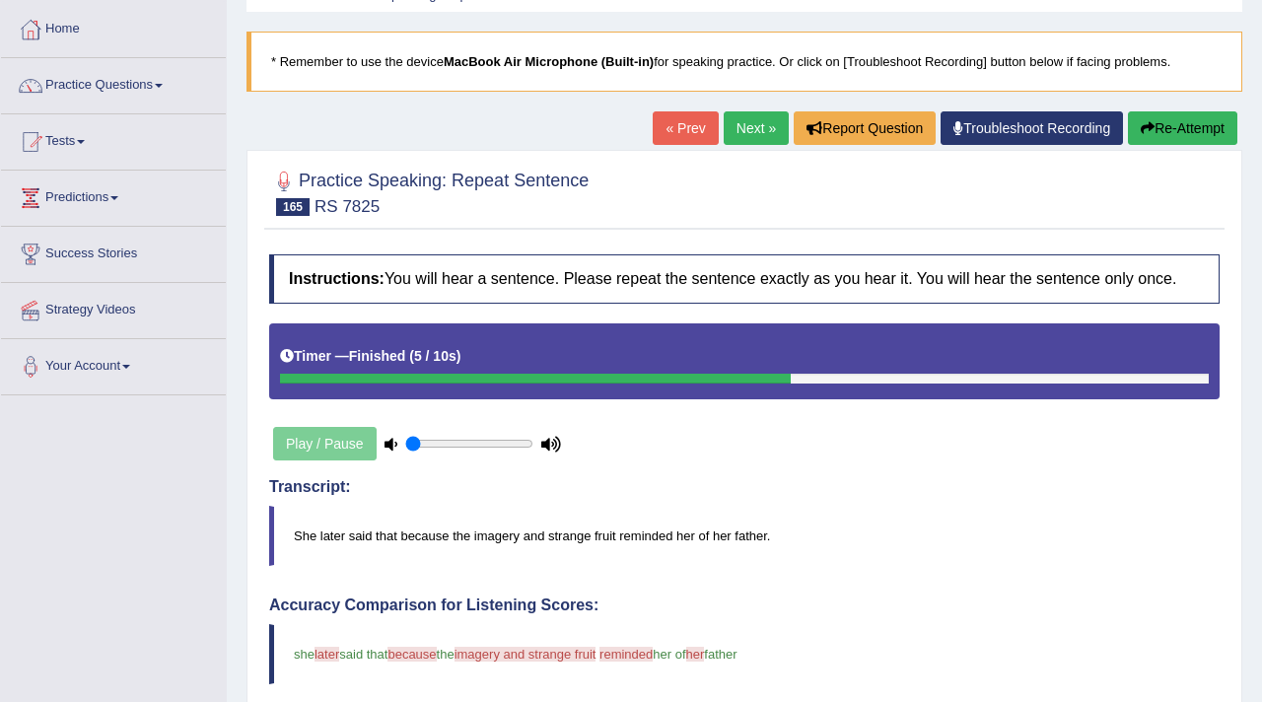
scroll to position [0, 0]
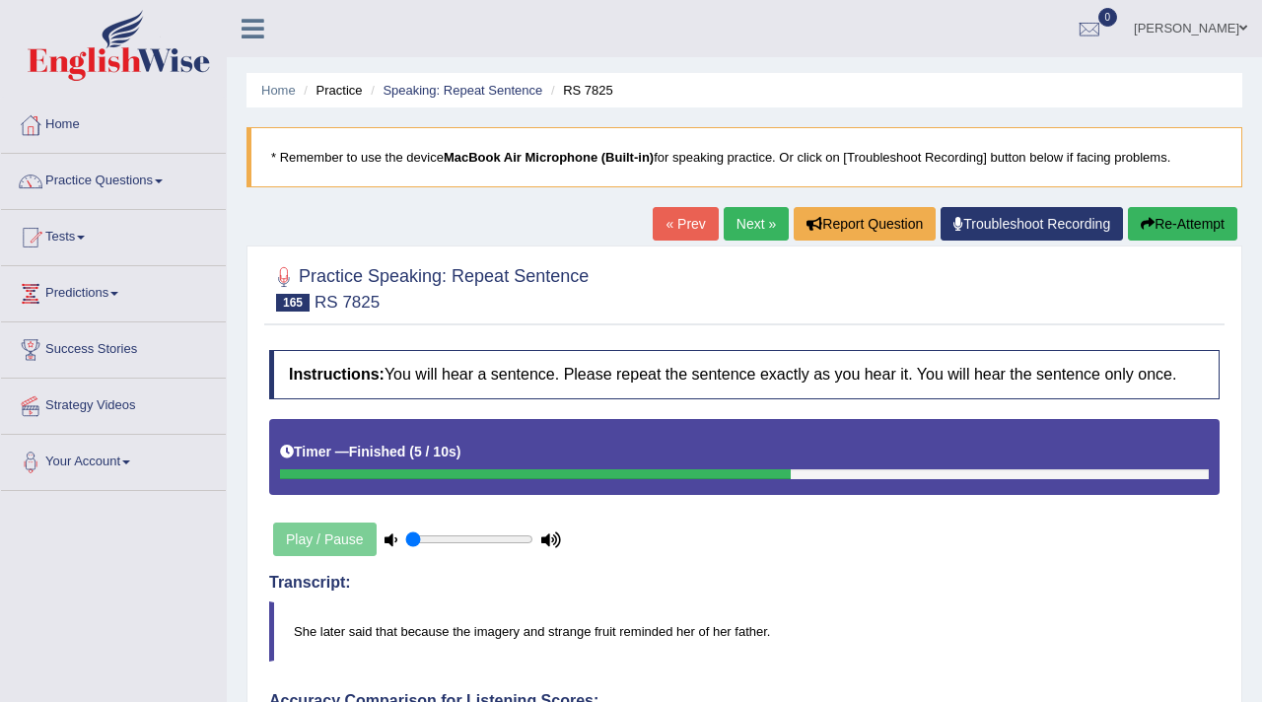
click at [1173, 226] on button "Re-Attempt" at bounding box center [1182, 224] width 109 height 34
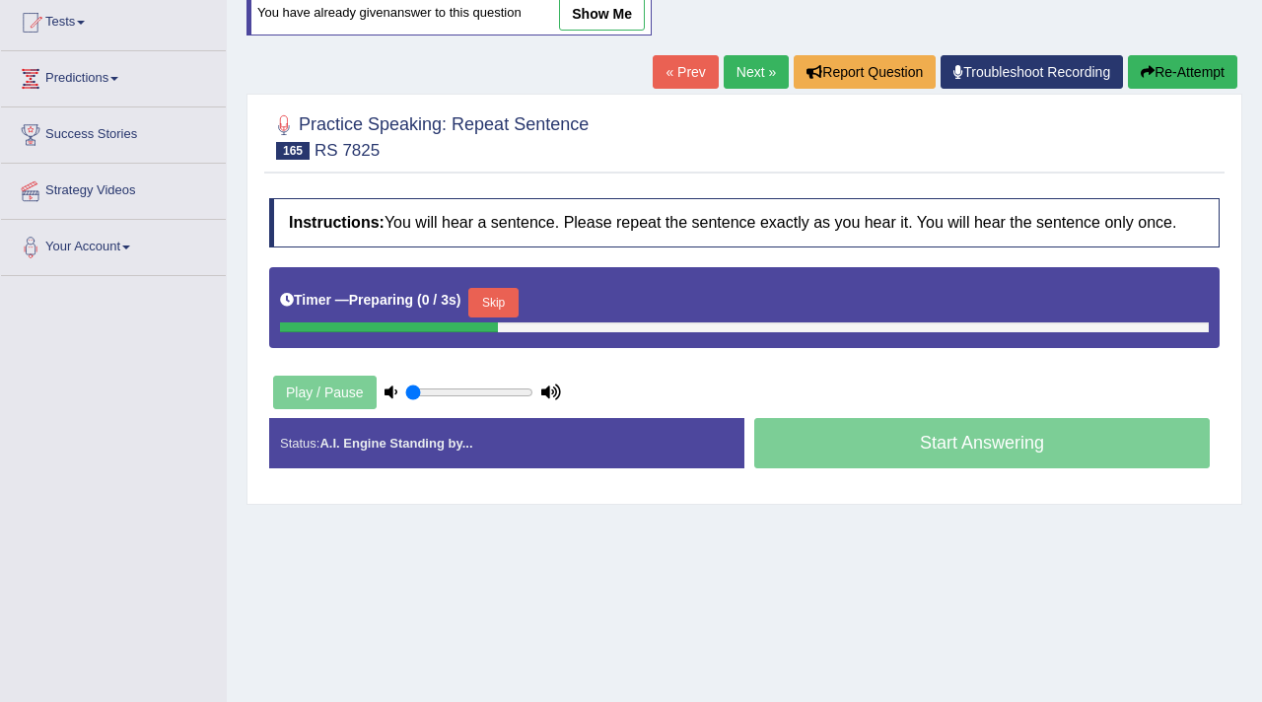
scroll to position [225, 0]
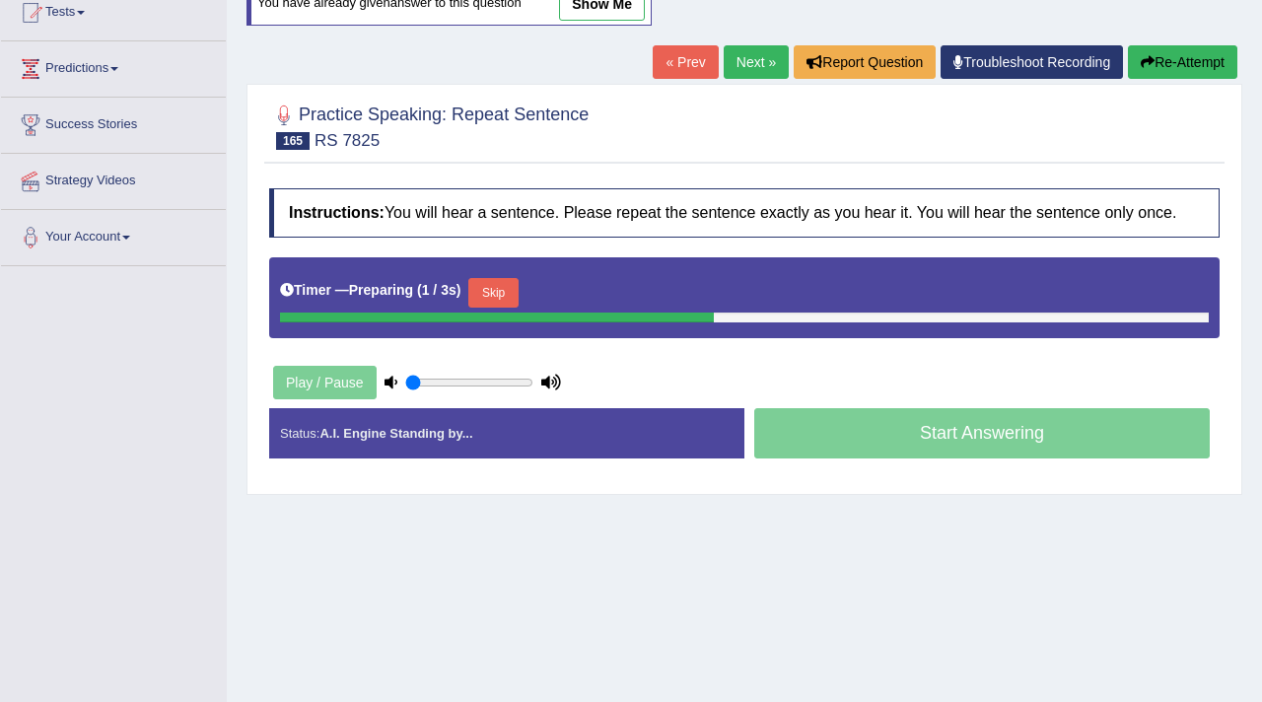
click at [506, 294] on div "Timer — Preparing ( 1 / 3s ) Skip" at bounding box center [744, 292] width 929 height 39
click at [507, 304] on button "Skip" at bounding box center [492, 293] width 49 height 30
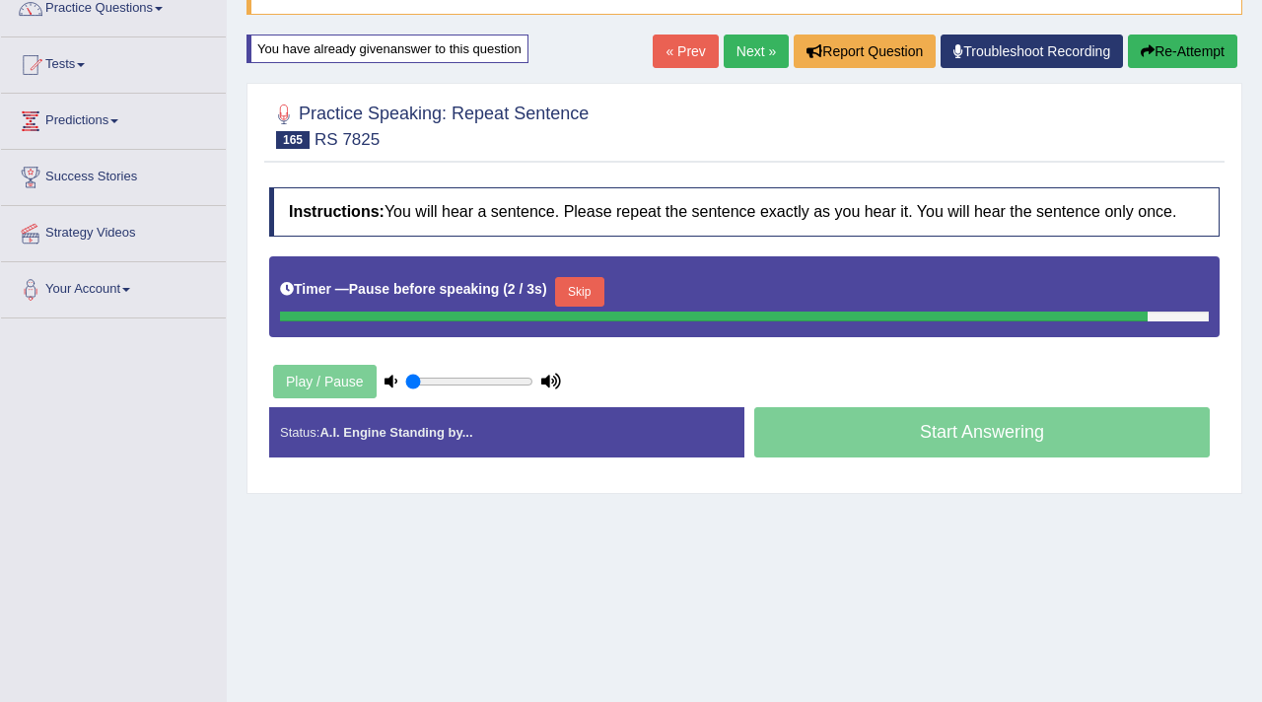
scroll to position [175, 0]
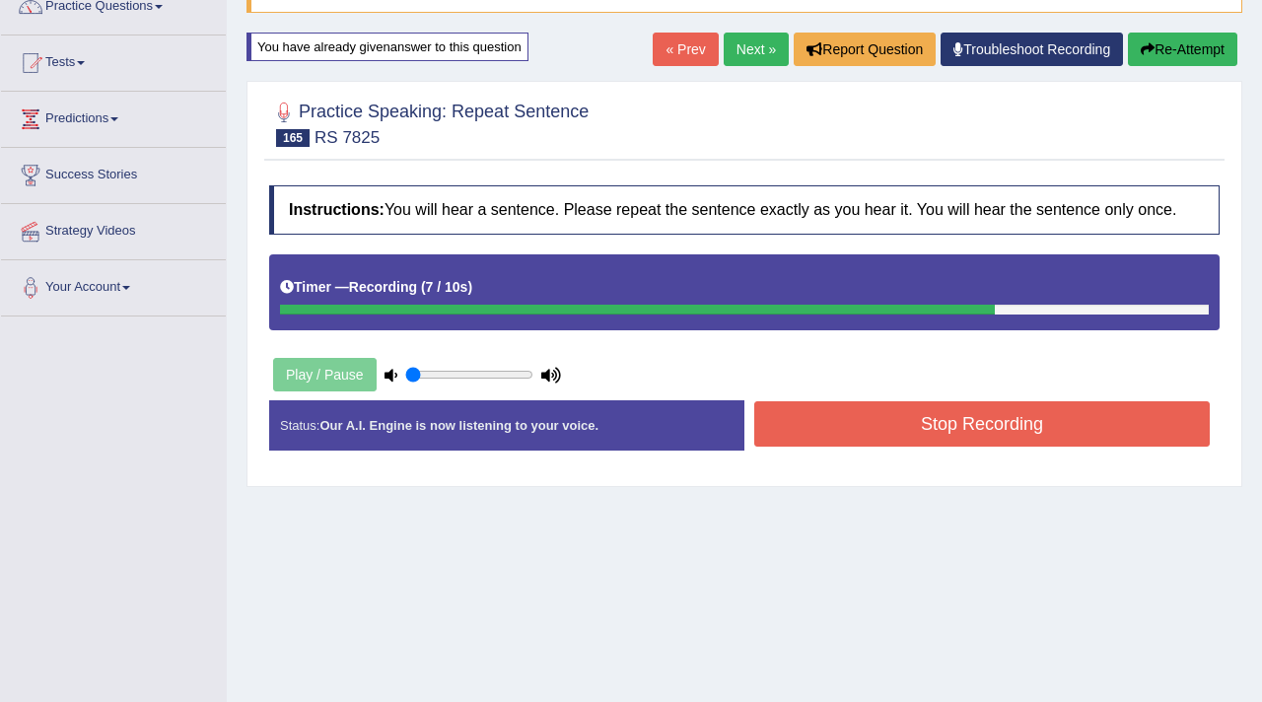
click at [851, 439] on button "Stop Recording" at bounding box center [982, 423] width 456 height 45
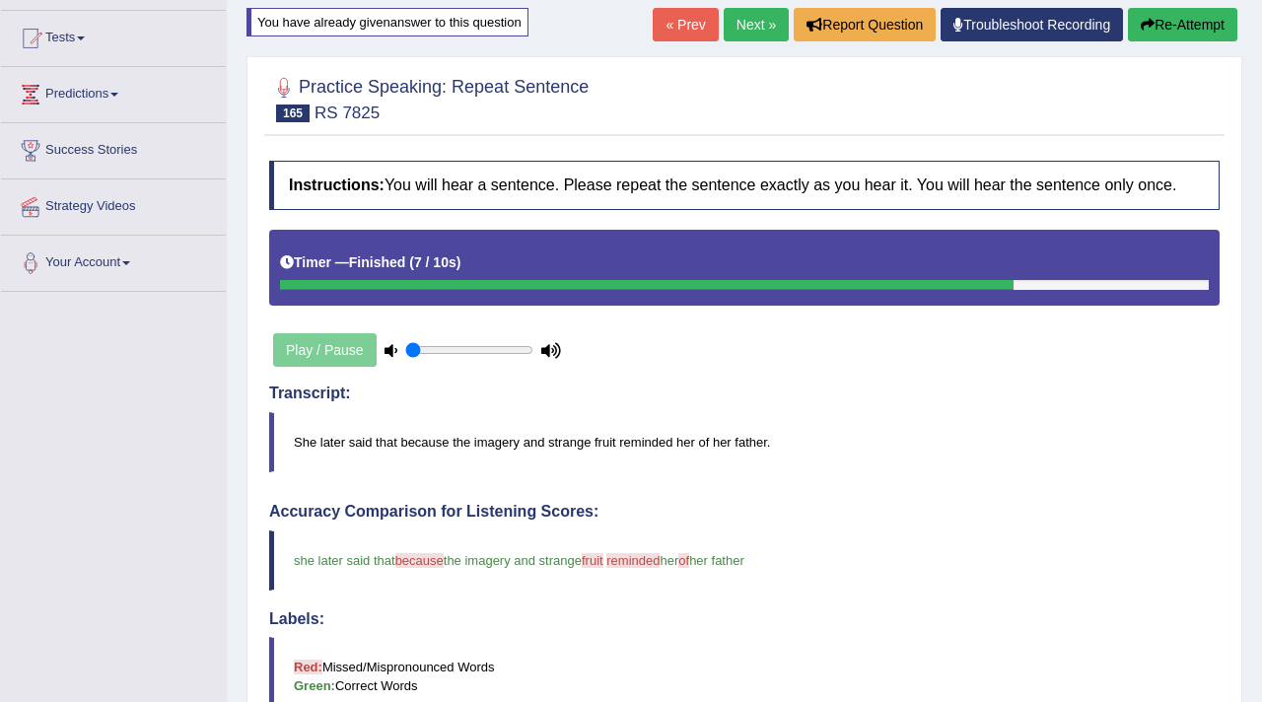
scroll to position [0, 0]
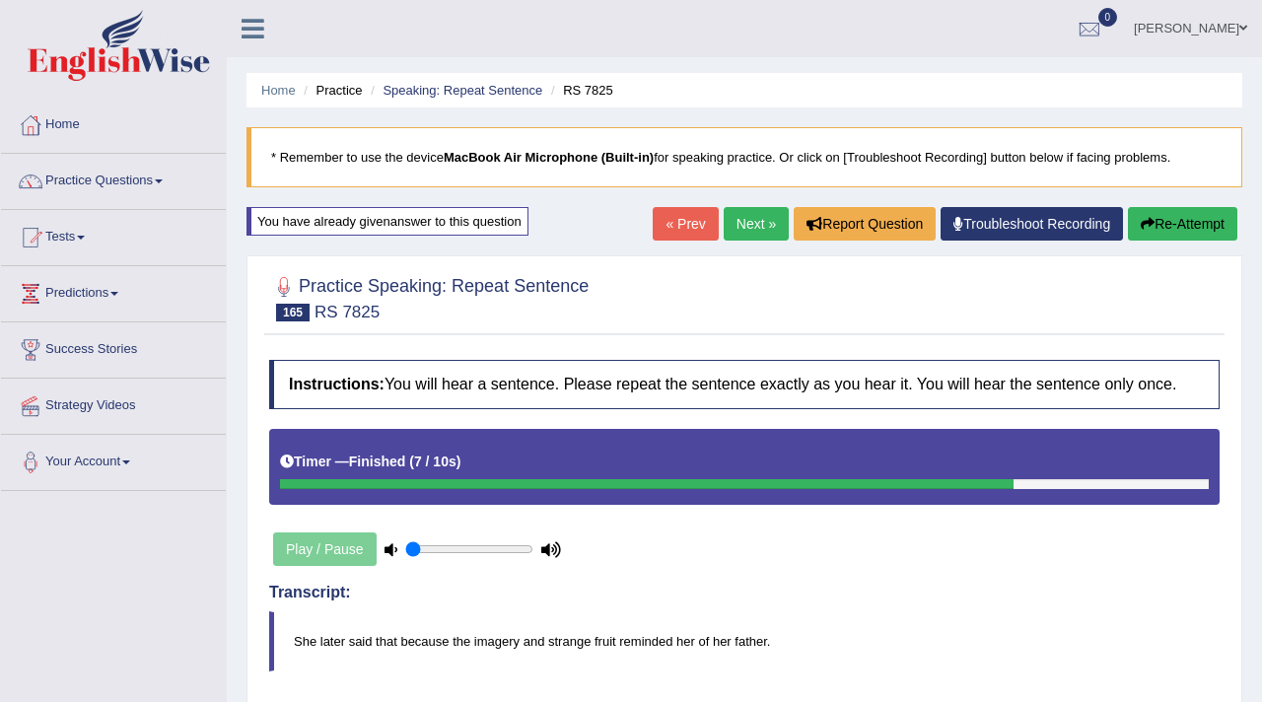
click at [744, 210] on link "Next »" at bounding box center [756, 224] width 65 height 34
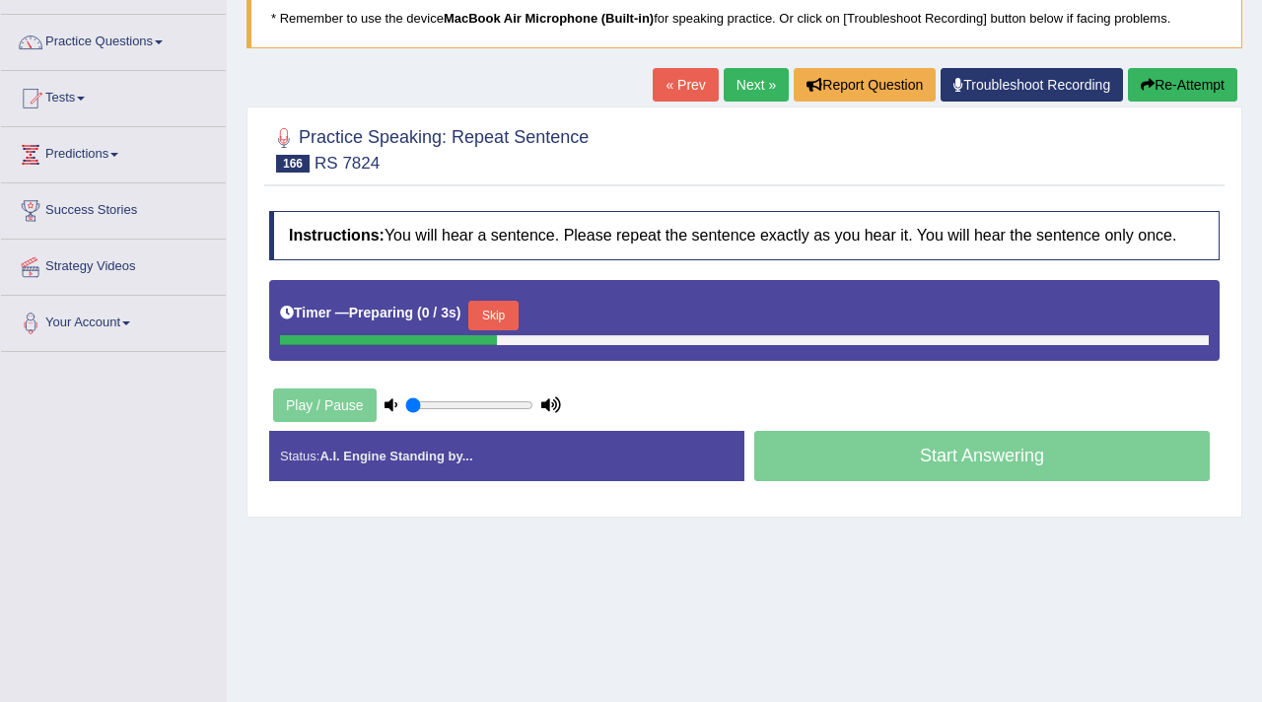
scroll to position [151, 0]
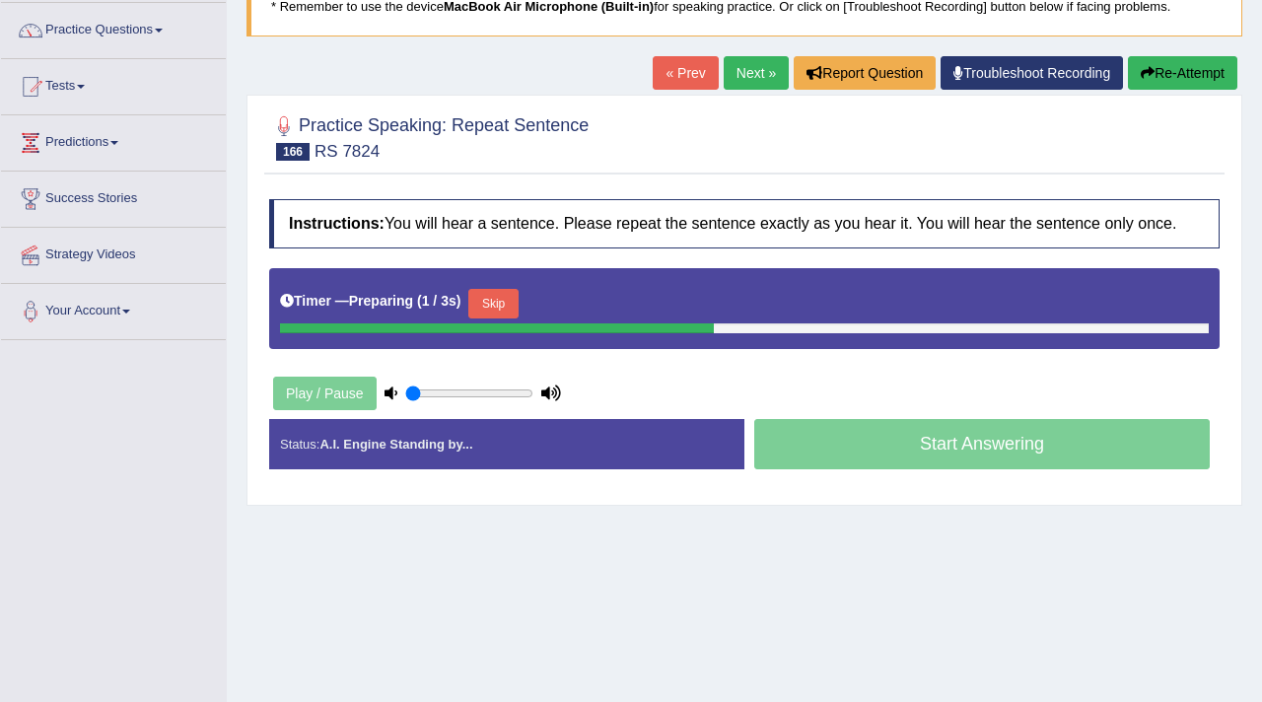
click at [491, 318] on button "Skip" at bounding box center [492, 304] width 49 height 30
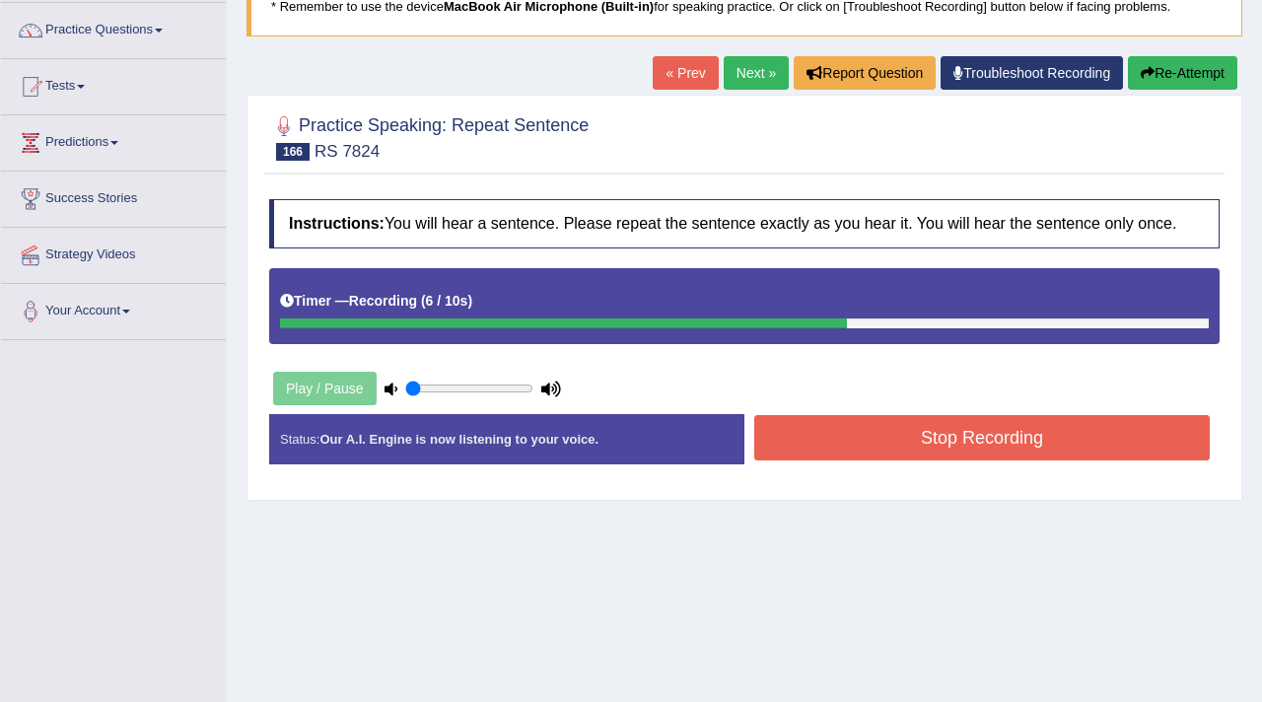
click at [989, 437] on button "Stop Recording" at bounding box center [982, 437] width 456 height 45
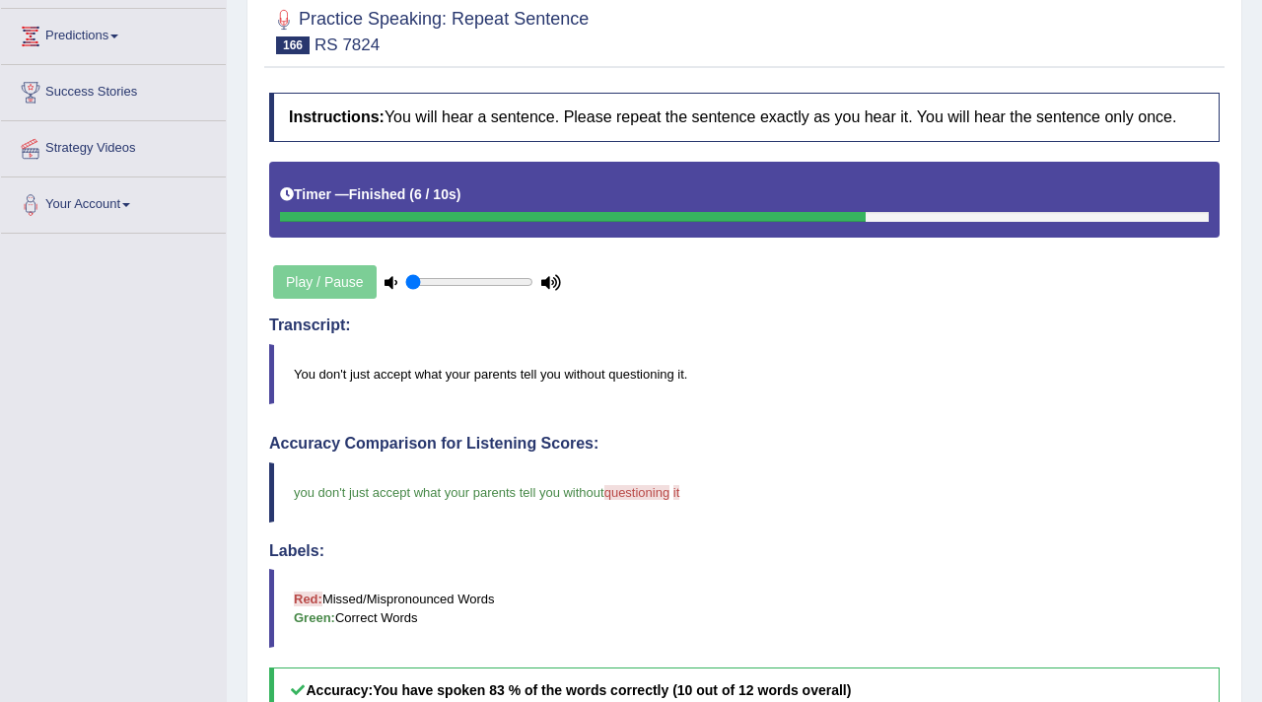
scroll to position [147, 0]
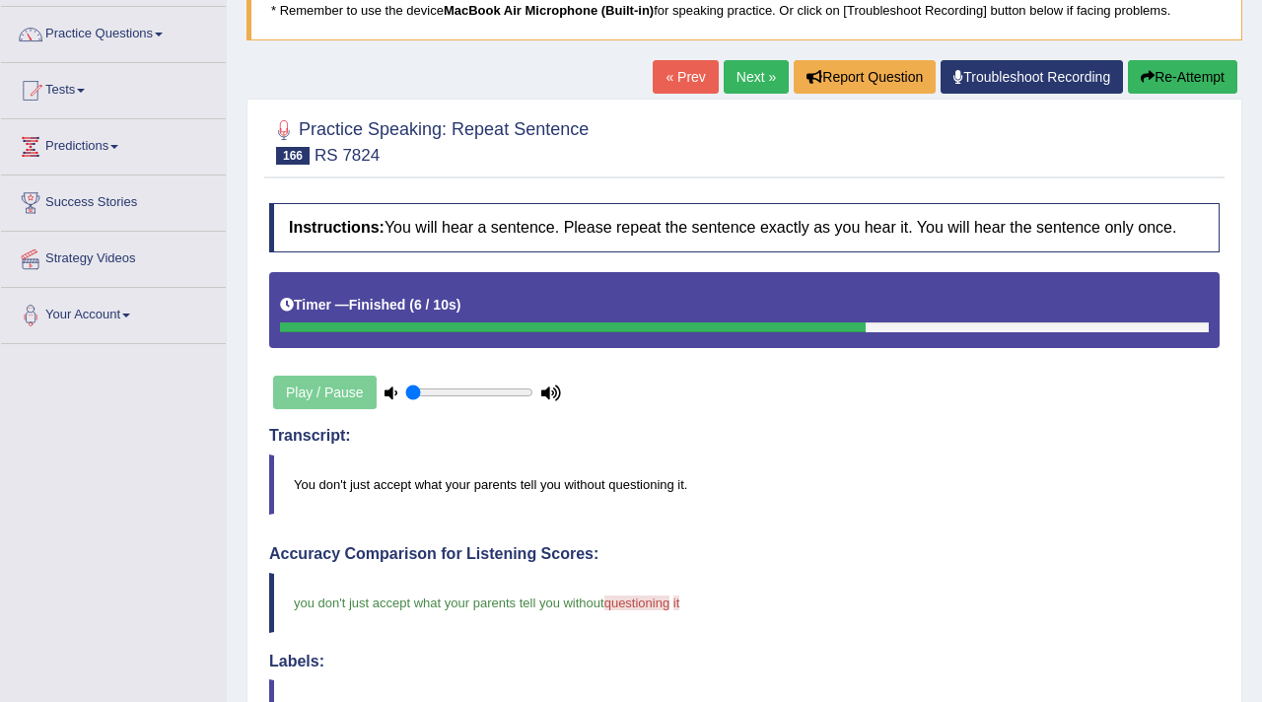
click at [735, 75] on link "Next »" at bounding box center [756, 77] width 65 height 34
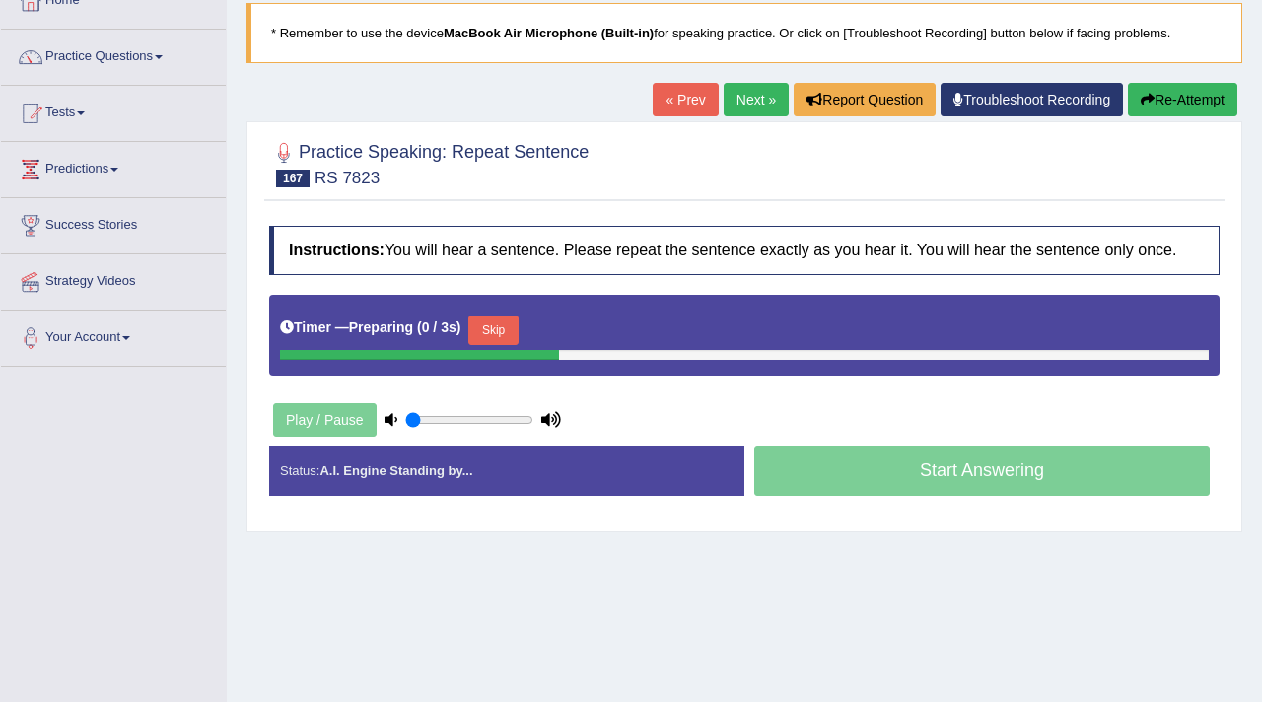
scroll to position [125, 0]
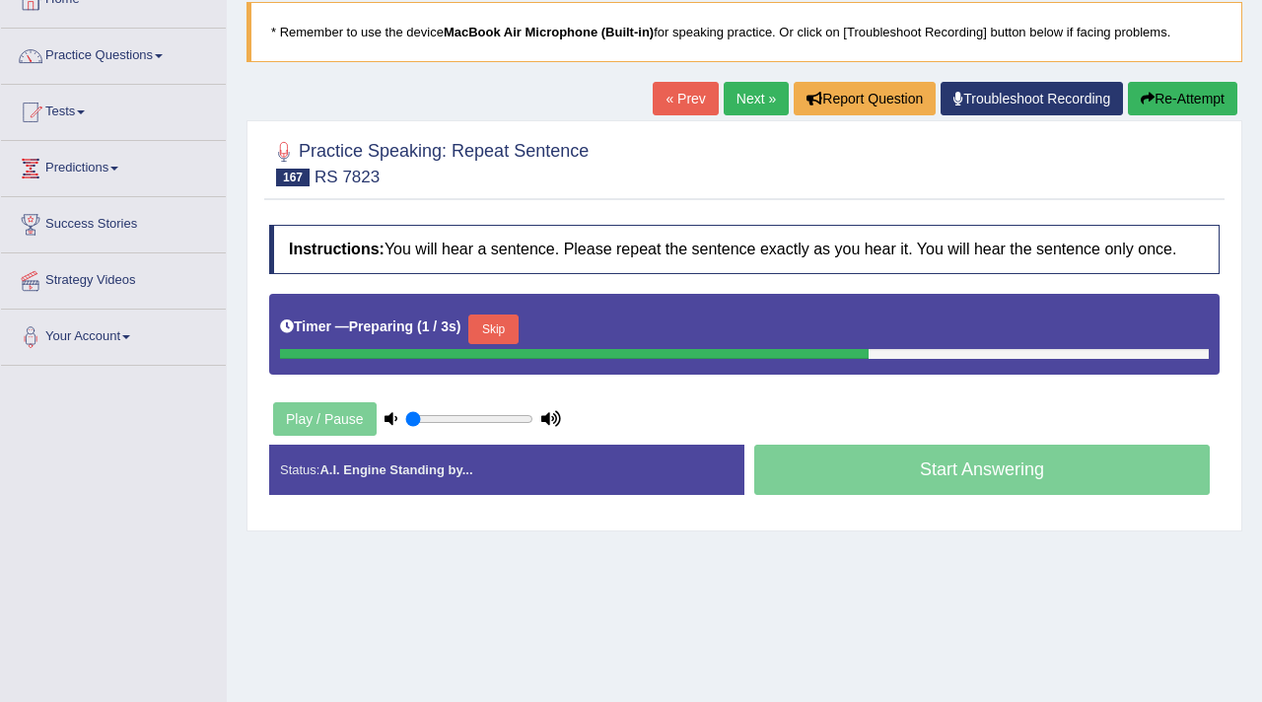
click at [492, 339] on button "Skip" at bounding box center [492, 330] width 49 height 30
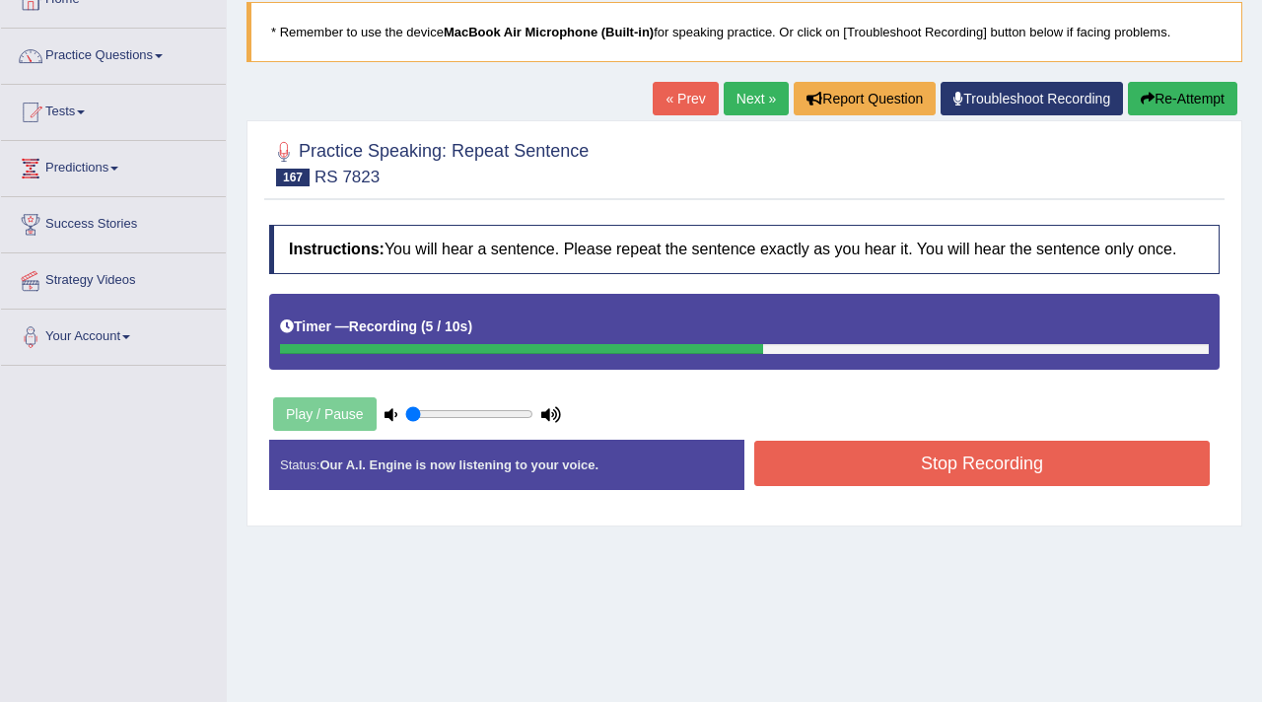
click at [879, 486] on button "Stop Recording" at bounding box center [982, 463] width 456 height 45
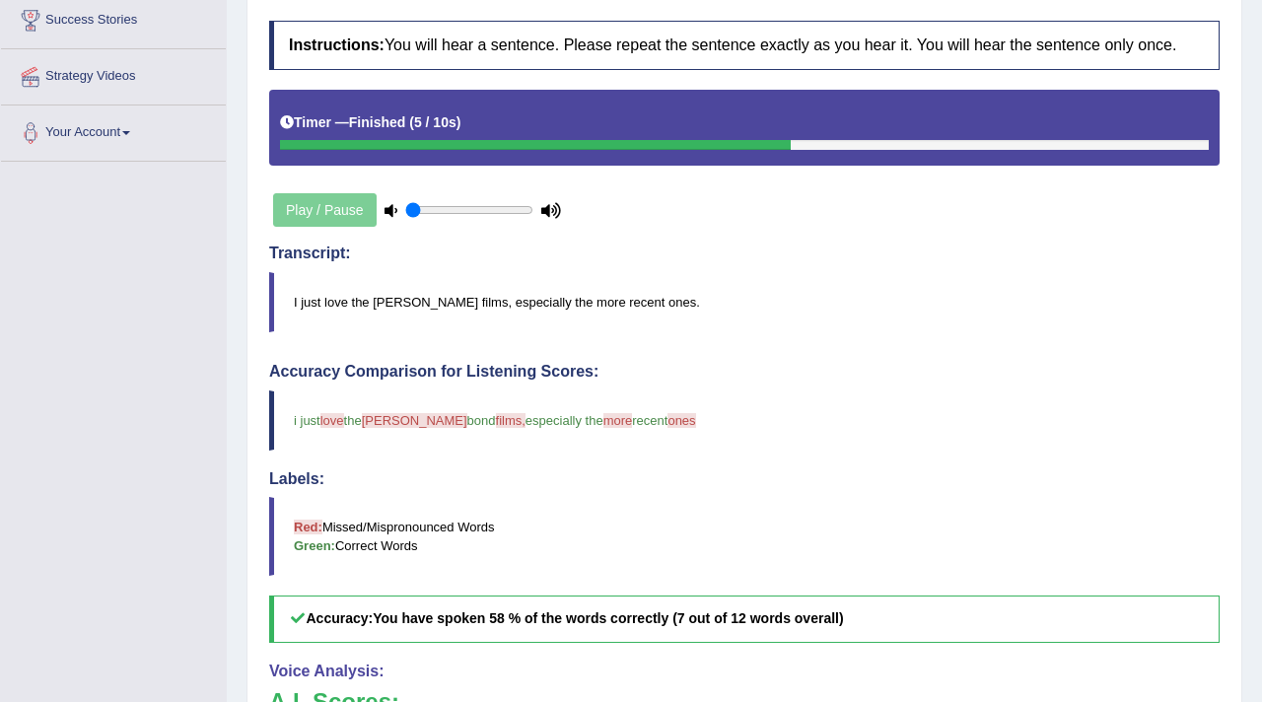
scroll to position [124, 0]
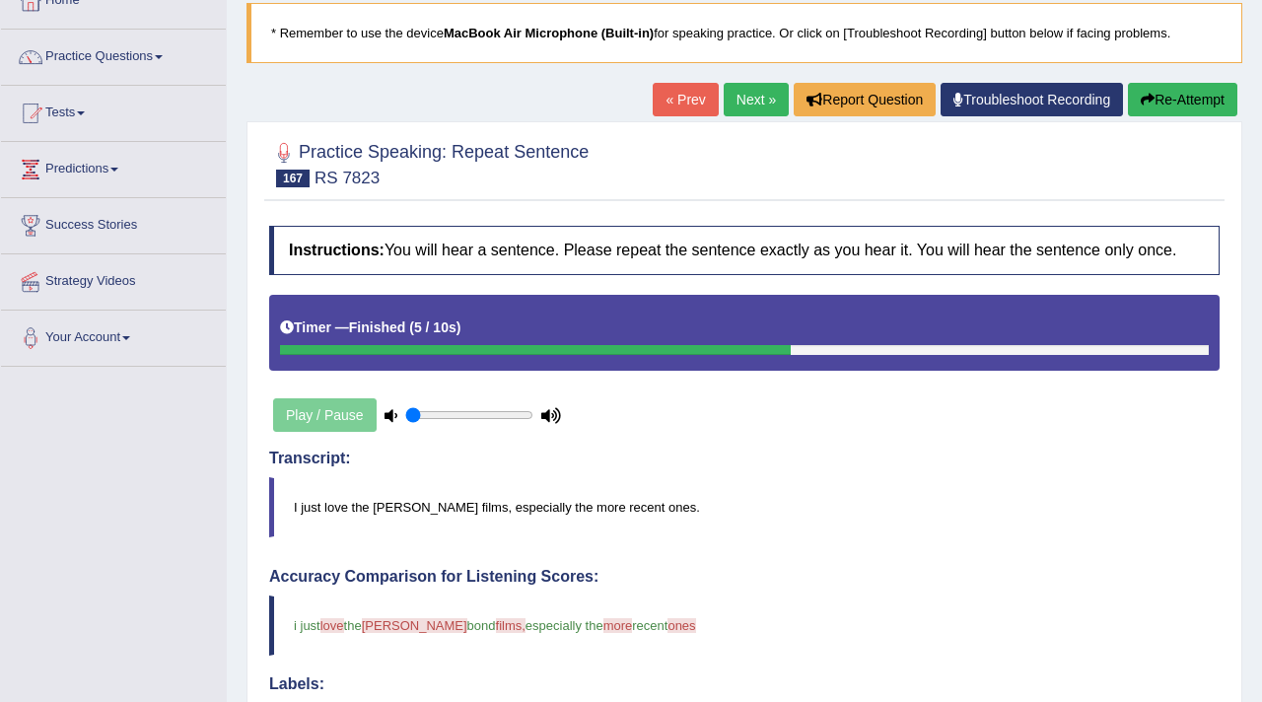
click at [737, 101] on link "Next »" at bounding box center [756, 100] width 65 height 34
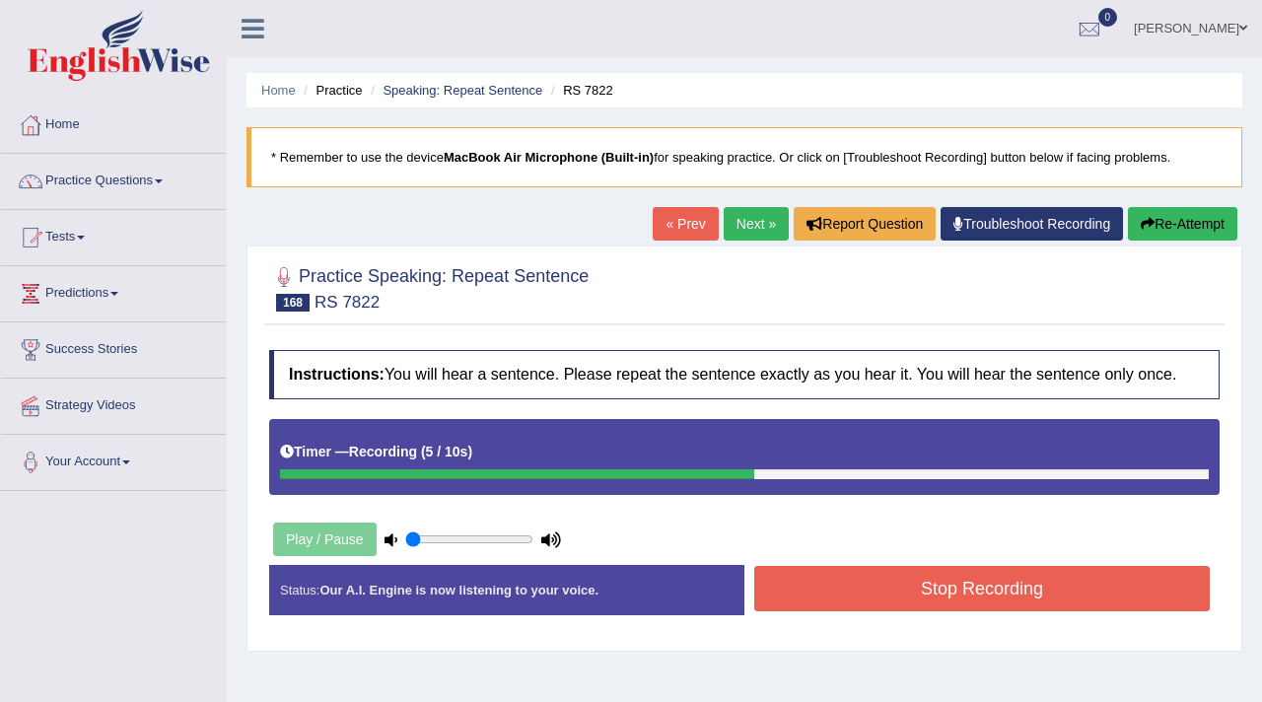
click at [821, 611] on button "Stop Recording" at bounding box center [982, 588] width 456 height 45
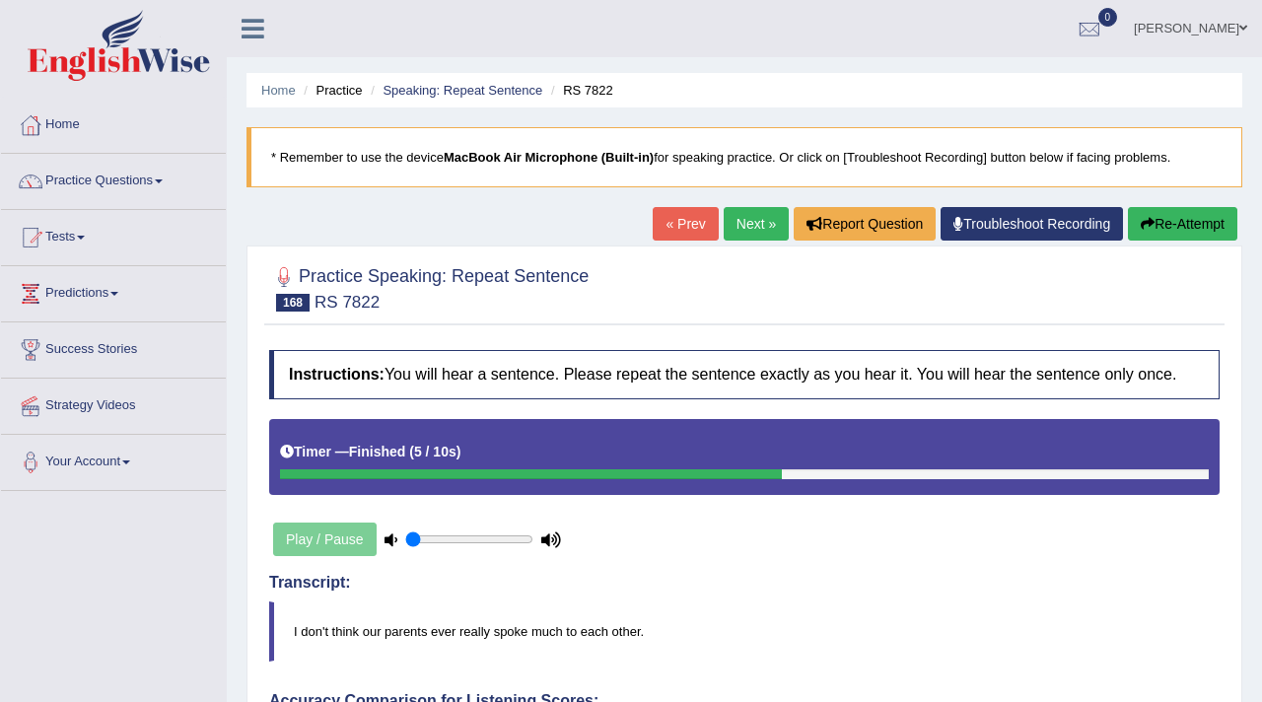
click at [748, 213] on link "Next »" at bounding box center [756, 224] width 65 height 34
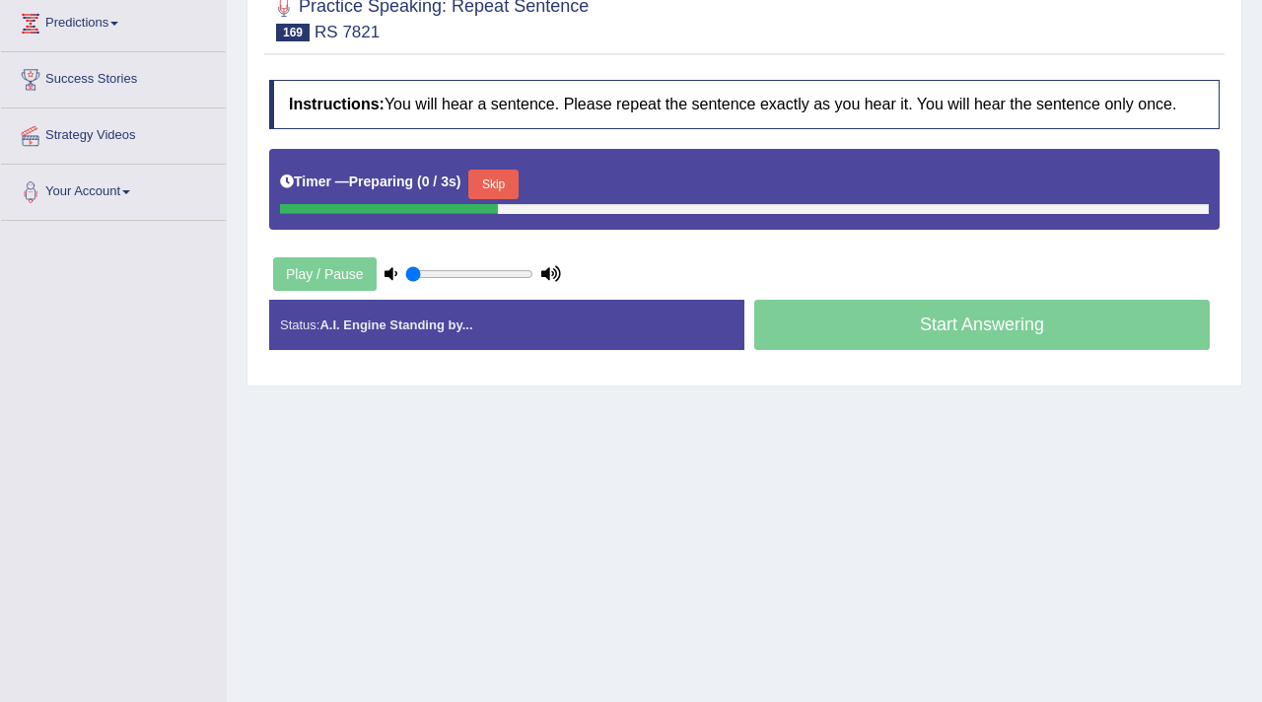
scroll to position [281, 0]
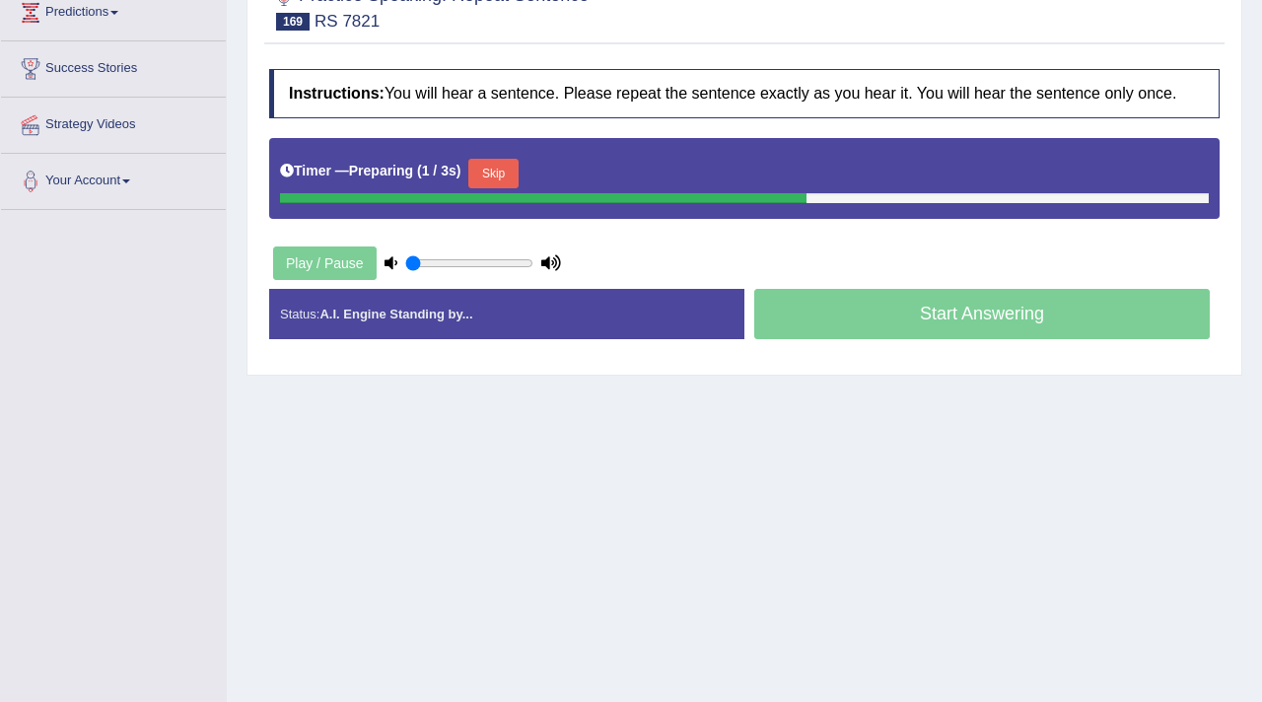
click at [508, 188] on button "Skip" at bounding box center [492, 174] width 49 height 30
click at [613, 172] on div "Timer — Pause before speaking ( 2 / 3s ) Skip" at bounding box center [744, 173] width 929 height 39
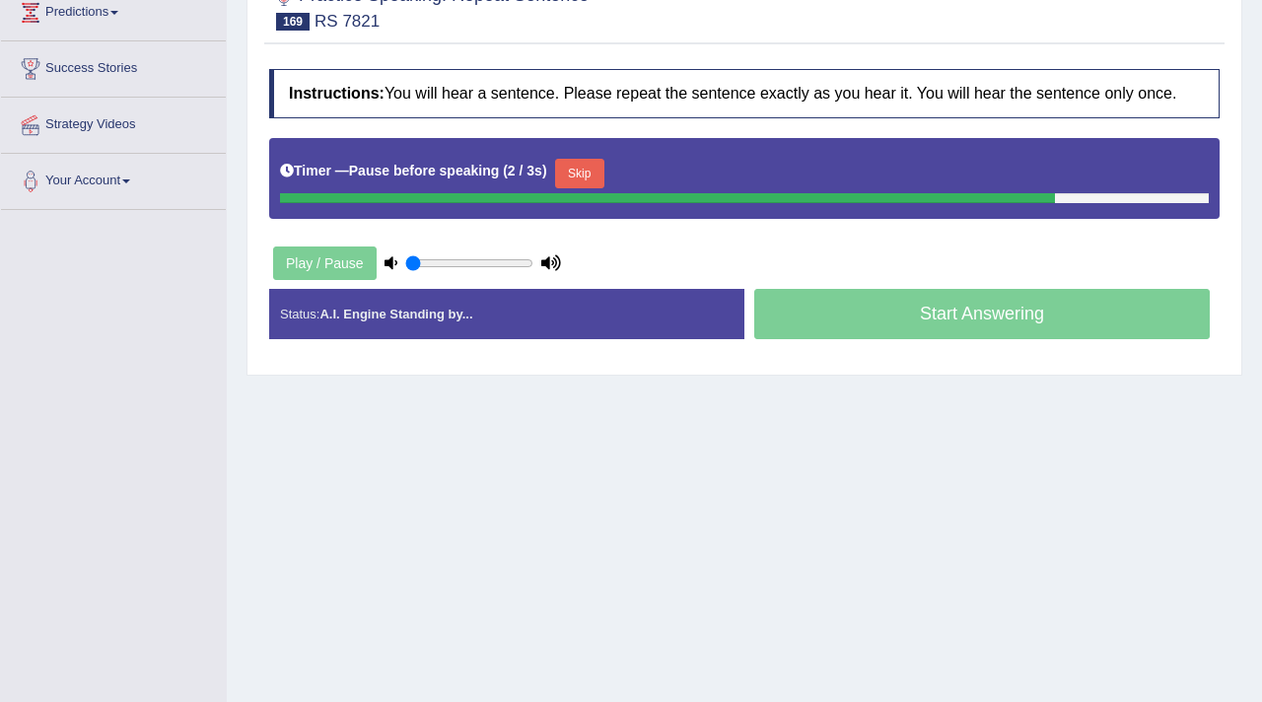
click at [604, 183] on button "Skip" at bounding box center [579, 174] width 49 height 30
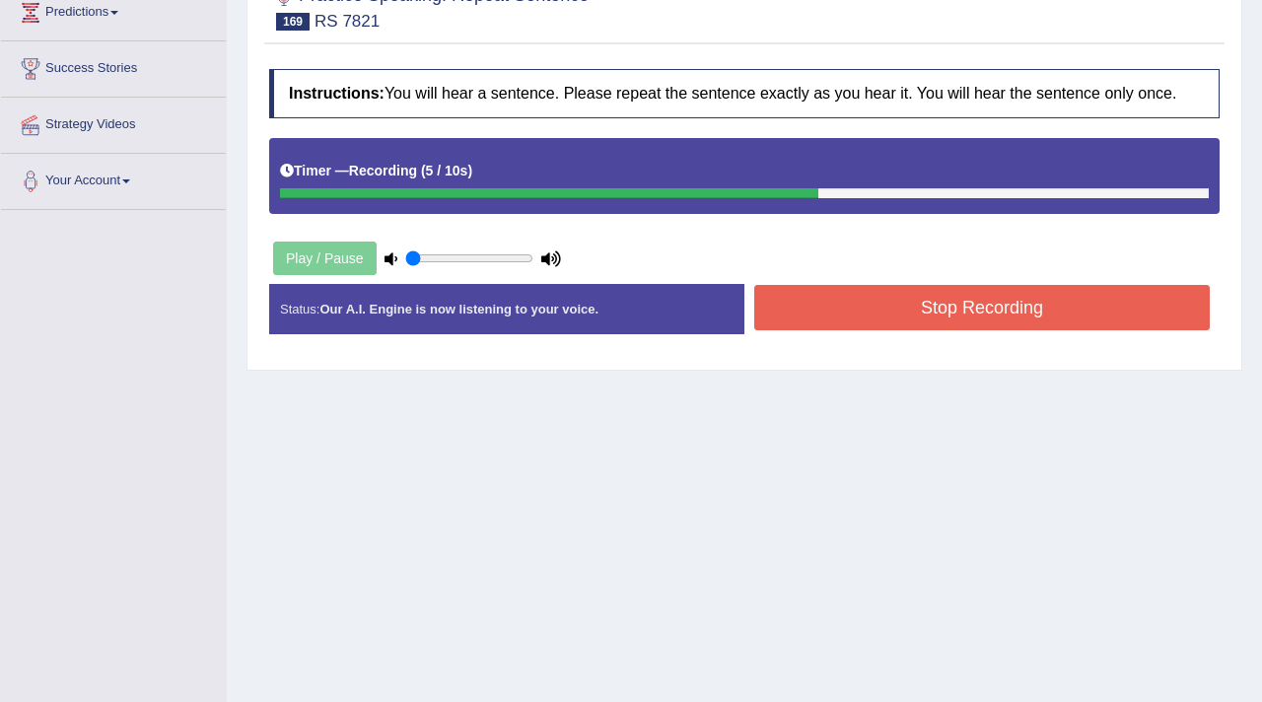
click at [882, 330] on button "Stop Recording" at bounding box center [982, 307] width 456 height 45
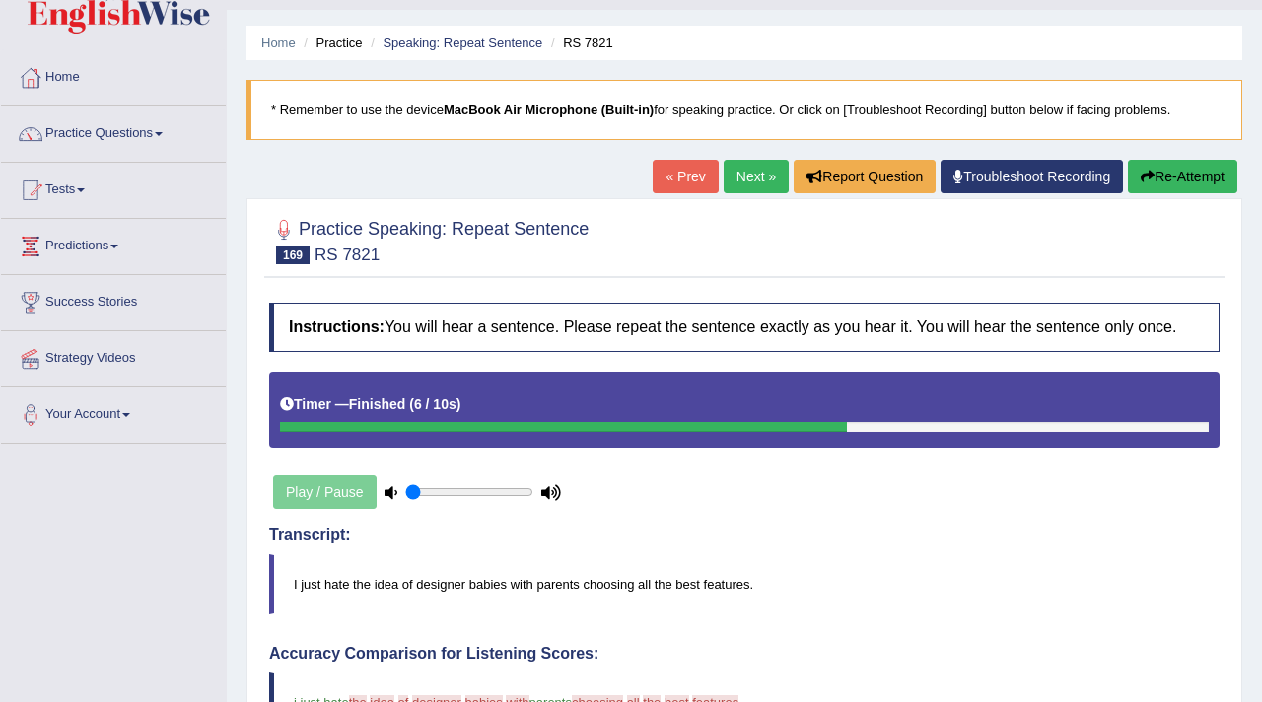
scroll to position [26, 0]
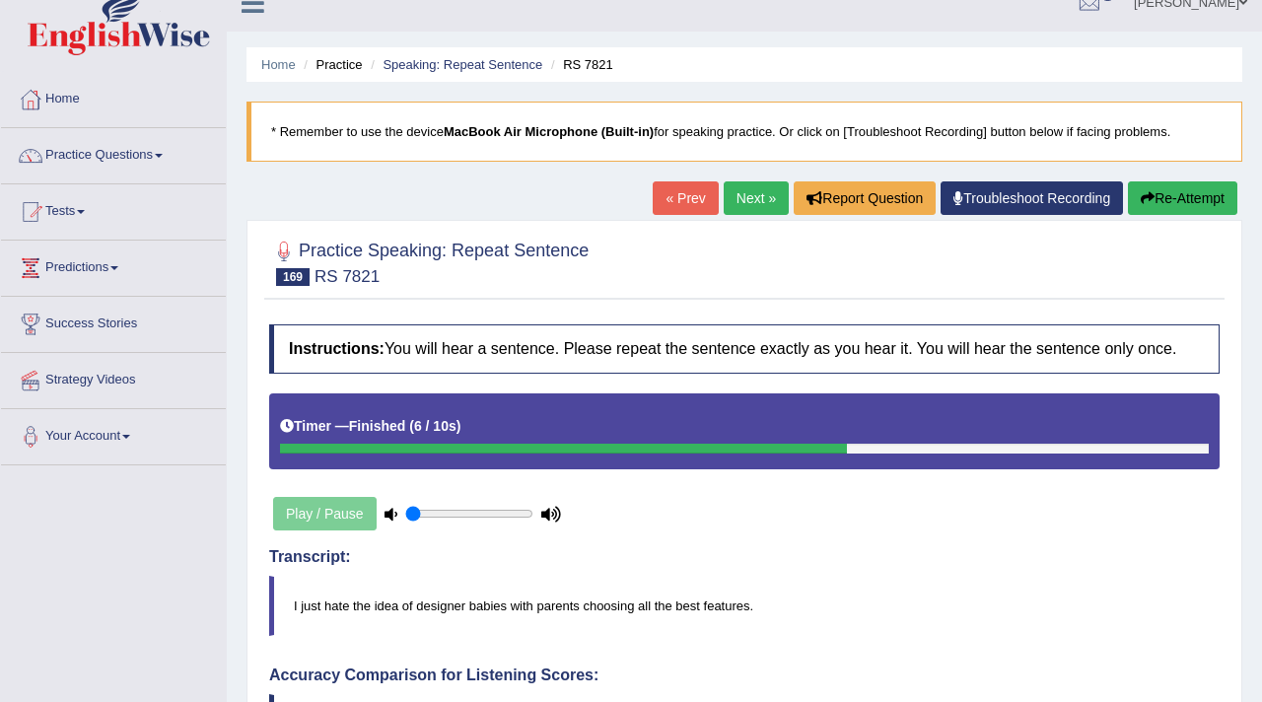
click at [1167, 199] on button "Re-Attempt" at bounding box center [1182, 198] width 109 height 34
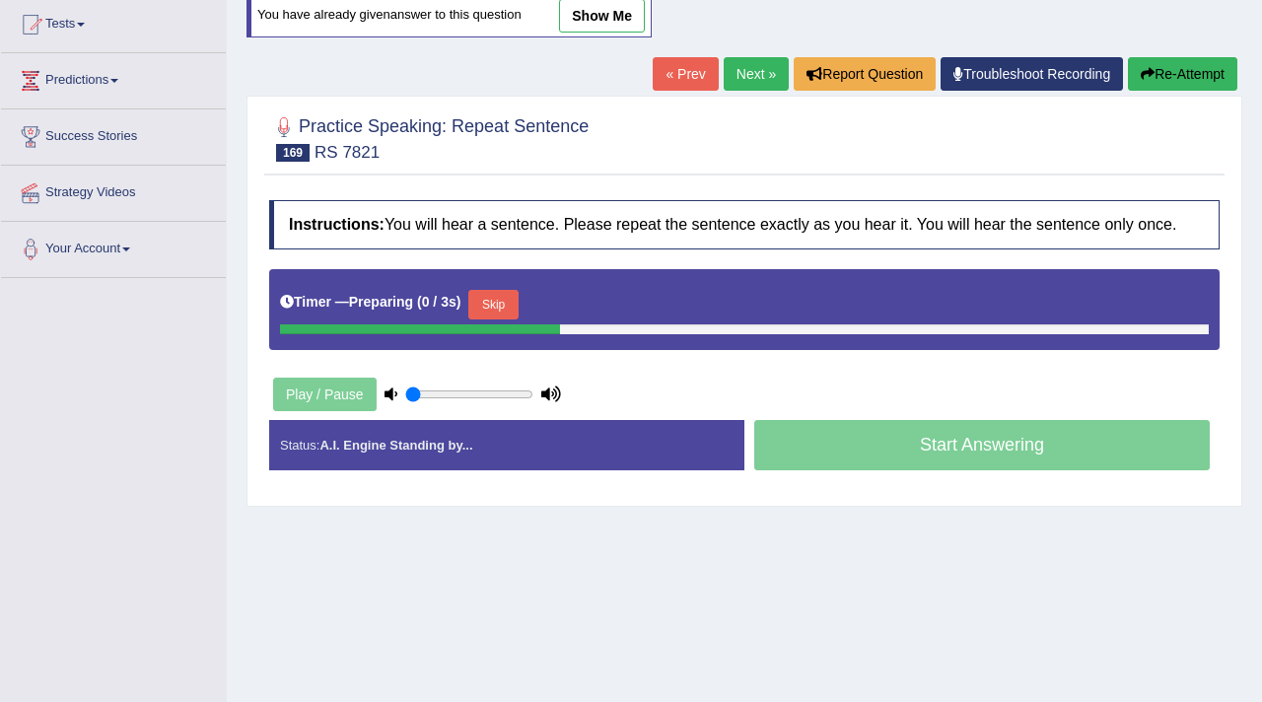
scroll to position [223, 0]
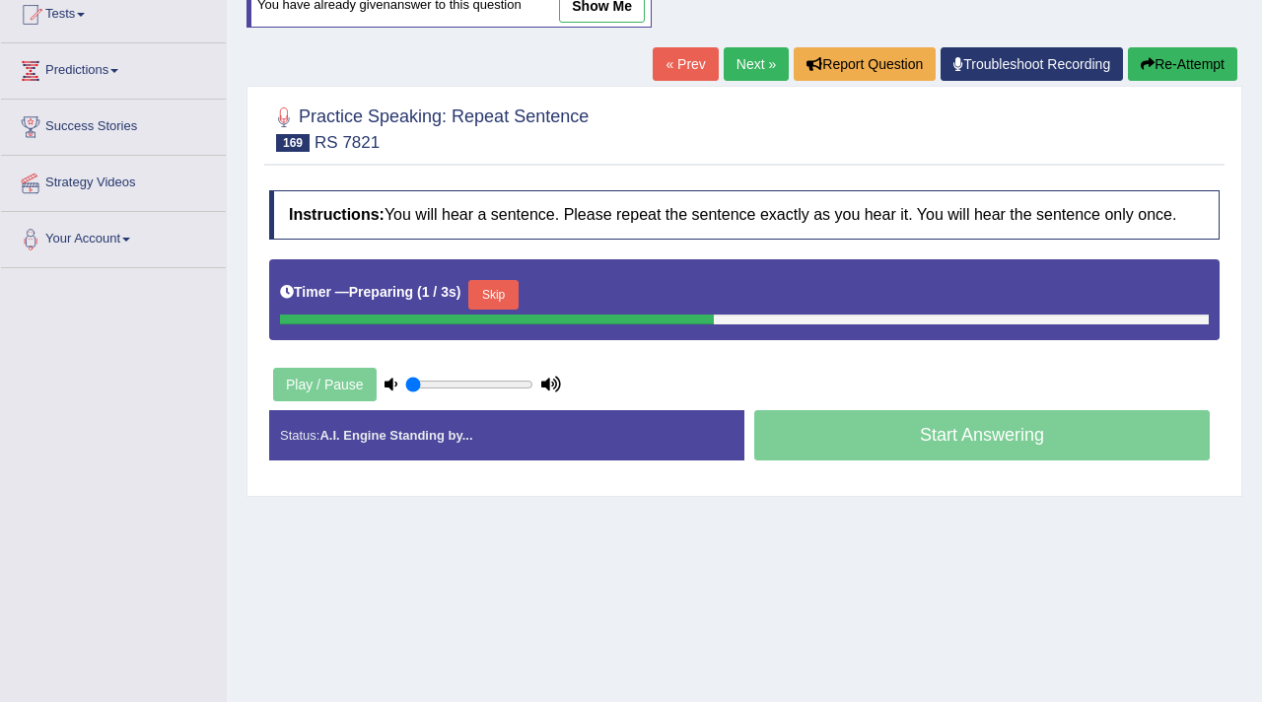
click at [487, 310] on button "Skip" at bounding box center [492, 295] width 49 height 30
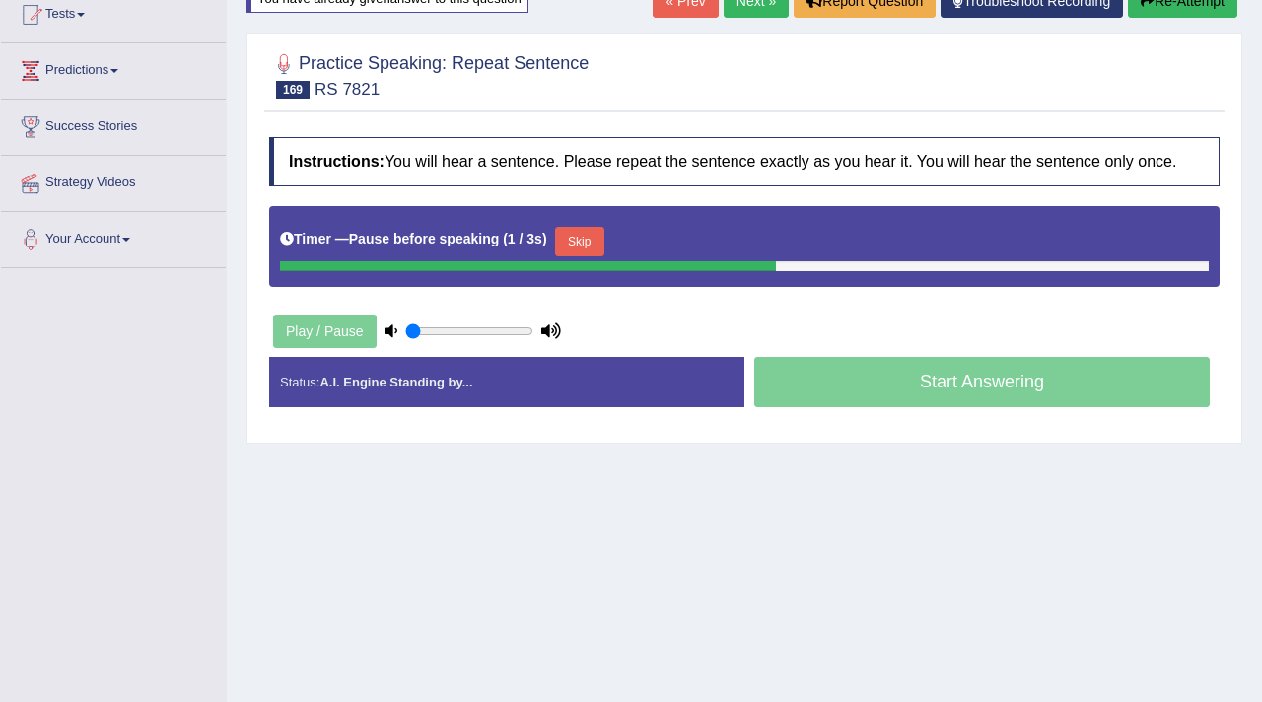
click at [591, 248] on button "Skip" at bounding box center [579, 242] width 49 height 30
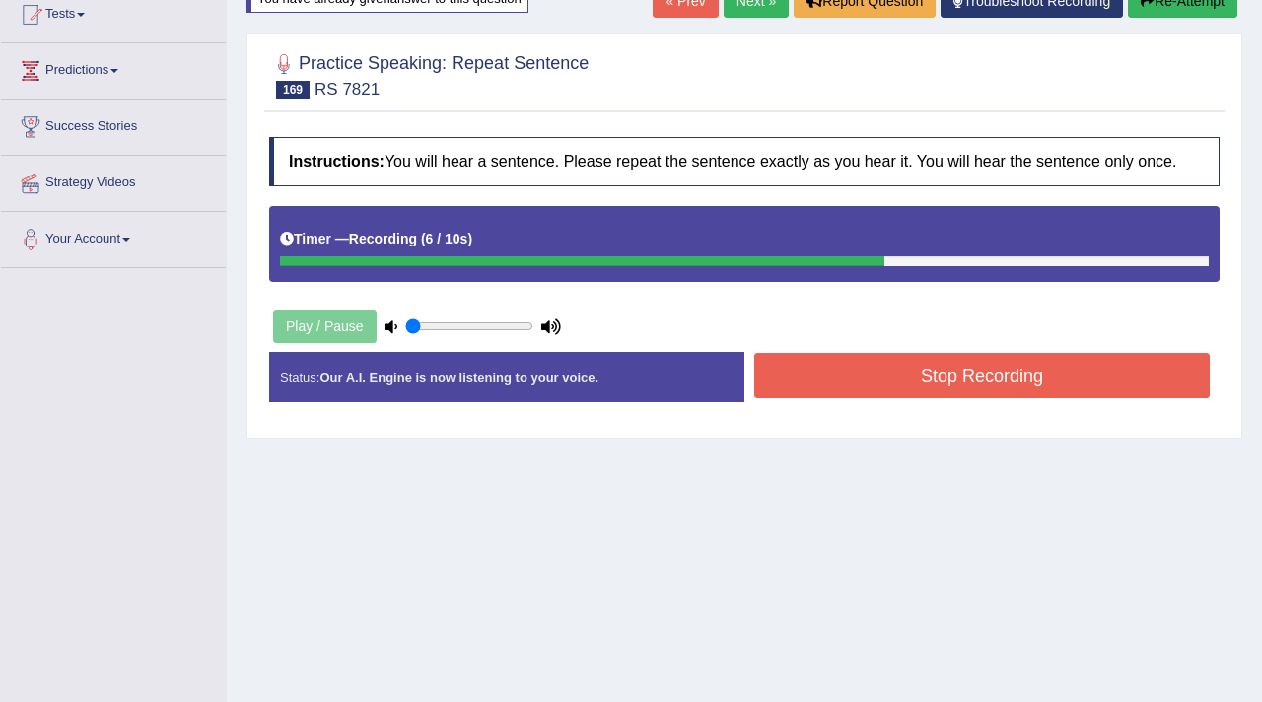
click at [947, 397] on button "Stop Recording" at bounding box center [982, 375] width 456 height 45
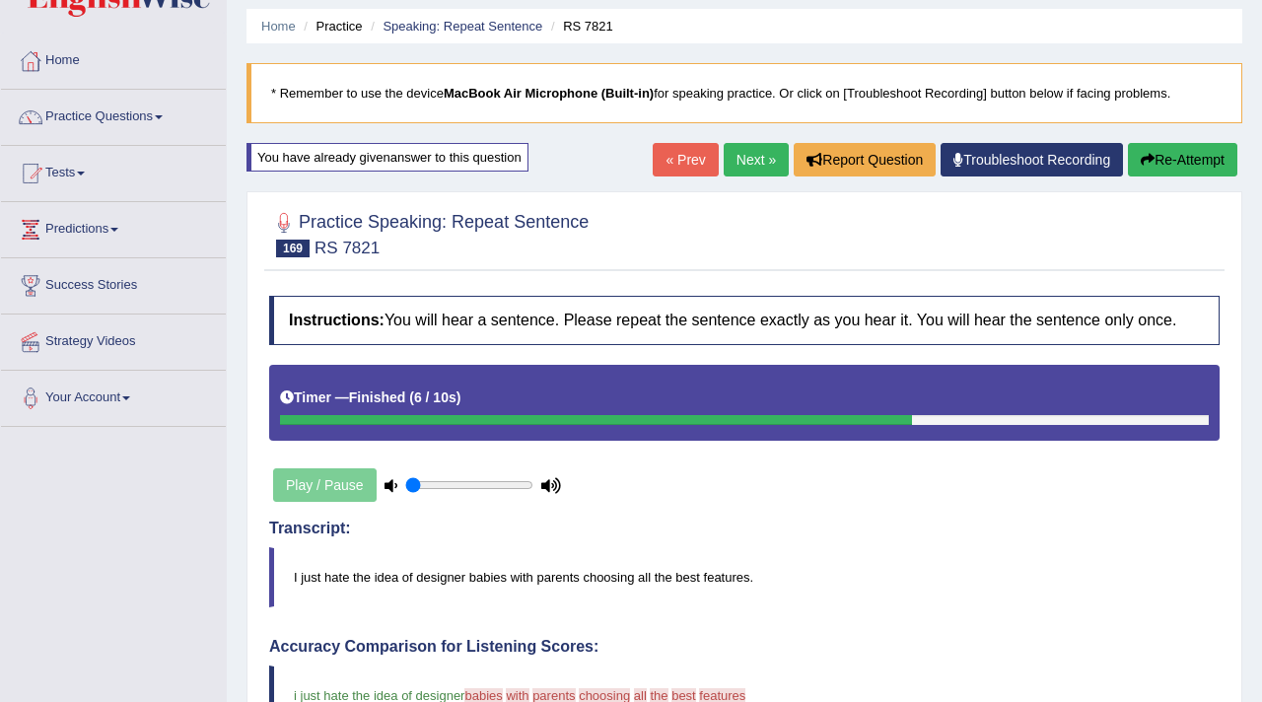
scroll to position [29, 0]
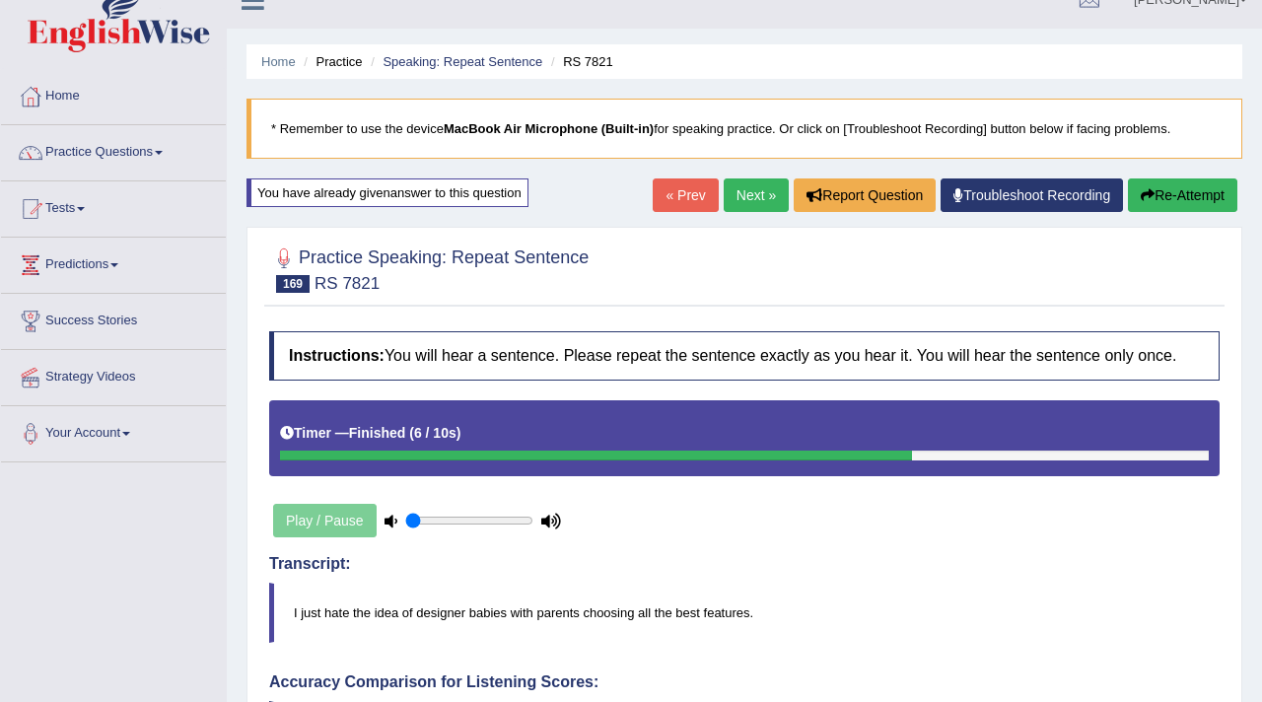
click at [1167, 185] on button "Re-Attempt" at bounding box center [1182, 195] width 109 height 34
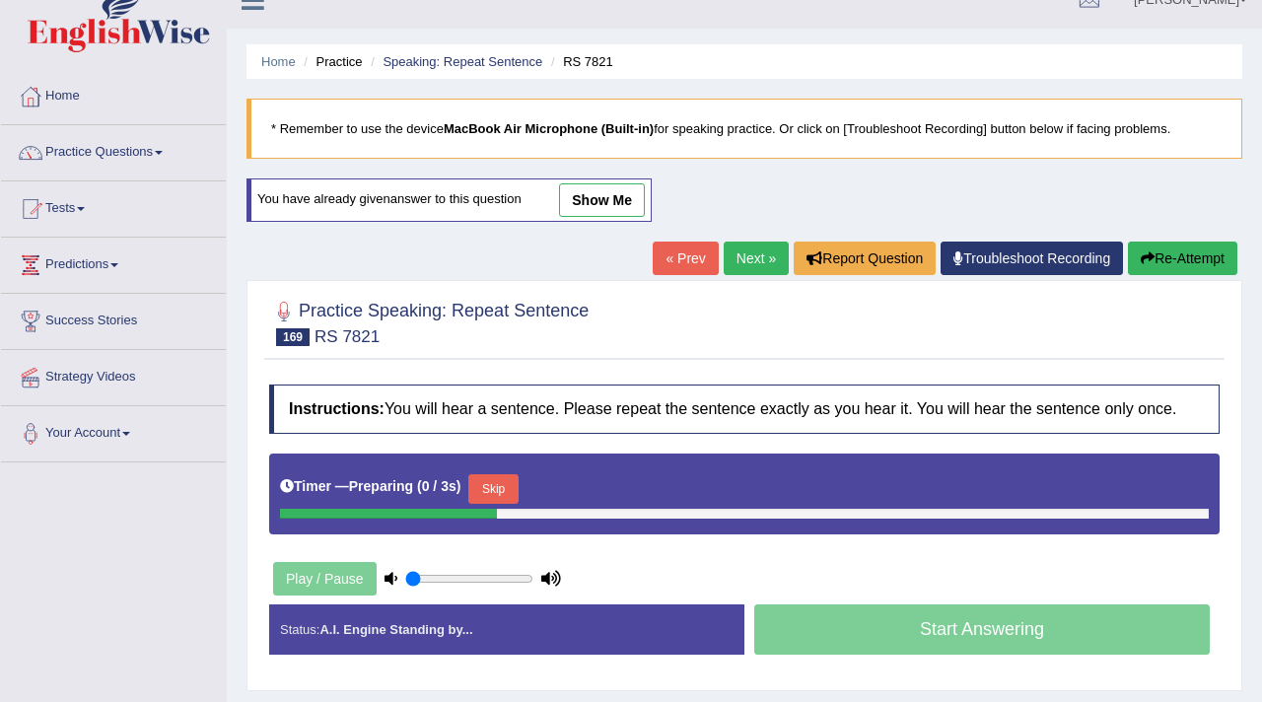
scroll to position [137, 0]
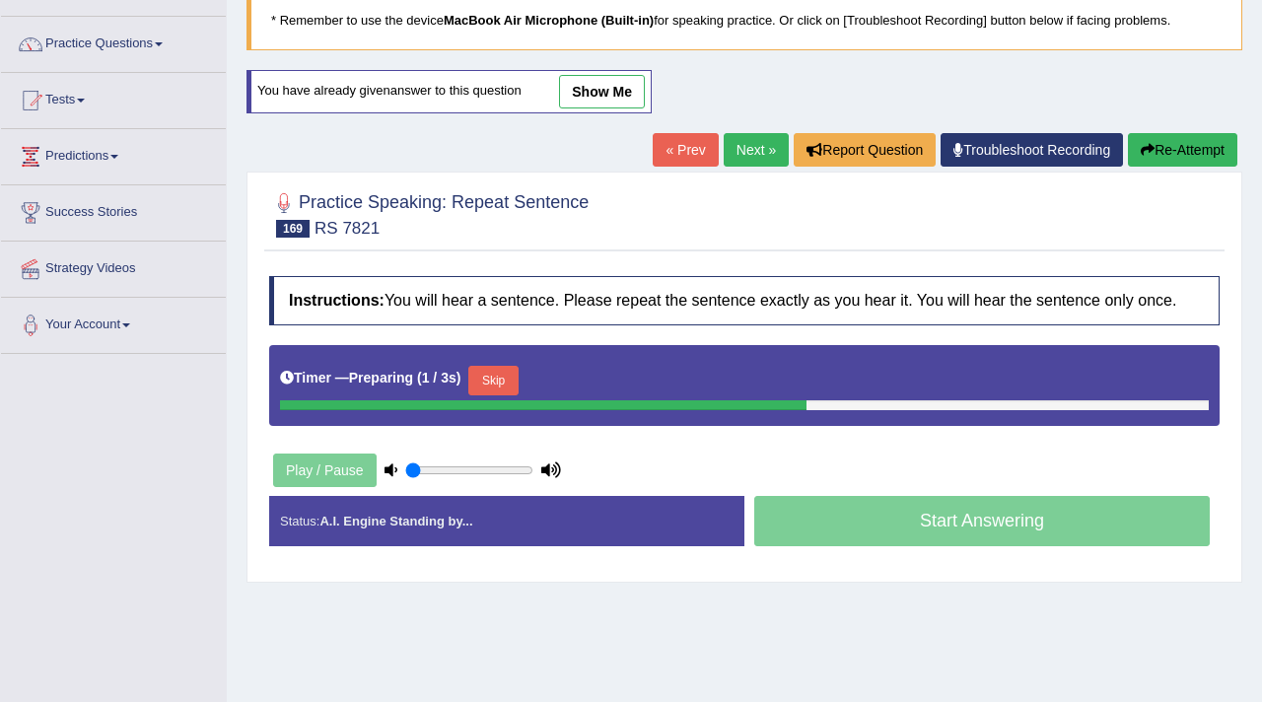
click at [513, 395] on button "Skip" at bounding box center [492, 381] width 49 height 30
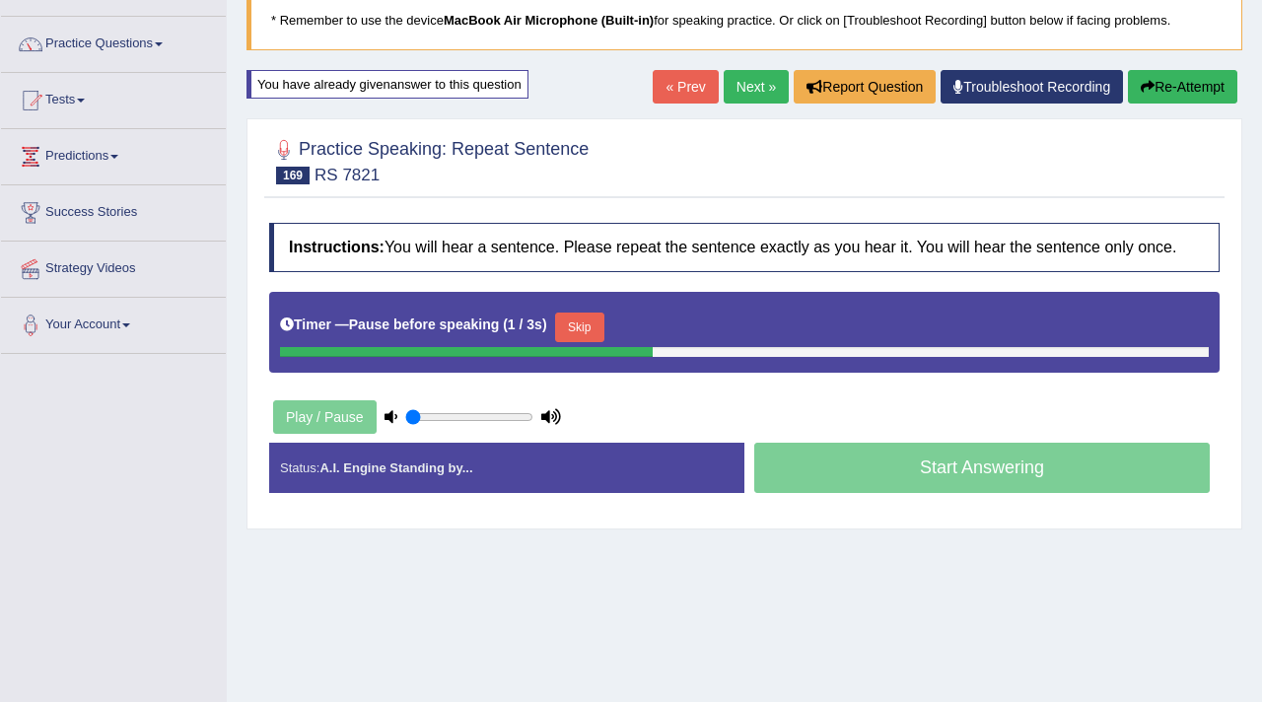
click at [559, 334] on div "Timer — Pause before speaking ( 1 / 3s ) Skip" at bounding box center [744, 327] width 929 height 39
click at [566, 335] on button "Skip" at bounding box center [579, 328] width 49 height 30
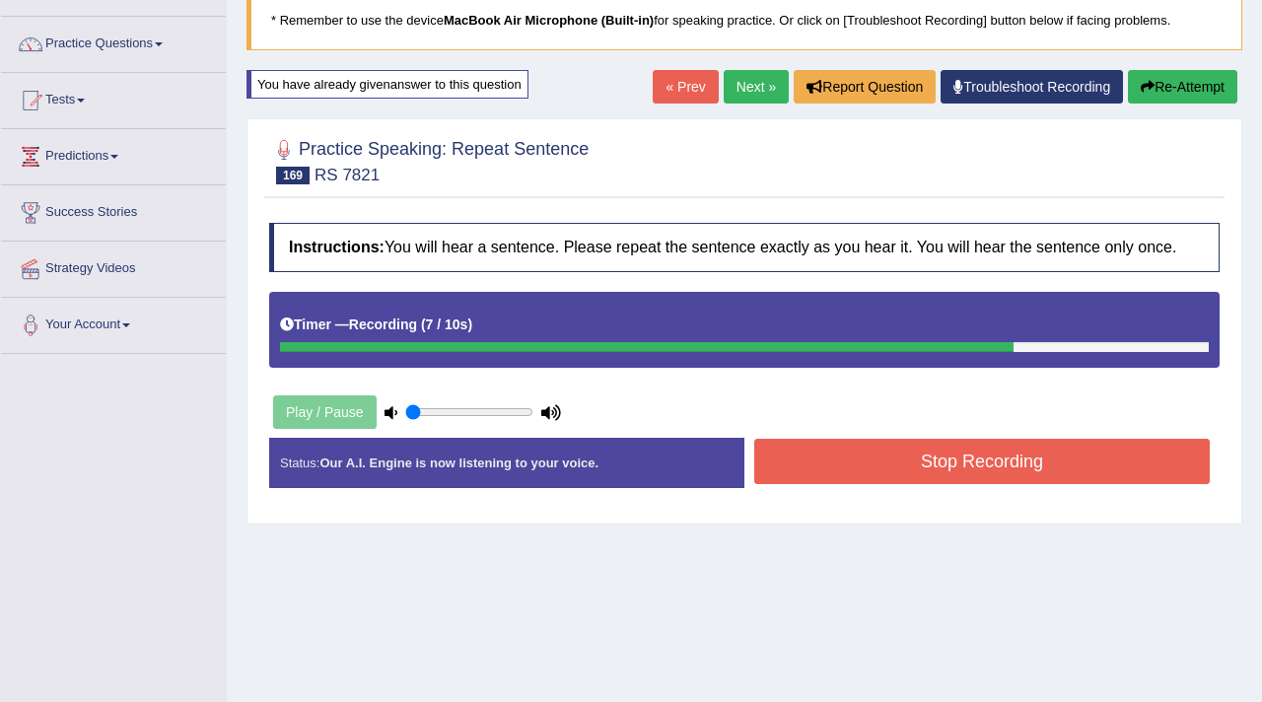
click at [945, 463] on button "Stop Recording" at bounding box center [982, 461] width 456 height 45
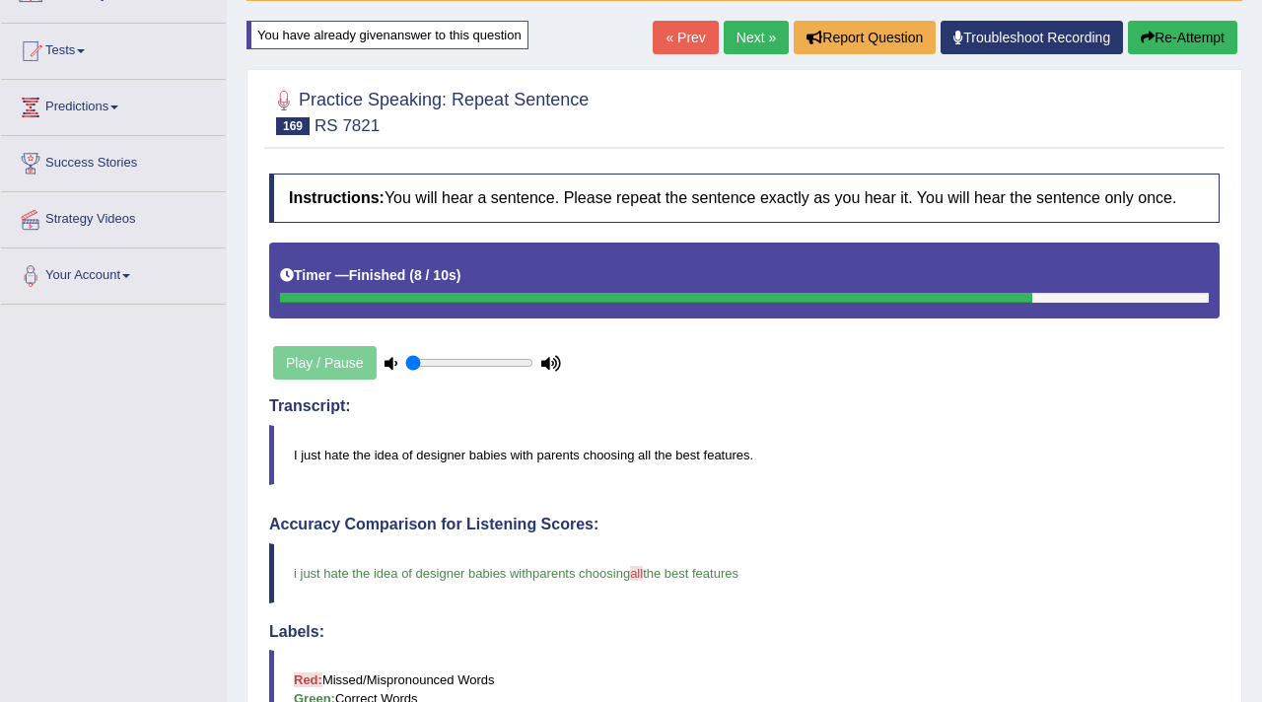
scroll to position [0, 0]
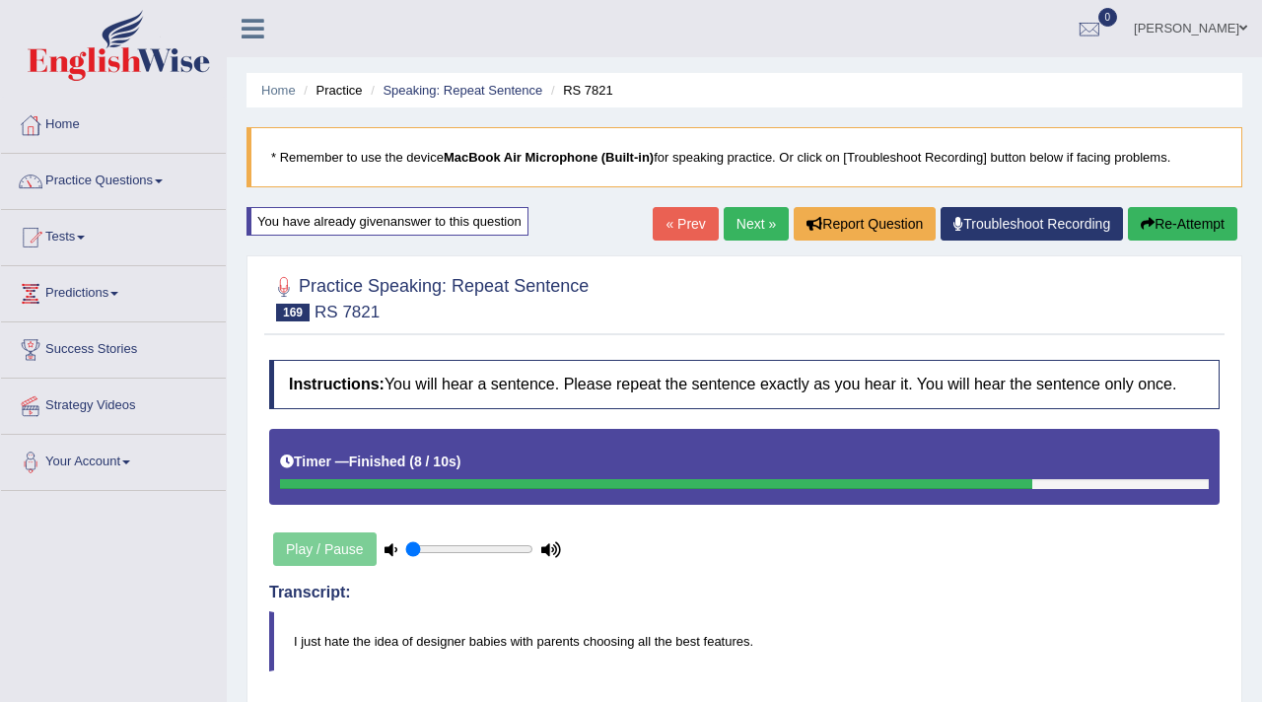
click at [735, 207] on link "Next »" at bounding box center [756, 224] width 65 height 34
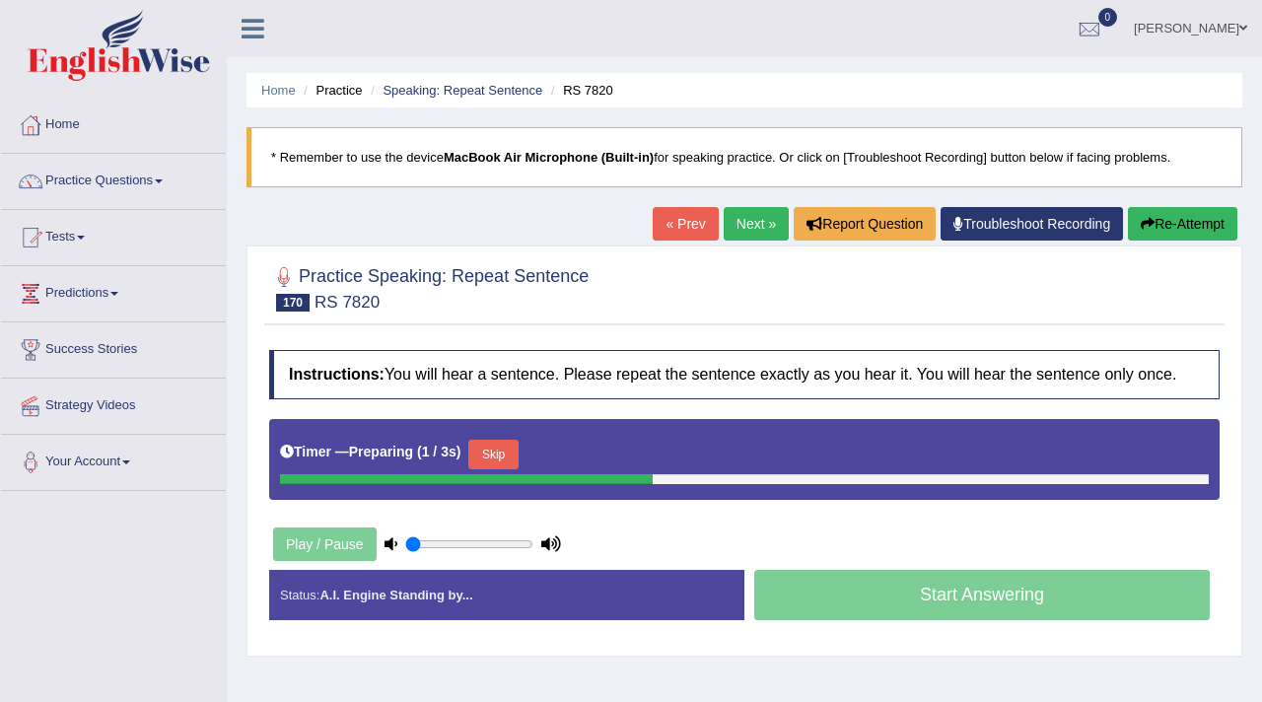
click at [509, 456] on button "Skip" at bounding box center [492, 455] width 49 height 30
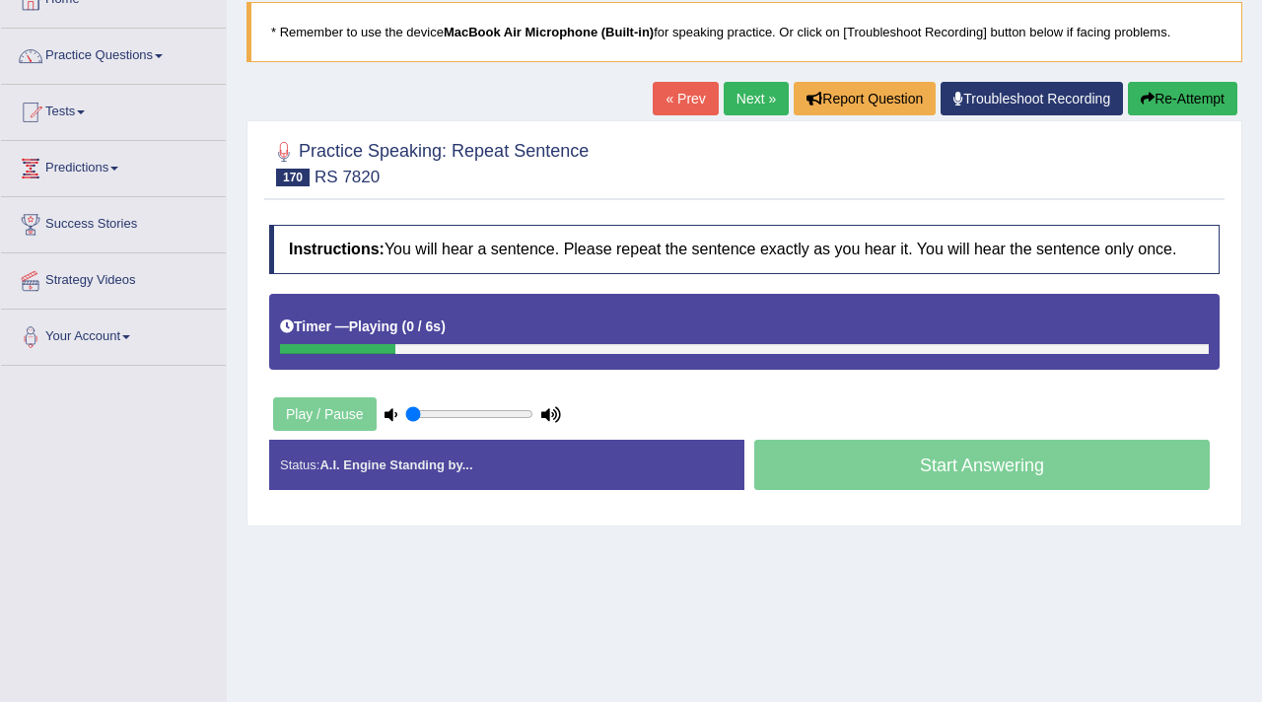
scroll to position [126, 0]
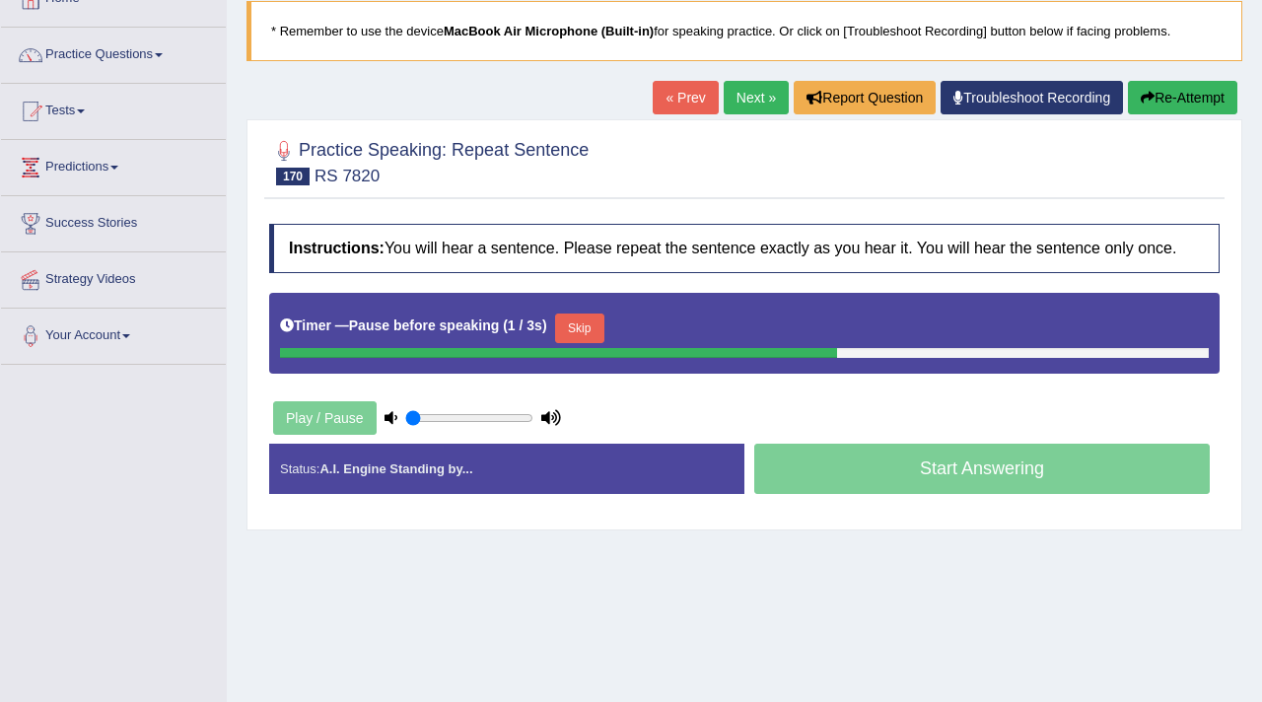
click at [592, 343] on button "Skip" at bounding box center [579, 329] width 49 height 30
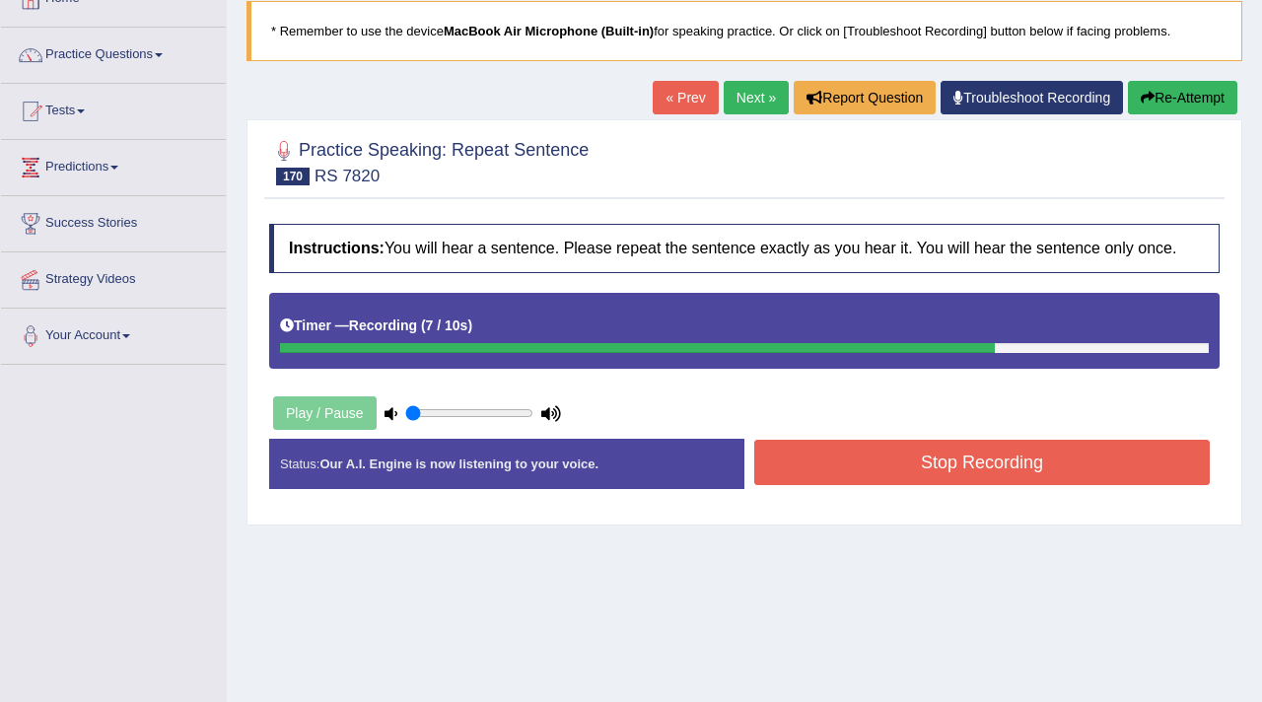
click at [885, 474] on button "Stop Recording" at bounding box center [982, 462] width 456 height 45
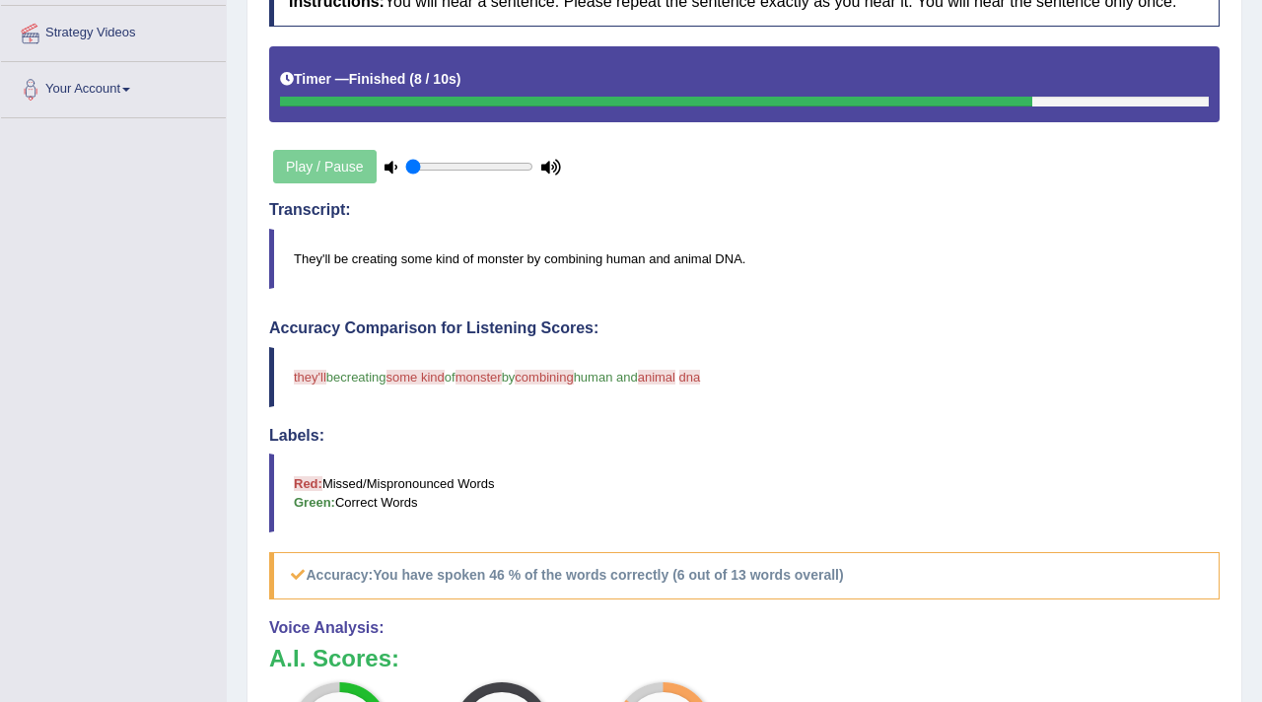
scroll to position [214, 0]
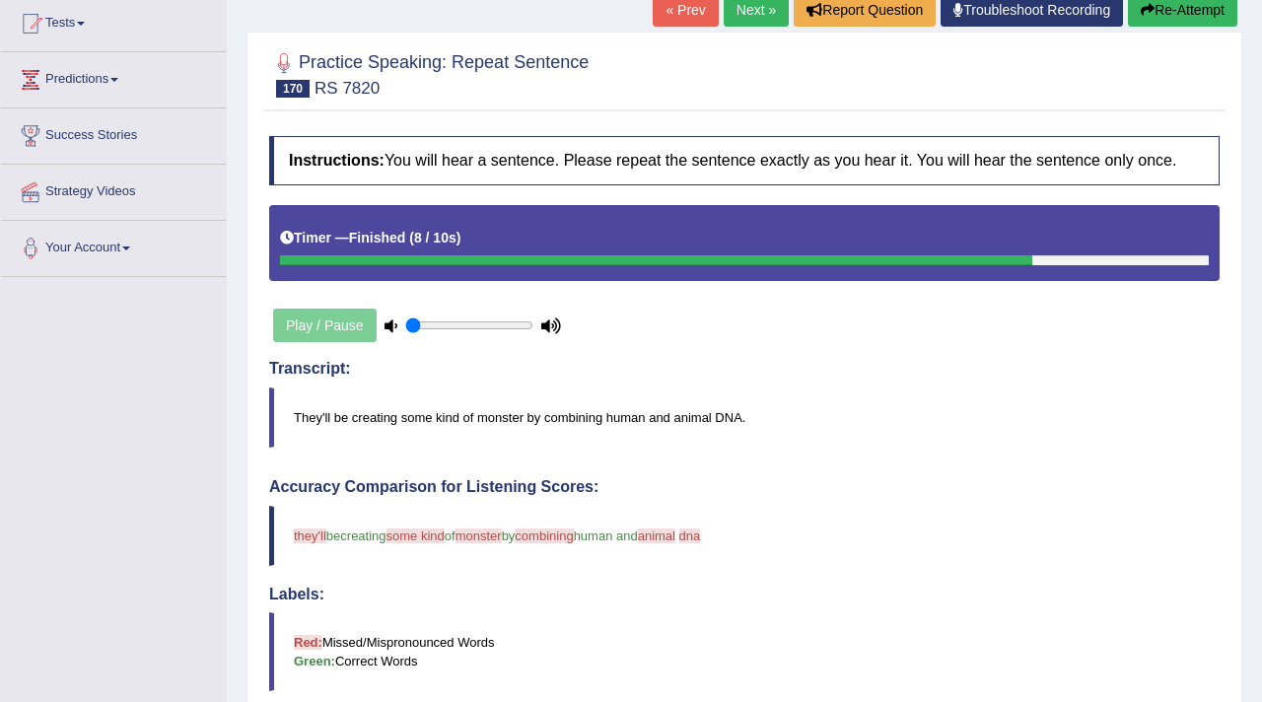
click at [1141, 8] on icon "button" at bounding box center [1148, 10] width 14 height 14
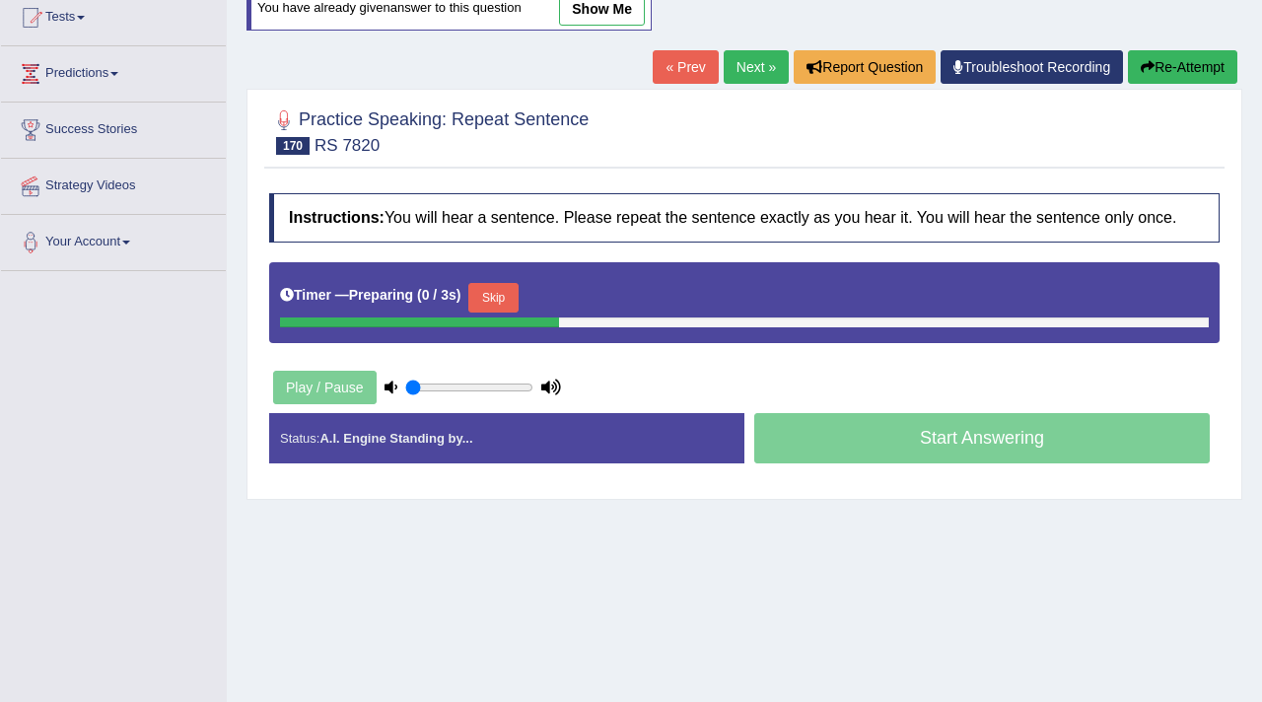
click at [494, 305] on button "Skip" at bounding box center [492, 298] width 49 height 30
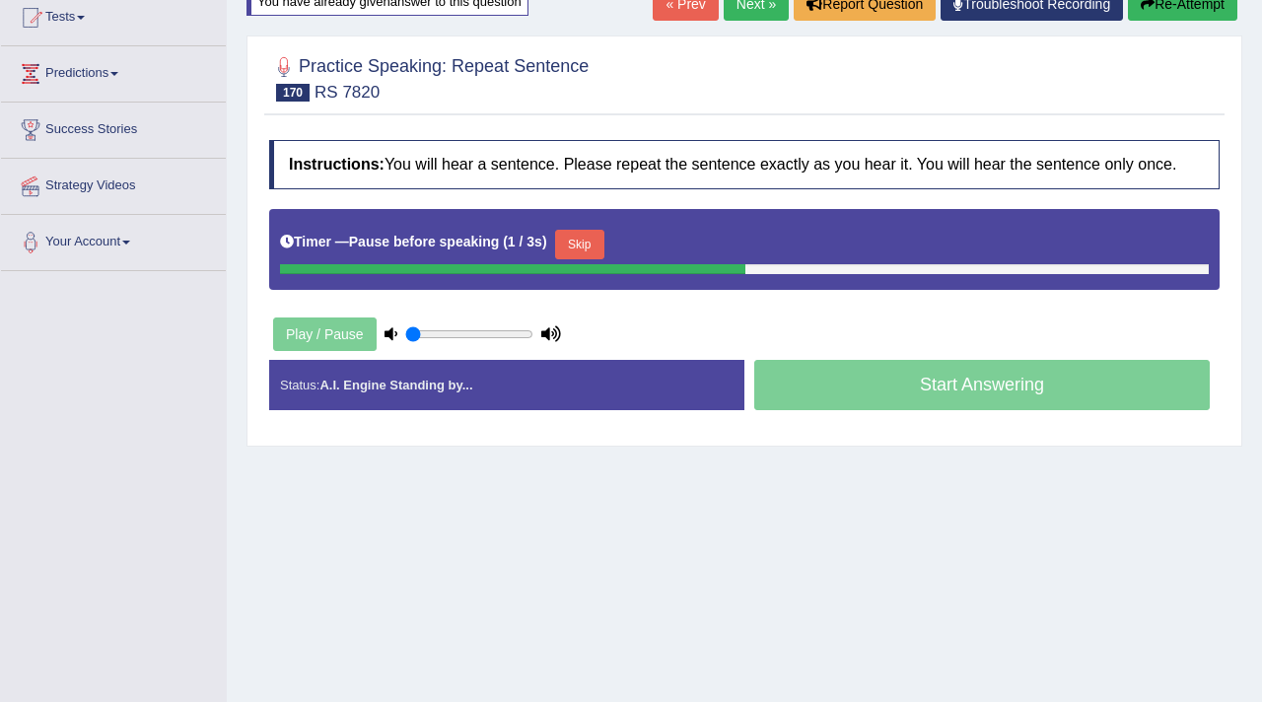
click at [582, 259] on button "Skip" at bounding box center [579, 245] width 49 height 30
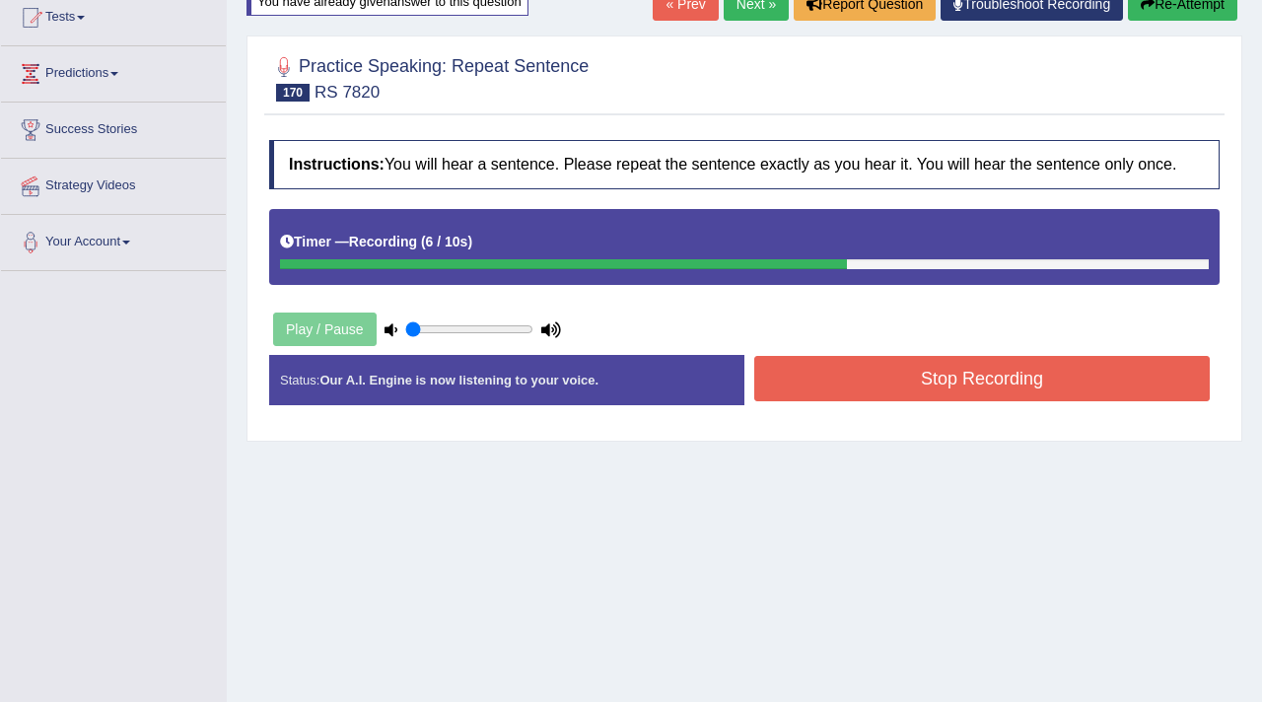
click at [835, 397] on button "Stop Recording" at bounding box center [982, 378] width 456 height 45
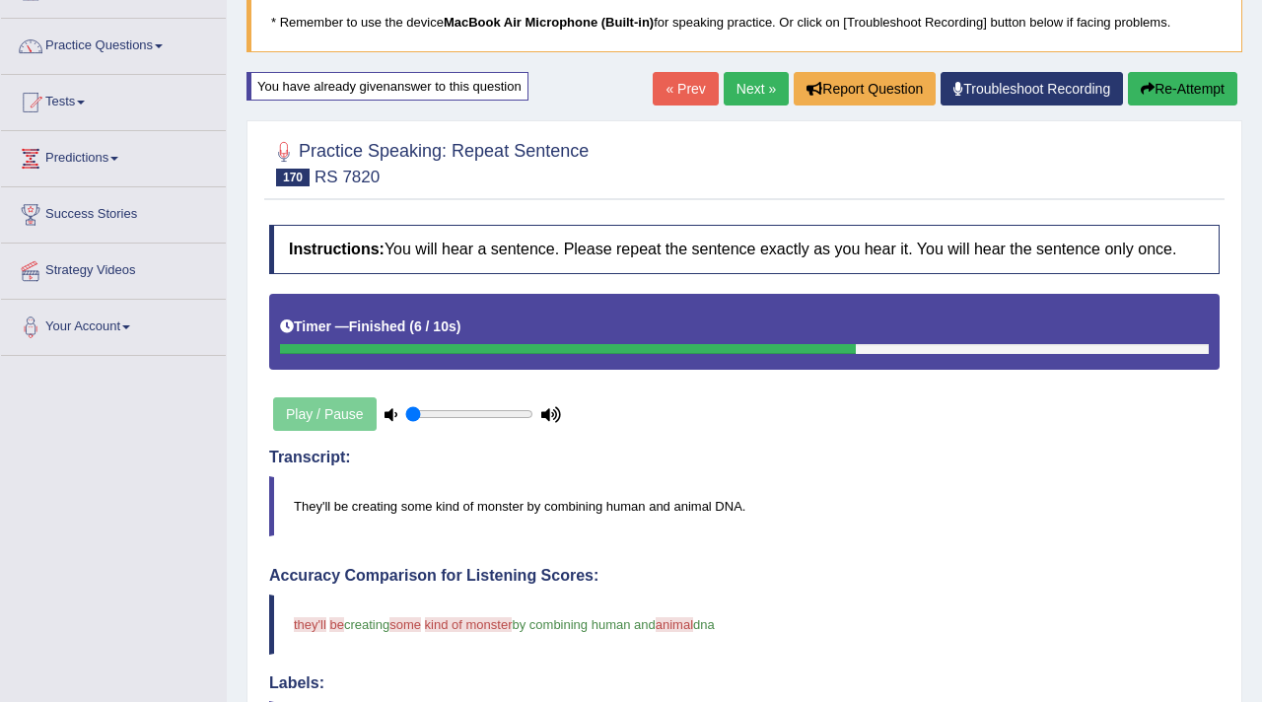
scroll to position [22, 0]
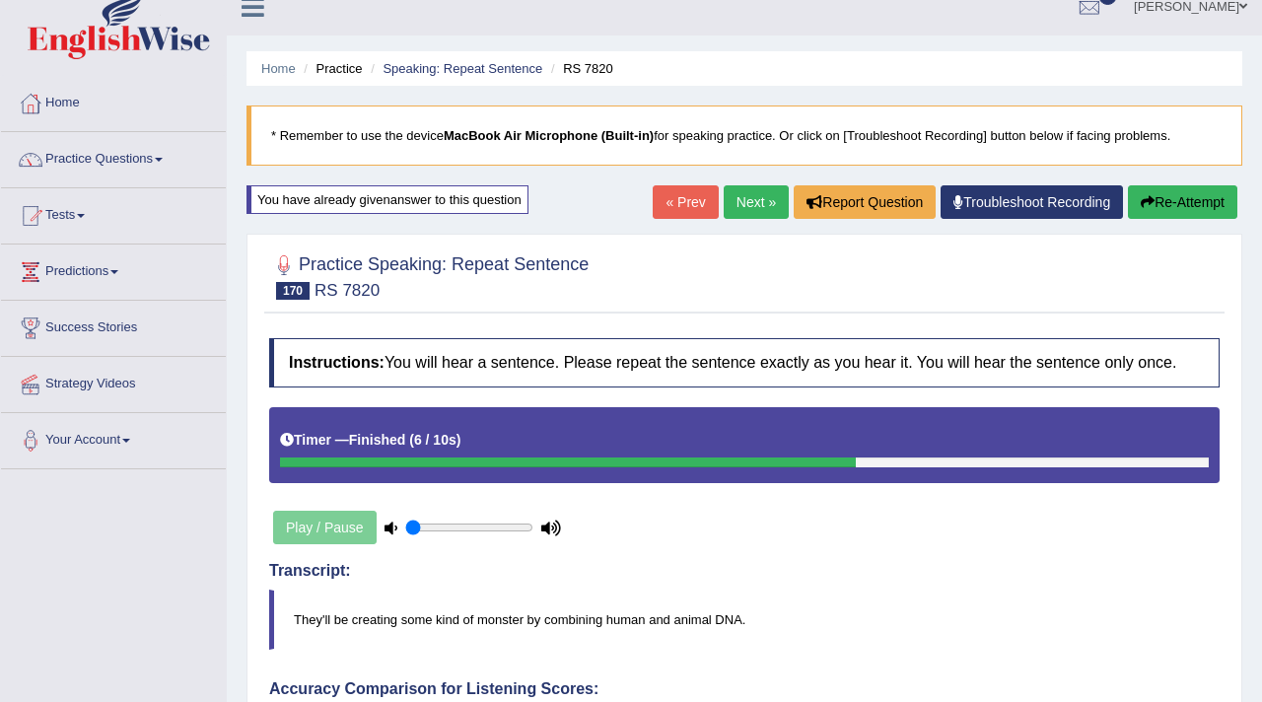
click at [1159, 187] on button "Re-Attempt" at bounding box center [1182, 202] width 109 height 34
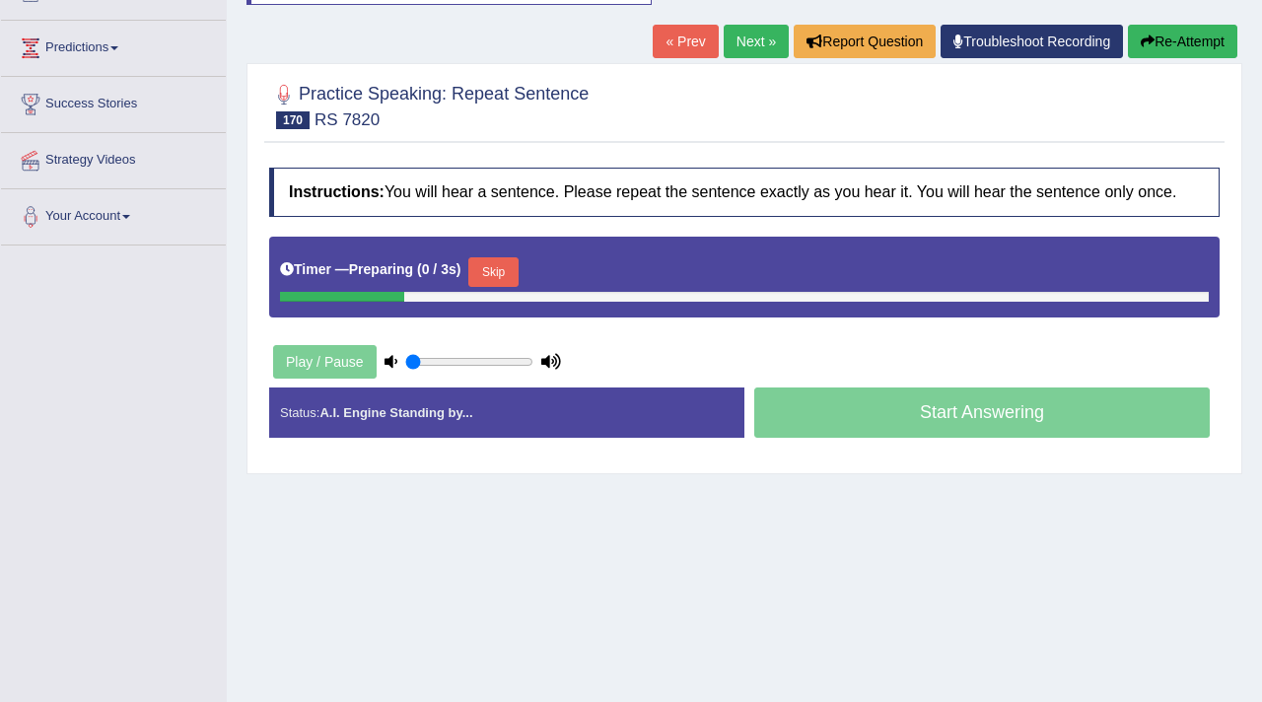
scroll to position [275, 0]
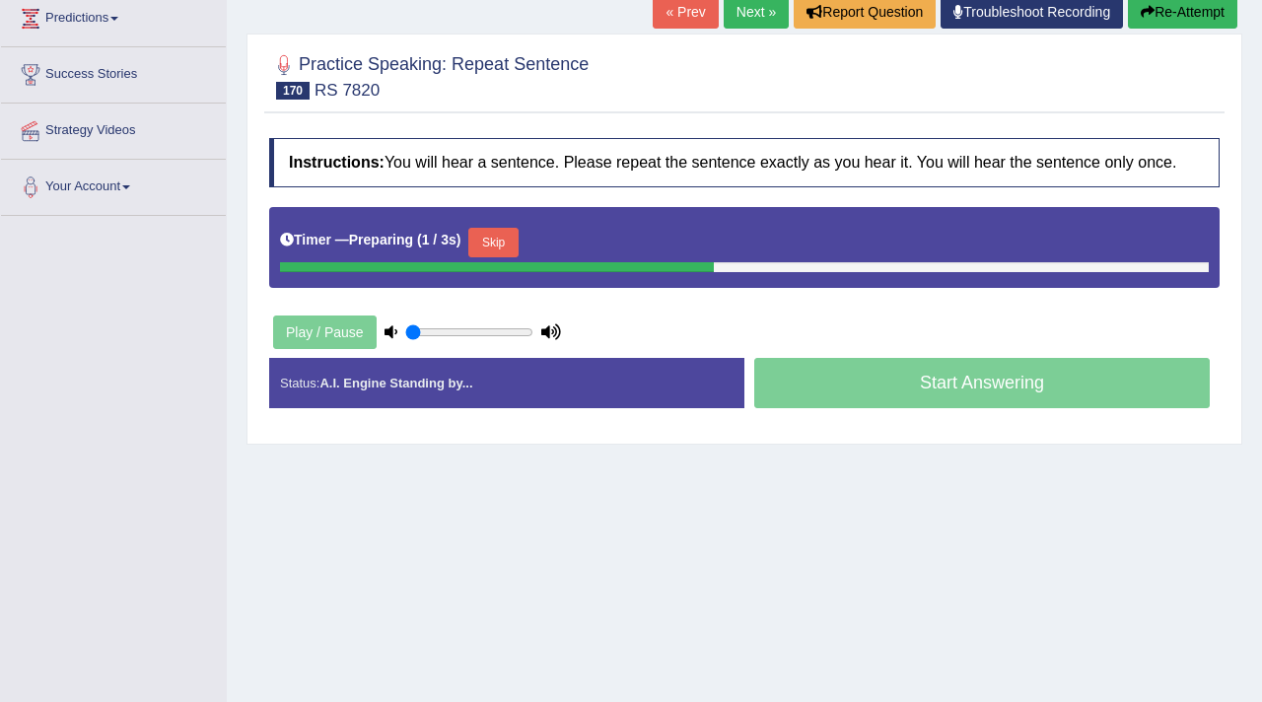
click at [513, 243] on div "Timer — Preparing ( 1 / 3s ) Skip" at bounding box center [744, 242] width 929 height 39
click at [512, 257] on button "Skip" at bounding box center [492, 243] width 49 height 30
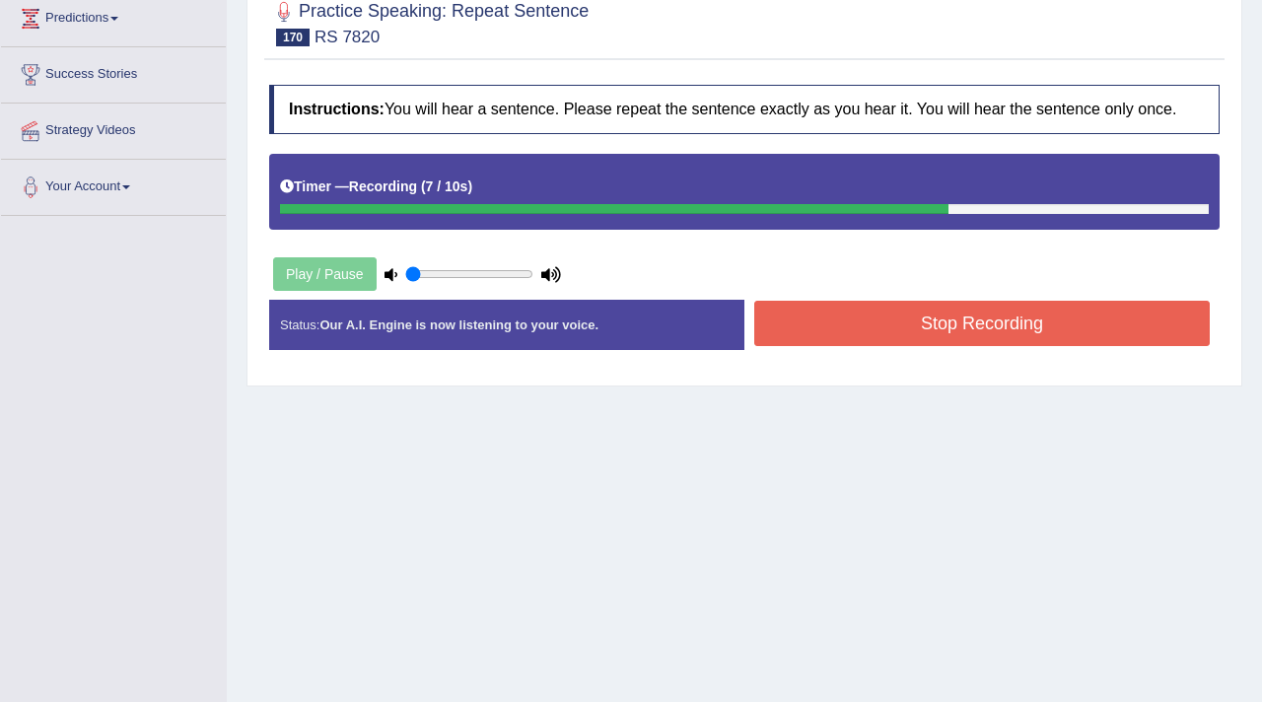
click at [900, 346] on button "Stop Recording" at bounding box center [982, 323] width 456 height 45
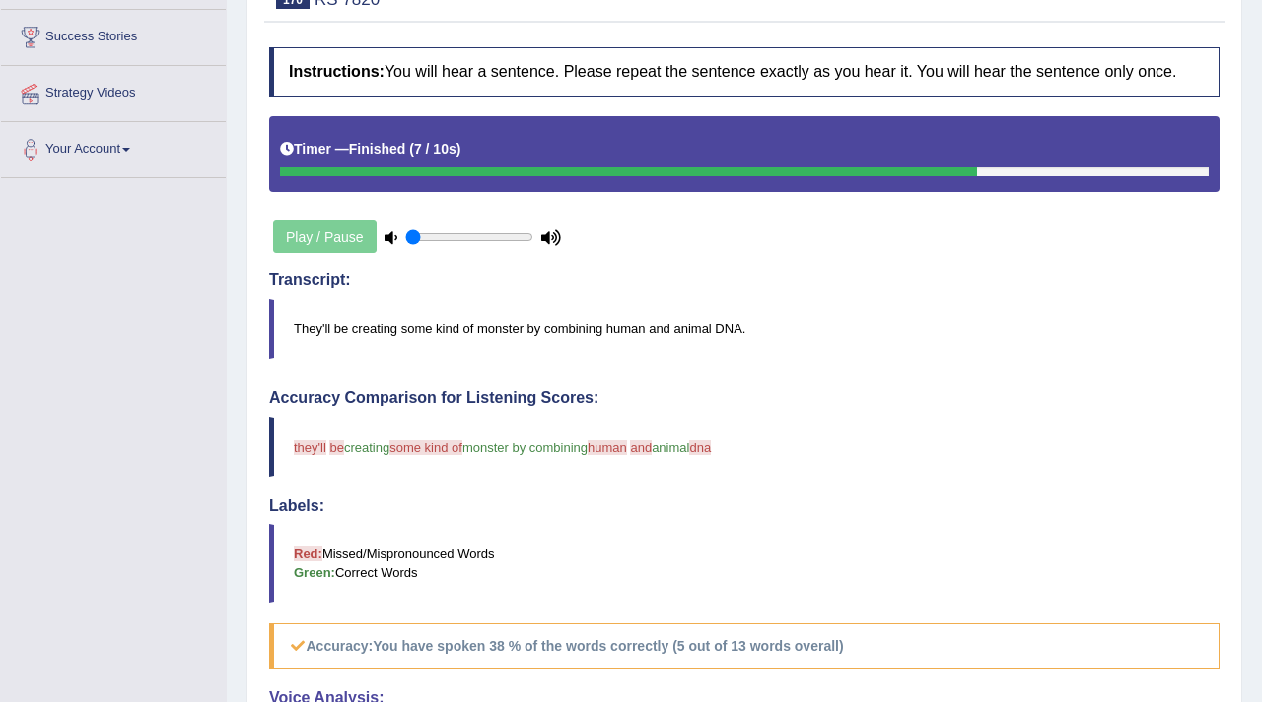
scroll to position [0, 0]
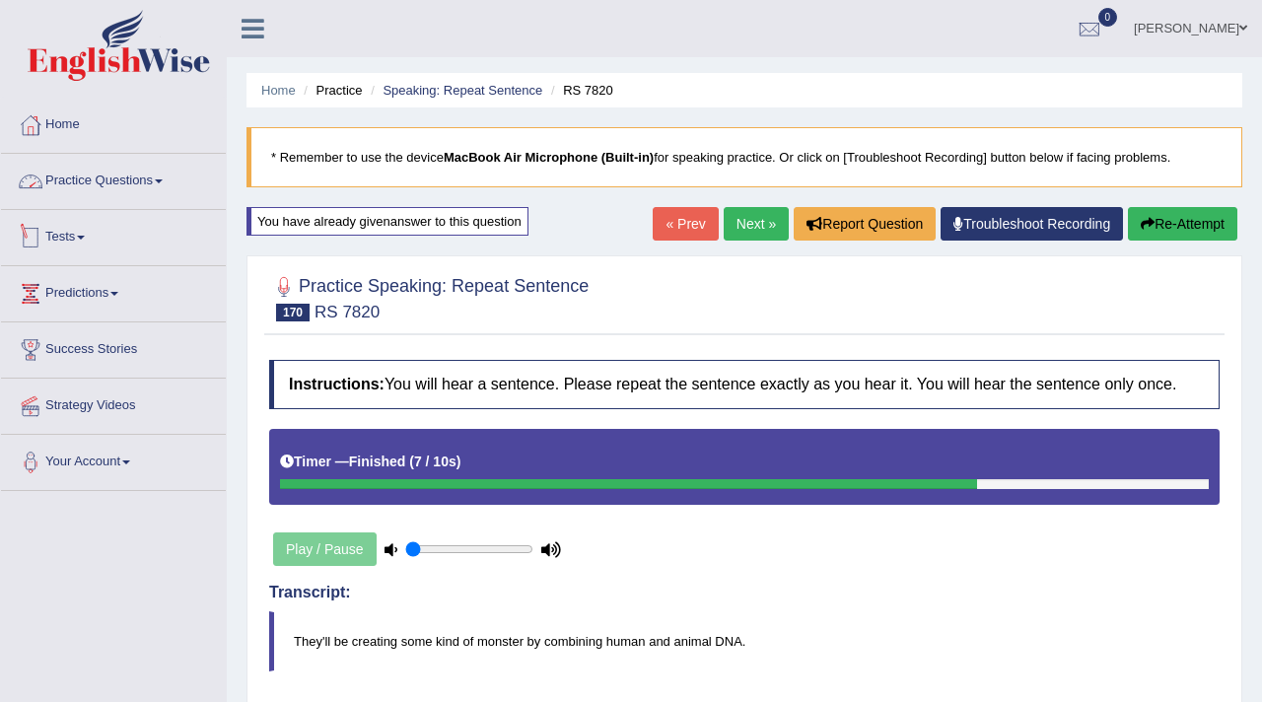
click at [154, 183] on link "Practice Questions" at bounding box center [113, 178] width 225 height 49
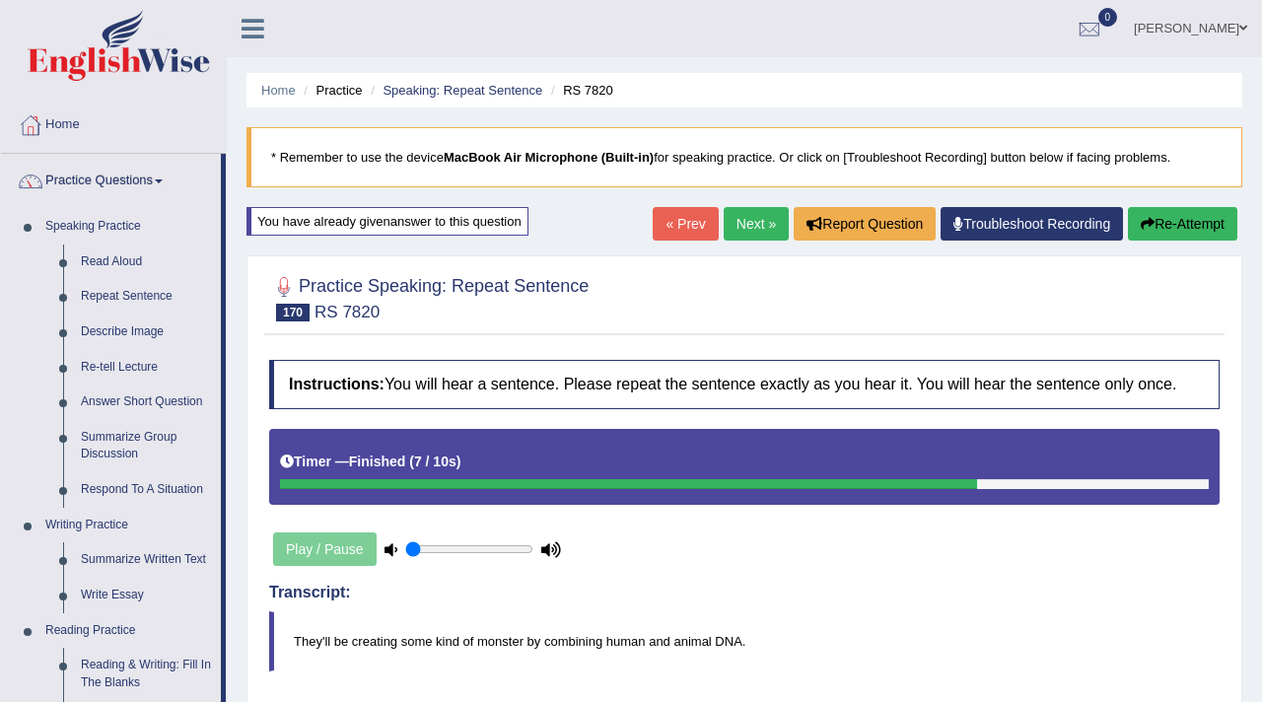
click at [739, 234] on link "Next »" at bounding box center [756, 224] width 65 height 34
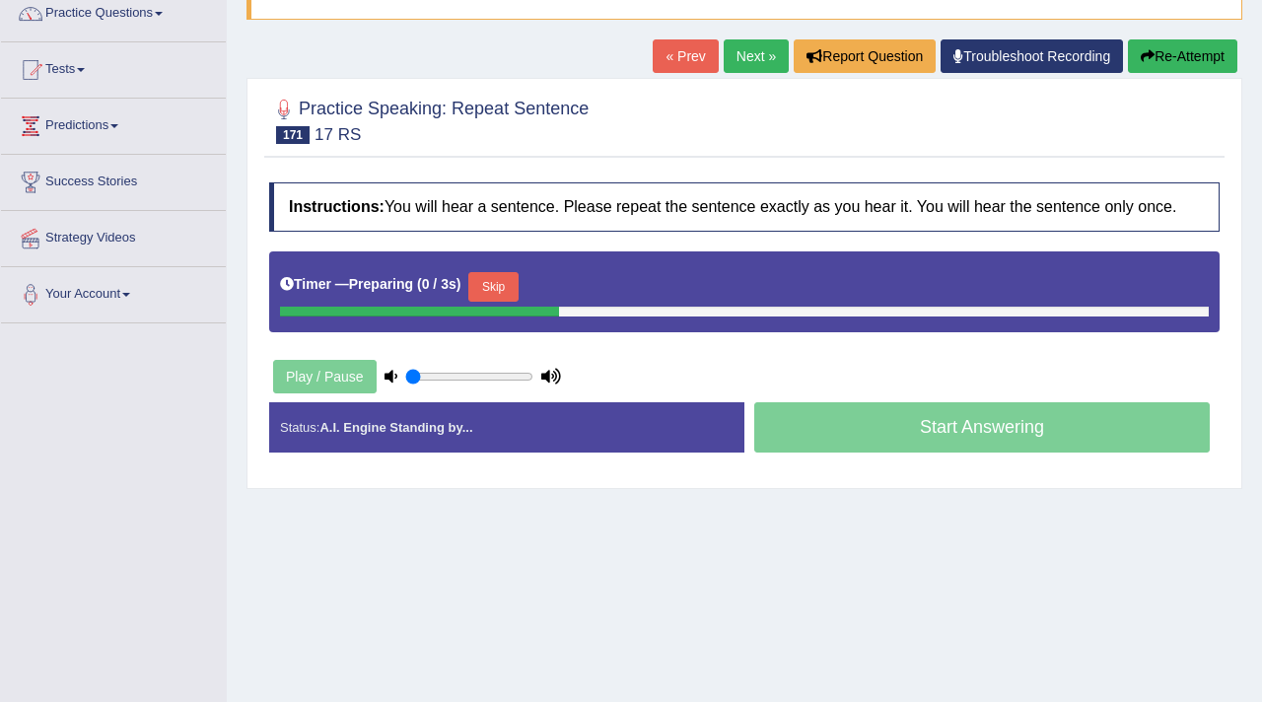
scroll to position [184, 0]
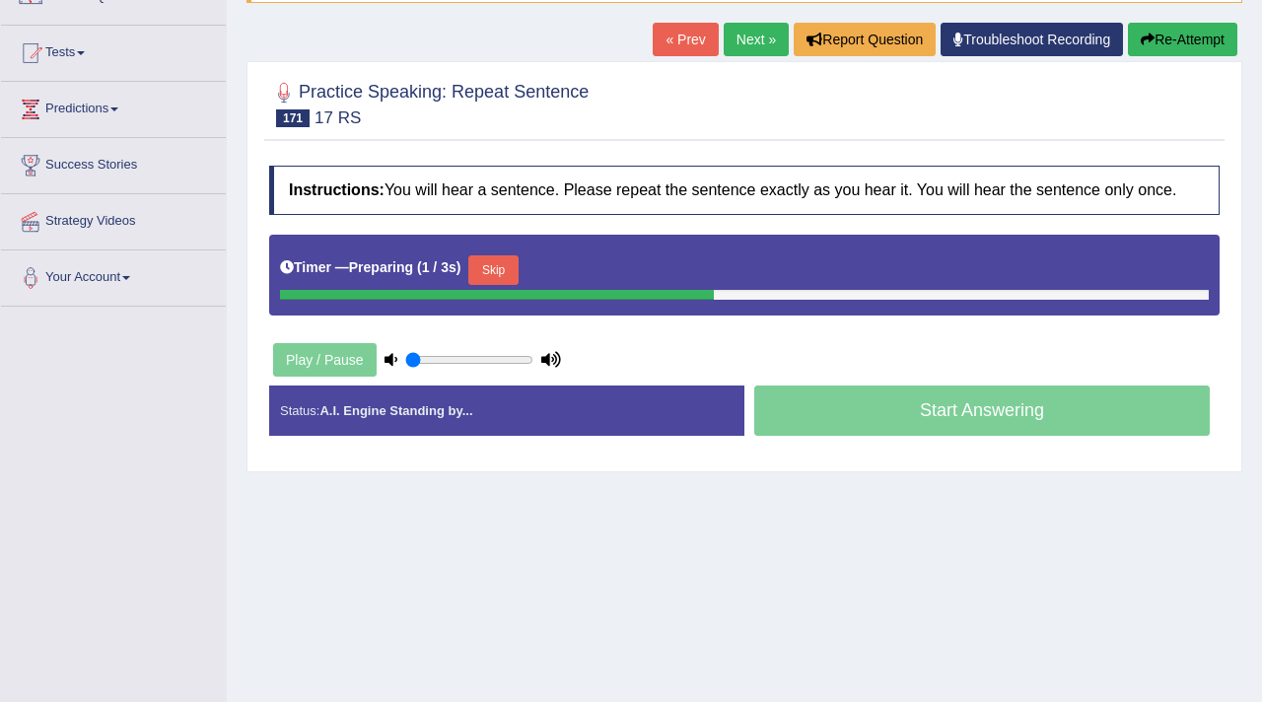
click at [507, 285] on button "Skip" at bounding box center [492, 270] width 49 height 30
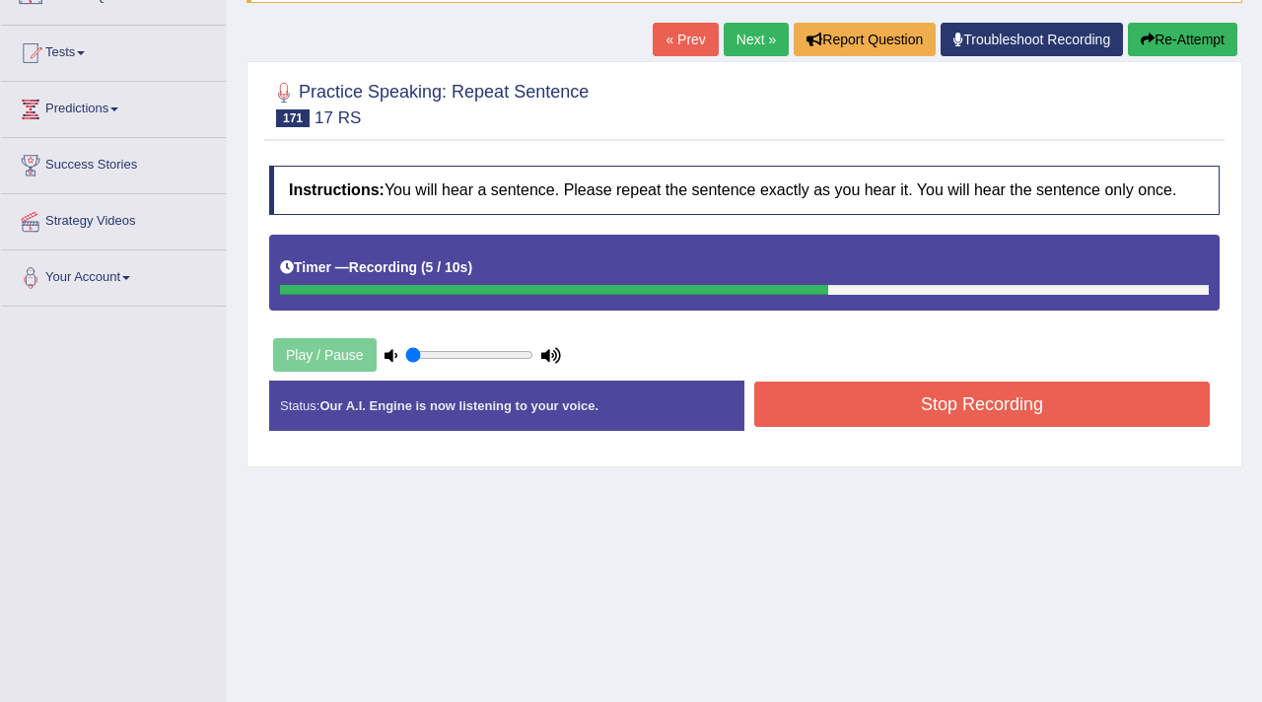
click at [930, 427] on button "Stop Recording" at bounding box center [982, 404] width 456 height 45
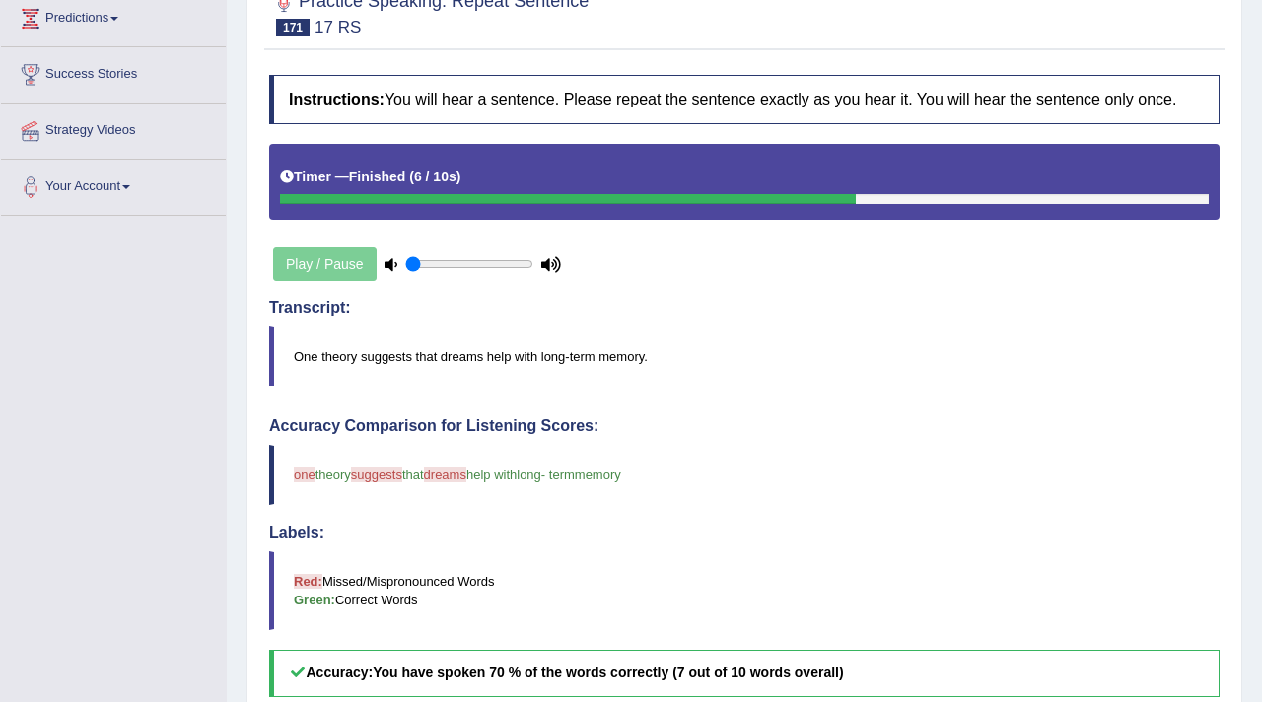
scroll to position [145, 0]
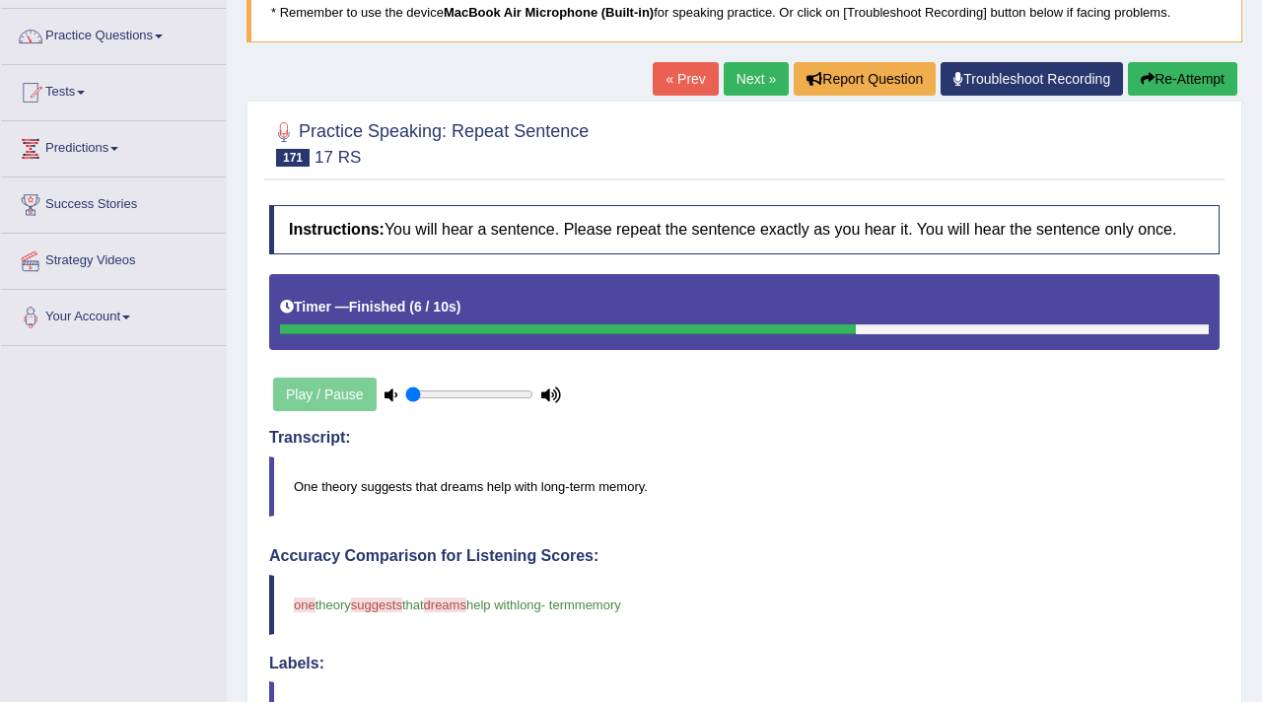
click at [762, 66] on link "Next »" at bounding box center [756, 79] width 65 height 34
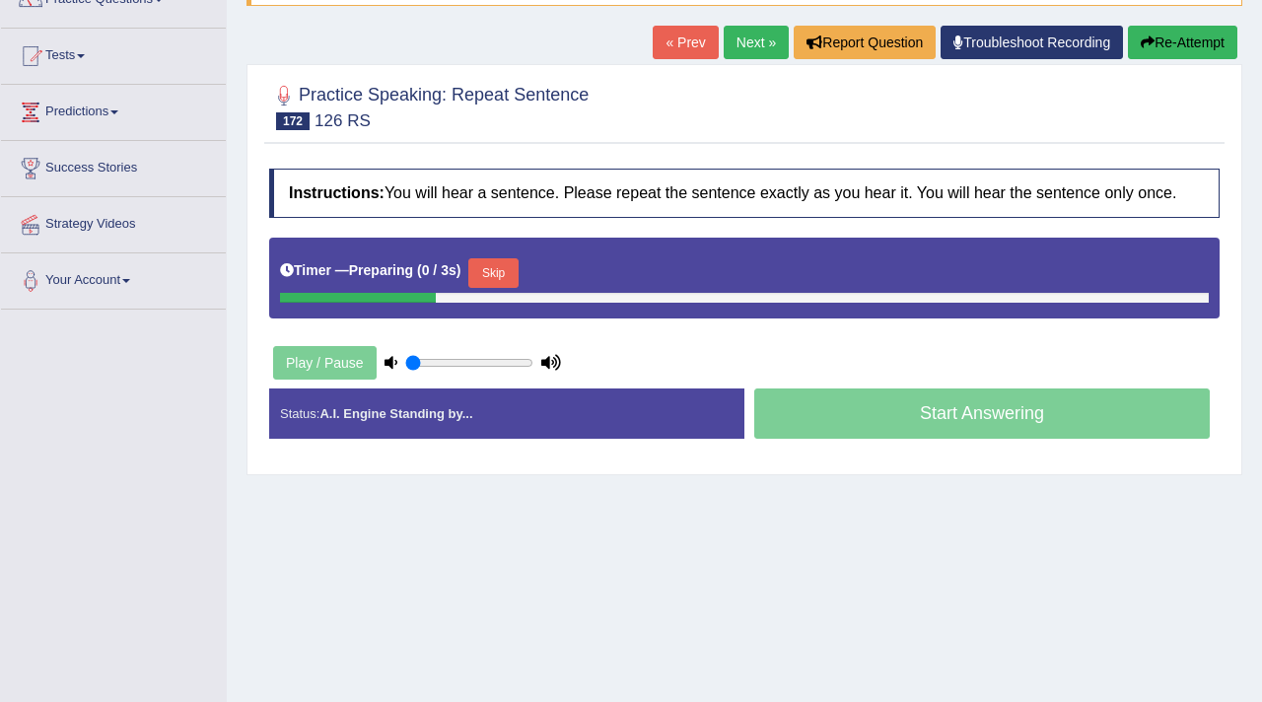
scroll to position [199, 0]
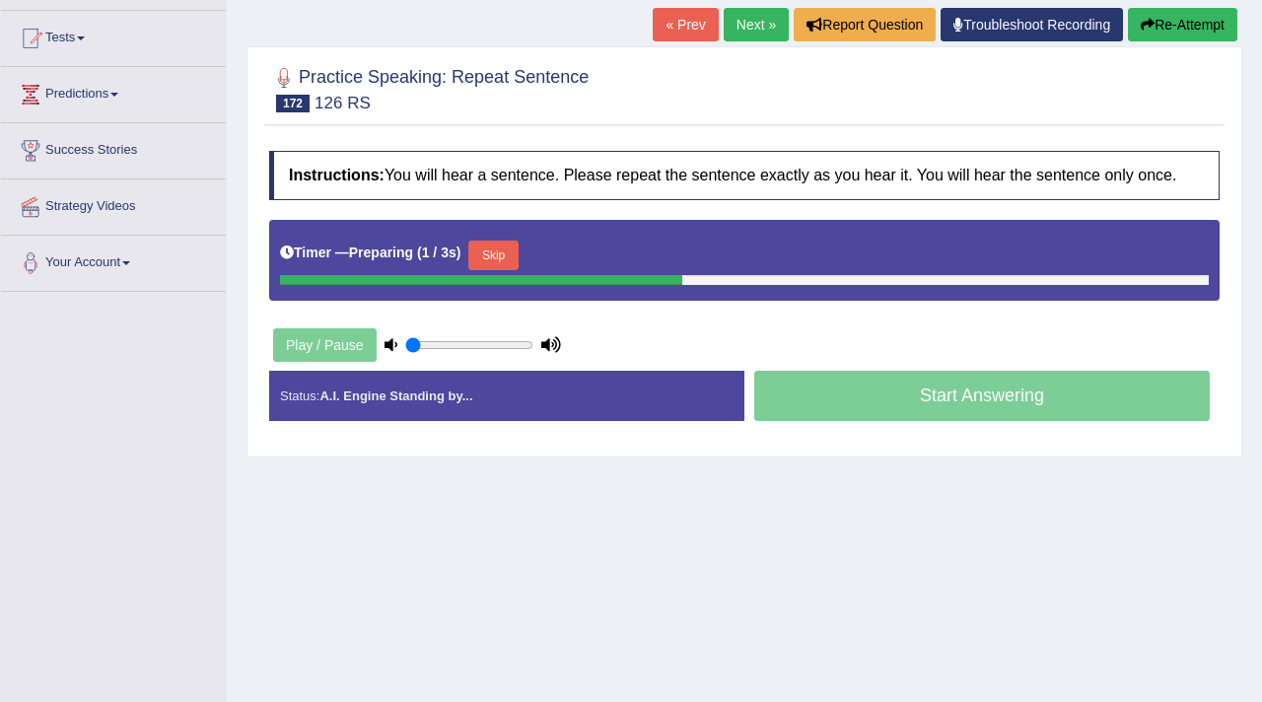
click at [509, 270] on button "Skip" at bounding box center [492, 256] width 49 height 30
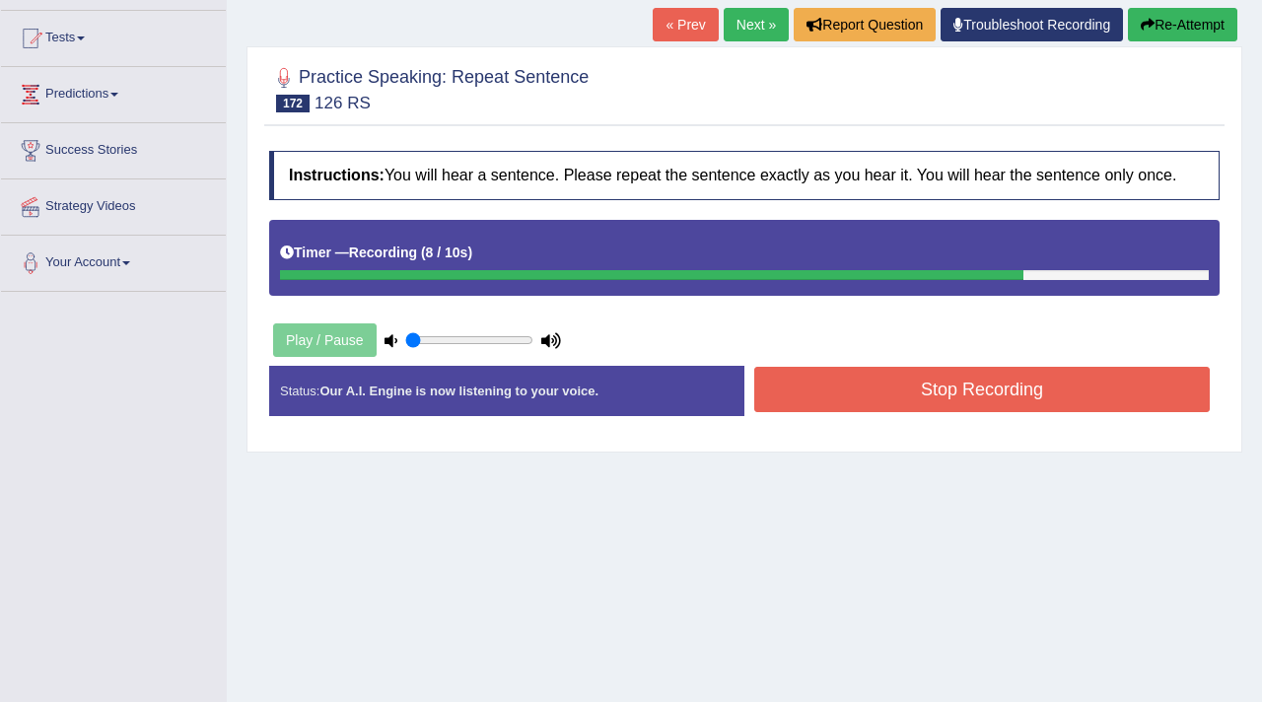
click at [877, 406] on button "Stop Recording" at bounding box center [982, 389] width 456 height 45
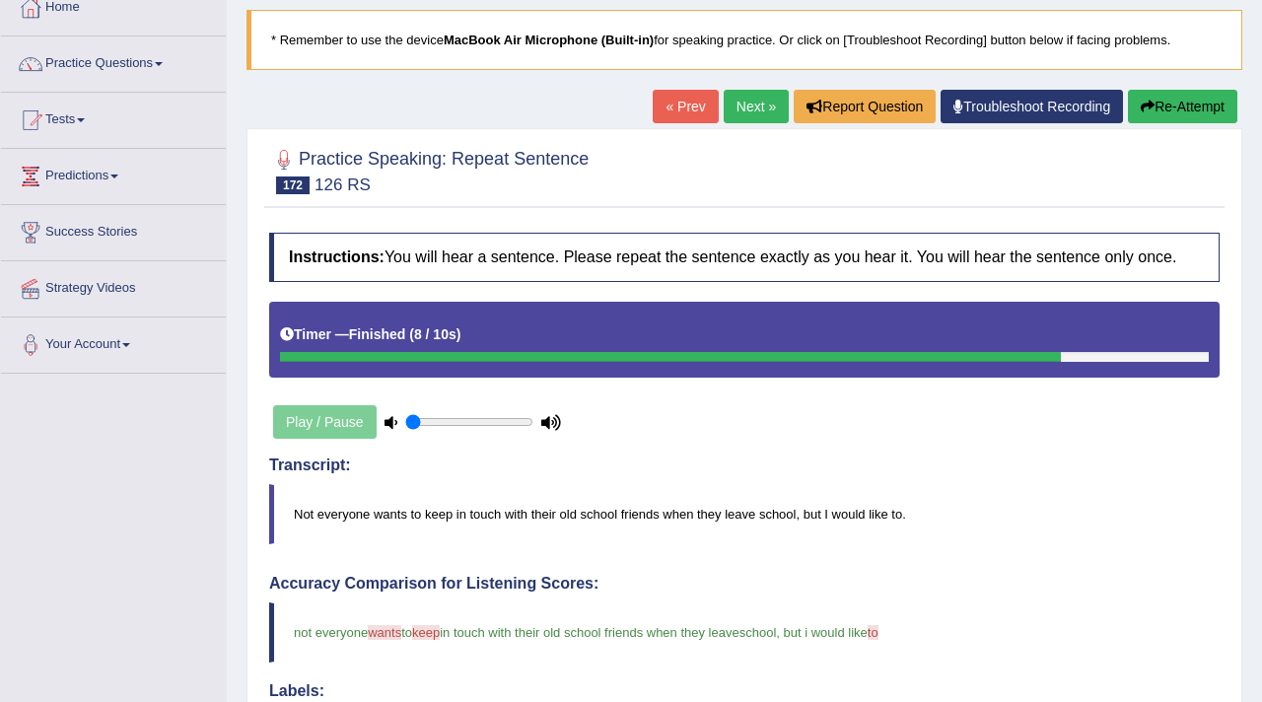
scroll to position [0, 0]
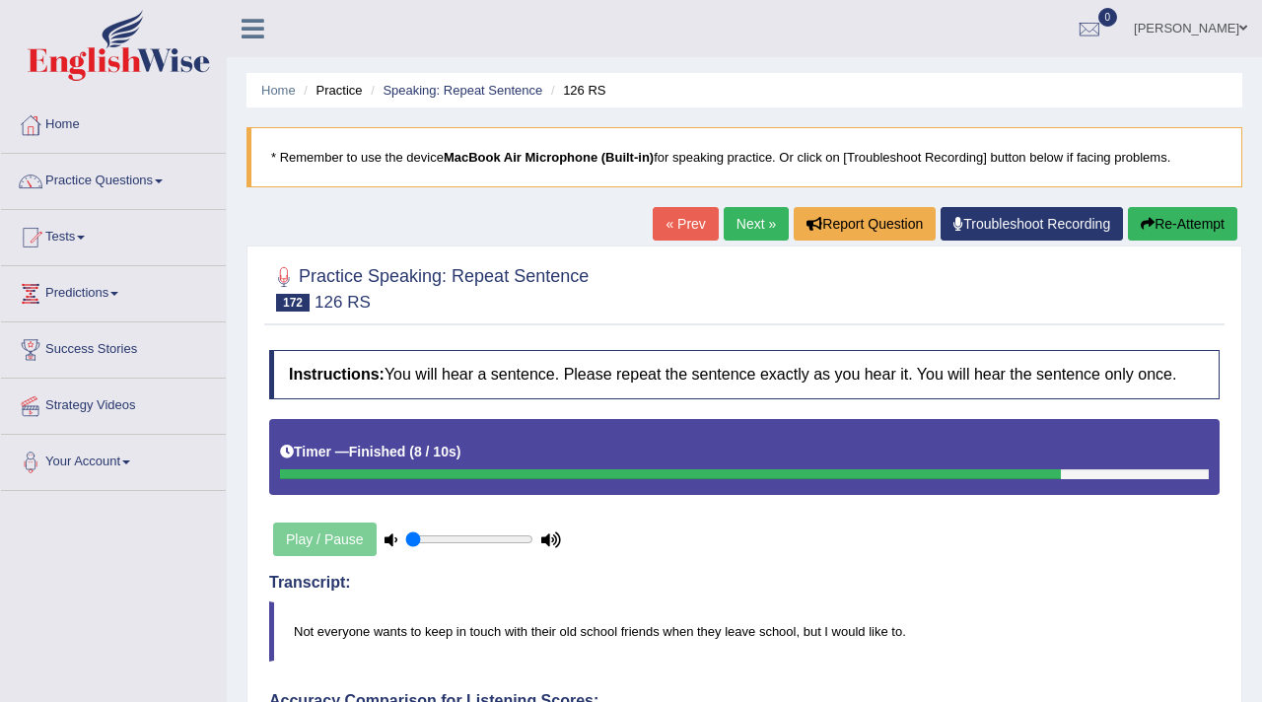
click at [748, 208] on link "Next »" at bounding box center [756, 224] width 65 height 34
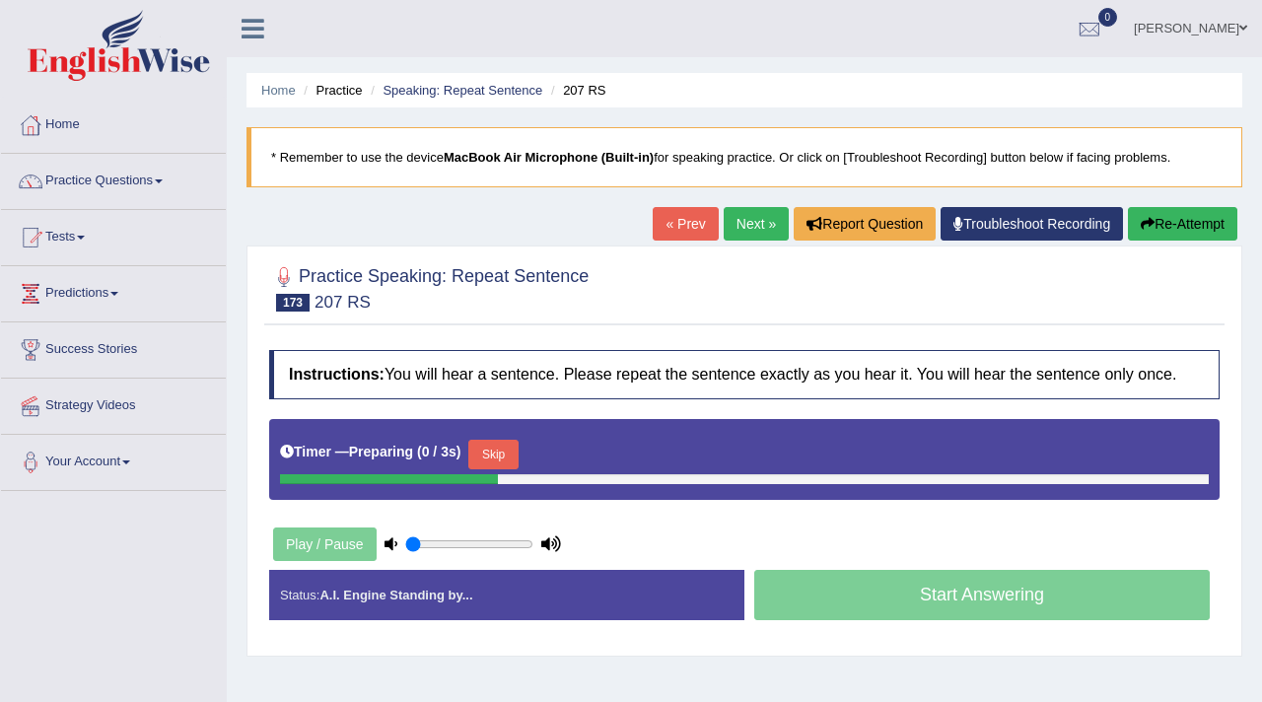
click at [431, 445] on div "Timer — Preparing ( 0 / 3s ) Skip" at bounding box center [744, 459] width 950 height 81
click at [501, 469] on button "Skip" at bounding box center [492, 455] width 49 height 30
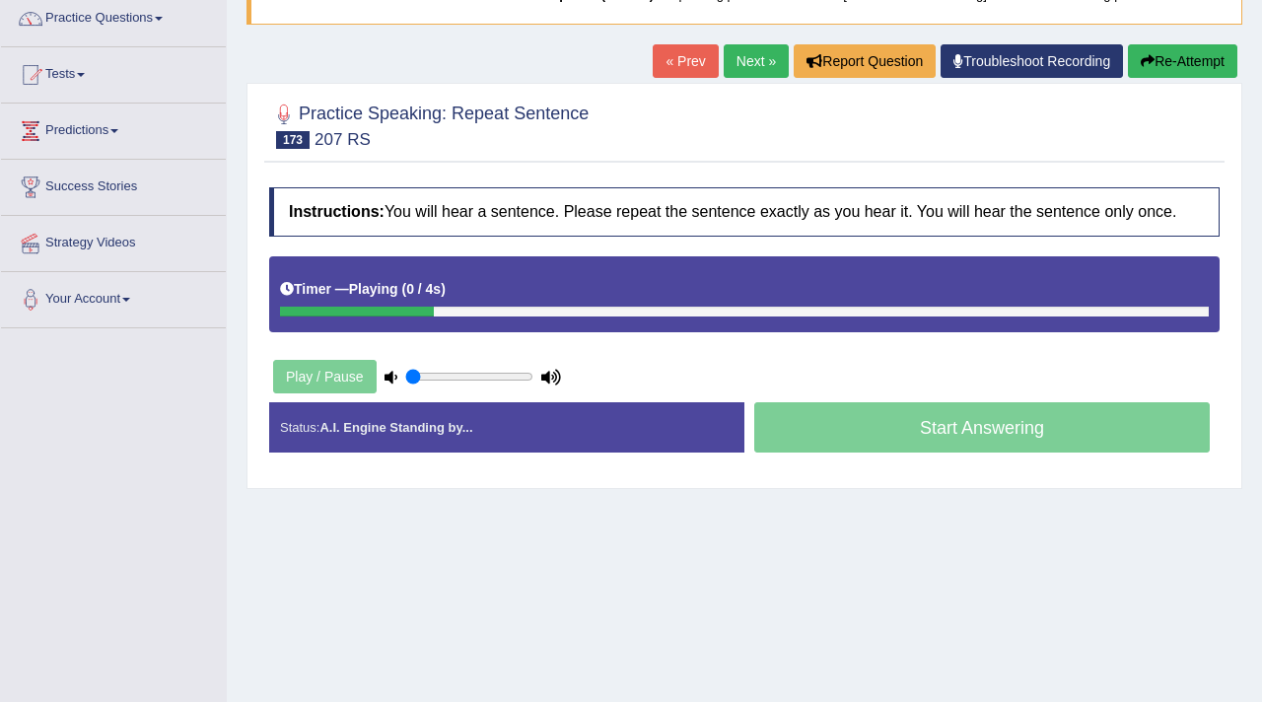
scroll to position [183, 0]
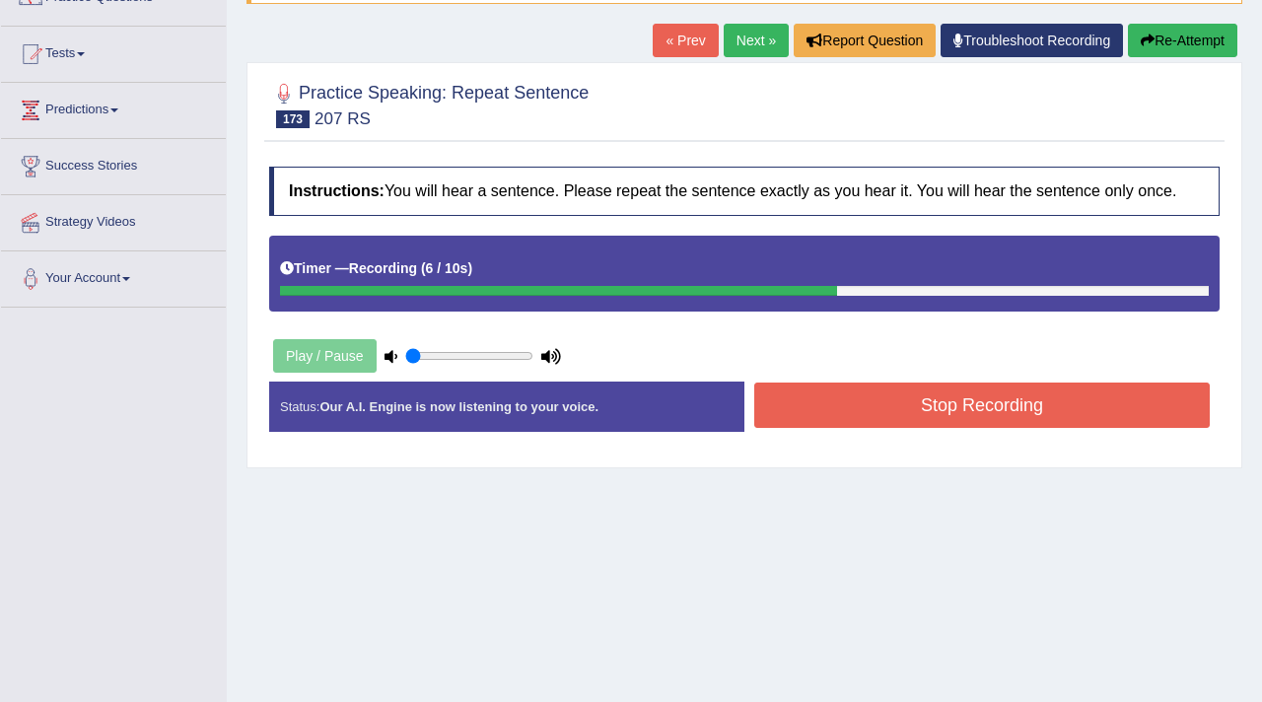
click at [941, 413] on button "Stop Recording" at bounding box center [982, 405] width 456 height 45
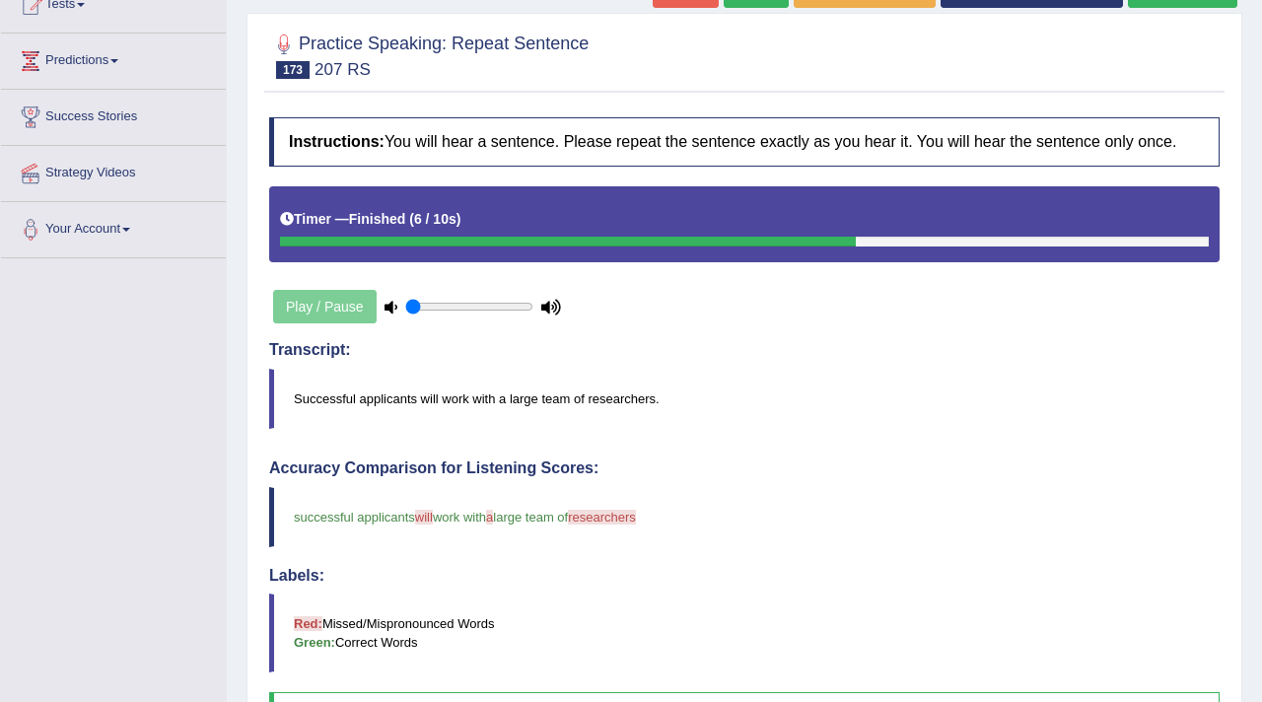
scroll to position [0, 0]
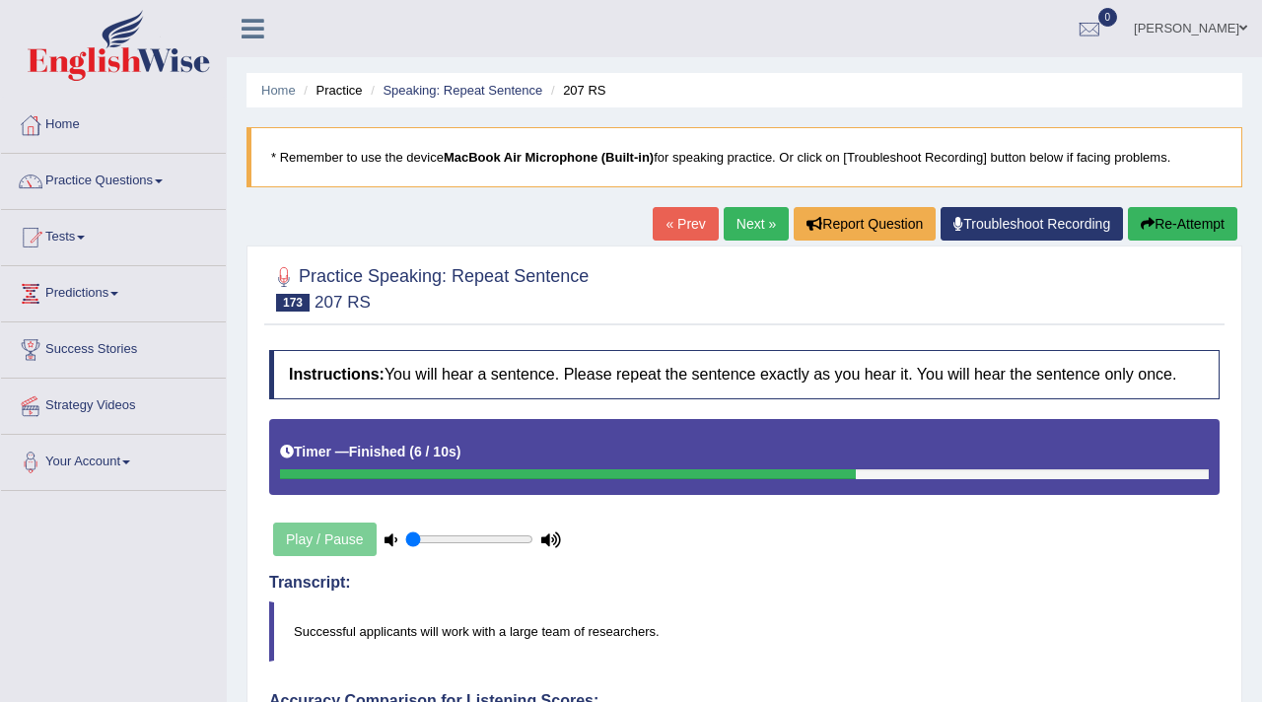
click at [734, 231] on link "Next »" at bounding box center [756, 224] width 65 height 34
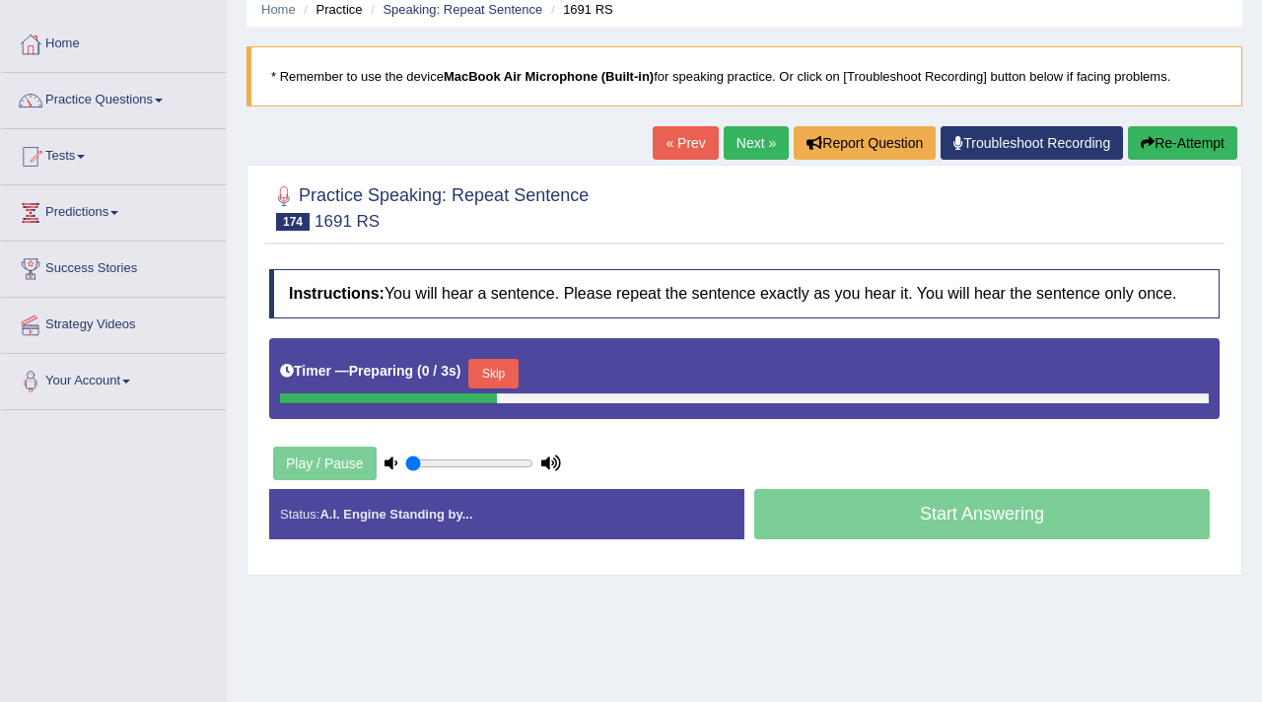
scroll to position [83, 0]
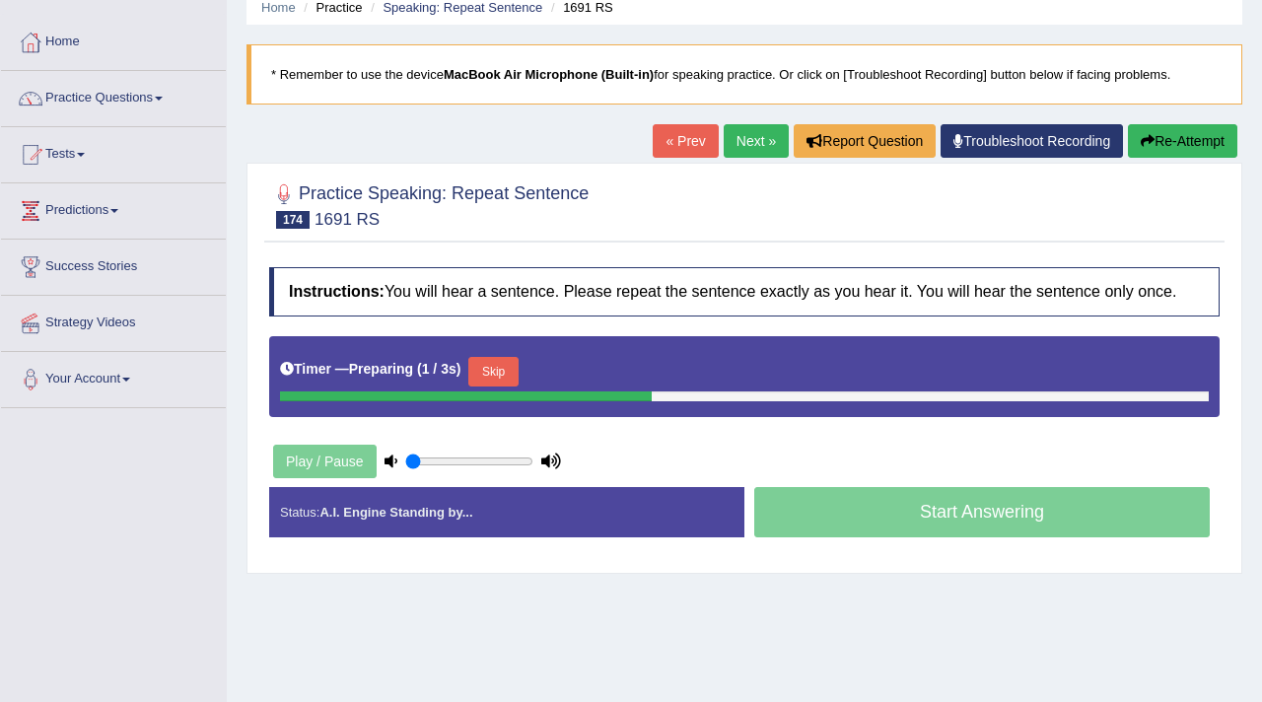
click at [511, 385] on button "Skip" at bounding box center [492, 372] width 49 height 30
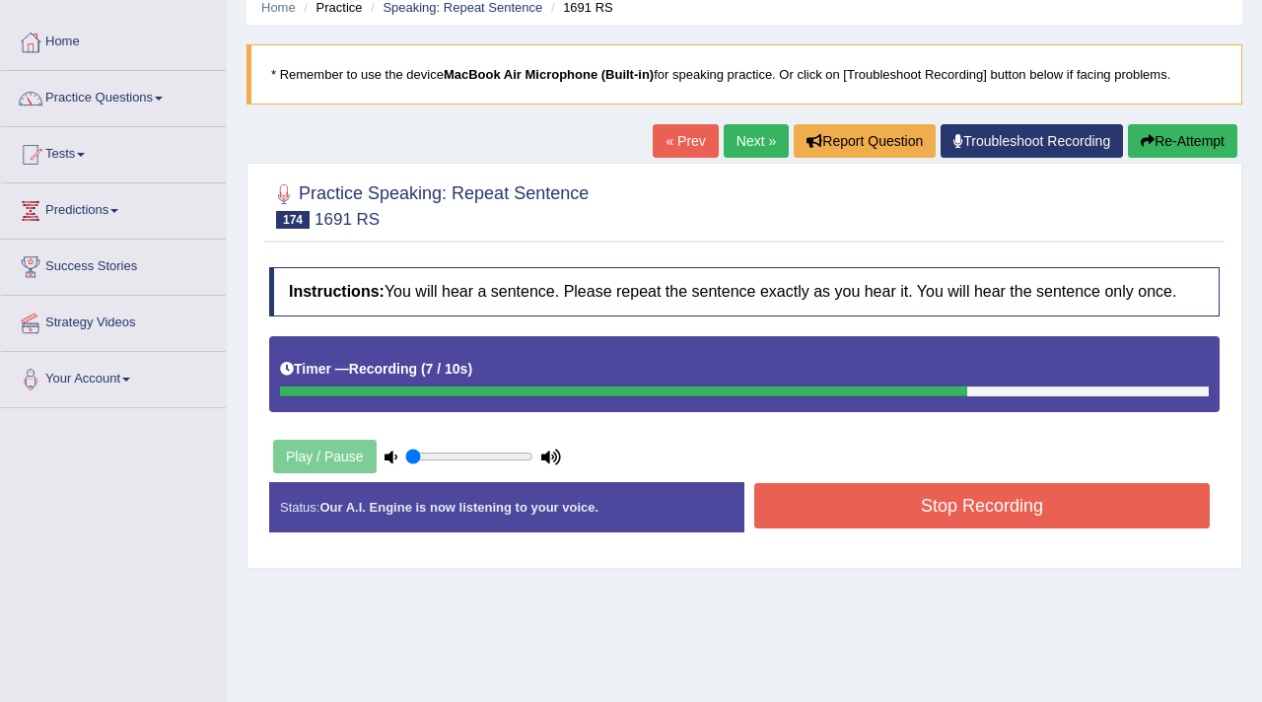
click at [844, 528] on button "Stop Recording" at bounding box center [982, 505] width 456 height 45
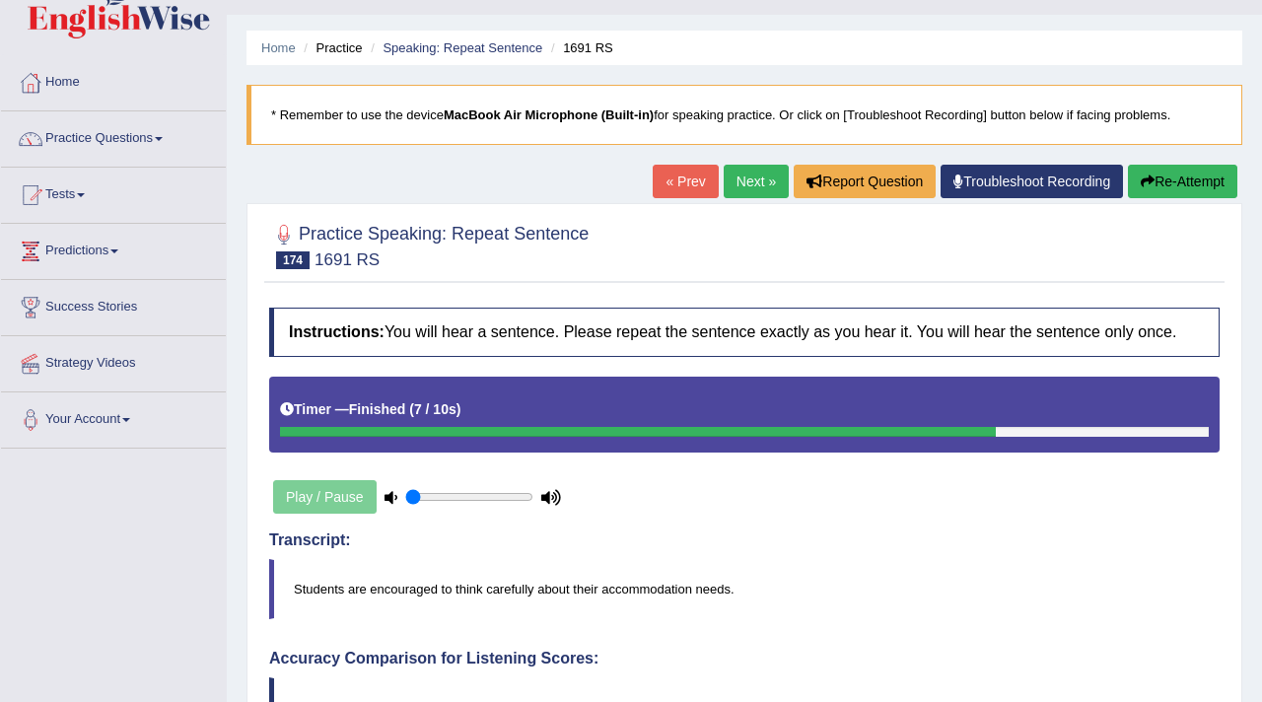
scroll to position [30, 0]
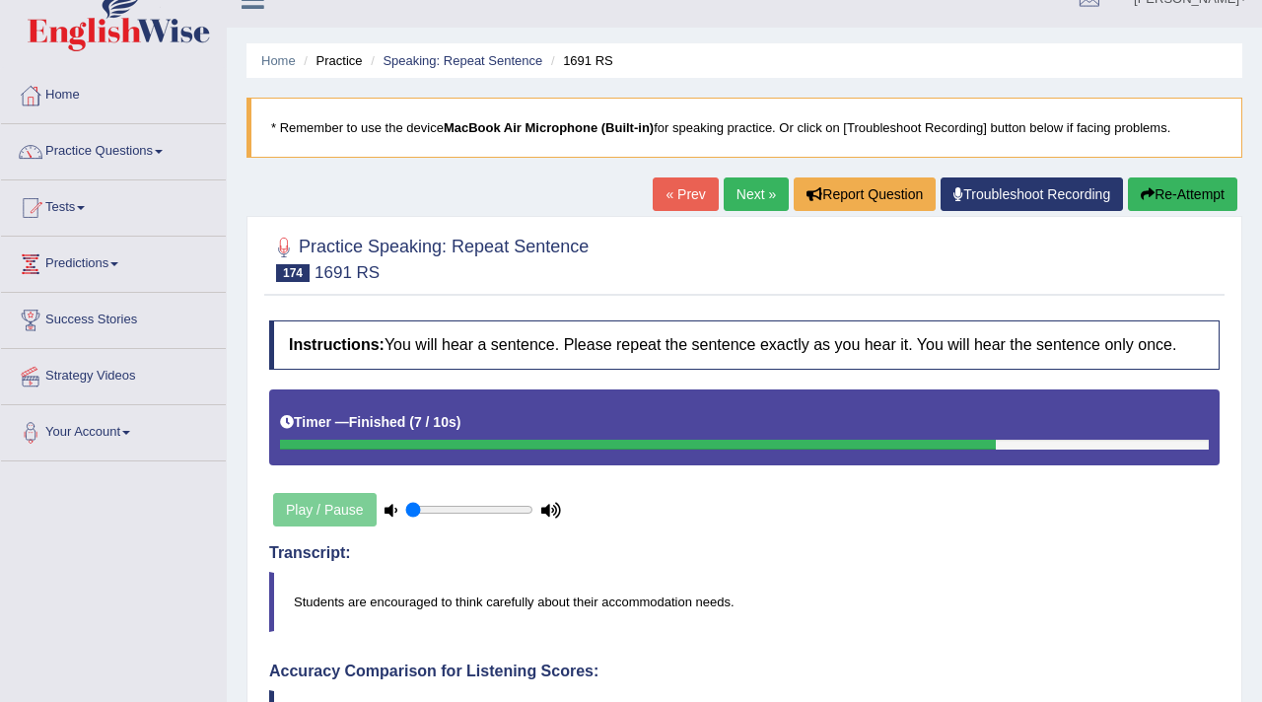
click at [754, 187] on link "Next »" at bounding box center [756, 194] width 65 height 34
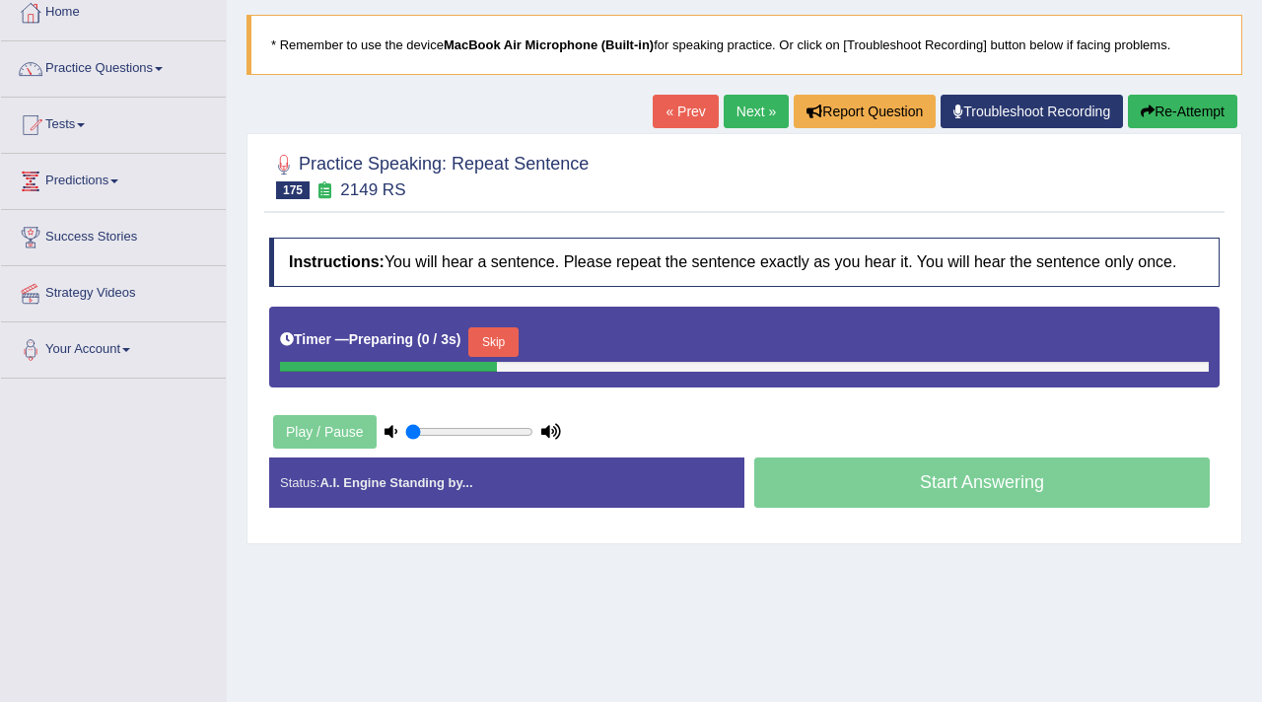
scroll to position [135, 0]
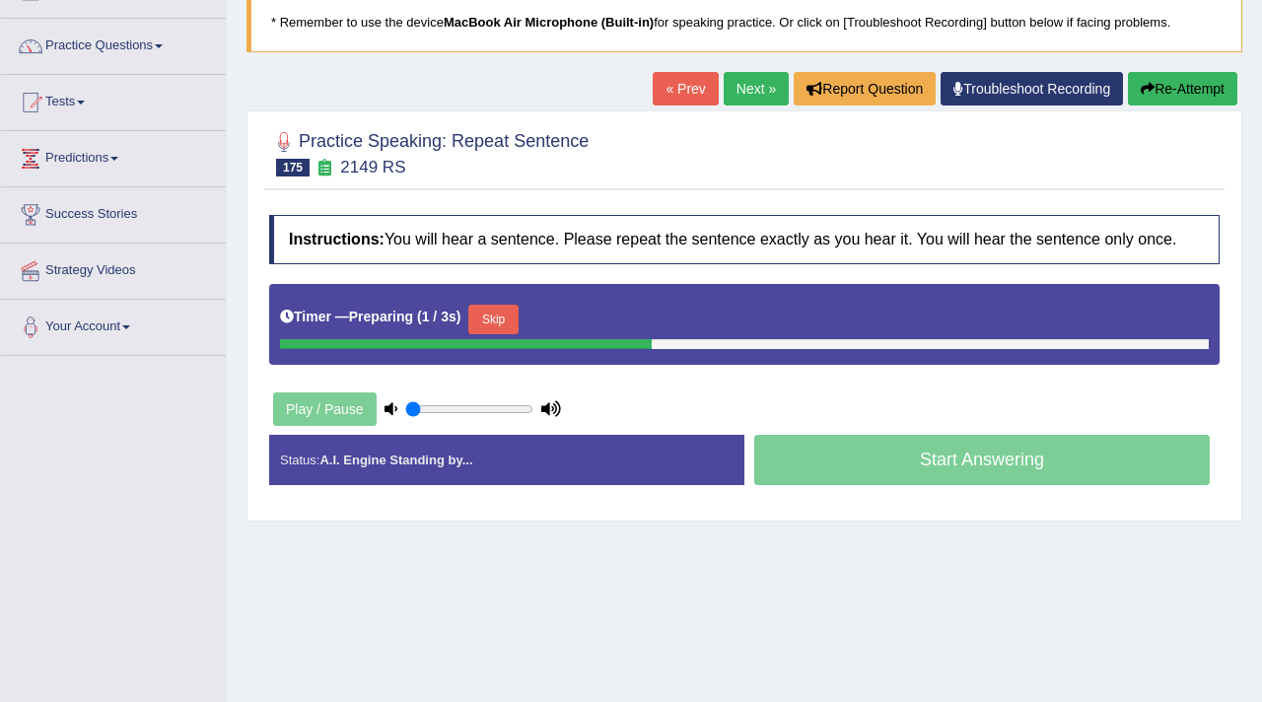
click at [505, 326] on button "Skip" at bounding box center [492, 320] width 49 height 30
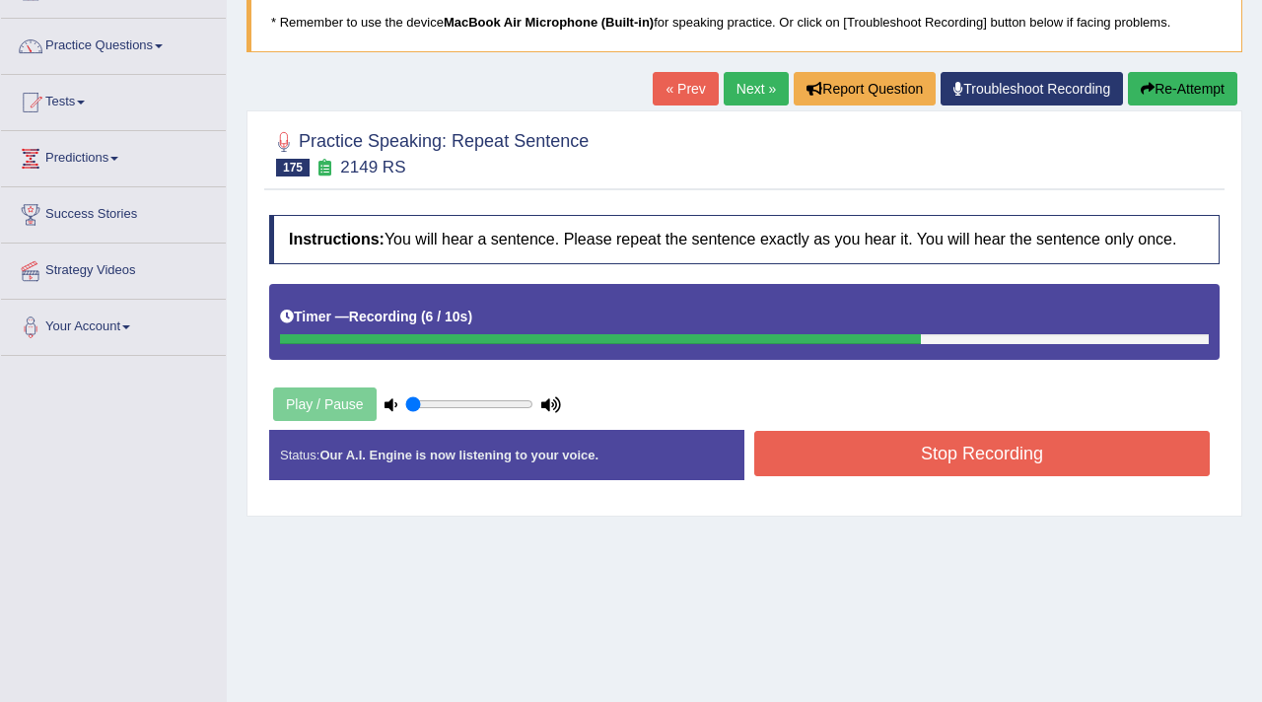
click at [963, 476] on button "Stop Recording" at bounding box center [982, 453] width 456 height 45
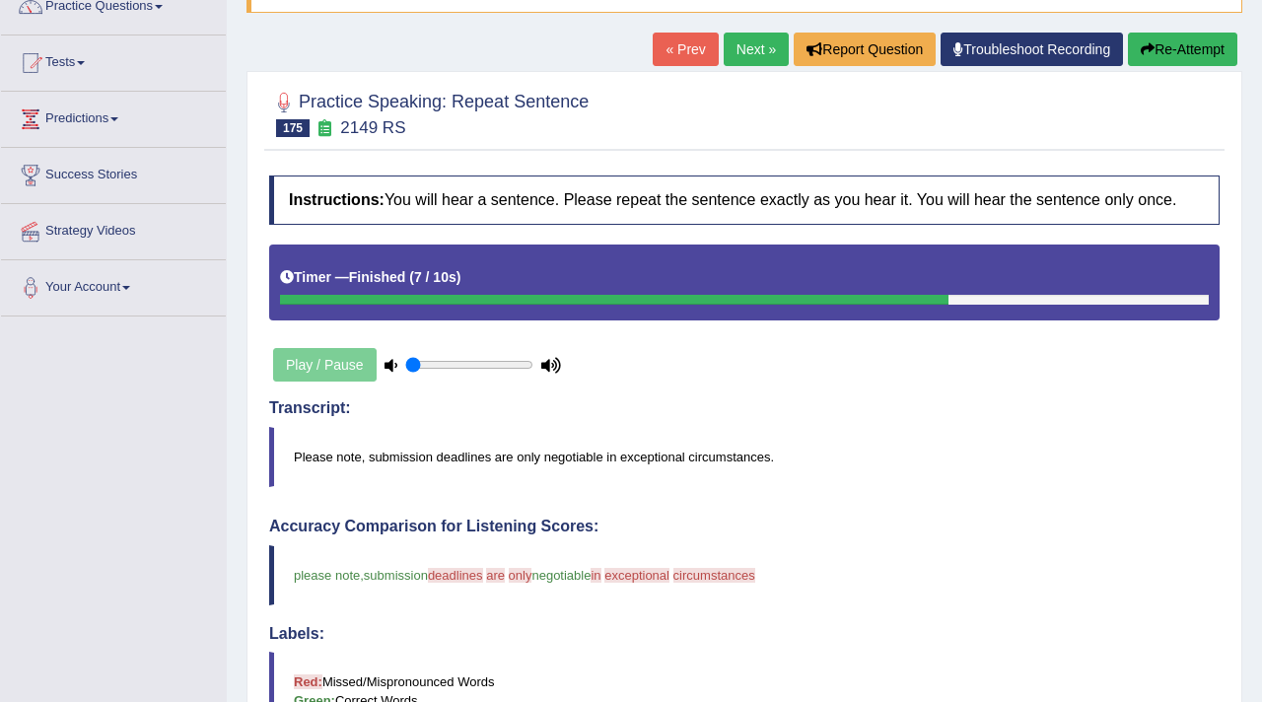
scroll to position [0, 0]
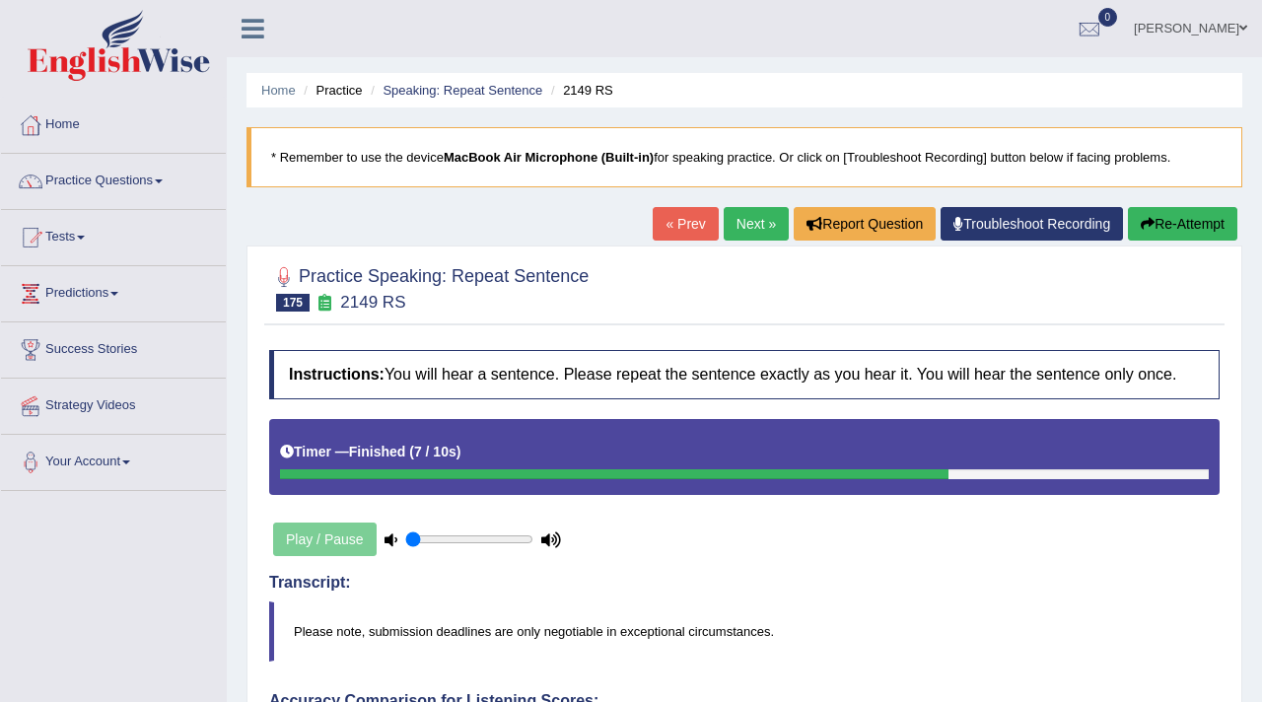
click at [1160, 227] on button "Re-Attempt" at bounding box center [1182, 224] width 109 height 34
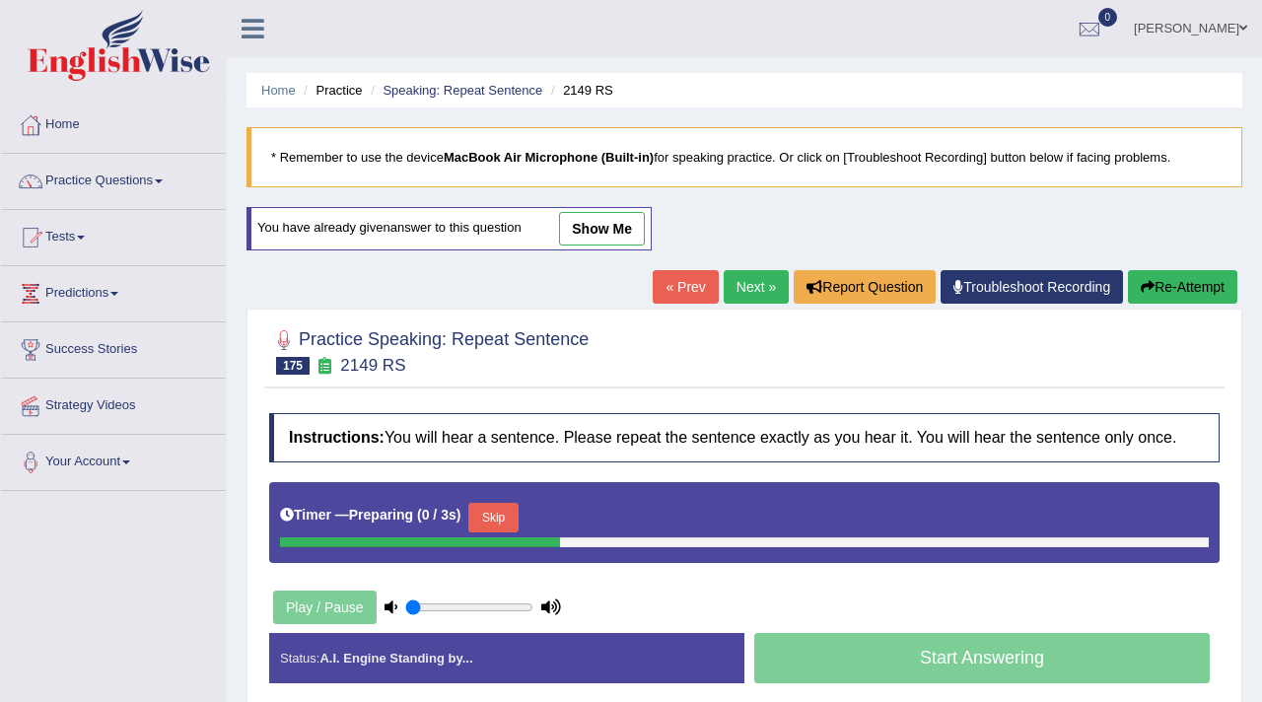
click at [512, 532] on button "Skip" at bounding box center [492, 518] width 49 height 30
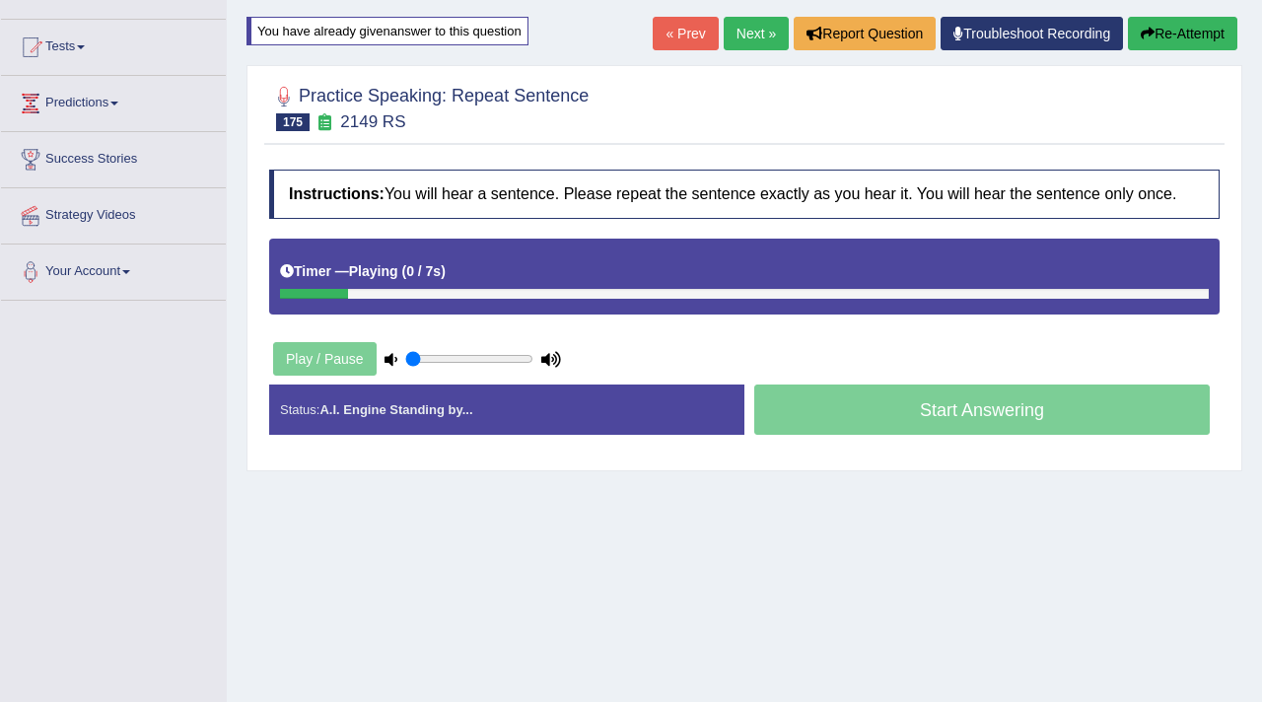
scroll to position [215, 0]
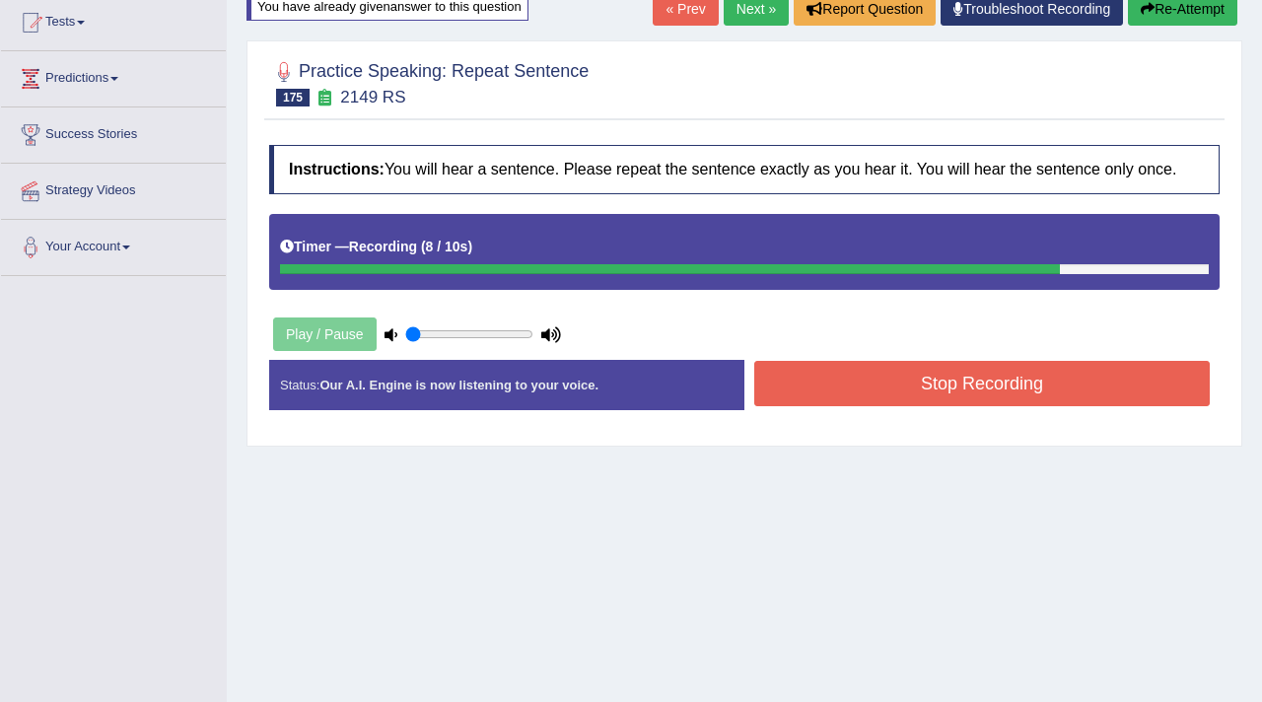
click at [829, 402] on button "Stop Recording" at bounding box center [982, 383] width 456 height 45
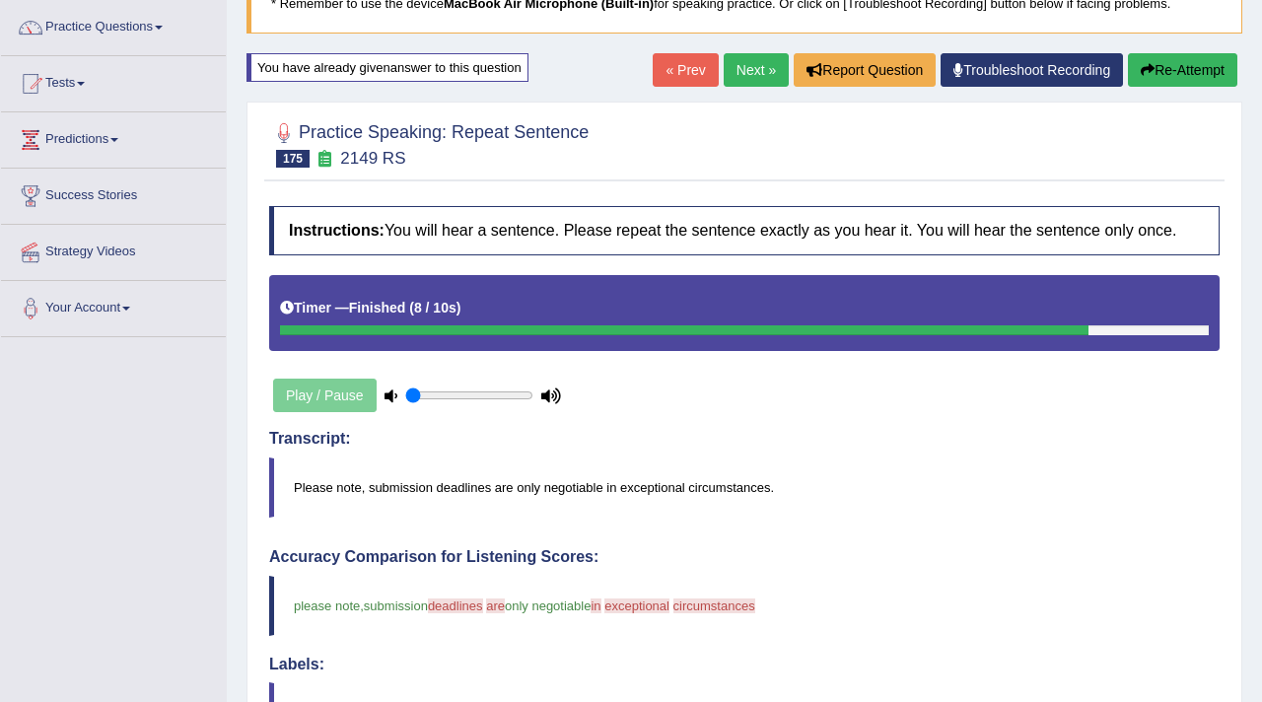
scroll to position [0, 0]
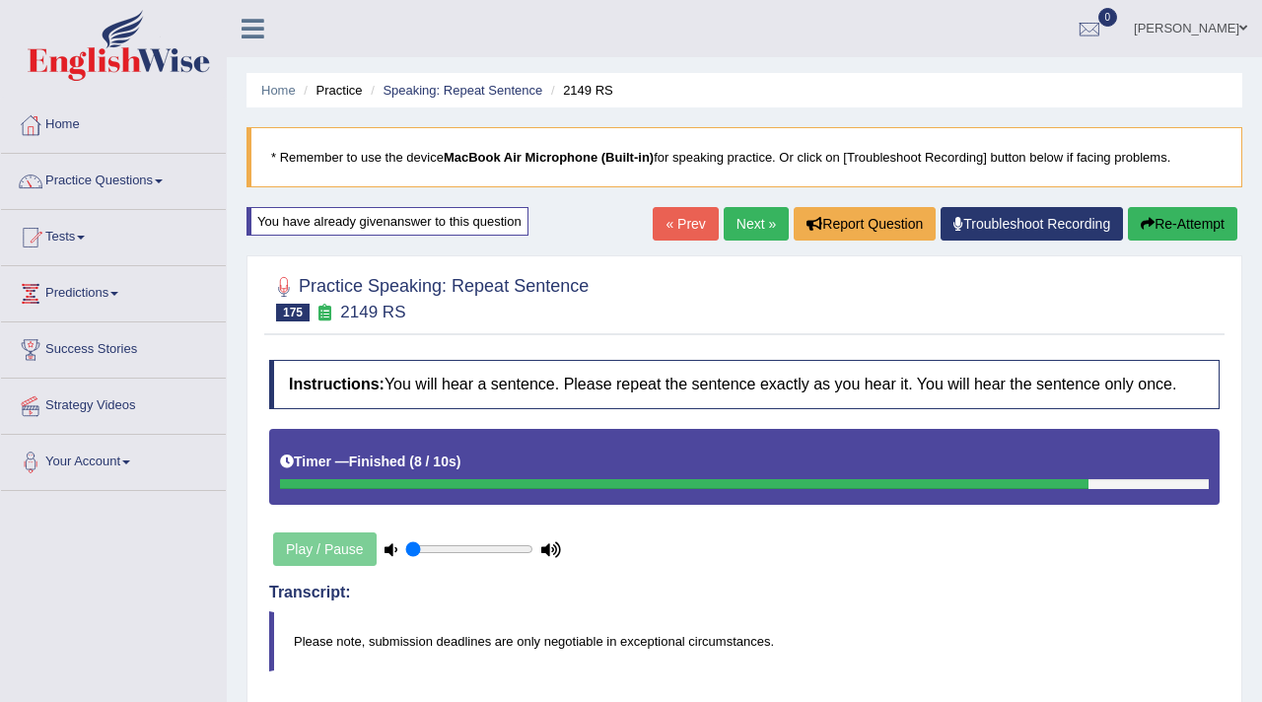
click at [737, 229] on link "Next »" at bounding box center [756, 224] width 65 height 34
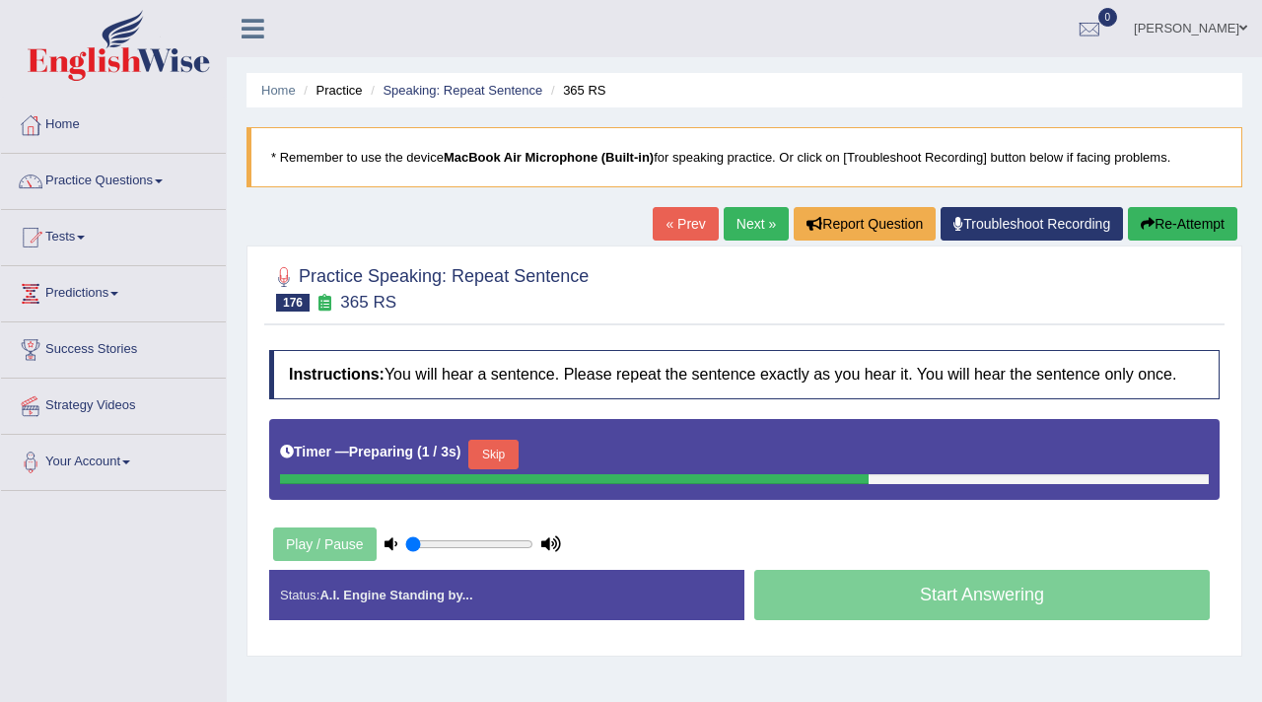
click at [513, 469] on button "Skip" at bounding box center [492, 455] width 49 height 30
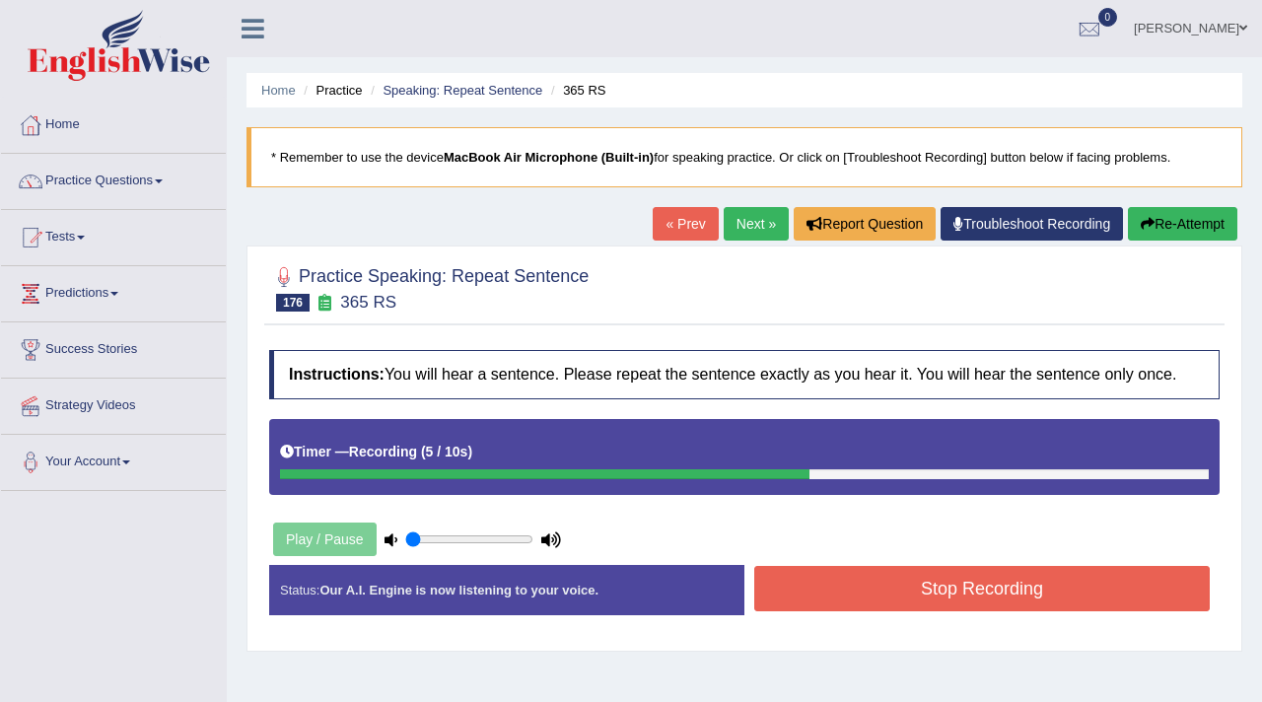
click at [861, 605] on button "Stop Recording" at bounding box center [982, 588] width 456 height 45
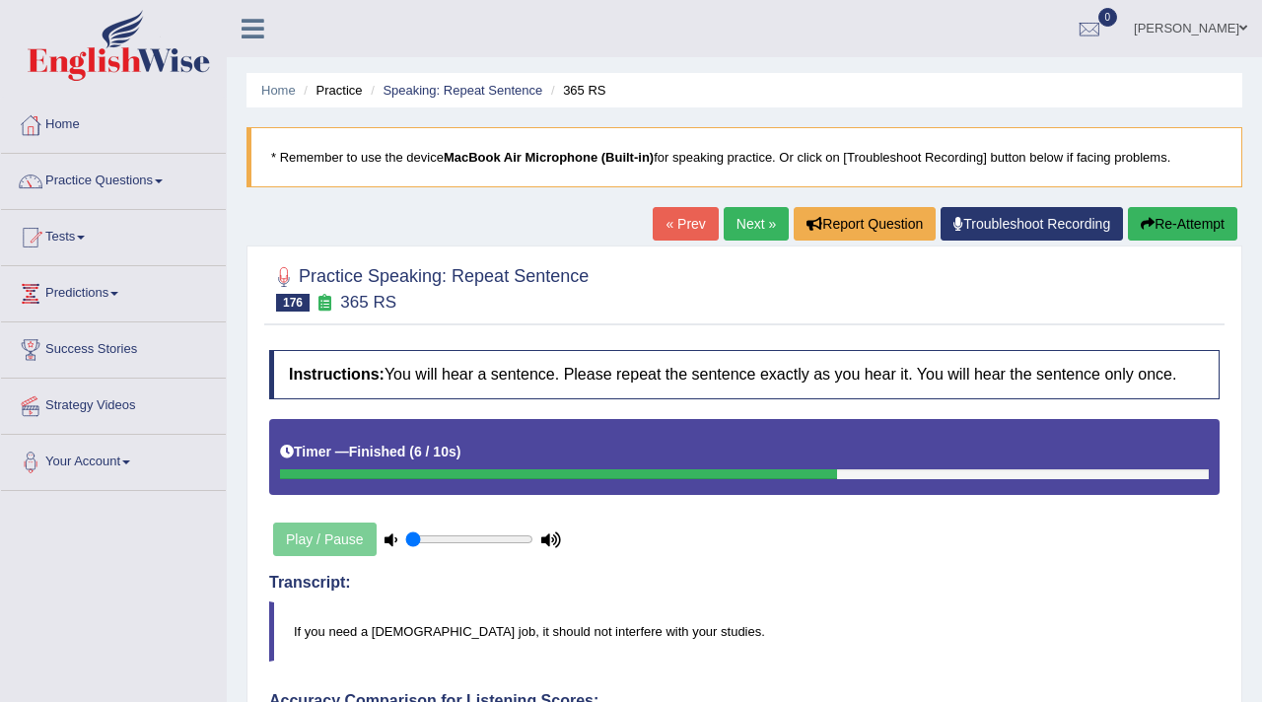
click at [745, 216] on link "Next »" at bounding box center [756, 224] width 65 height 34
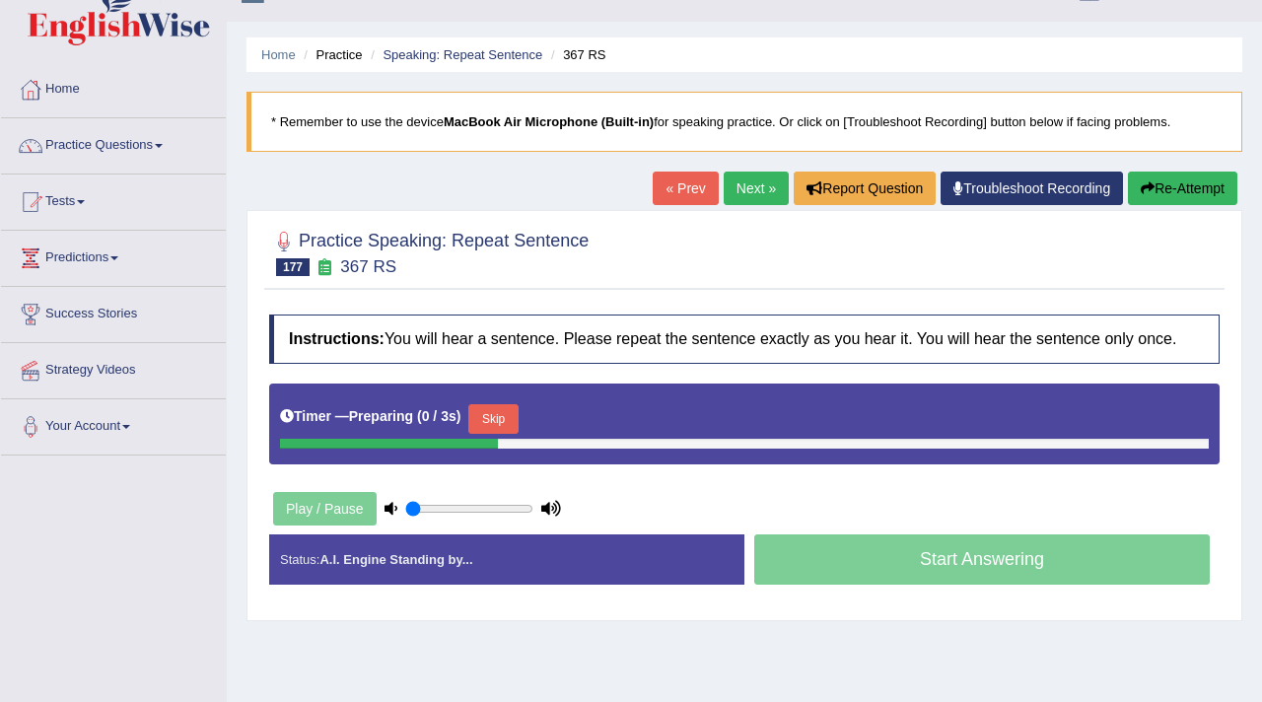
scroll to position [58, 0]
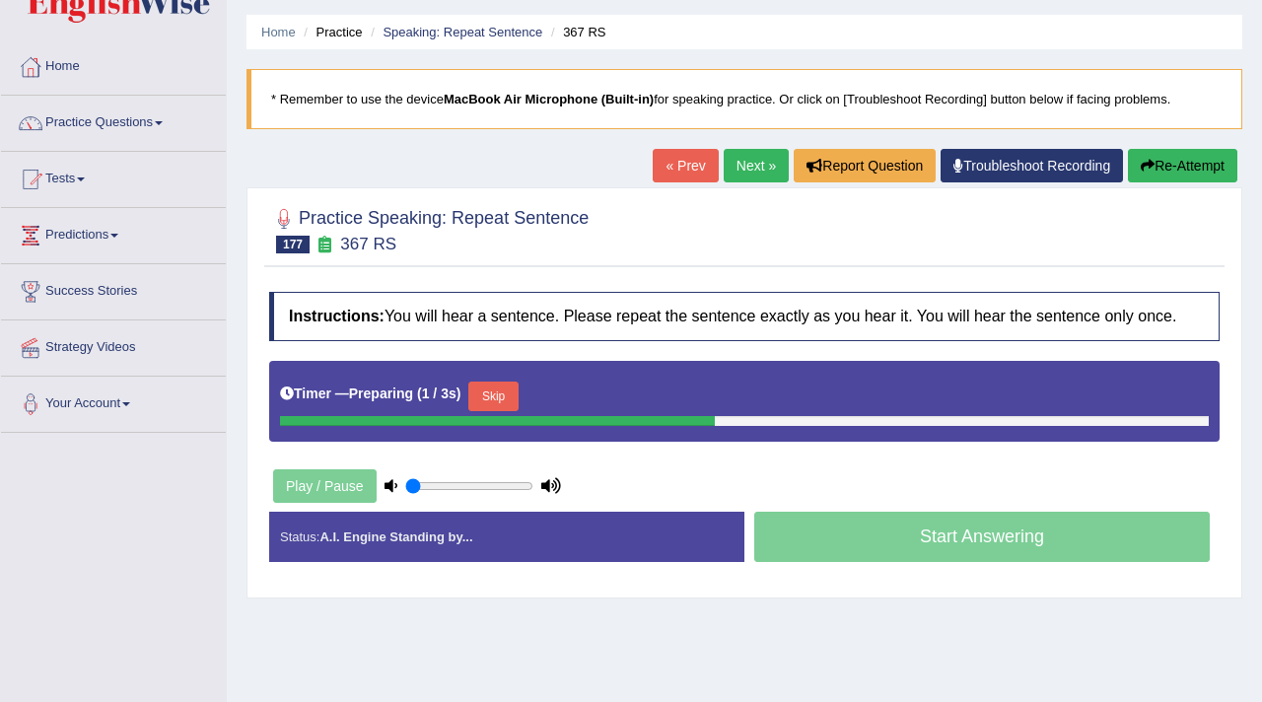
click at [518, 400] on button "Skip" at bounding box center [492, 397] width 49 height 30
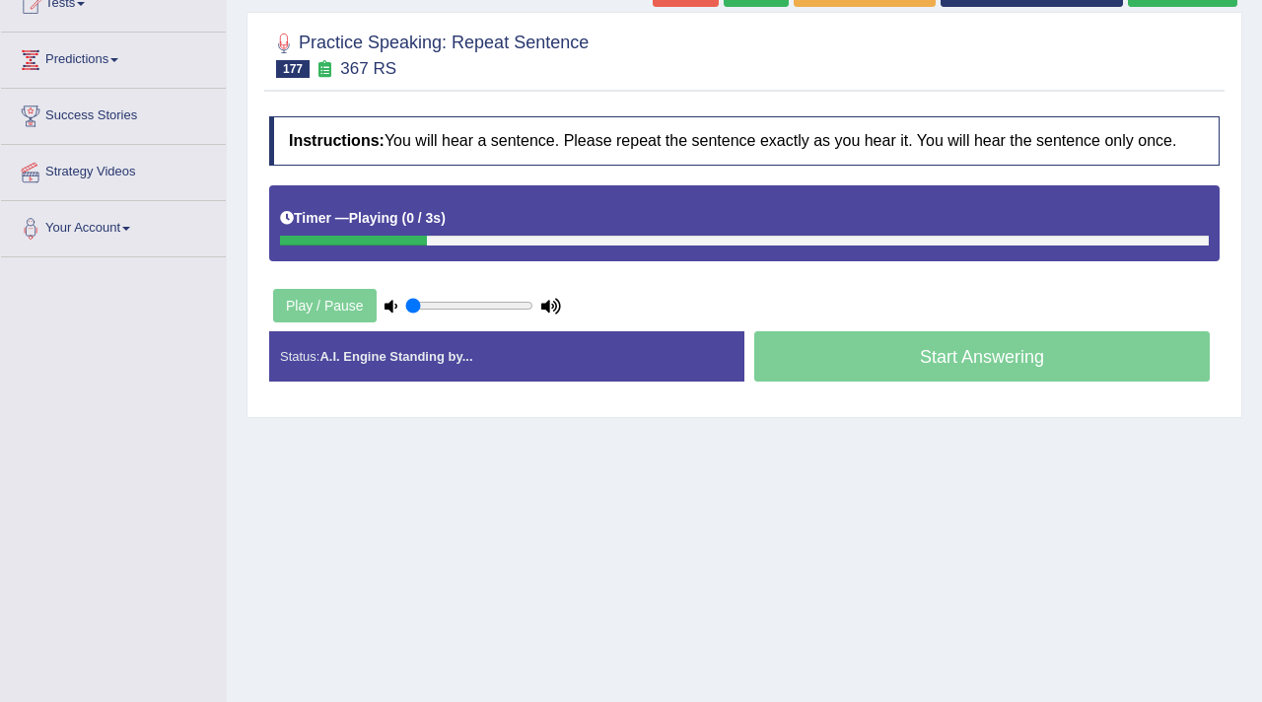
scroll to position [249, 0]
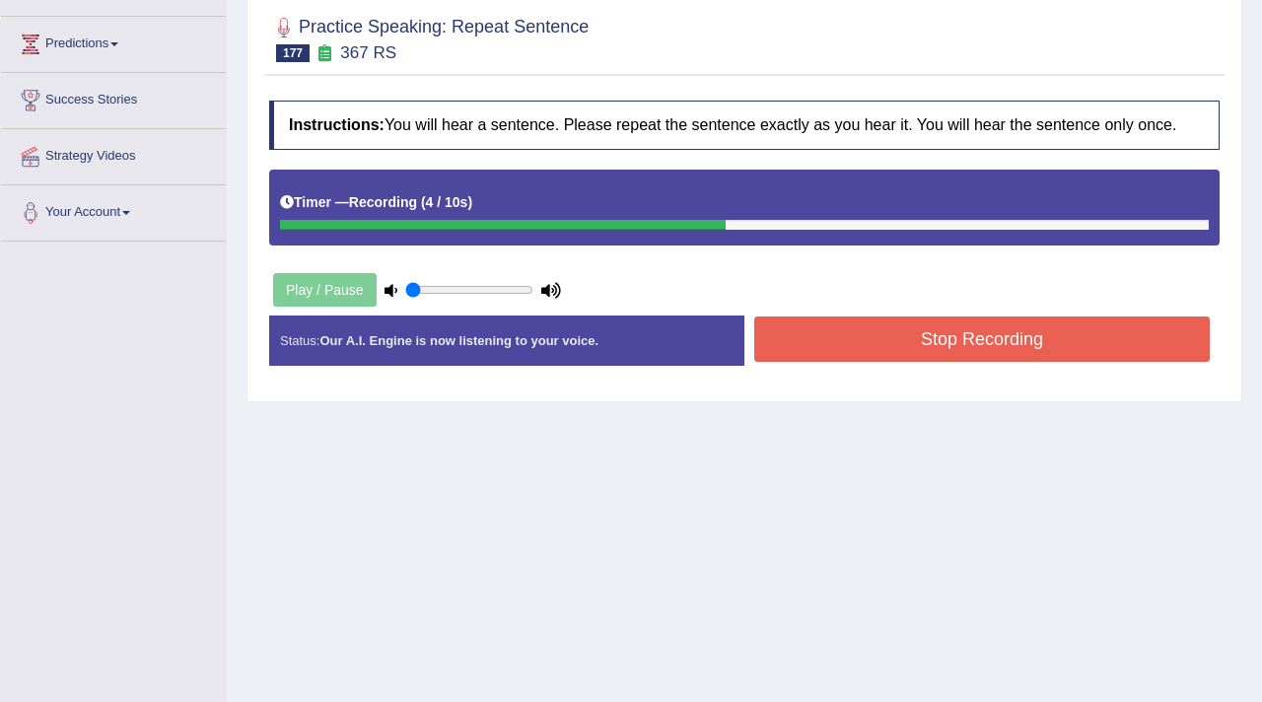
click at [1013, 335] on button "Stop Recording" at bounding box center [982, 338] width 456 height 45
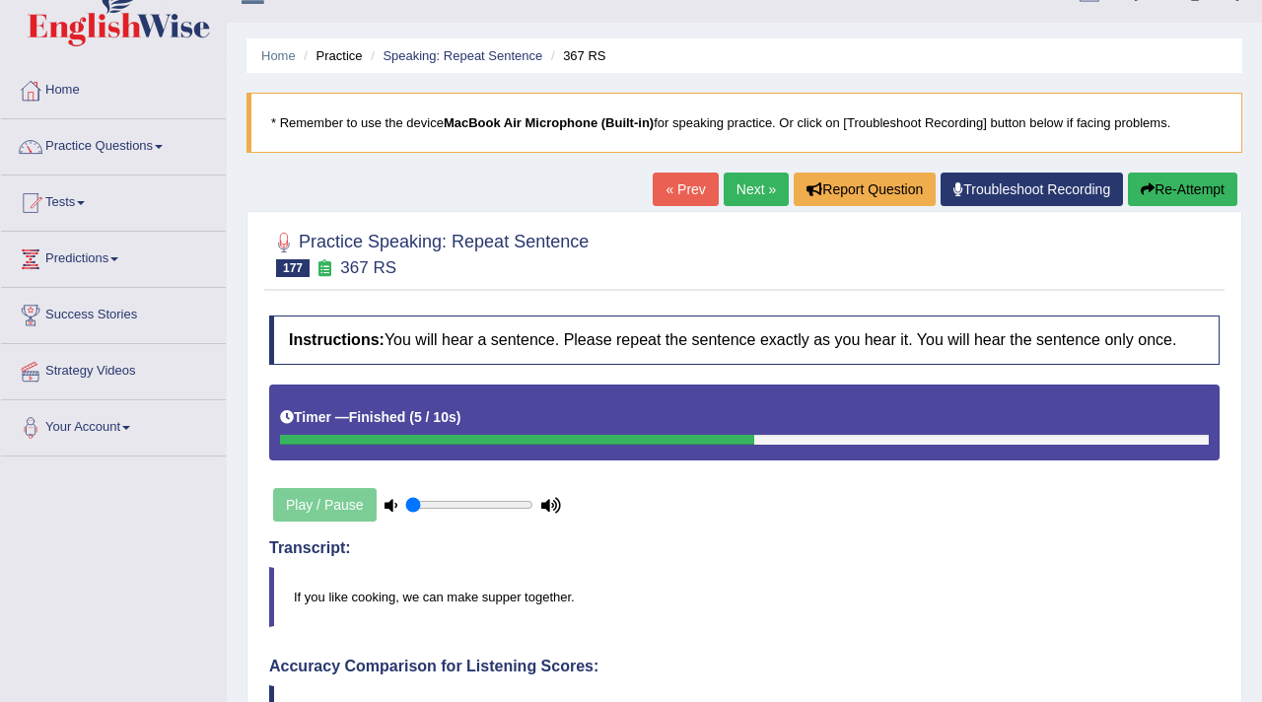
scroll to position [0, 0]
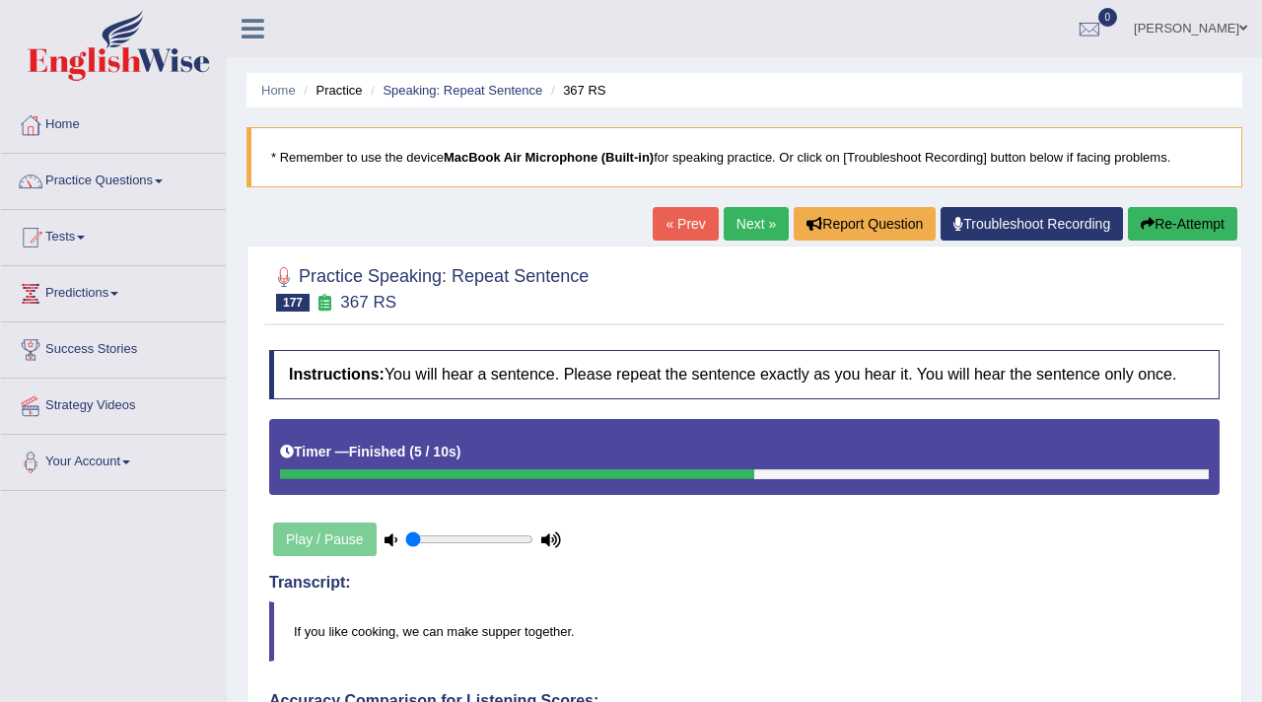
click at [751, 212] on link "Next »" at bounding box center [756, 224] width 65 height 34
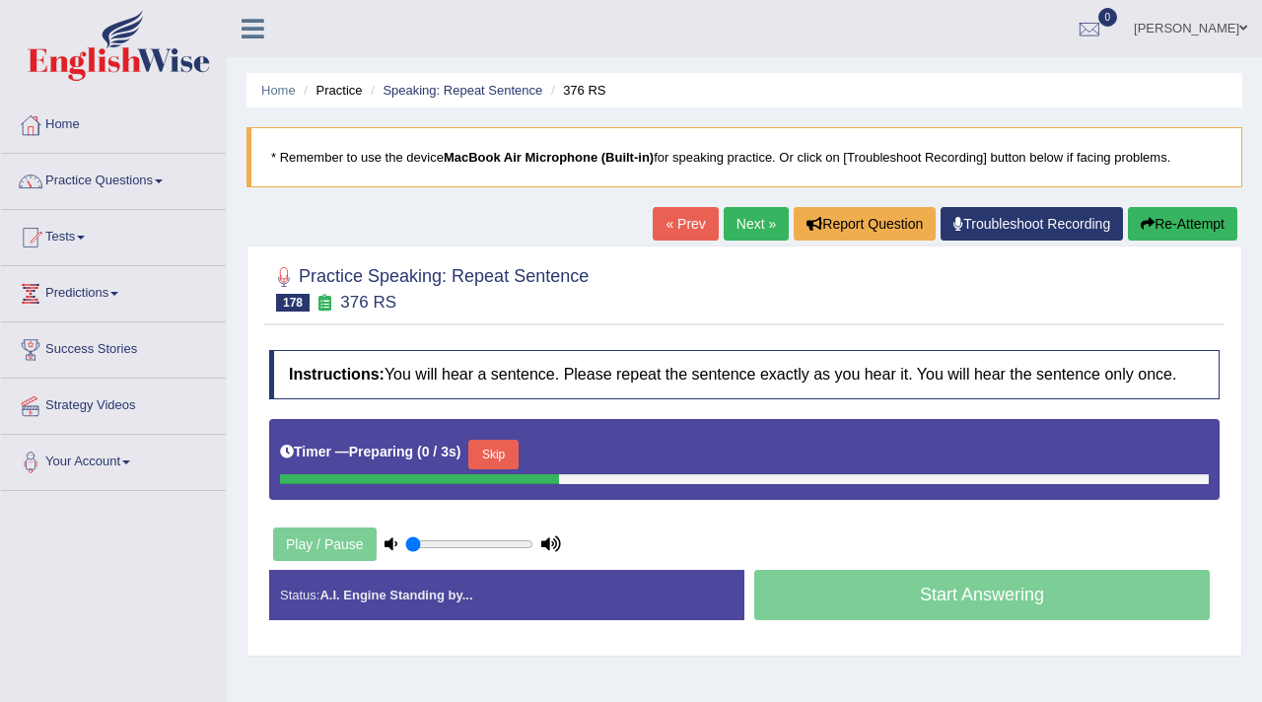
click at [497, 469] on button "Skip" at bounding box center [492, 455] width 49 height 30
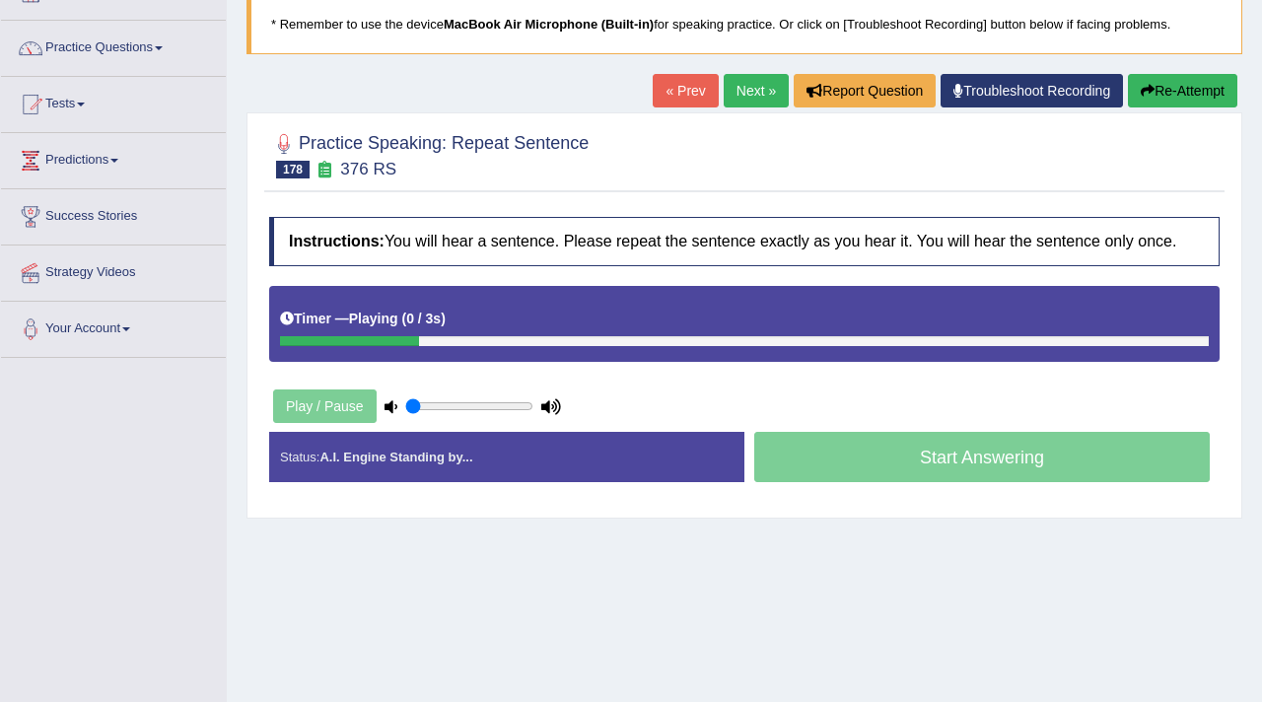
scroll to position [142, 0]
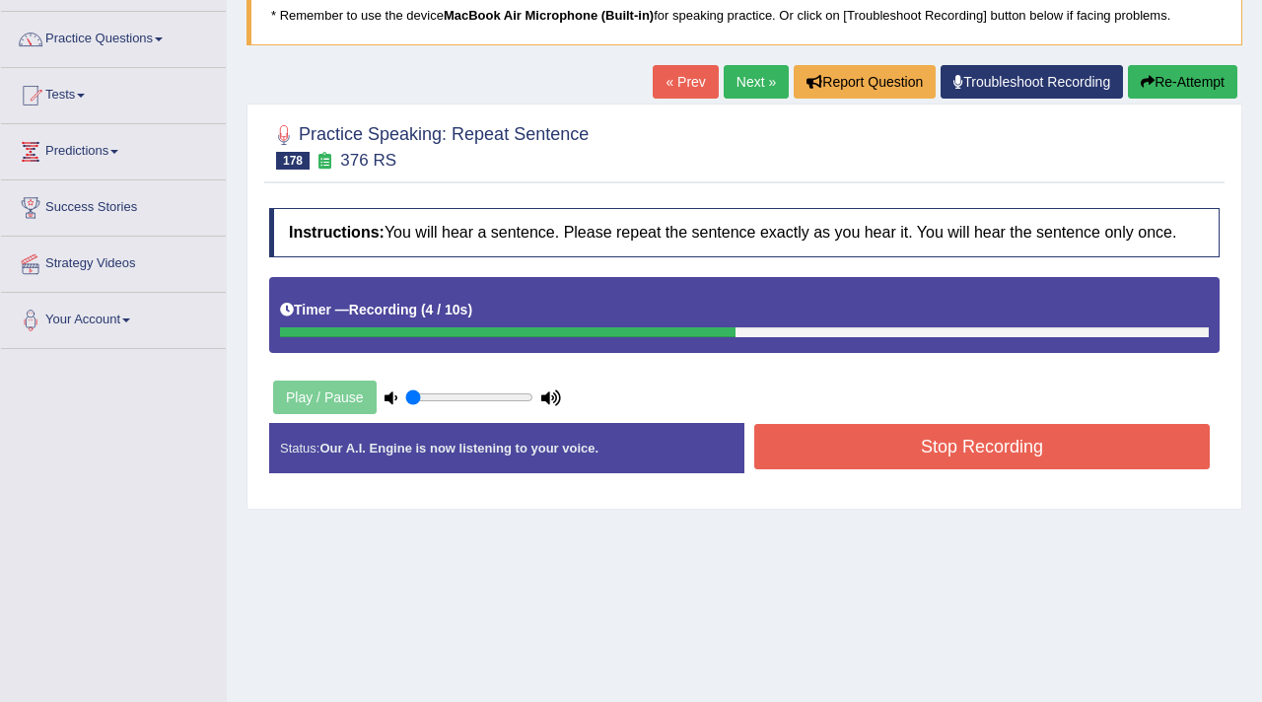
click at [889, 474] on div "Stop Recording" at bounding box center [981, 449] width 475 height 50
click at [890, 456] on button "Stop Recording" at bounding box center [982, 446] width 456 height 45
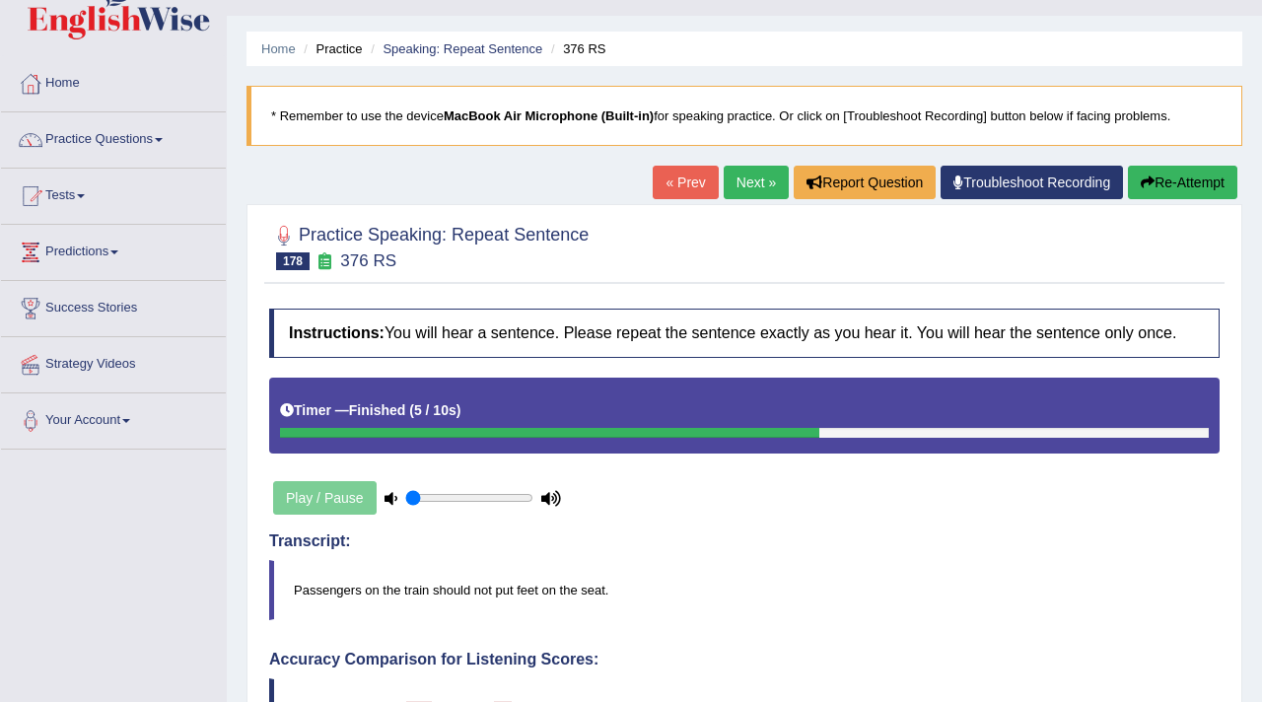
scroll to position [0, 0]
